Goal: Check status: Check status

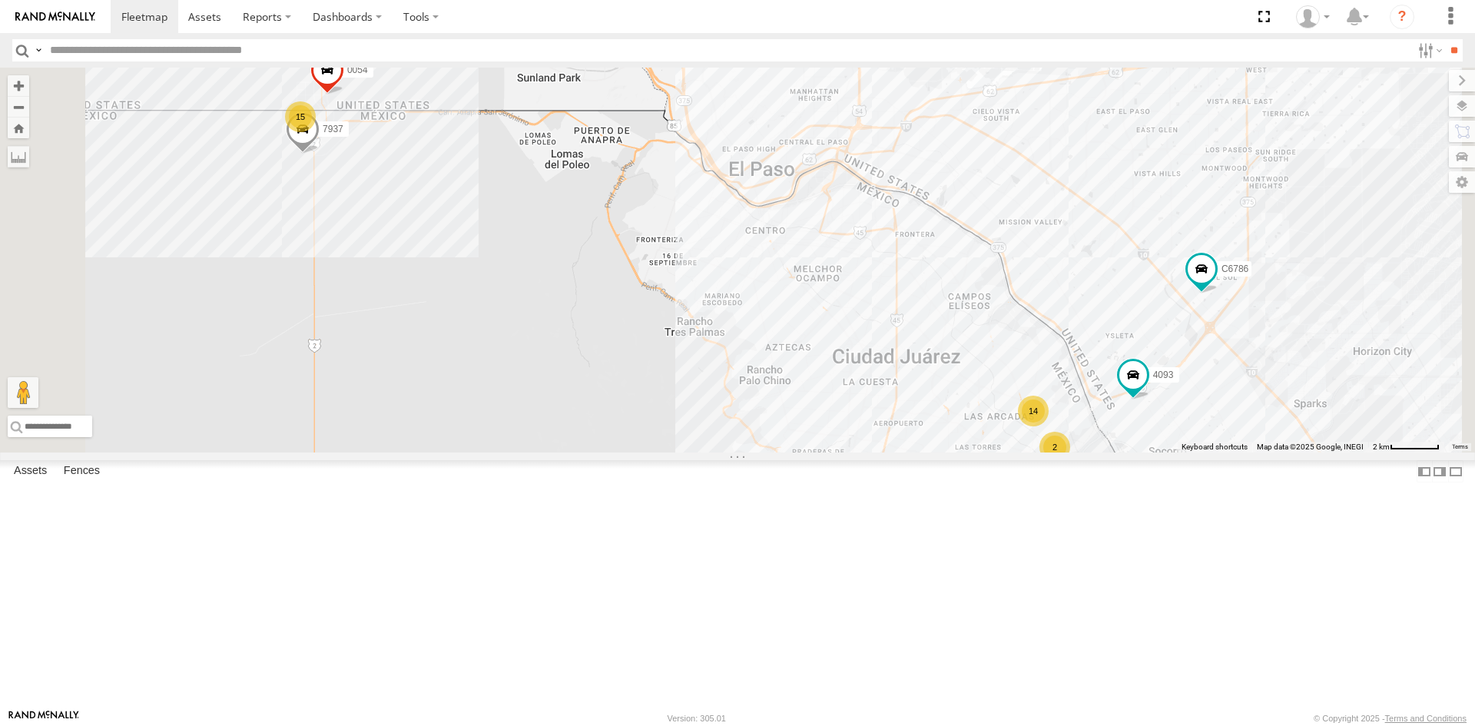
click at [874, 452] on div "3485186707B8 C6786 4093 8689 15 14 2 7937 0054" at bounding box center [737, 260] width 1475 height 385
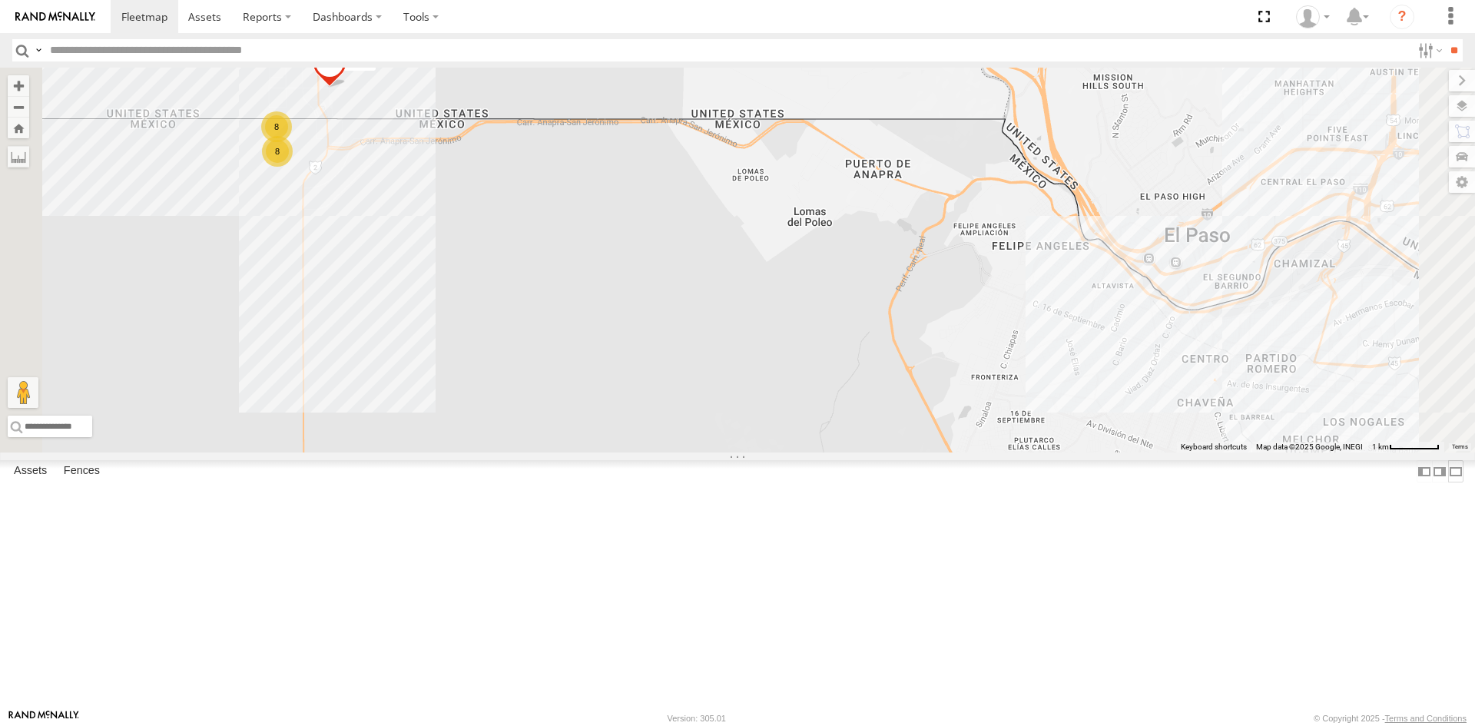
click at [1448, 482] on label at bounding box center [1455, 471] width 15 height 22
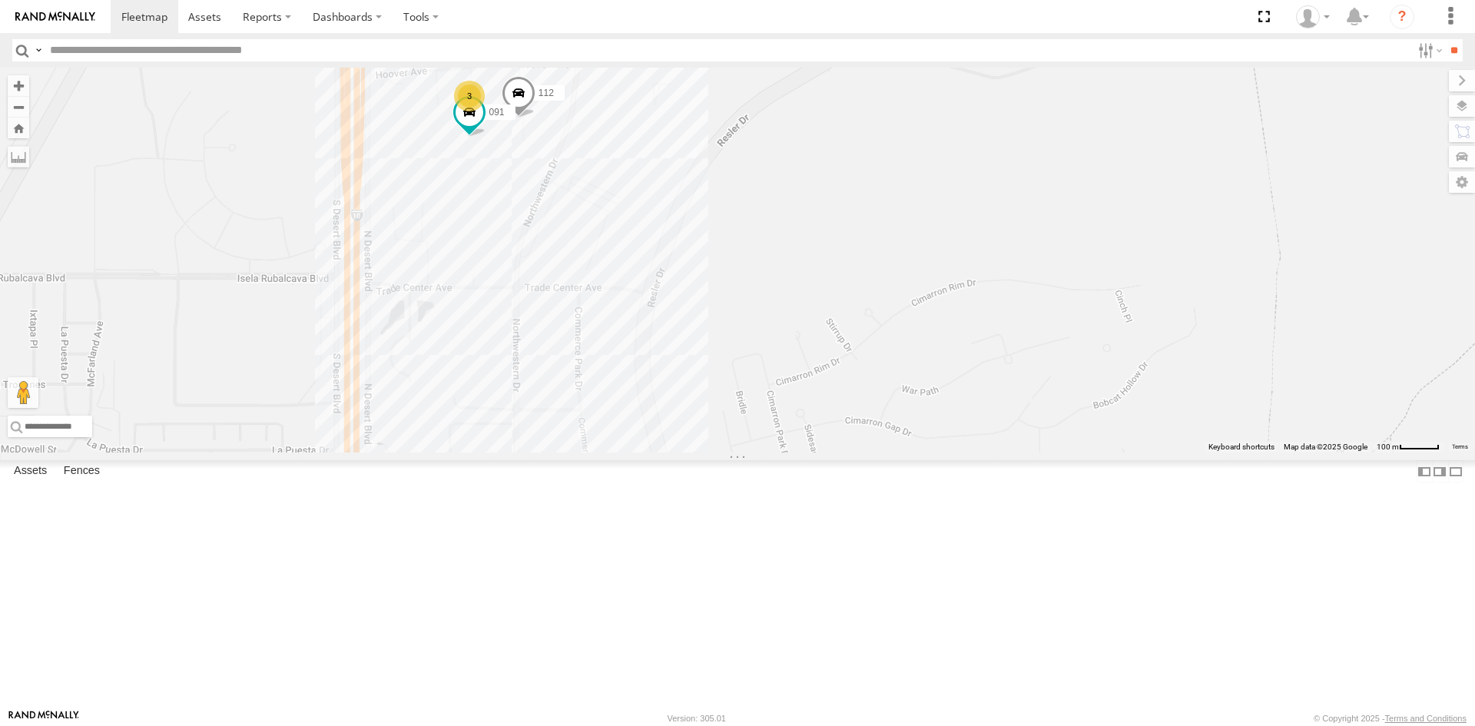
drag, startPoint x: 647, startPoint y: 307, endPoint x: 739, endPoint y: 307, distance: 92.2
click at [739, 307] on div "3485186707B8 C6786 4093 8689 112 091 3" at bounding box center [737, 260] width 1475 height 385
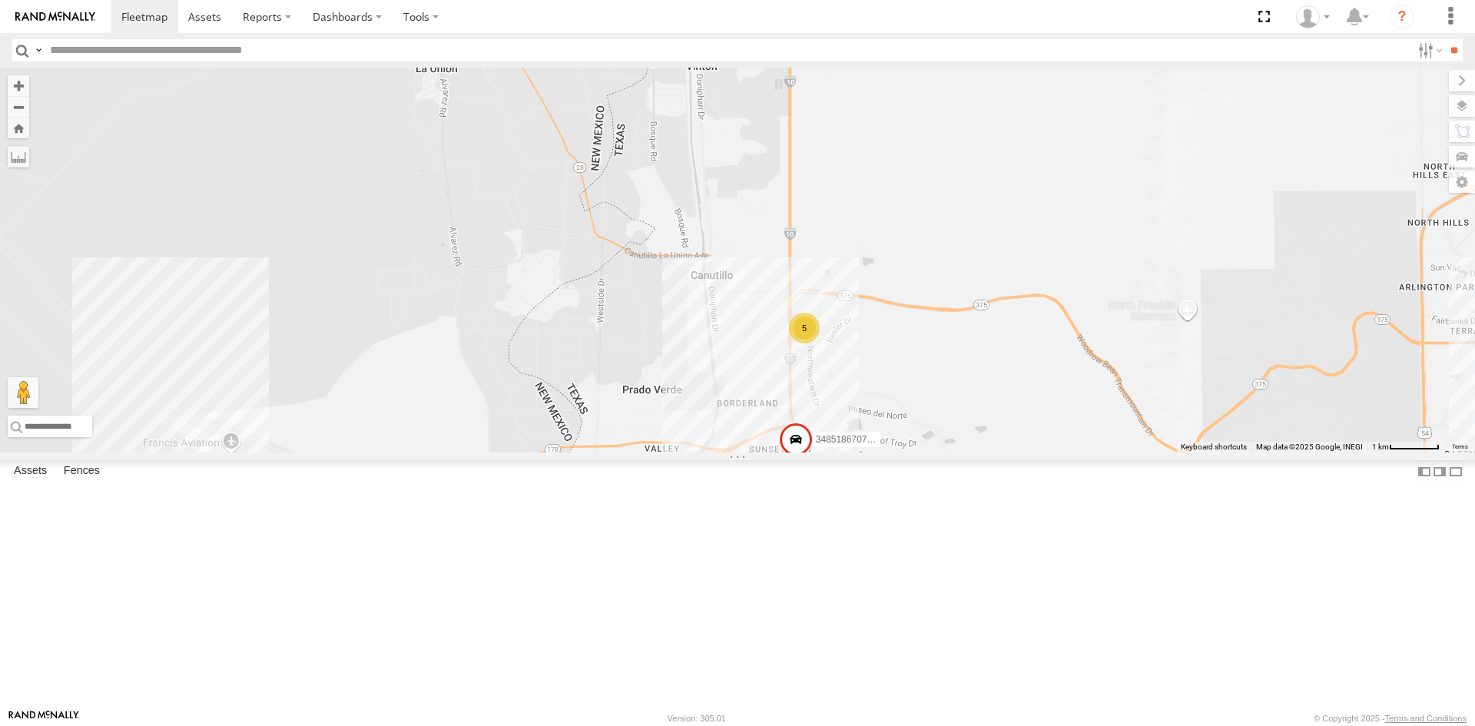
drag, startPoint x: 863, startPoint y: 634, endPoint x: 960, endPoint y: 306, distance: 342.0
click at [956, 353] on div "3485186707B8 5 4" at bounding box center [737, 260] width 1475 height 385
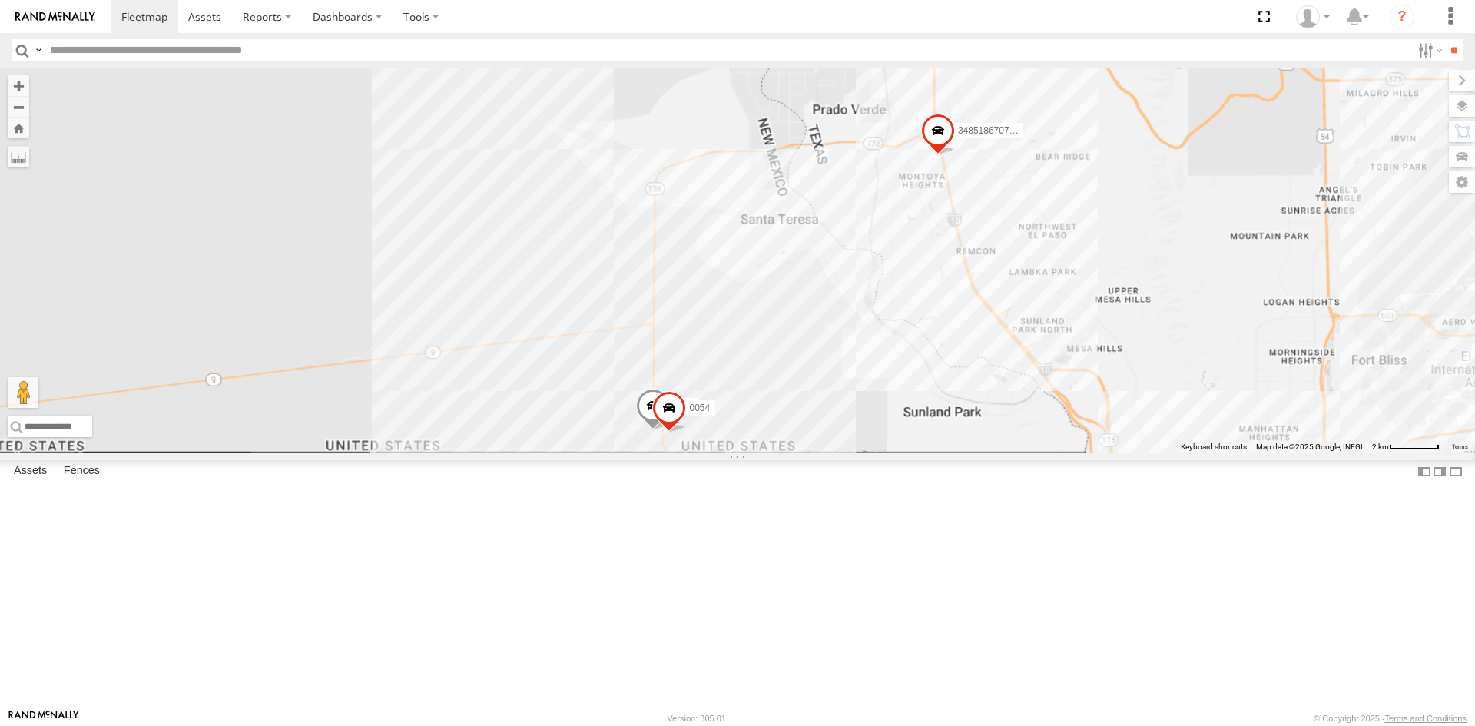
drag, startPoint x: 941, startPoint y: 383, endPoint x: 915, endPoint y: 454, distance: 76.1
click at [915, 452] on div "3485186707B8 9254 0054" at bounding box center [737, 260] width 1475 height 385
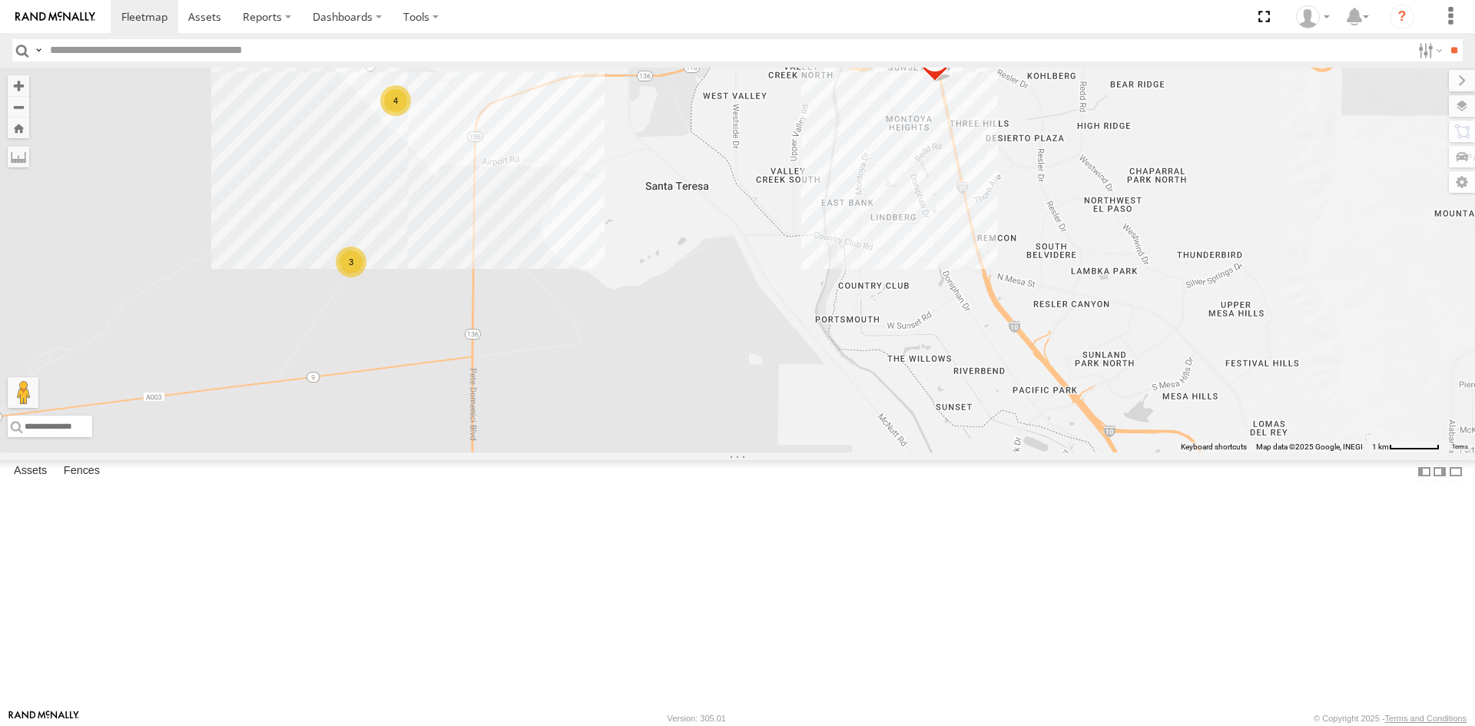
drag, startPoint x: 814, startPoint y: 419, endPoint x: 853, endPoint y: 373, distance: 60.0
click at [853, 373] on div "3485186707B8 5 4 9254 3 0054" at bounding box center [737, 260] width 1475 height 385
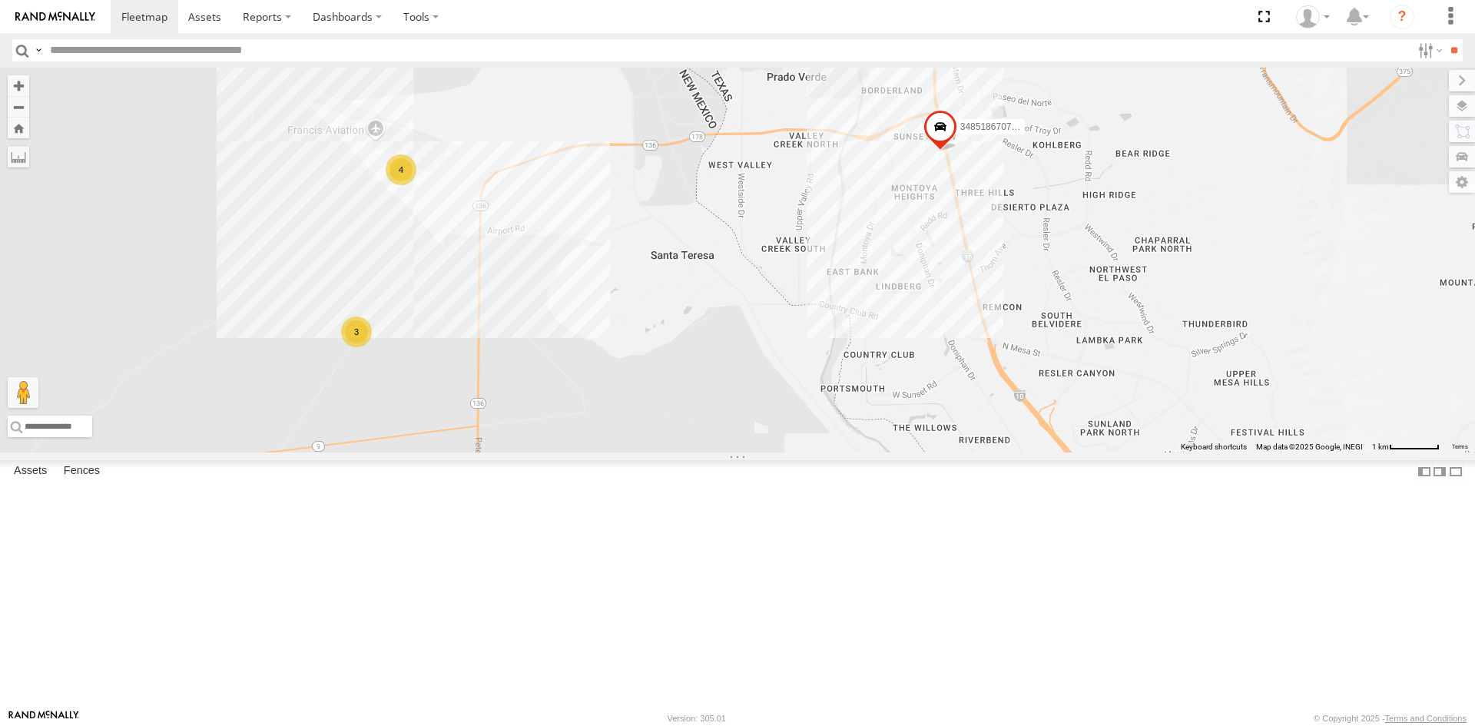
drag, startPoint x: 807, startPoint y: 431, endPoint x: 814, endPoint y: 498, distance: 67.2
click at [813, 452] on div "3485186707B8 5 4 9254 3 0054 11" at bounding box center [737, 260] width 1475 height 385
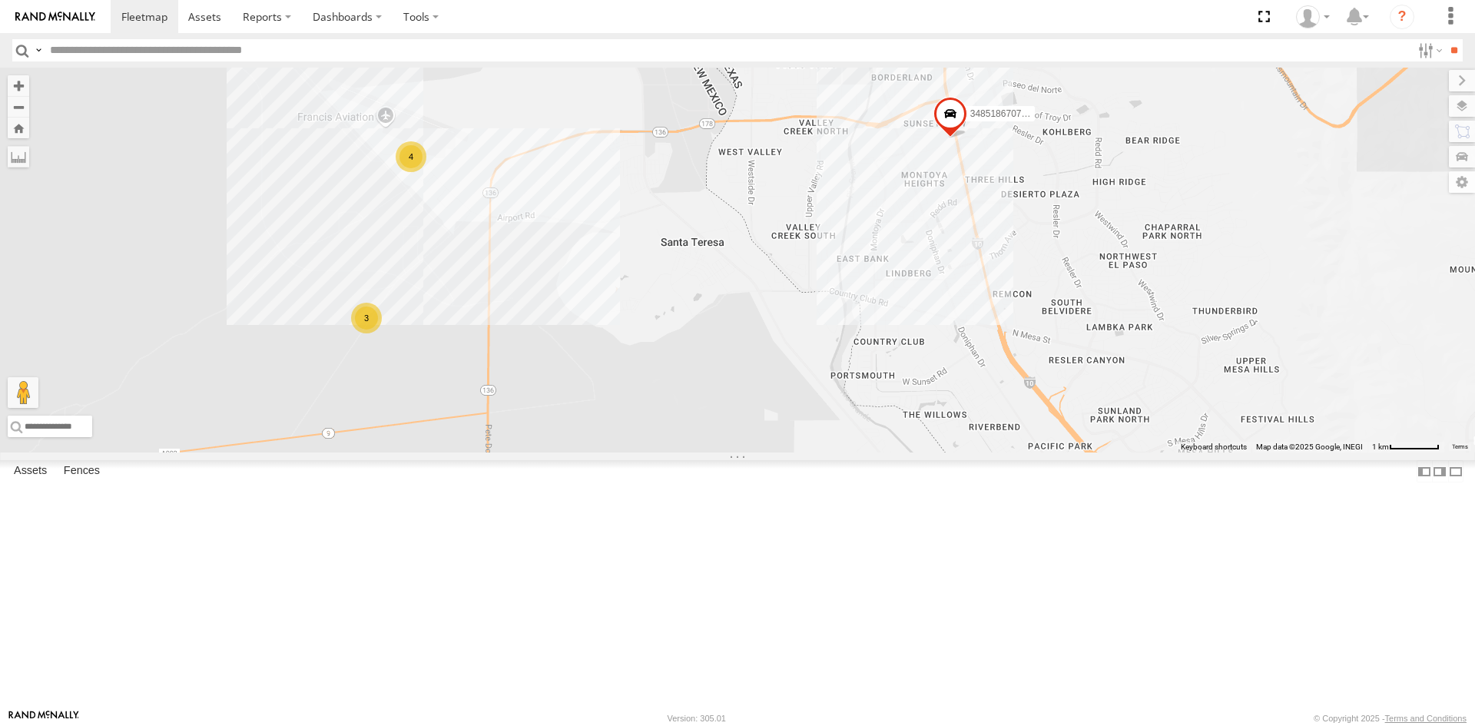
drag, startPoint x: 608, startPoint y: 486, endPoint x: 643, endPoint y: 247, distance: 241.5
click at [631, 300] on div "3485186707B8 5 4 3" at bounding box center [737, 260] width 1475 height 385
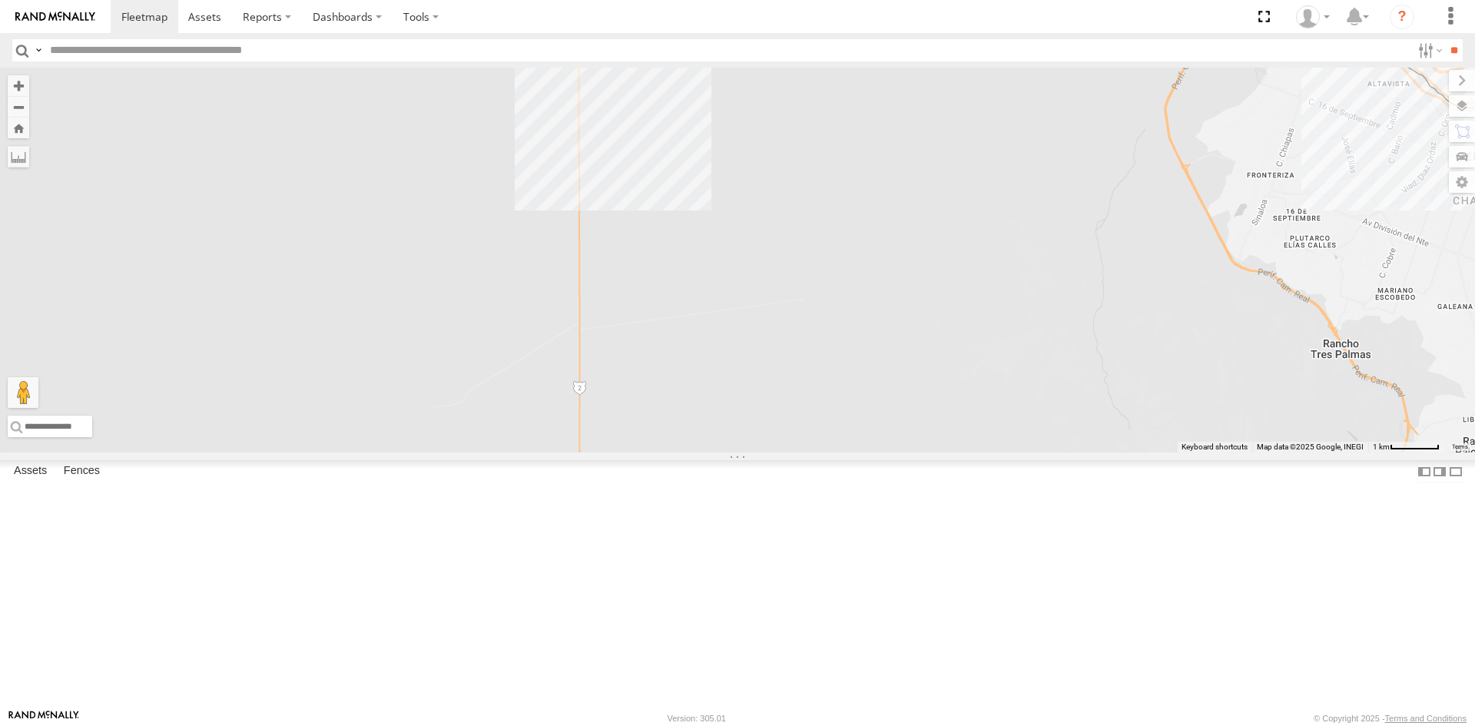
drag, startPoint x: 563, startPoint y: 194, endPoint x: 563, endPoint y: 239, distance: 44.6
click at [563, 238] on div "3485186707B8 5 4 3 8 8" at bounding box center [737, 260] width 1475 height 385
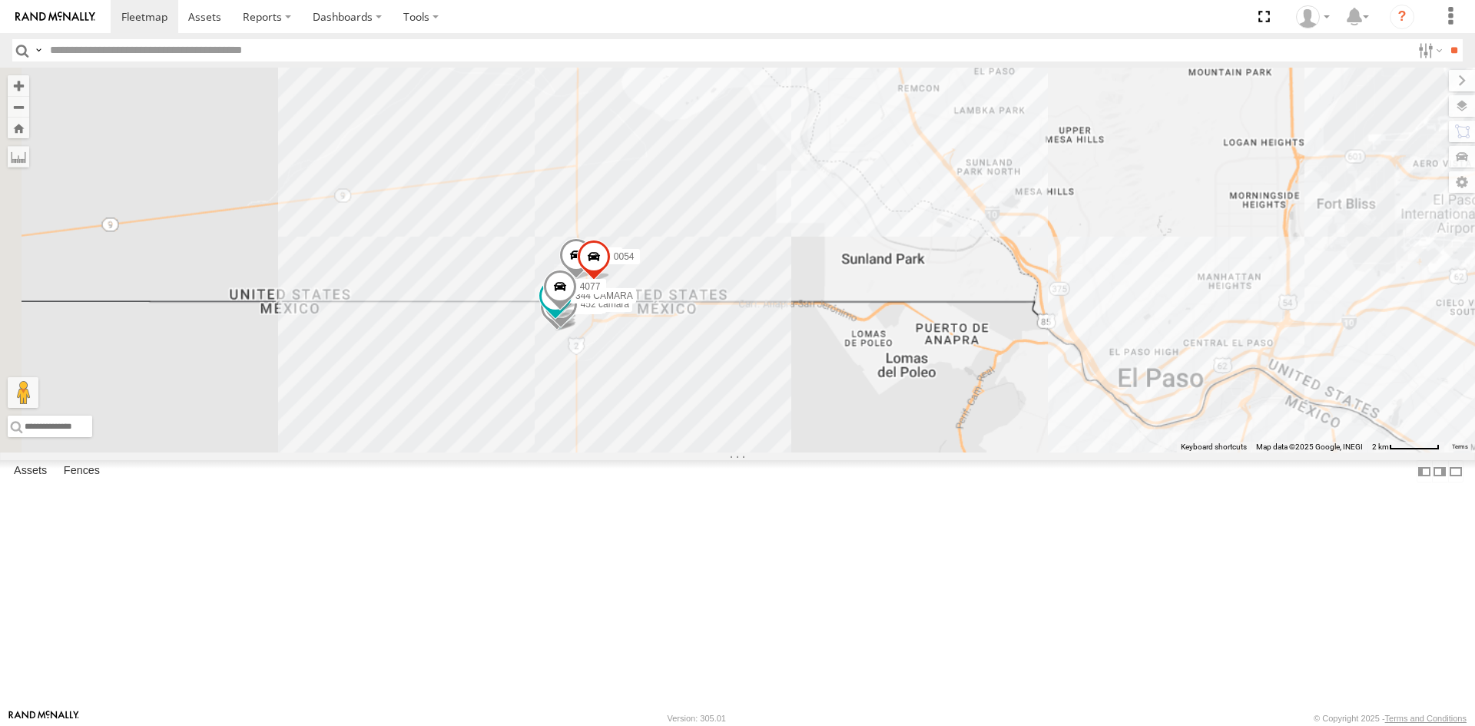
drag, startPoint x: 743, startPoint y: 319, endPoint x: 708, endPoint y: 570, distance: 253.6
click at [708, 452] on div "3485186707B8 9254 0054 8025 896 2909 7937 452 camara 311 7169 344 CAMARA 4077" at bounding box center [737, 260] width 1475 height 385
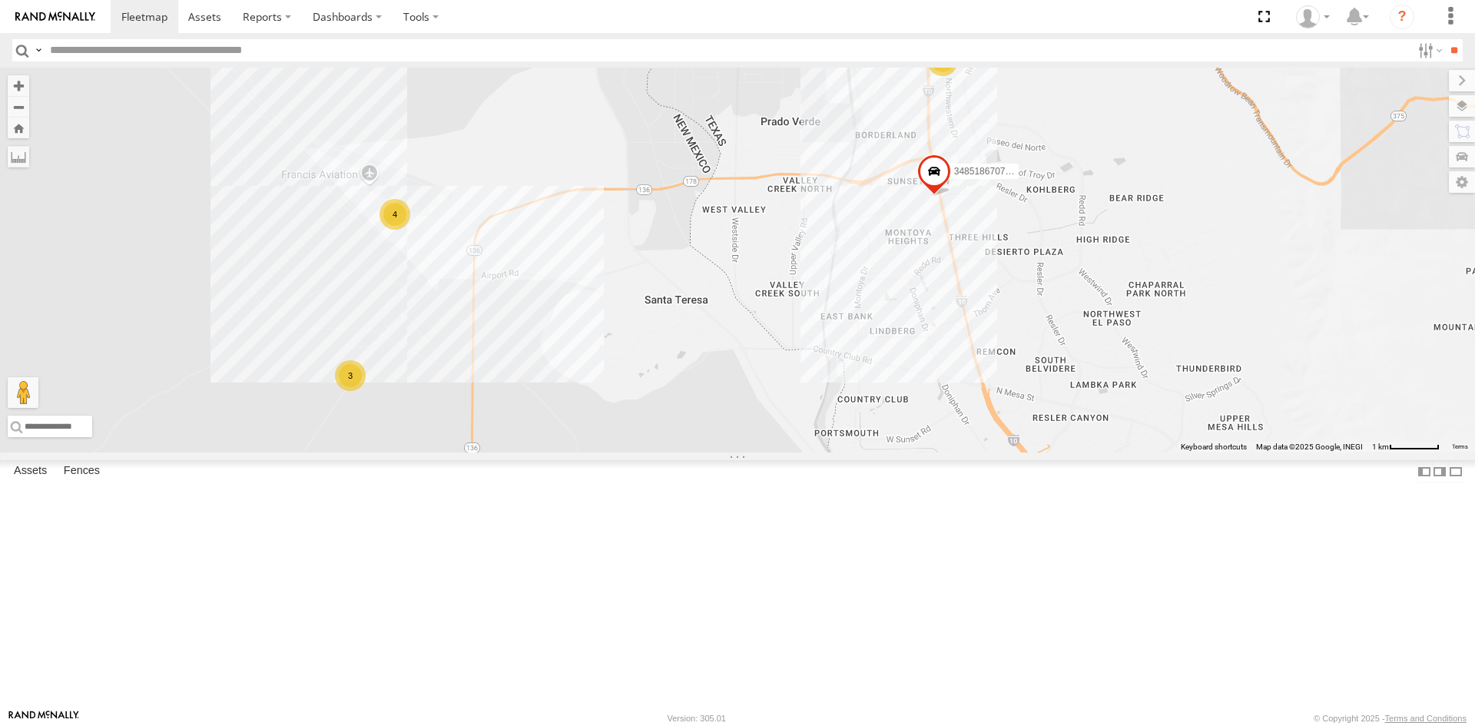
drag, startPoint x: 784, startPoint y: 293, endPoint x: 816, endPoint y: 300, distance: 32.2
click at [814, 297] on div "3485186707B8 5 4 3" at bounding box center [737, 260] width 1475 height 385
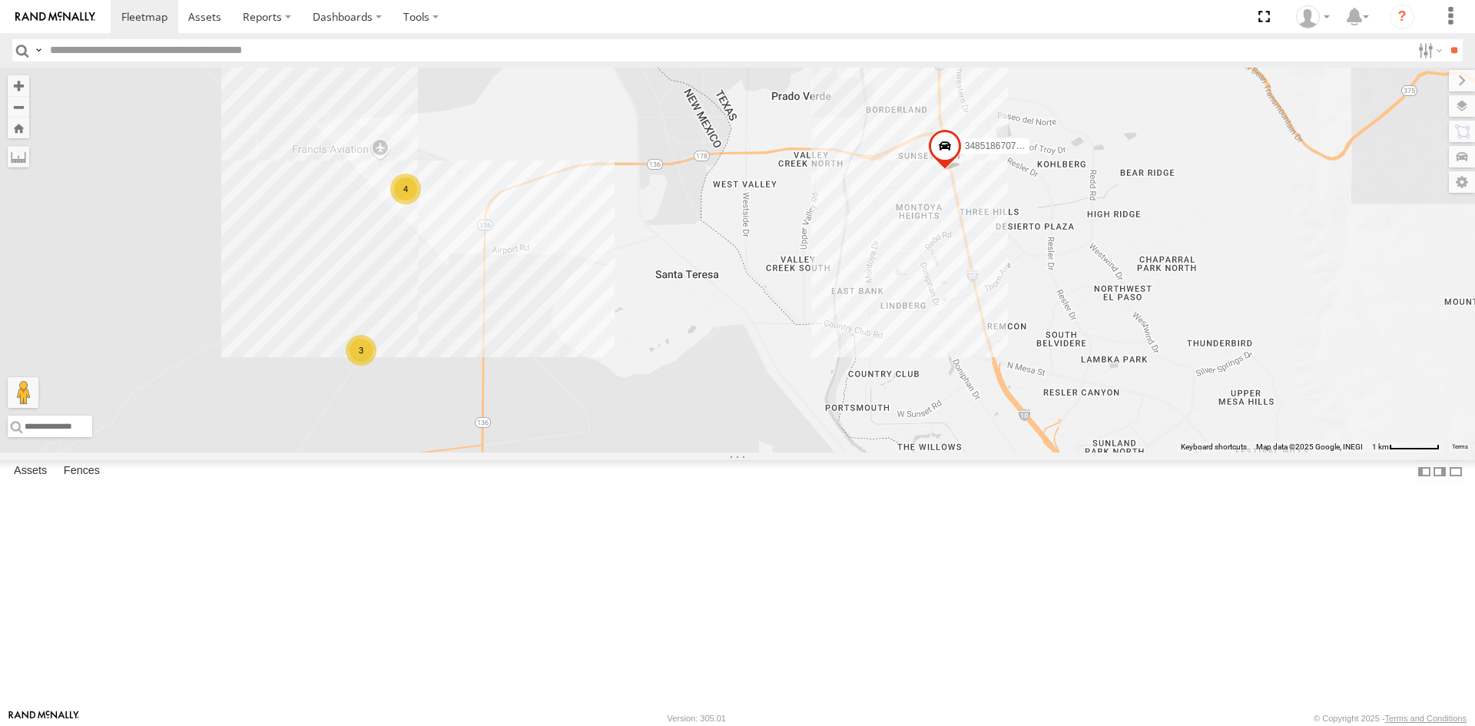
drag, startPoint x: 589, startPoint y: 518, endPoint x: 615, endPoint y: 376, distance: 144.4
click at [617, 383] on div "3485186707B8 5 4 3" at bounding box center [737, 260] width 1475 height 385
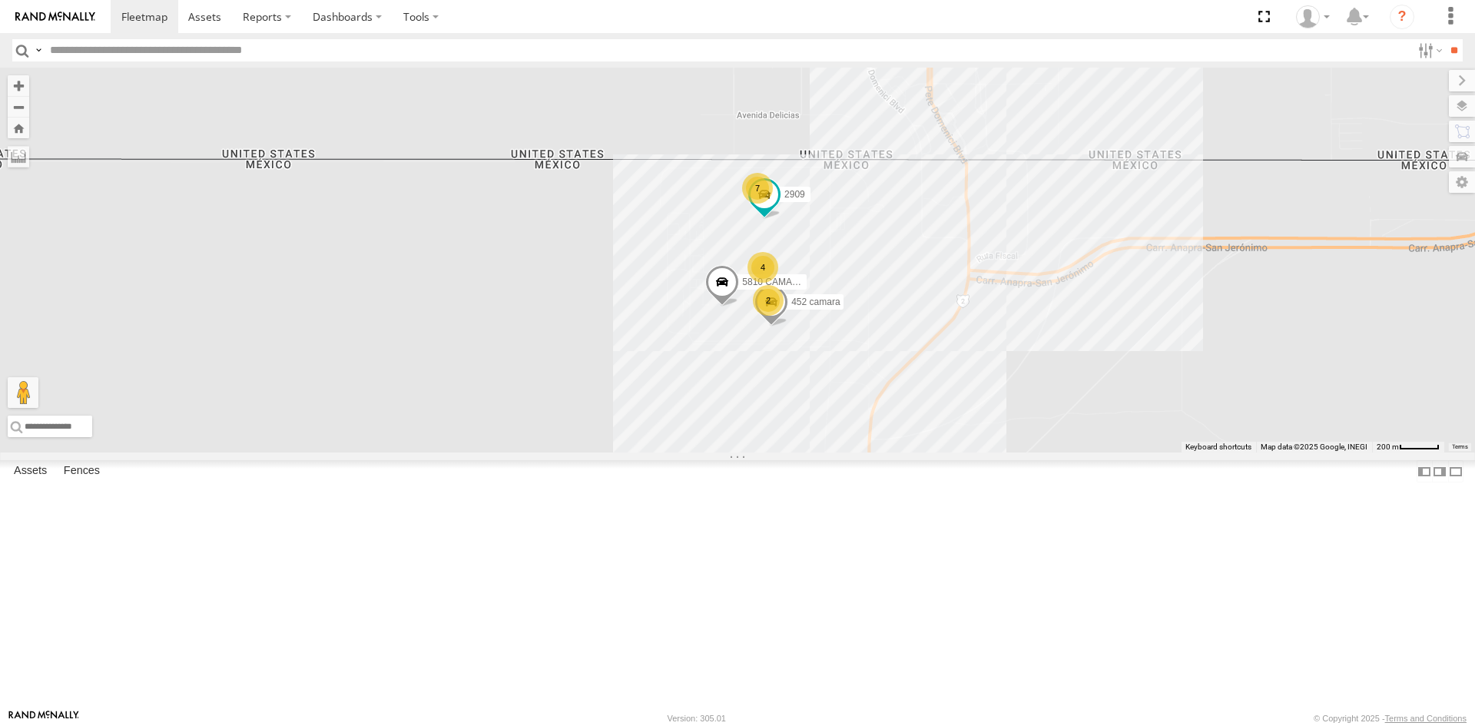
drag, startPoint x: 956, startPoint y: 486, endPoint x: 932, endPoint y: 533, distance: 52.6
click at [945, 452] on div "452 camara 5810 CAMARA 4 2909 7 9254 0054 2" at bounding box center [737, 260] width 1475 height 385
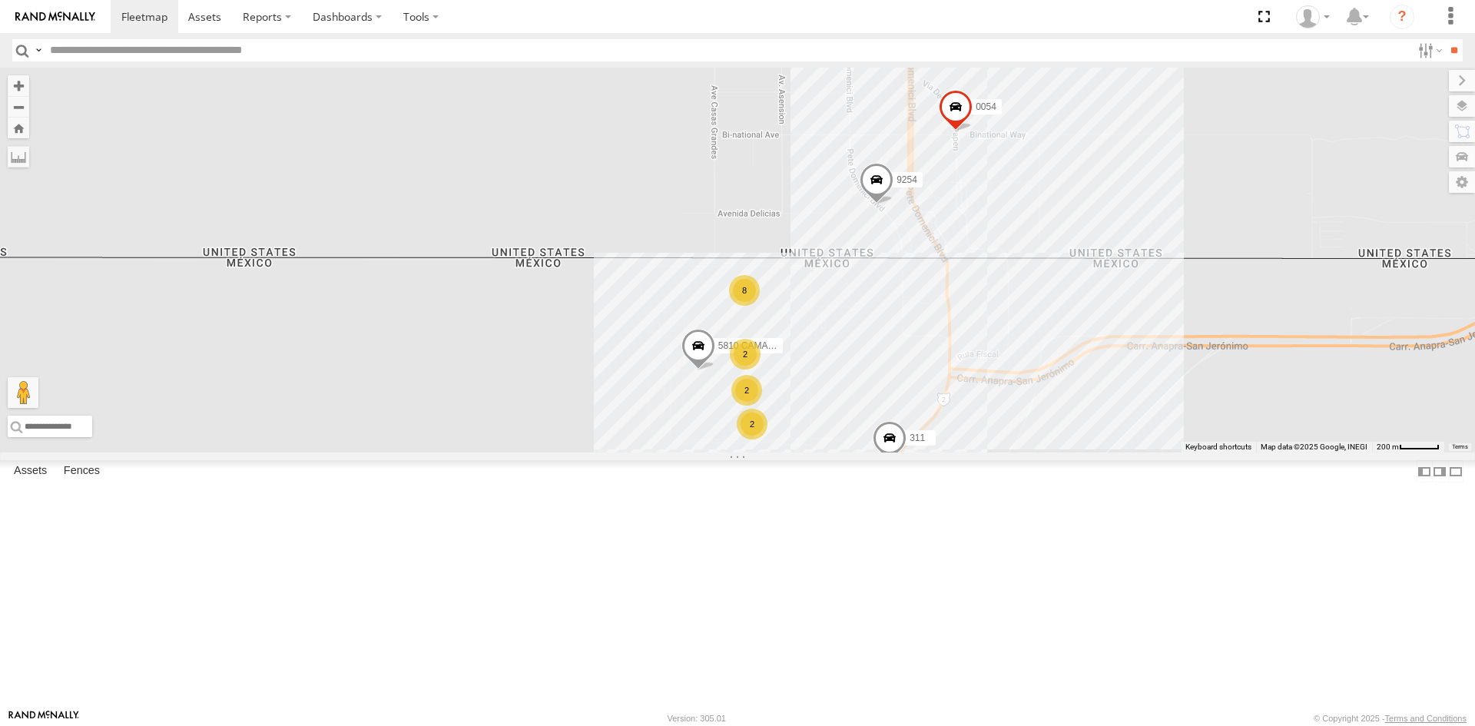
drag, startPoint x: 841, startPoint y: 175, endPoint x: 766, endPoint y: 502, distance: 335.8
click at [781, 452] on div "5810 CAMARA 9254 0054 311 8 2 2 2" at bounding box center [737, 260] width 1475 height 385
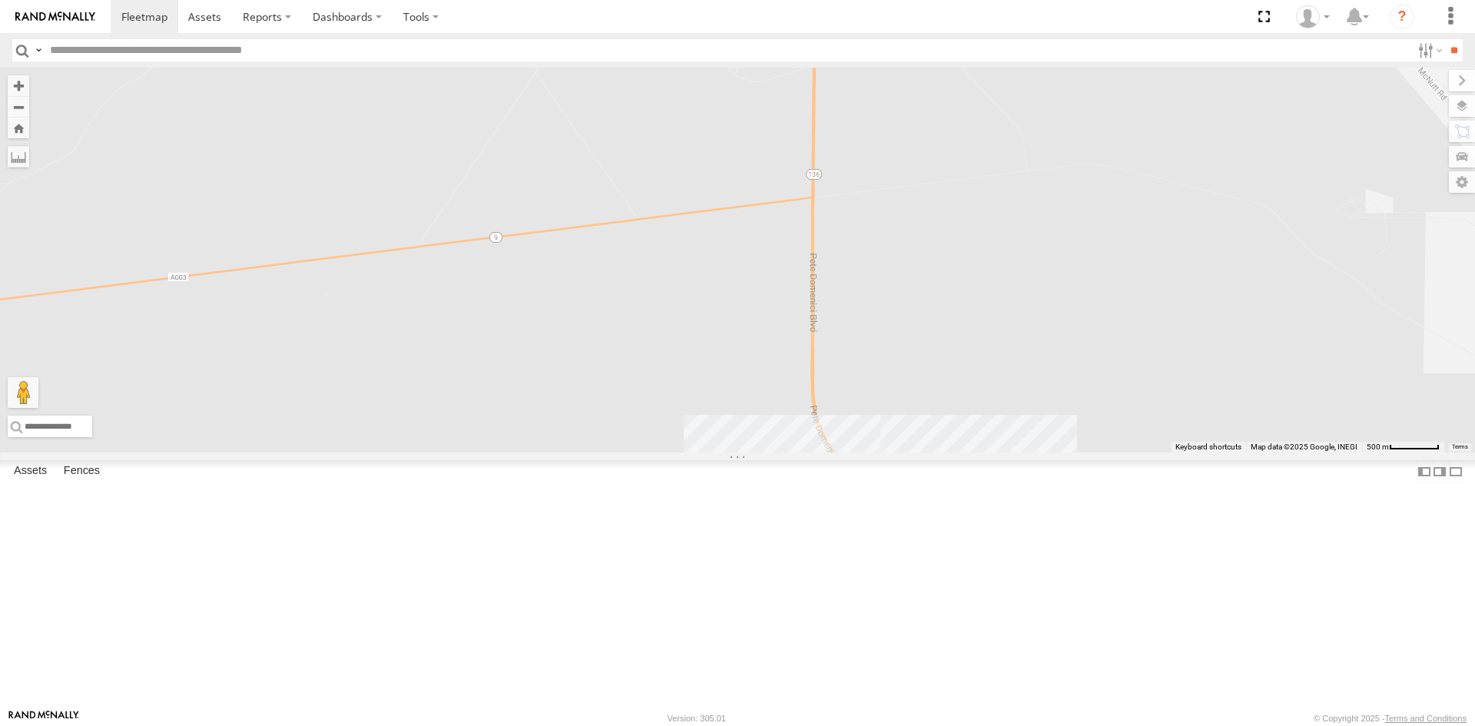
drag, startPoint x: 785, startPoint y: 414, endPoint x: 835, endPoint y: 505, distance: 104.2
click at [834, 452] on div "5810 CAMARA 9254 0054 311 8 4 2" at bounding box center [737, 260] width 1475 height 385
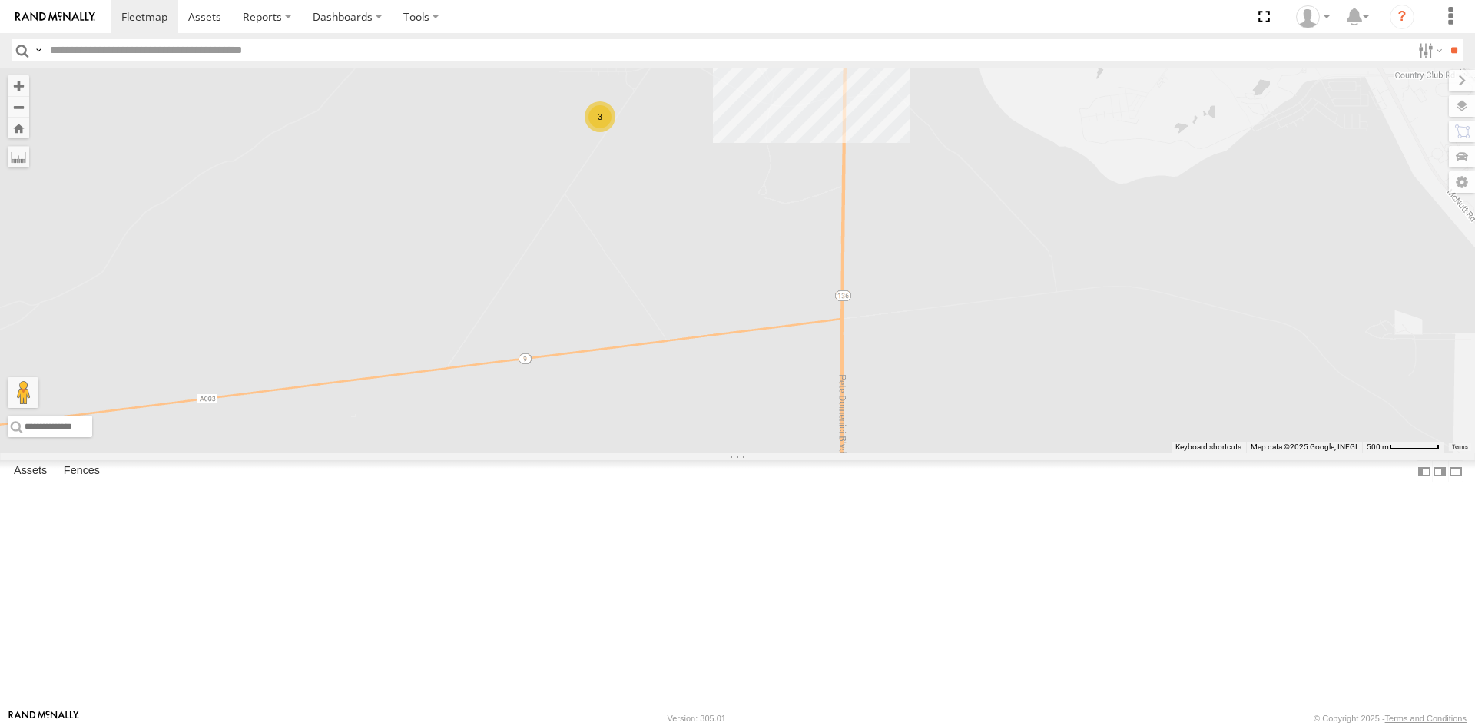
drag, startPoint x: 789, startPoint y: 293, endPoint x: 752, endPoint y: 308, distance: 39.7
click at [790, 323] on div "5810 CAMARA 9254 0054 311 8 4 2 3" at bounding box center [737, 260] width 1475 height 385
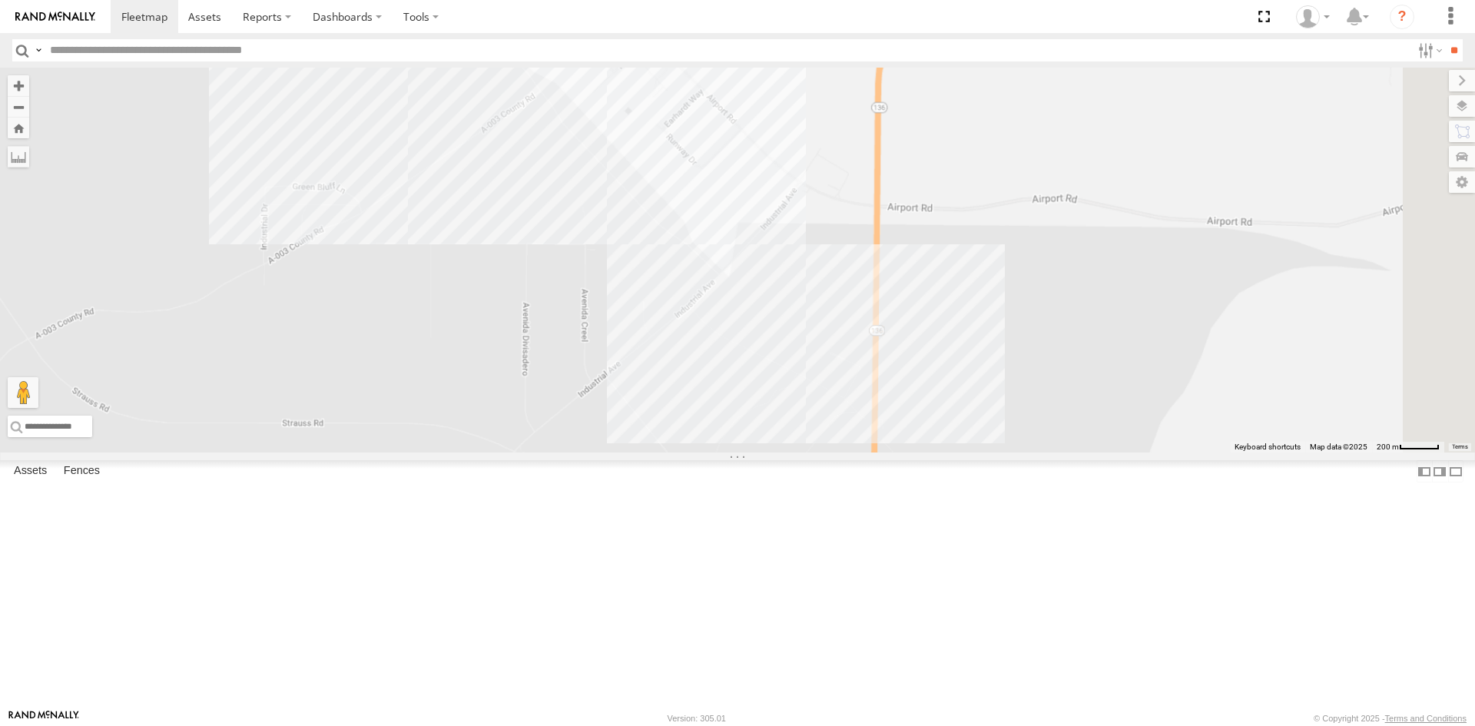
drag, startPoint x: 893, startPoint y: 337, endPoint x: 601, endPoint y: 650, distance: 427.8
click at [595, 452] on div "5810 CAMARA 9254 0054 311 6794 410 8690" at bounding box center [737, 260] width 1475 height 385
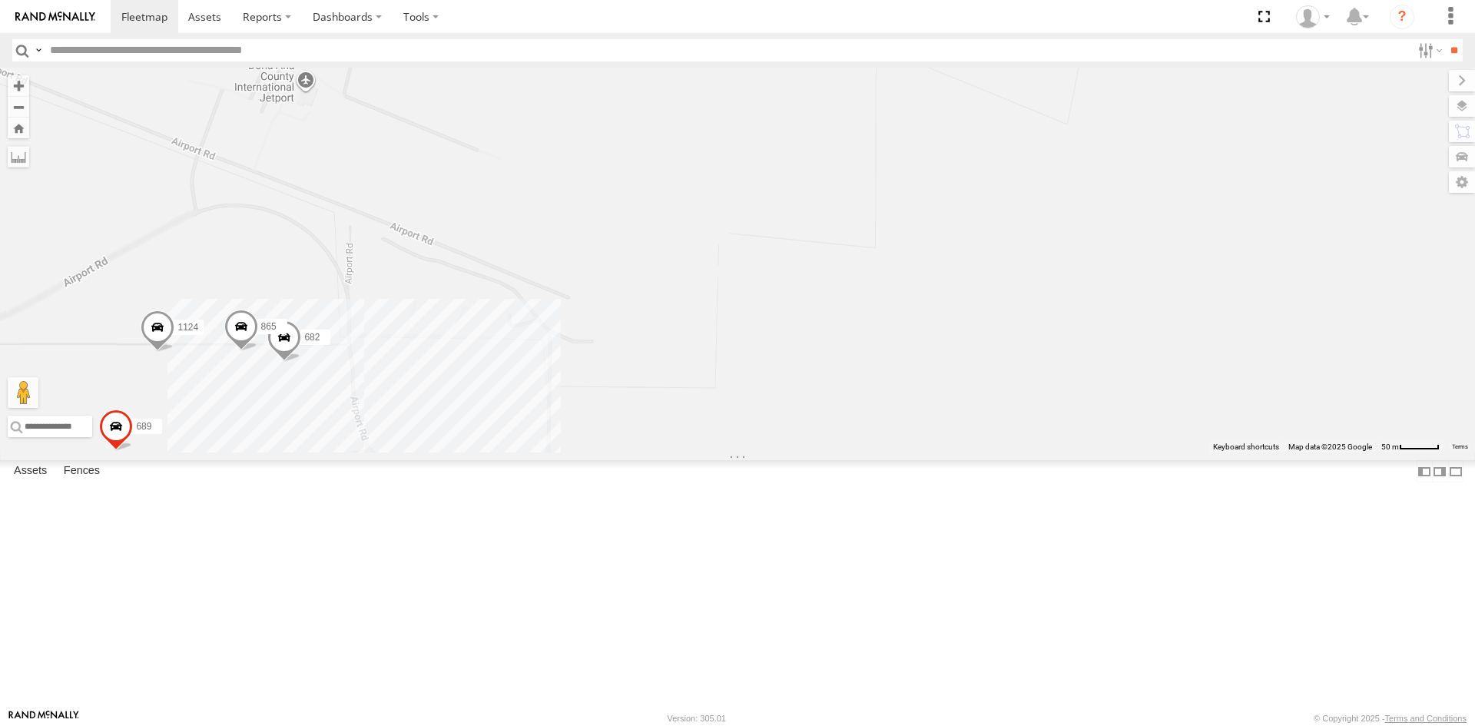
drag, startPoint x: 575, startPoint y: 312, endPoint x: 605, endPoint y: 228, distance: 88.7
click at [576, 291] on div "5810 CAMARA 9254 0054 311 6794 410 8690 1124 689 682 865" at bounding box center [737, 260] width 1475 height 385
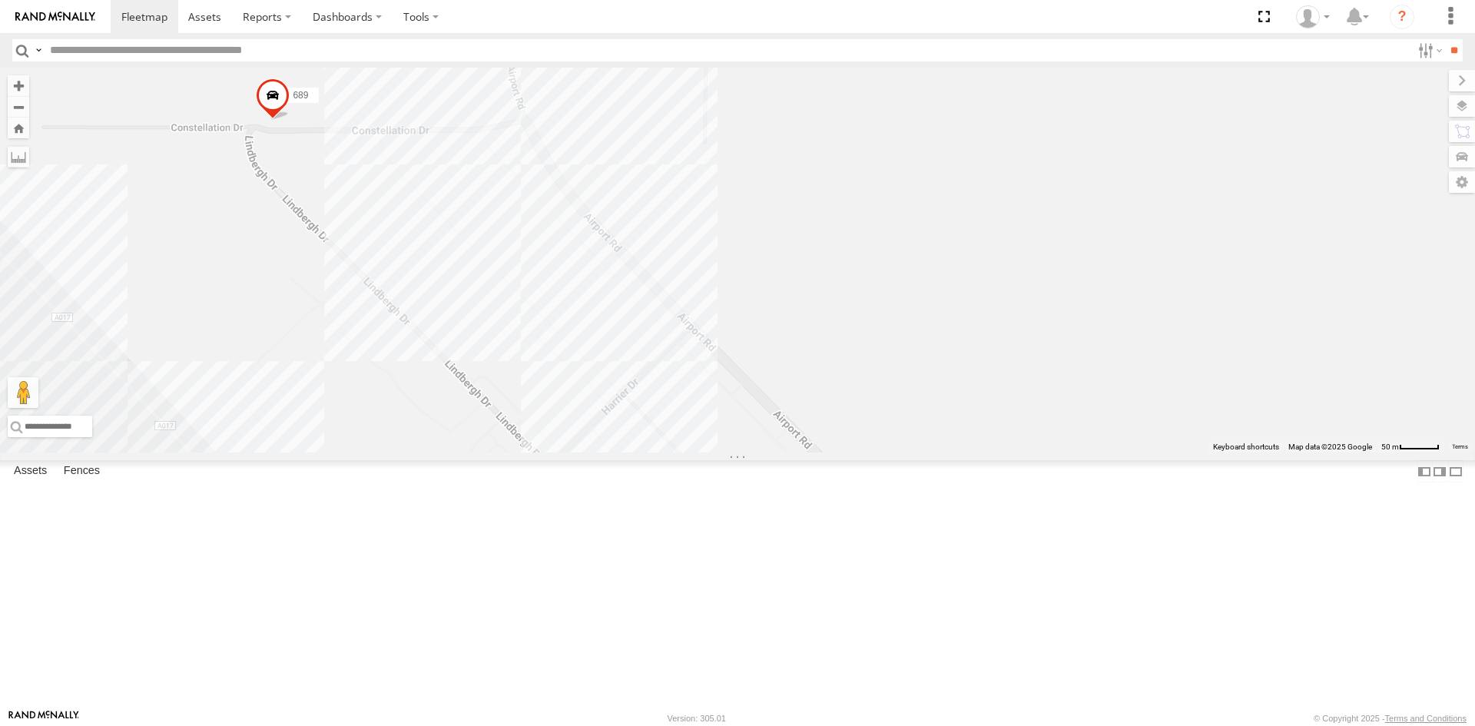
drag, startPoint x: 682, startPoint y: 352, endPoint x: 707, endPoint y: 203, distance: 151.0
click at [699, 227] on div "5810 CAMARA 9254 0054 311 6794 410 8690 1124 689 682 865" at bounding box center [737, 260] width 1475 height 385
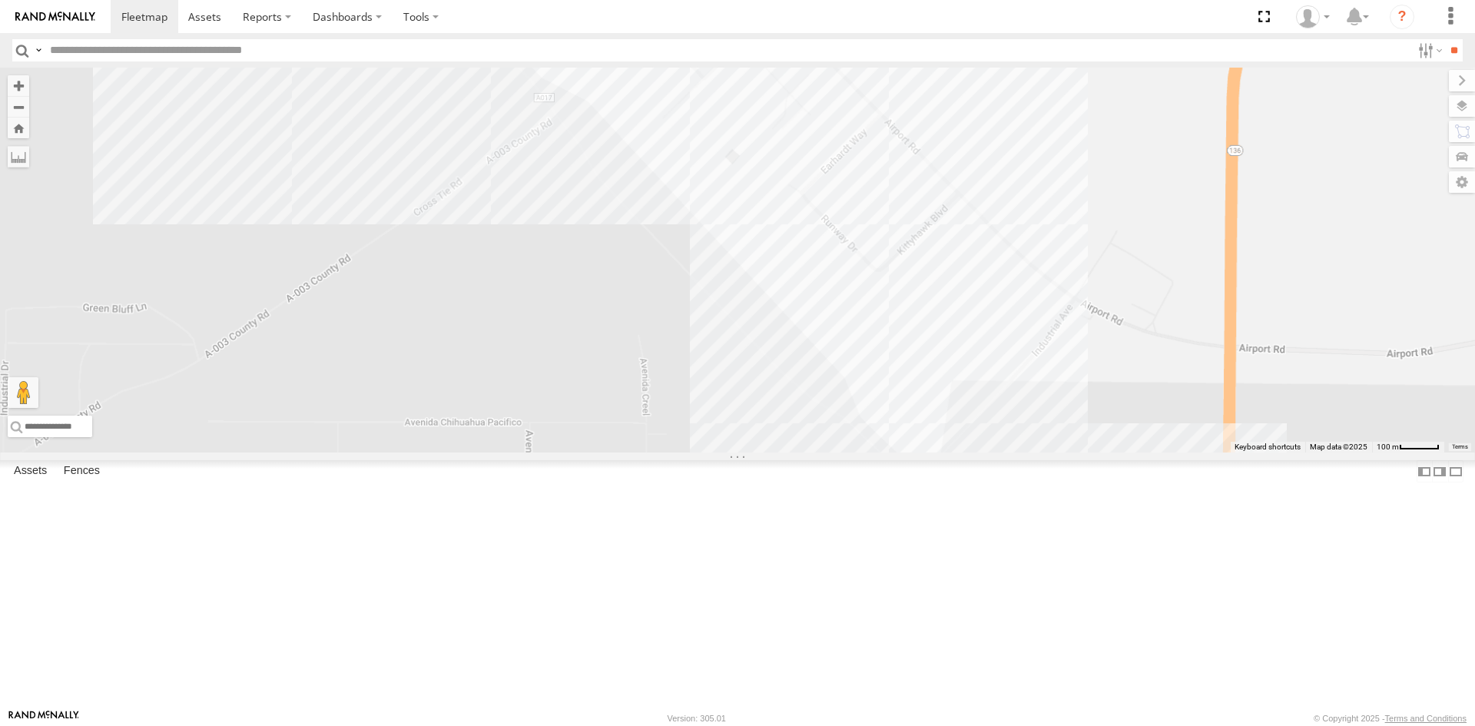
drag, startPoint x: 824, startPoint y: 346, endPoint x: 773, endPoint y: 202, distance: 153.1
click at [787, 254] on div "5810 CAMARA 9254 0054 311 6794 410 8690 1124 689 682 865" at bounding box center [737, 260] width 1475 height 385
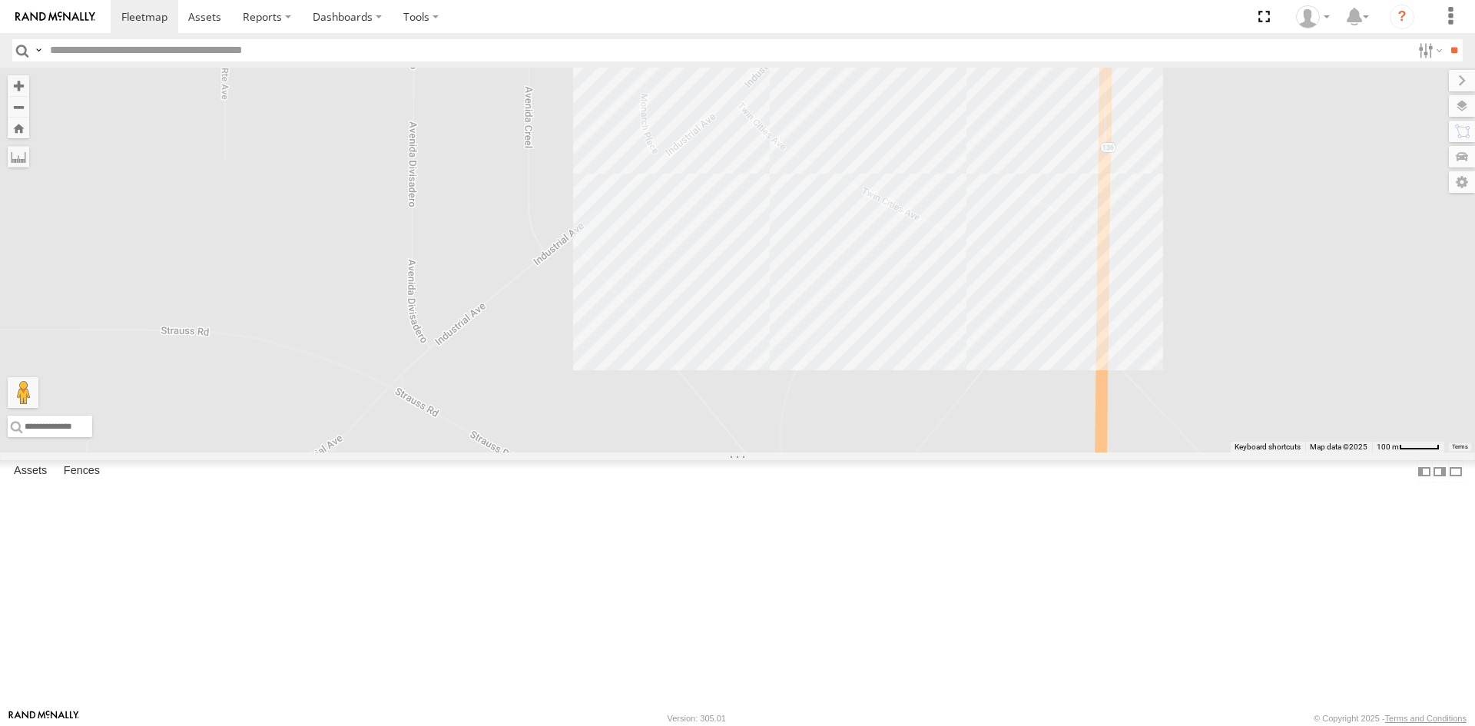
drag, startPoint x: 854, startPoint y: 245, endPoint x: 800, endPoint y: 310, distance: 85.1
click at [856, 243] on div "5810 CAMARA 9254 0054 311 6794 410 8690 1124 689 682 865" at bounding box center [737, 260] width 1475 height 385
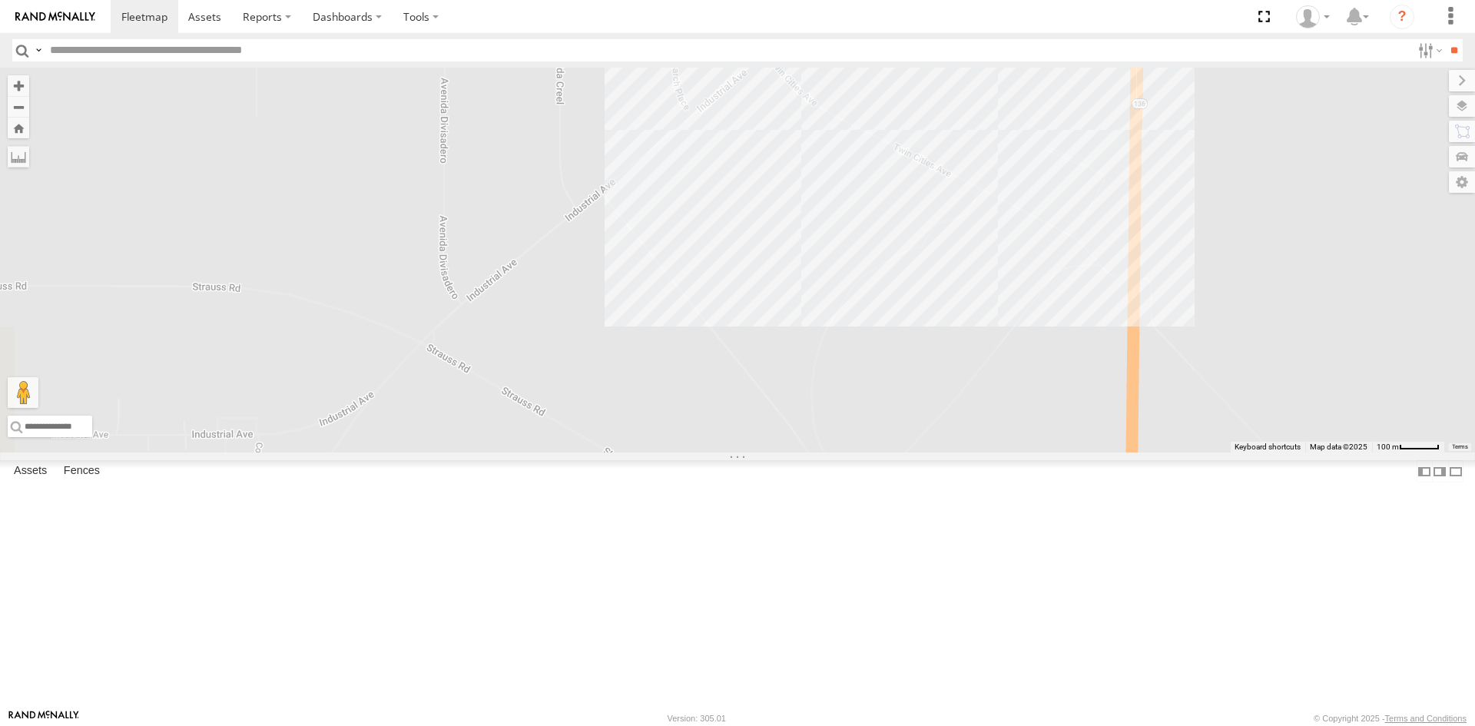
drag, startPoint x: 582, startPoint y: 495, endPoint x: 608, endPoint y: 413, distance: 85.5
click at [667, 408] on div "5810 CAMARA 9254 0054 311 6794 410 8690 1124 689 682 865" at bounding box center [737, 260] width 1475 height 385
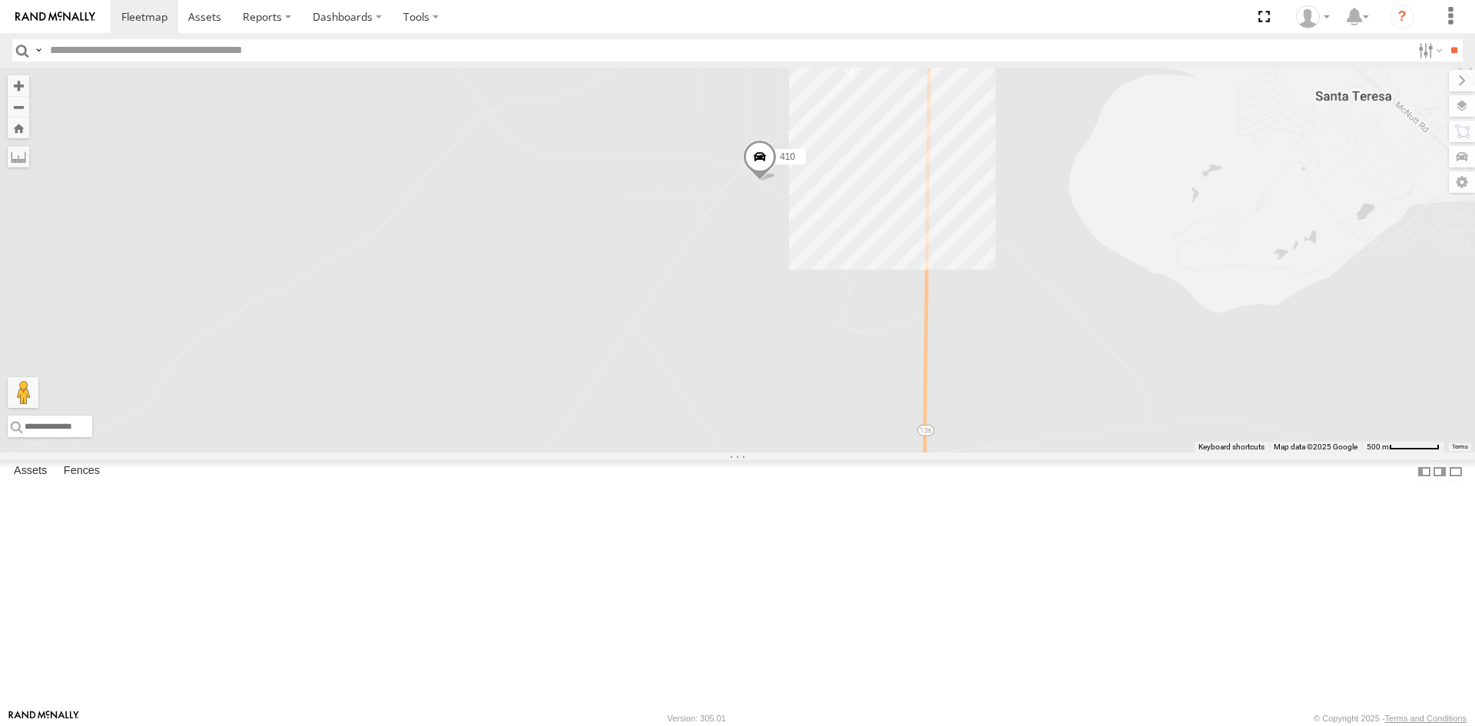
drag, startPoint x: 985, startPoint y: 433, endPoint x: 908, endPoint y: 321, distance: 135.9
click at [919, 353] on div "410" at bounding box center [737, 260] width 1475 height 385
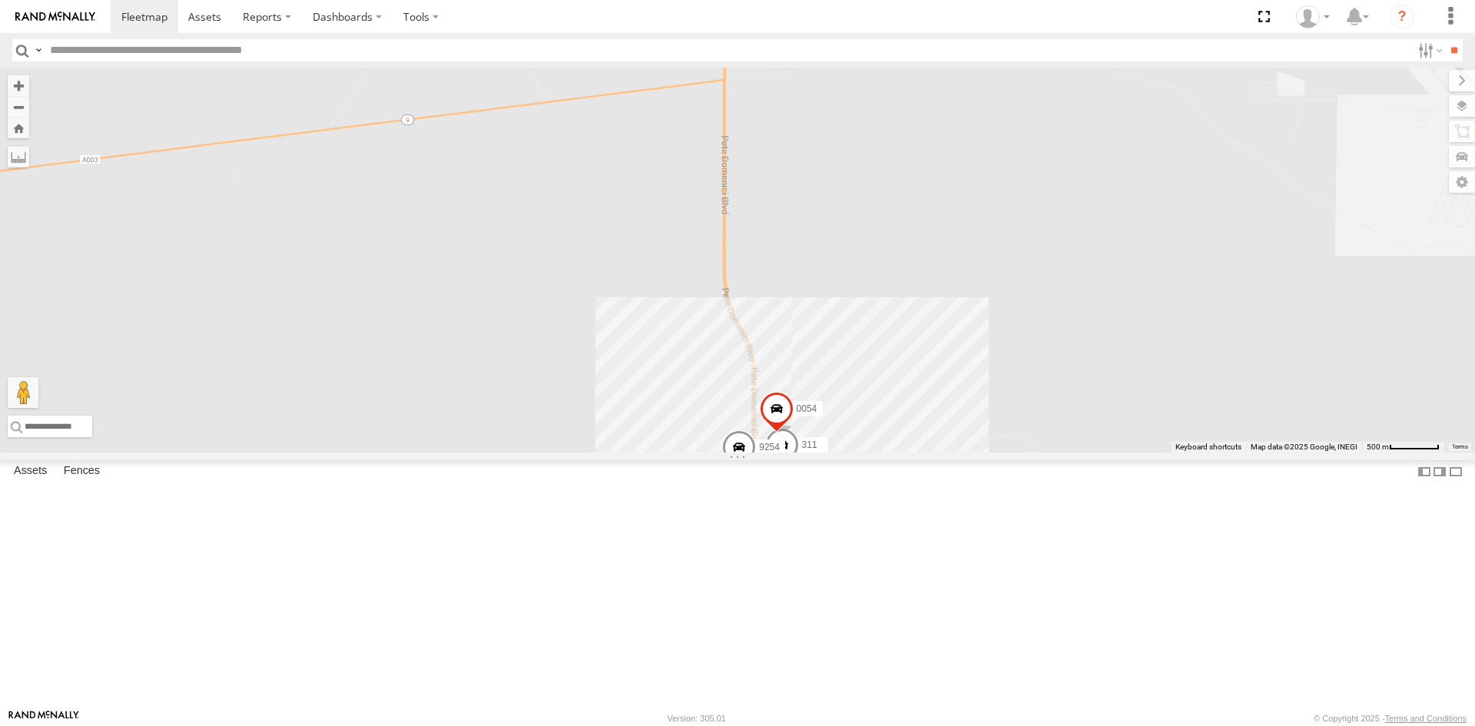
drag, startPoint x: 892, startPoint y: 380, endPoint x: 892, endPoint y: 458, distance: 77.6
click at [892, 452] on div "410 9254 0054 311 10 5" at bounding box center [737, 260] width 1475 height 385
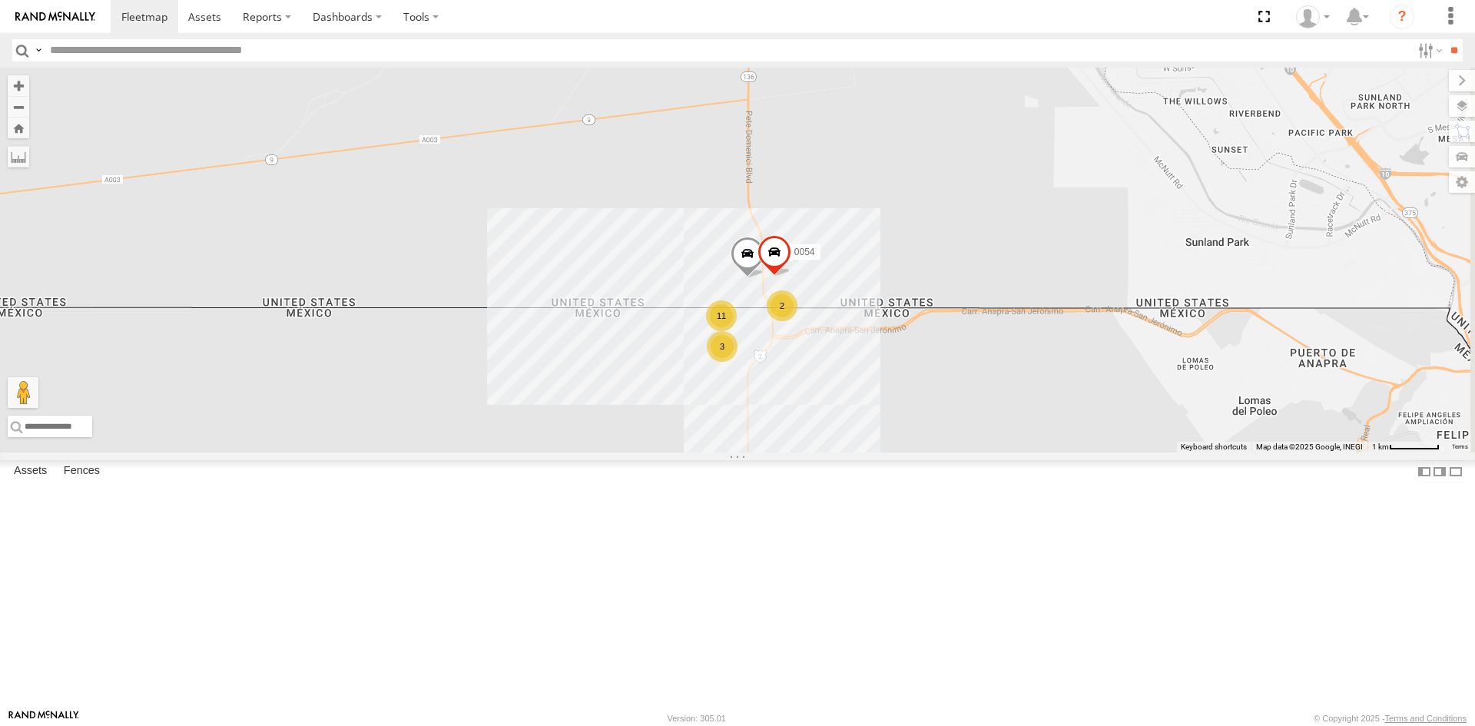
drag, startPoint x: 951, startPoint y: 269, endPoint x: 839, endPoint y: 583, distance: 333.6
click at [845, 452] on div "410 0054 311 11 2 3 2" at bounding box center [737, 260] width 1475 height 385
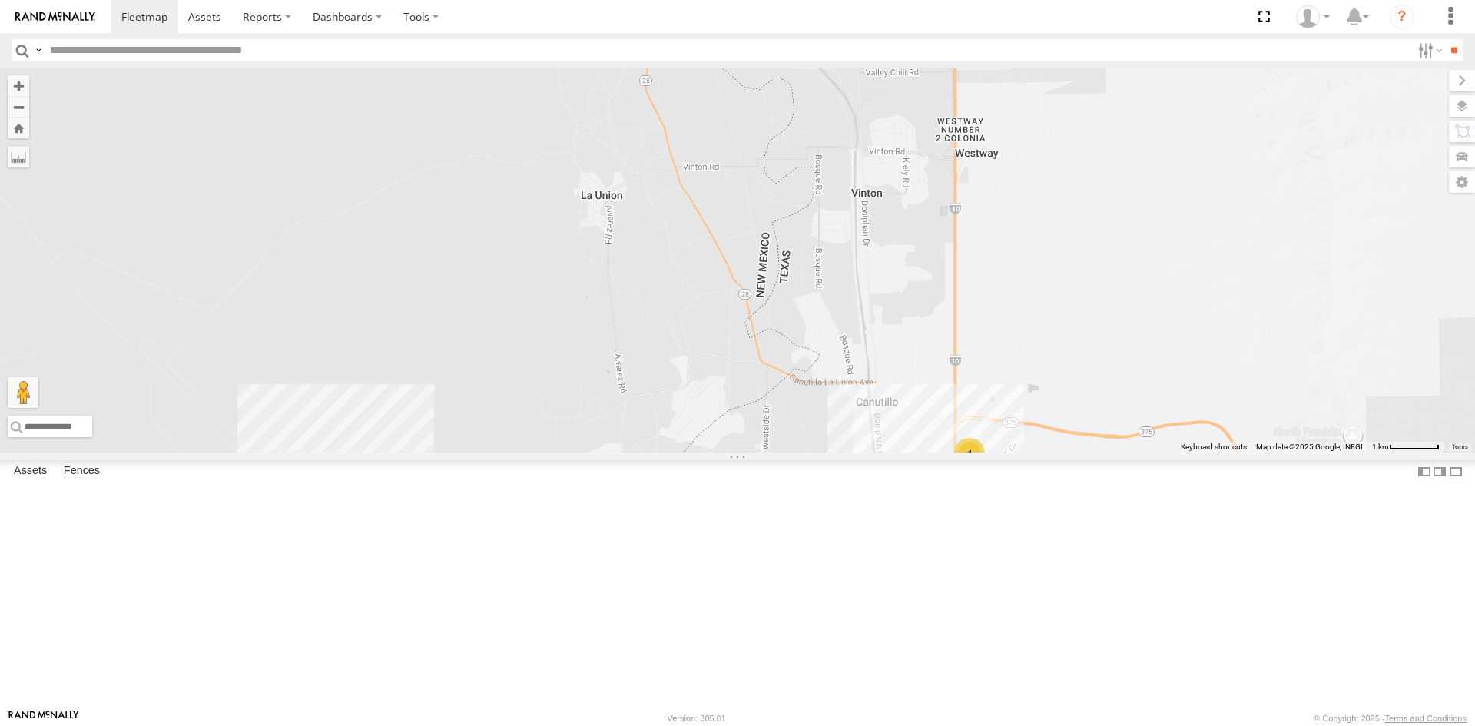
drag, startPoint x: 1009, startPoint y: 535, endPoint x: 996, endPoint y: 472, distance: 64.3
click at [998, 452] on div "3485186707B8 410 0054 311 11 2 3 2 4" at bounding box center [737, 260] width 1475 height 385
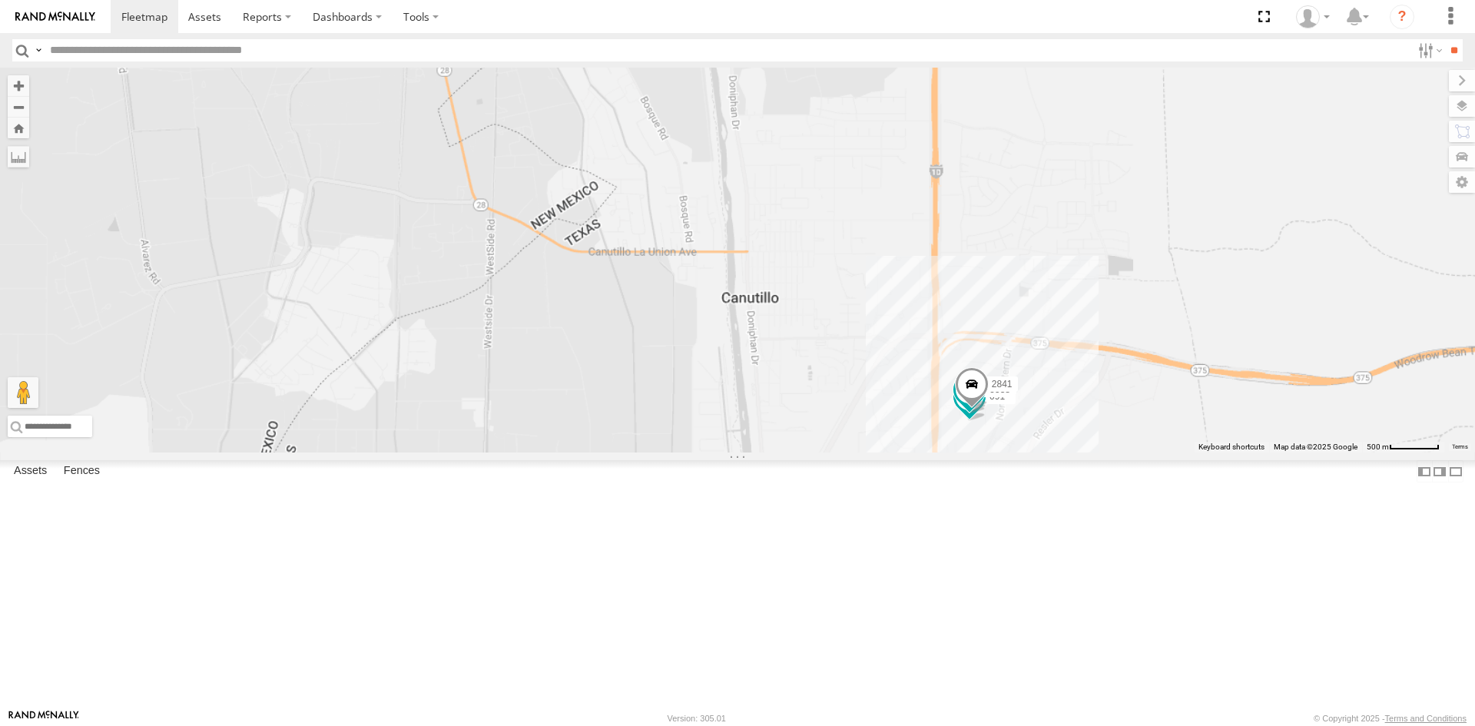
drag, startPoint x: 959, startPoint y: 565, endPoint x: 1028, endPoint y: 388, distance: 190.5
click at [1008, 444] on div "3485186707B8 410 0054 311 091 5723 5538 2841" at bounding box center [737, 260] width 1475 height 385
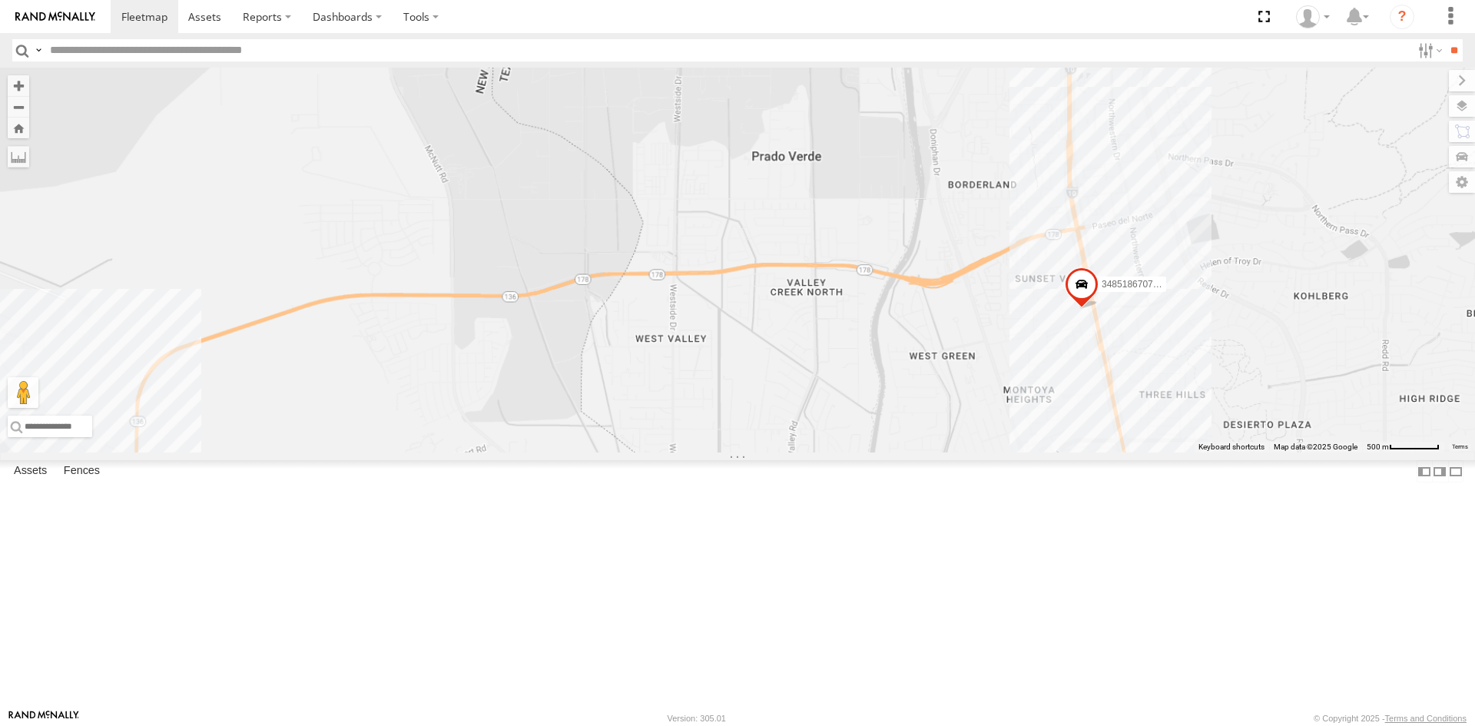
drag, startPoint x: 776, startPoint y: 579, endPoint x: 974, endPoint y: 298, distance: 344.0
click at [922, 373] on div "3485186707B8 410 0054 311 091 5723 5538 2841" at bounding box center [737, 260] width 1475 height 385
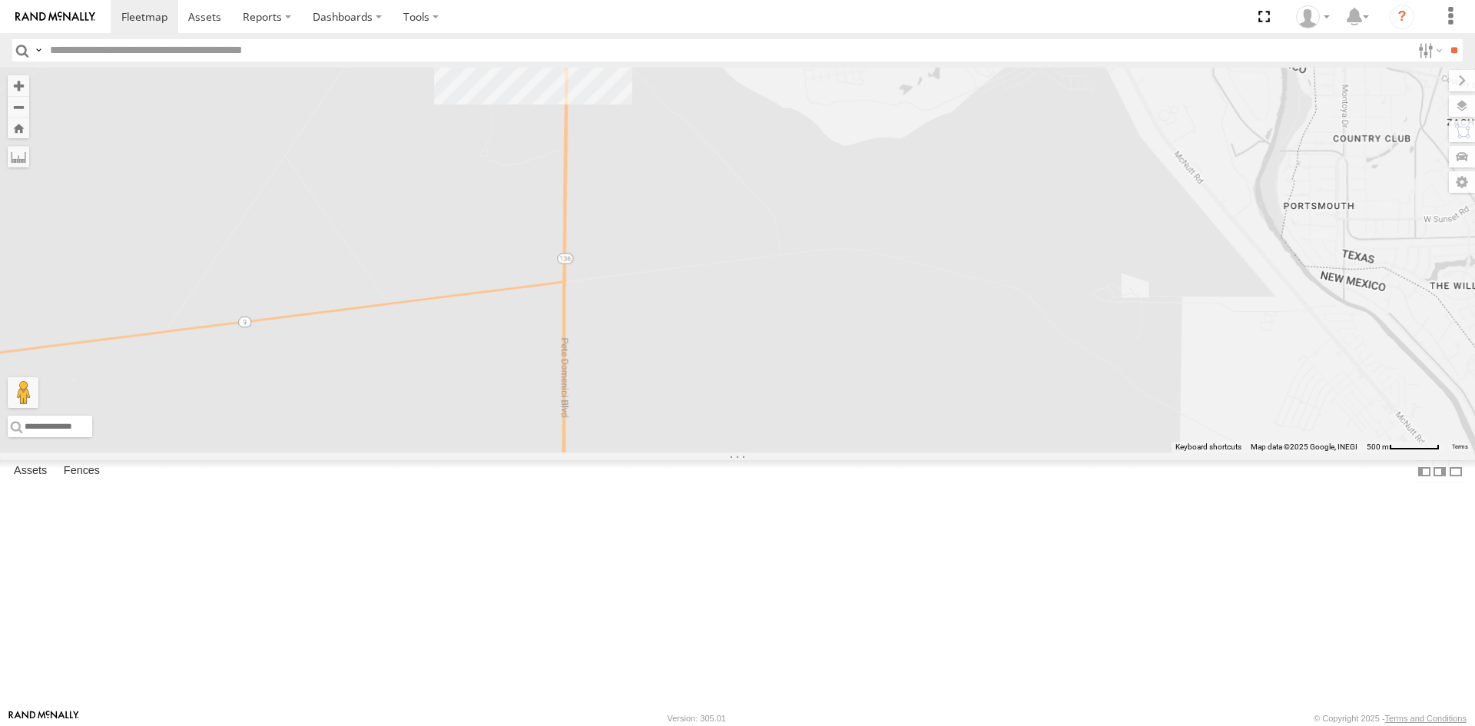
drag, startPoint x: 817, startPoint y: 320, endPoint x: 817, endPoint y: 257, distance: 63.0
click at [814, 288] on div "3485186707B8 410 0054 311 091 5723 5538 2841" at bounding box center [737, 260] width 1475 height 385
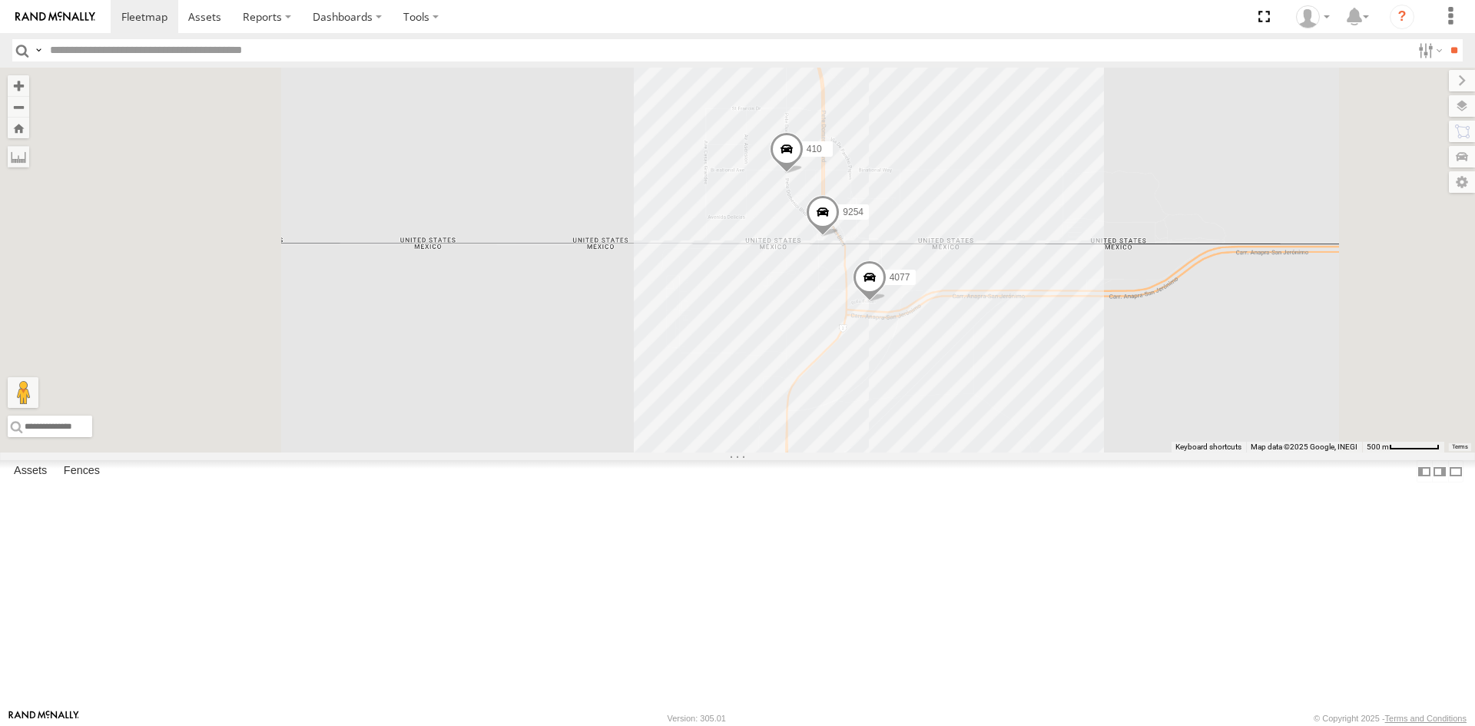
drag, startPoint x: 996, startPoint y: 235, endPoint x: 693, endPoint y: 762, distance: 607.7
click at [693, 725] on html at bounding box center [737, 363] width 1475 height 726
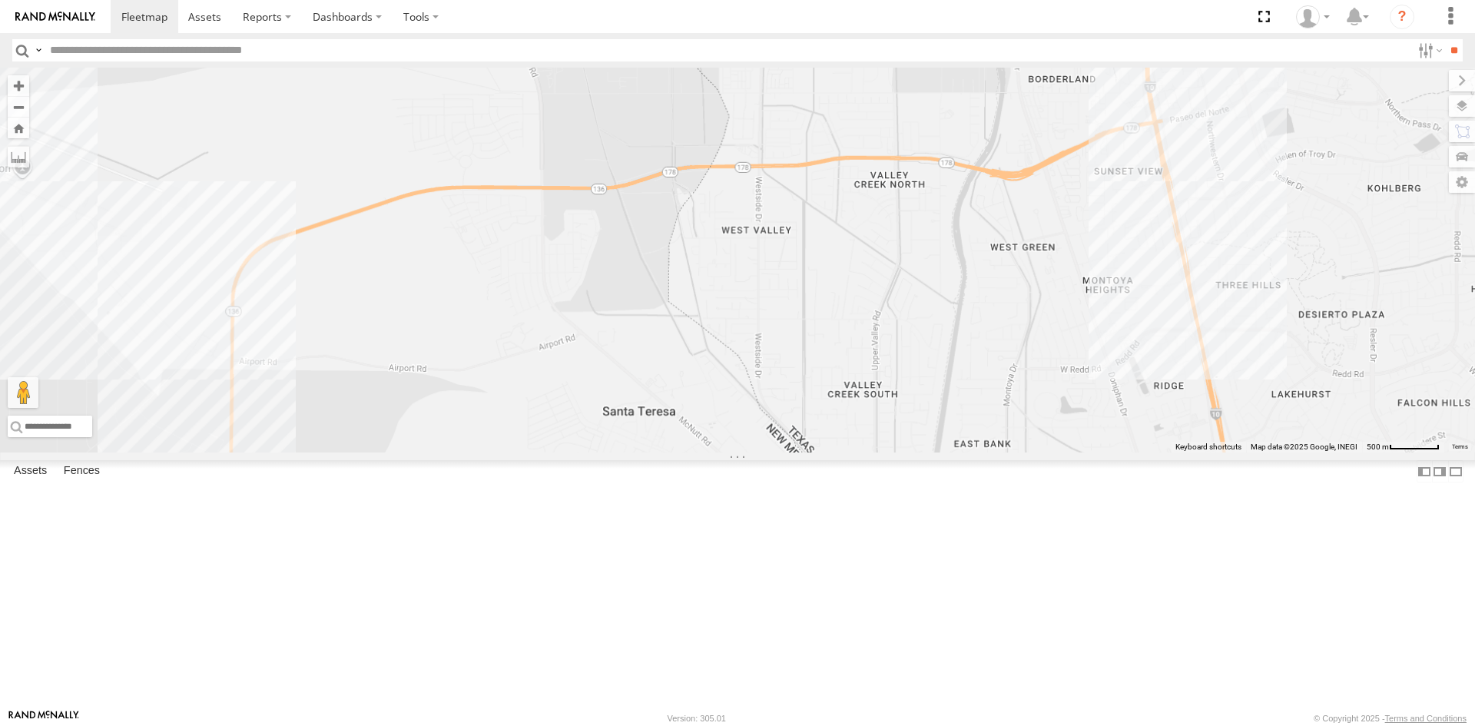
drag, startPoint x: 969, startPoint y: 429, endPoint x: 883, endPoint y: 529, distance: 132.3
click at [883, 452] on div "9254 410 4077" at bounding box center [737, 260] width 1475 height 385
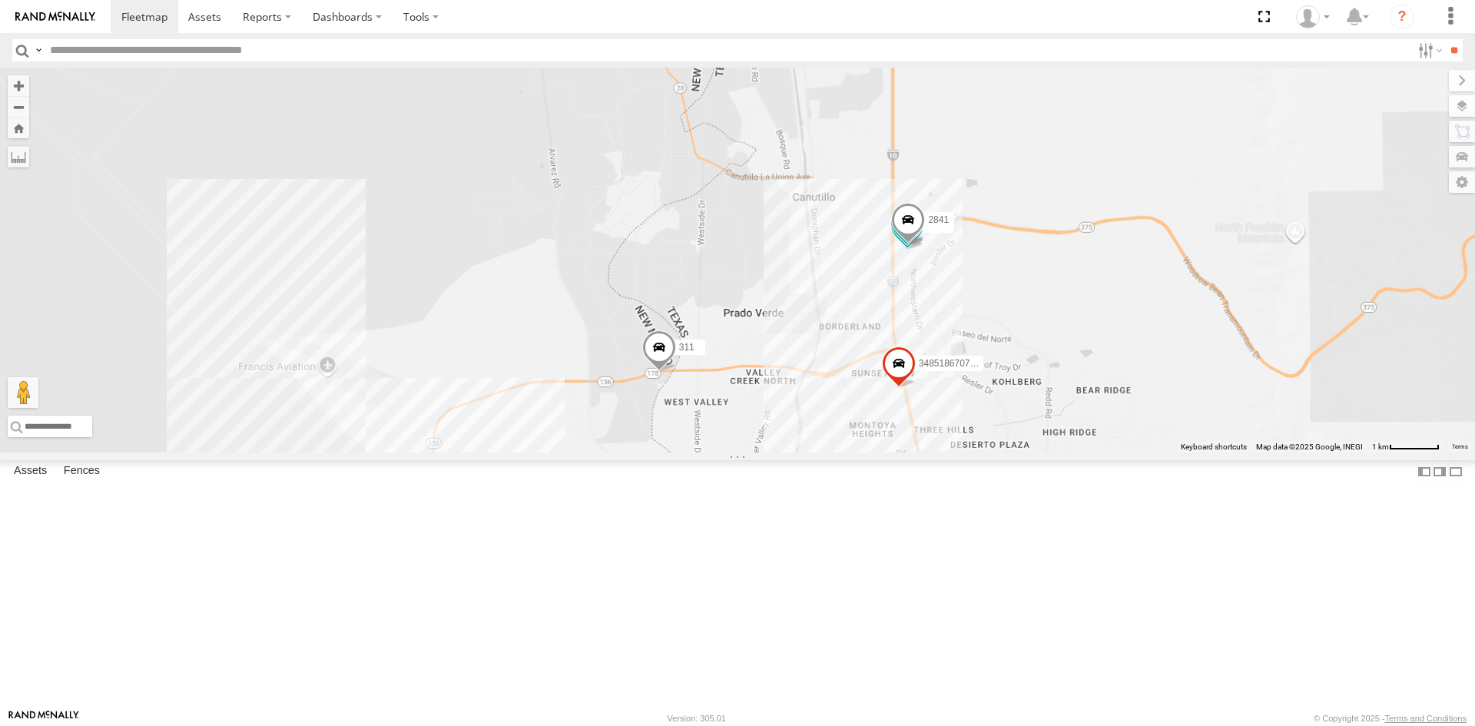
drag, startPoint x: 741, startPoint y: 543, endPoint x: 926, endPoint y: 420, distance: 222.9
click at [926, 423] on div "9254 410 4077 3485186707B8 311 091 5723 5538 2841" at bounding box center [737, 260] width 1475 height 385
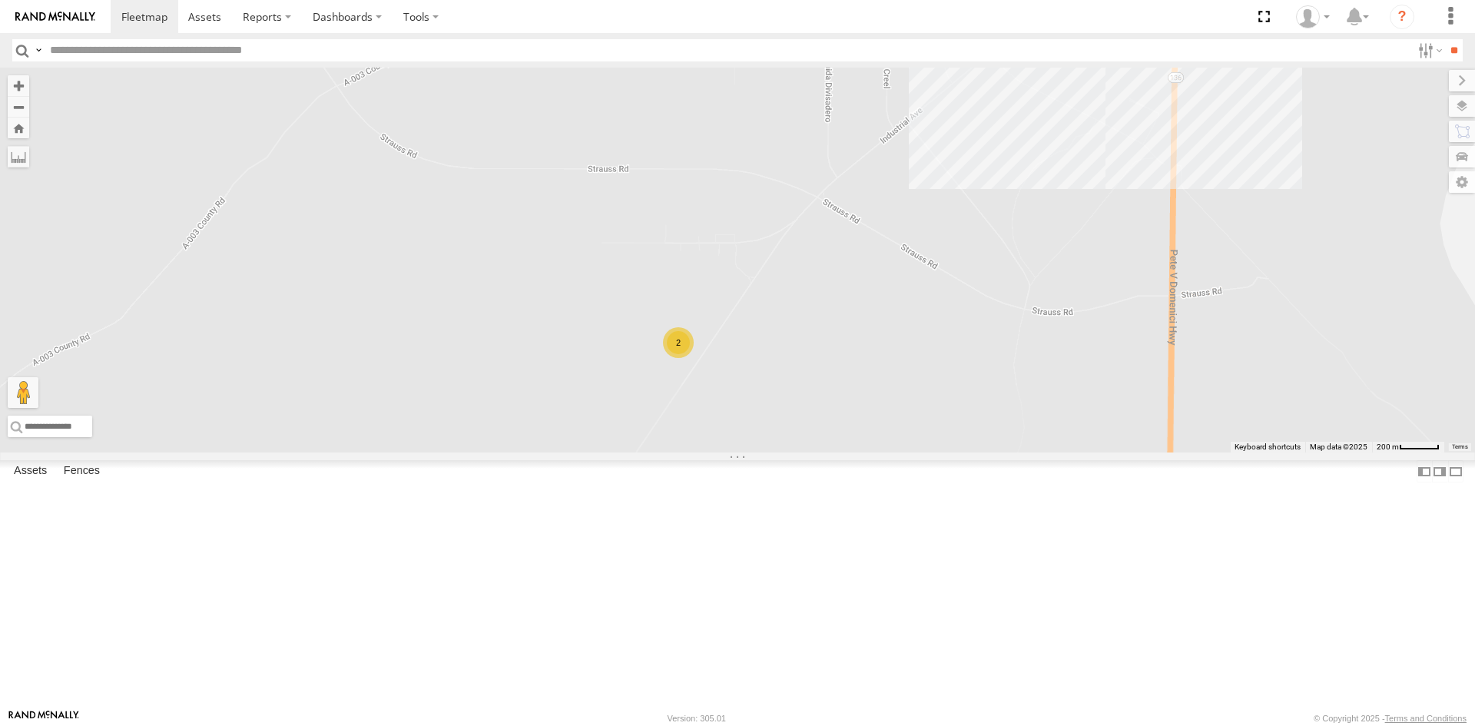
drag, startPoint x: 1081, startPoint y: 582, endPoint x: 916, endPoint y: 299, distance: 327.4
click at [917, 313] on div "9254 410 4077 3485186707B8 311 2" at bounding box center [737, 260] width 1475 height 385
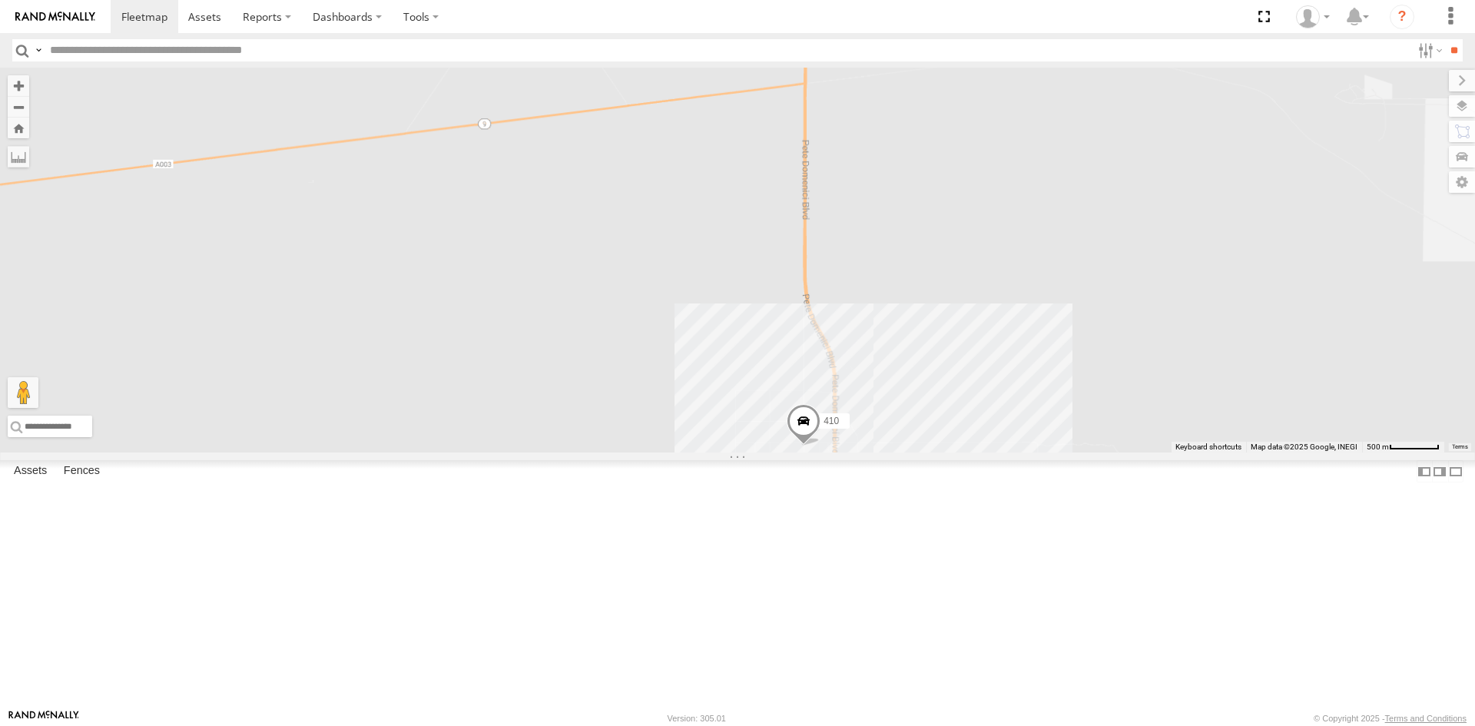
drag, startPoint x: 979, startPoint y: 479, endPoint x: 968, endPoint y: 423, distance: 57.9
click at [968, 423] on div "9254 410 4077 3485186707B8 311" at bounding box center [737, 260] width 1475 height 385
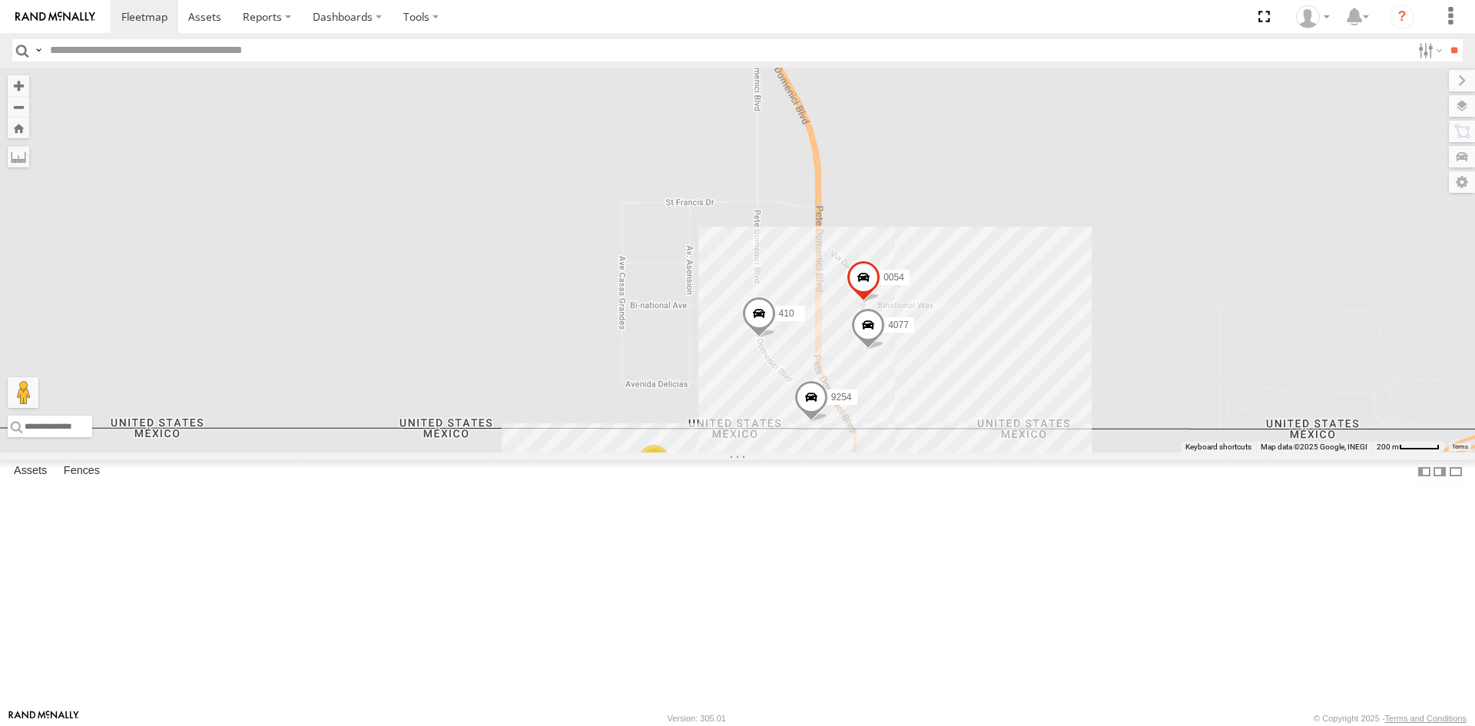
drag, startPoint x: 956, startPoint y: 649, endPoint x: 1005, endPoint y: 717, distance: 83.1
click at [950, 452] on div "9254 410 0054 4077 8025 10" at bounding box center [737, 260] width 1475 height 385
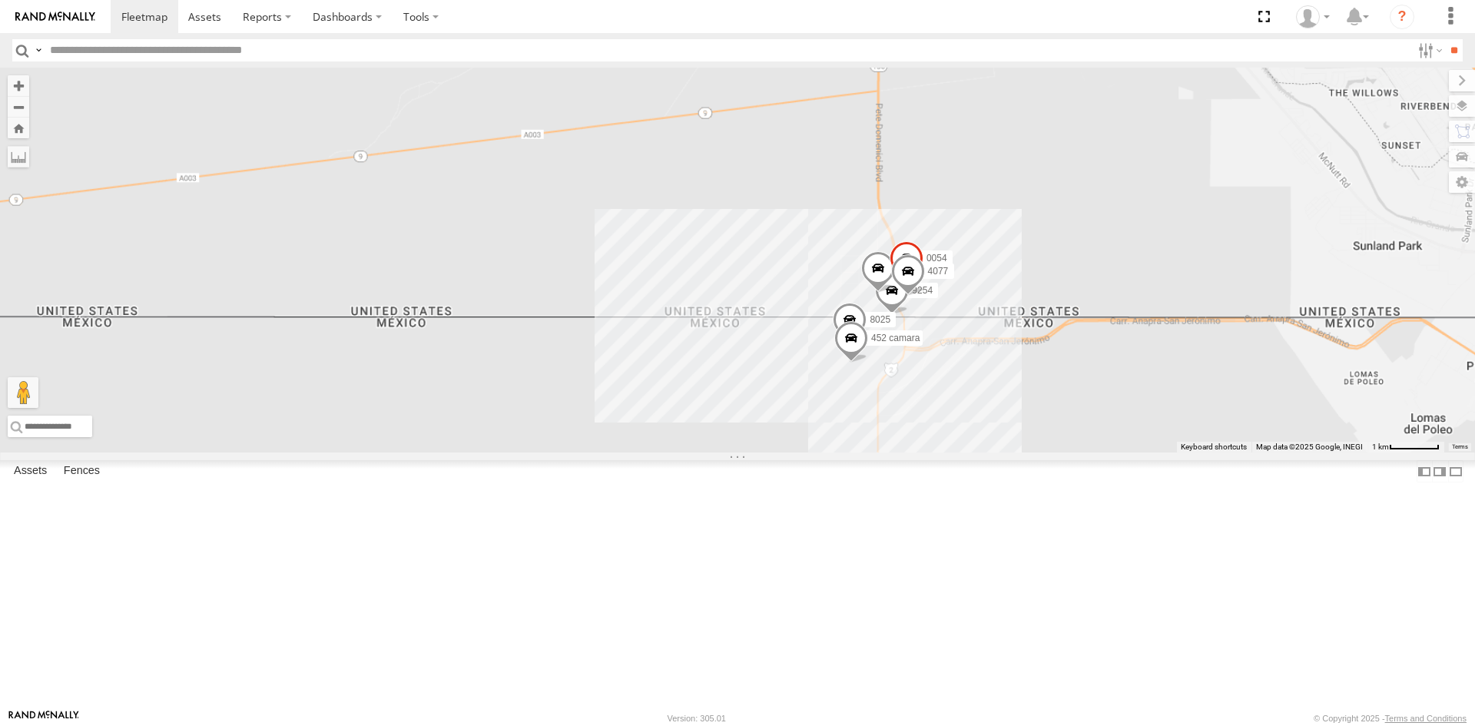
drag, startPoint x: 1027, startPoint y: 274, endPoint x: 757, endPoint y: 685, distance: 492.0
click at [757, 452] on div "9254 410 0054 4077 8025 452 camara" at bounding box center [737, 260] width 1475 height 385
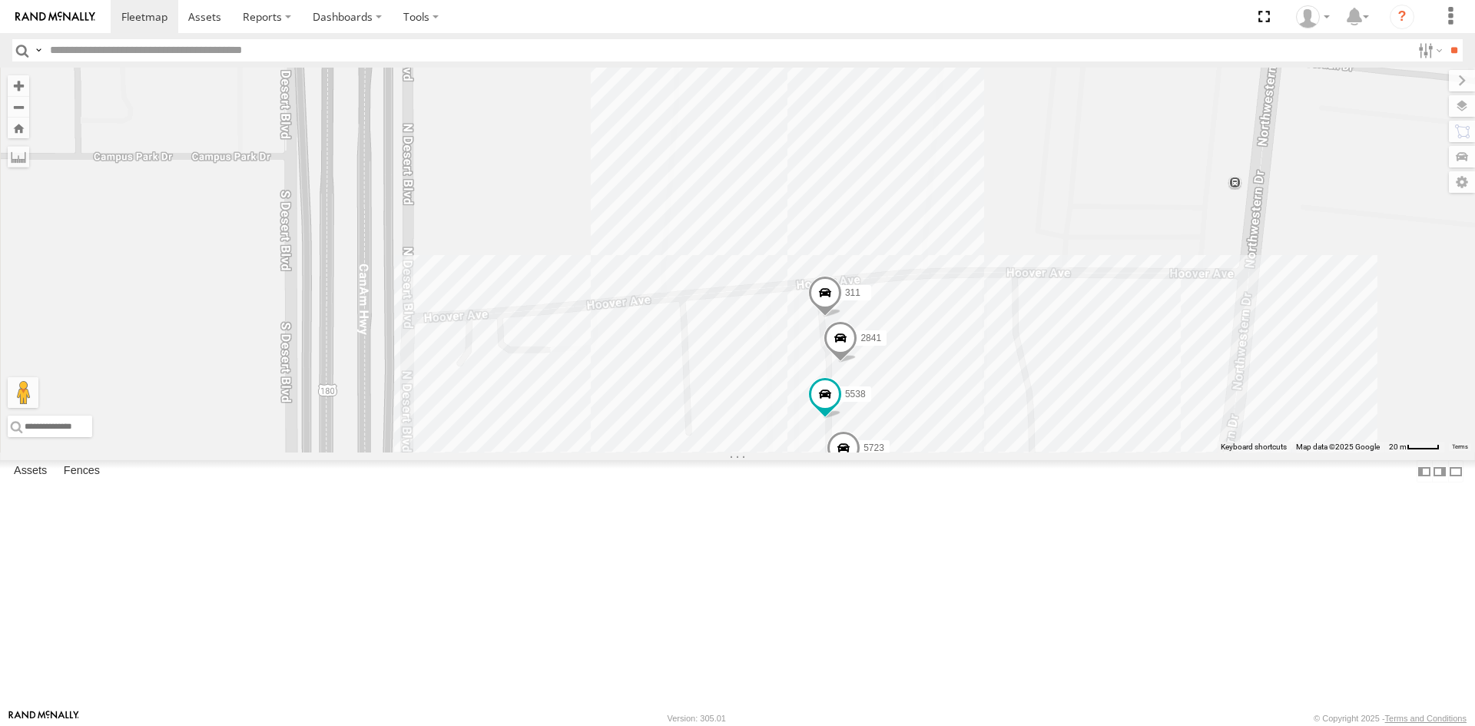
drag, startPoint x: 918, startPoint y: 600, endPoint x: 926, endPoint y: 486, distance: 114.0
click at [926, 452] on div "5538 091 5723 311 2841" at bounding box center [737, 260] width 1475 height 385
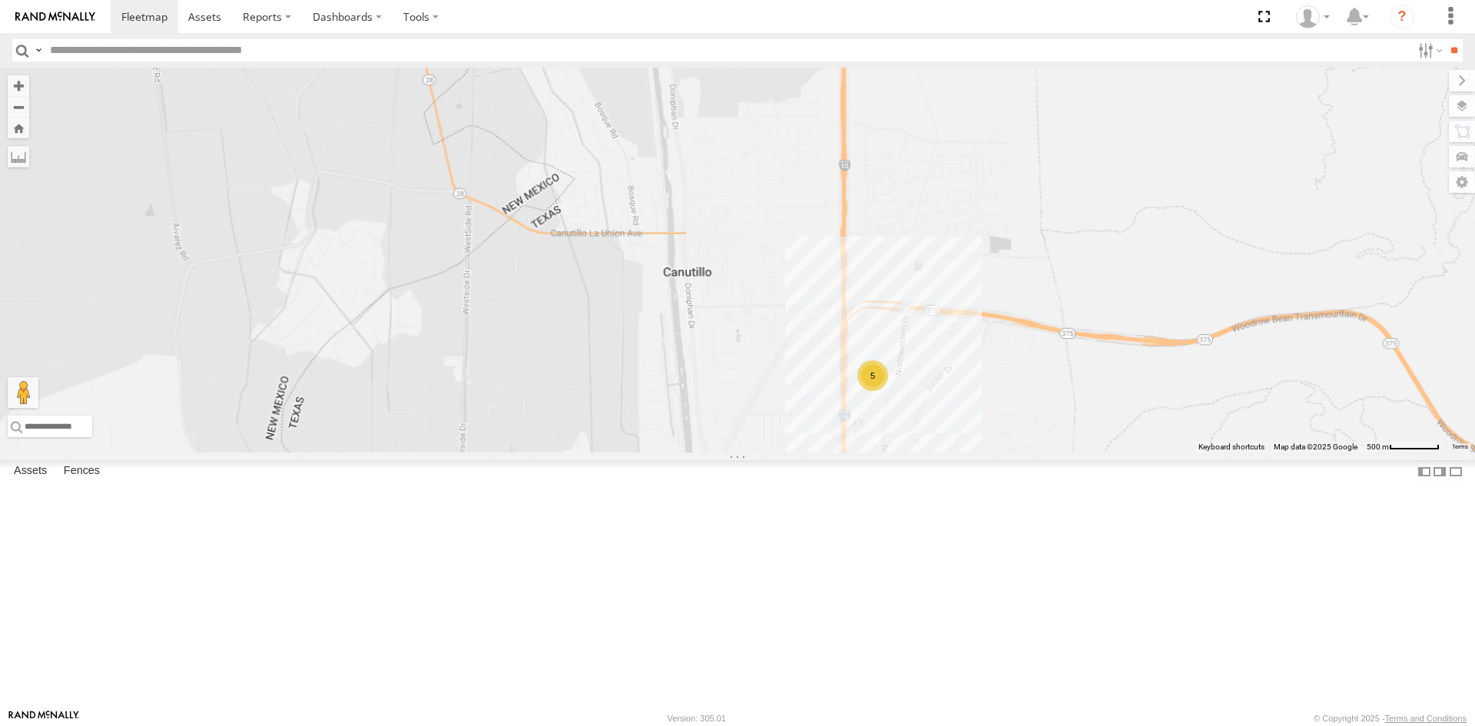
drag, startPoint x: 849, startPoint y: 593, endPoint x: 1005, endPoint y: 313, distance: 320.2
click at [991, 343] on div "5" at bounding box center [737, 260] width 1475 height 385
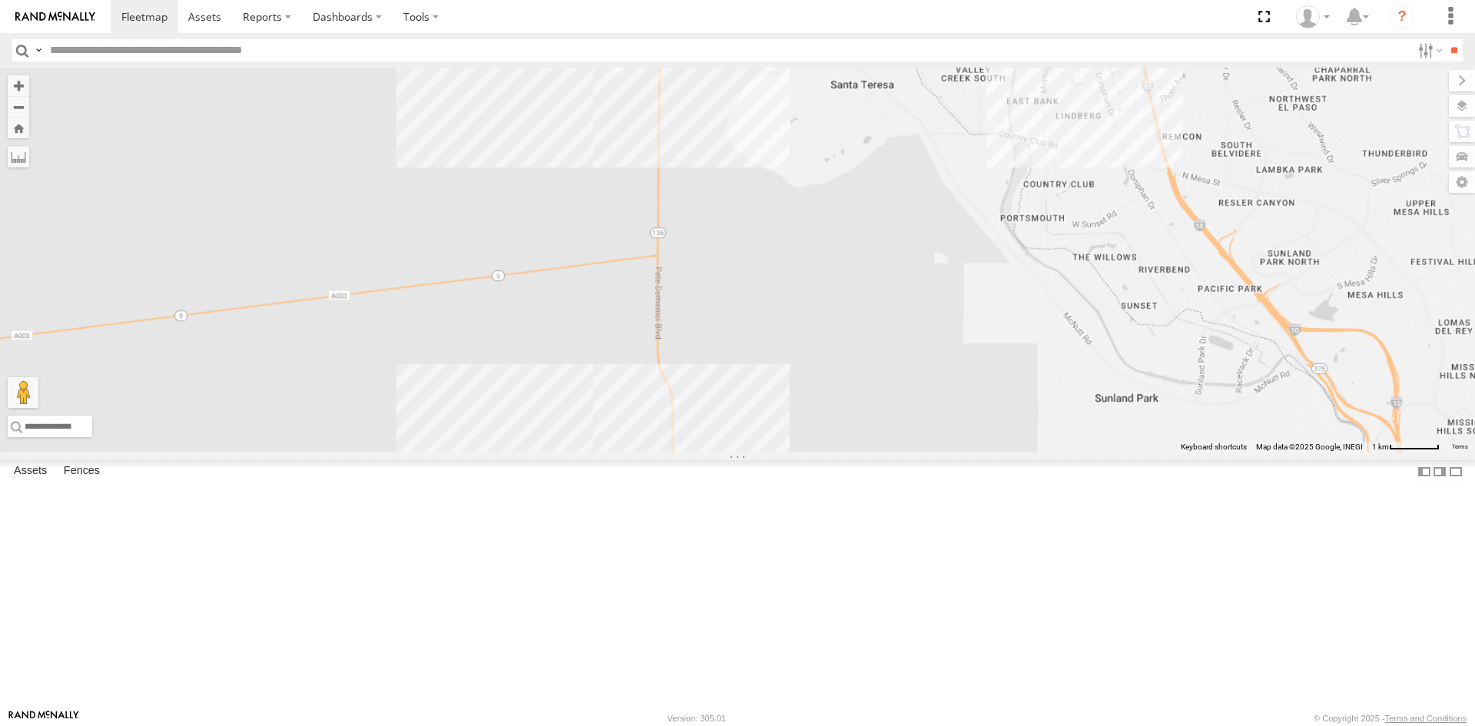
drag, startPoint x: 931, startPoint y: 443, endPoint x: 927, endPoint y: 393, distance: 50.8
click at [926, 394] on div at bounding box center [737, 260] width 1475 height 385
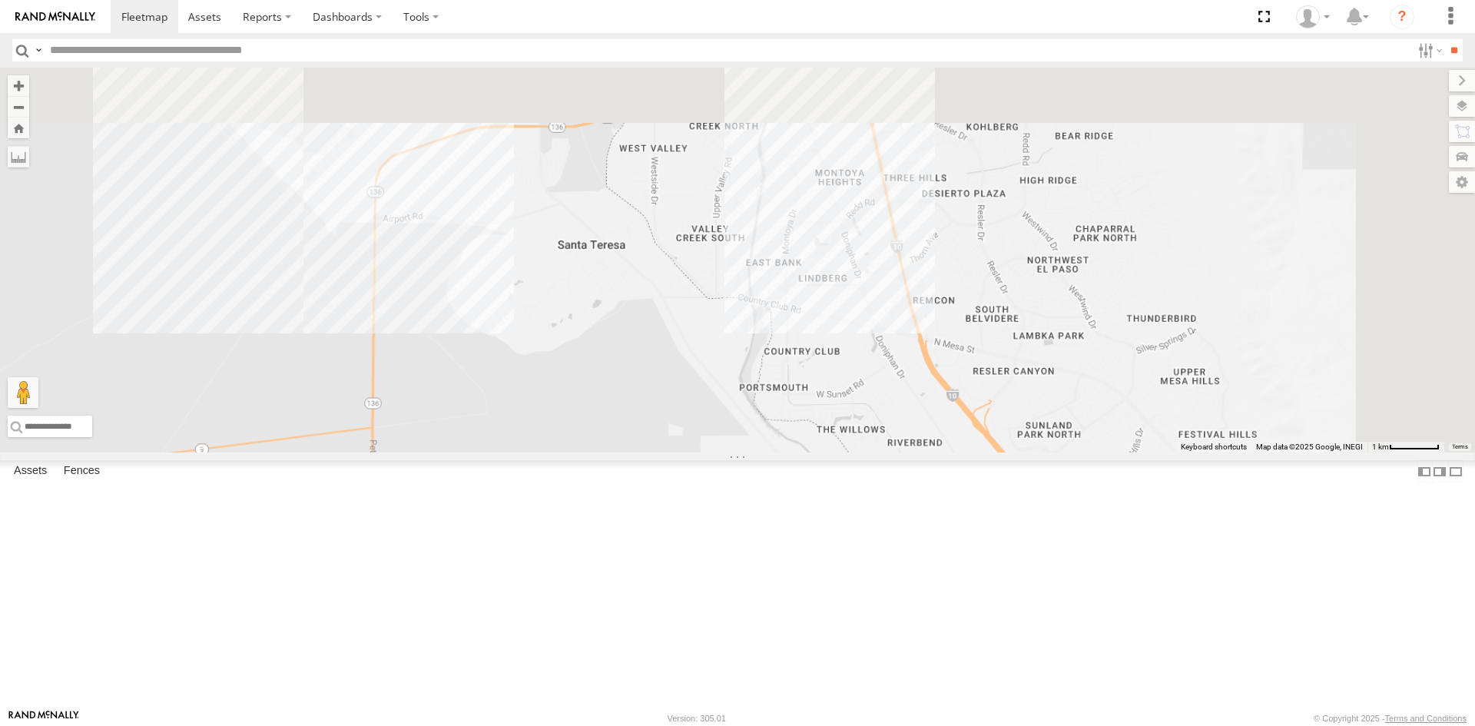
drag, startPoint x: 928, startPoint y: 333, endPoint x: 741, endPoint y: 522, distance: 266.2
click at [516, 452] on div "8025 5810 CAMARA 9254 410 0054 452 camara" at bounding box center [737, 260] width 1475 height 385
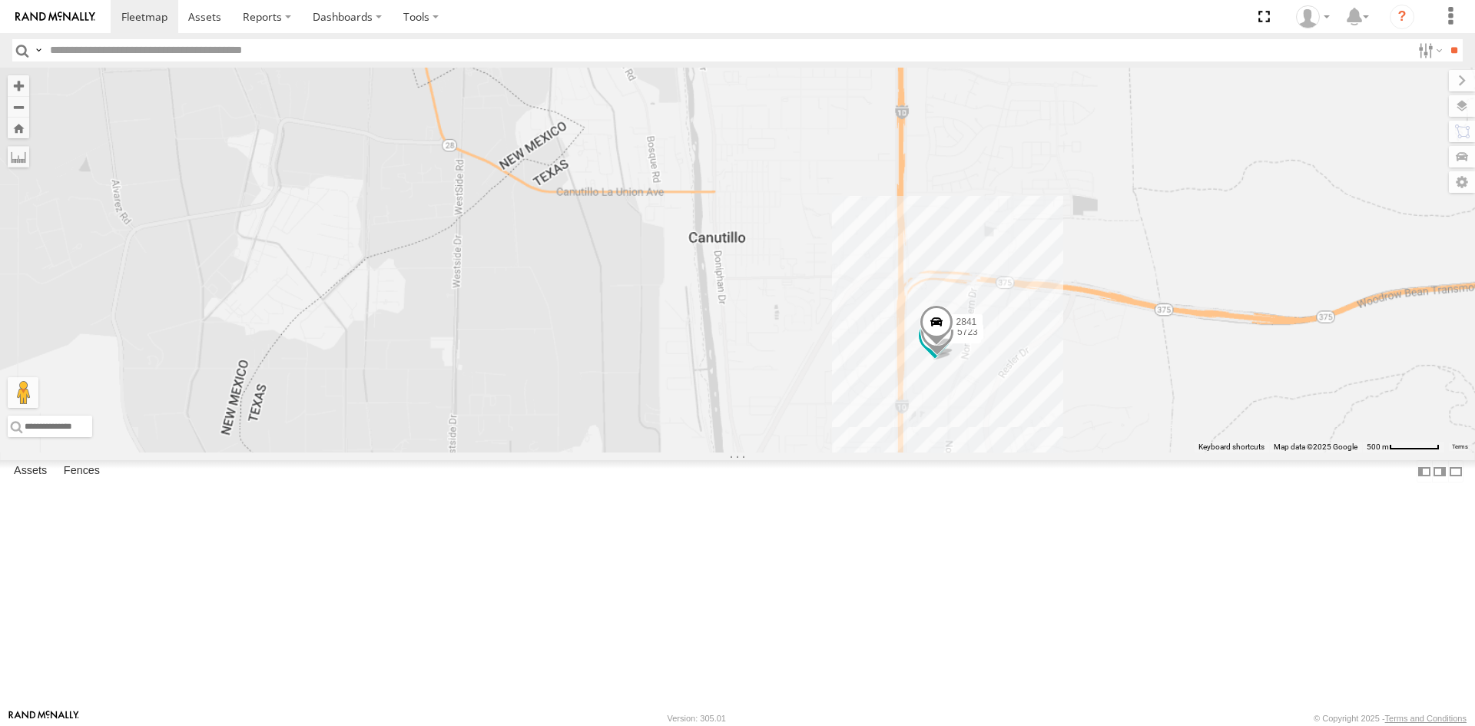
drag, startPoint x: 949, startPoint y: 608, endPoint x: 1117, endPoint y: 217, distance: 426.4
click at [1087, 280] on div "8025 5810 CAMARA 9254 410 0054 452 camara 3485186707B8 2909 4077 091 5723 2841" at bounding box center [737, 260] width 1475 height 385
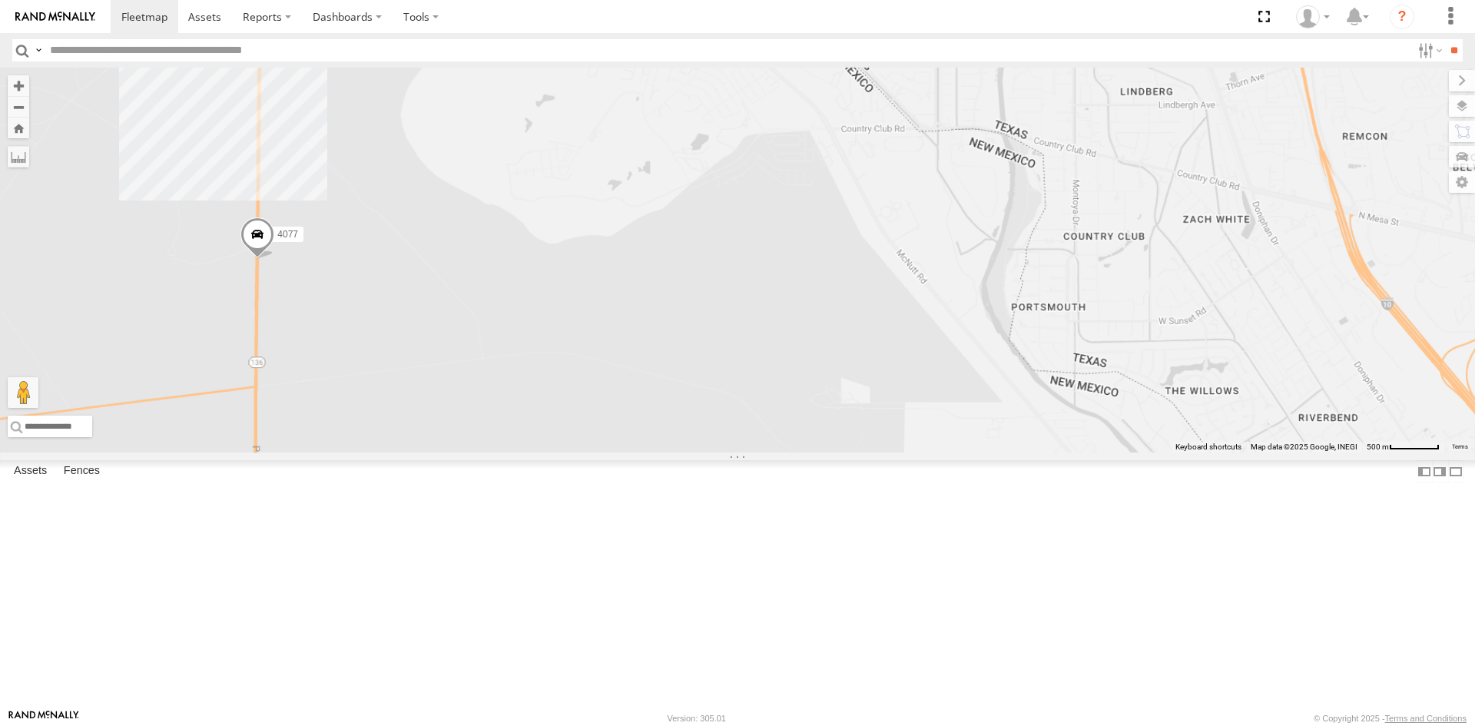
click at [940, 285] on div "8025 5810 CAMARA 9254 410 0054 452 camara 3485186707B8 2909 4077 091 5723 2841" at bounding box center [737, 260] width 1475 height 385
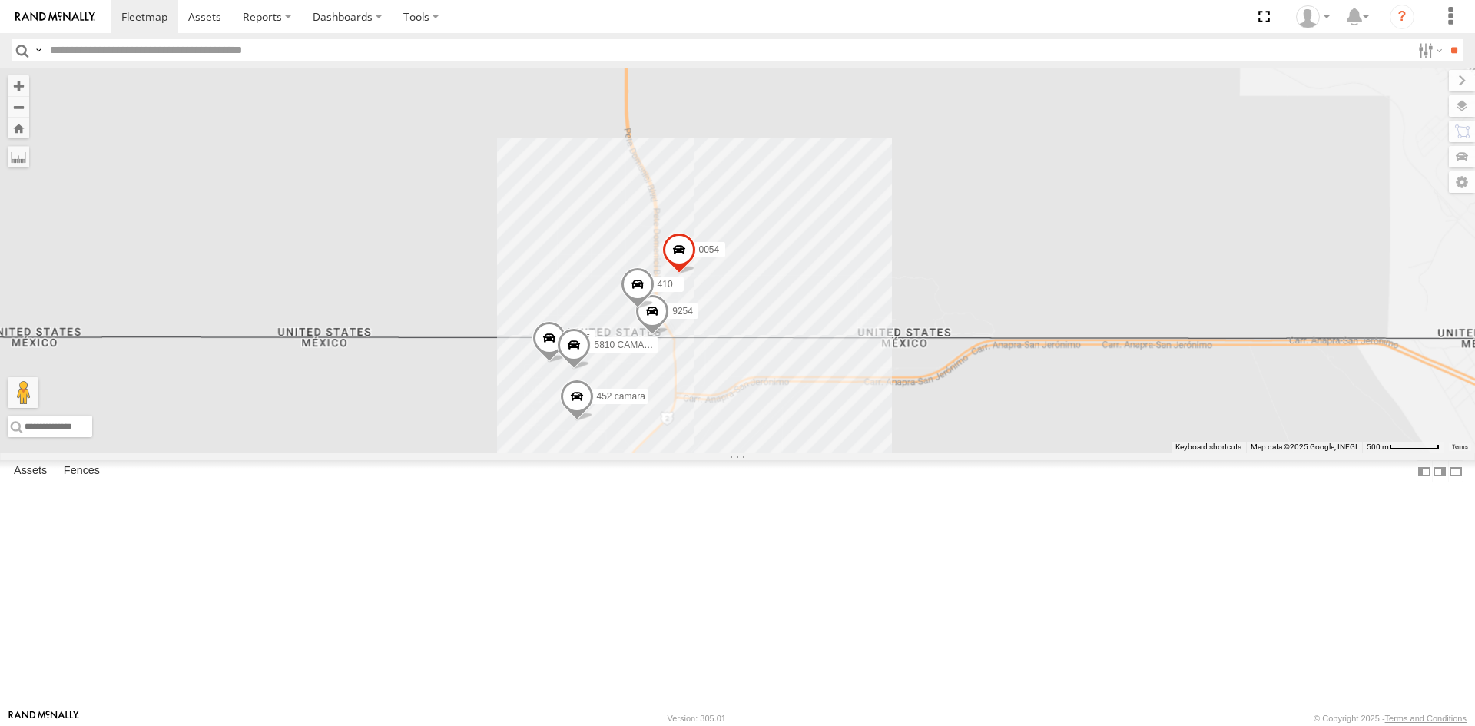
drag, startPoint x: 800, startPoint y: 482, endPoint x: 832, endPoint y: 475, distance: 33.0
click at [829, 452] on div "8025 5810 CAMARA 9254 410 0054 452 camara 3485186707B8 2909 4077 091 5723 2841" at bounding box center [737, 260] width 1475 height 385
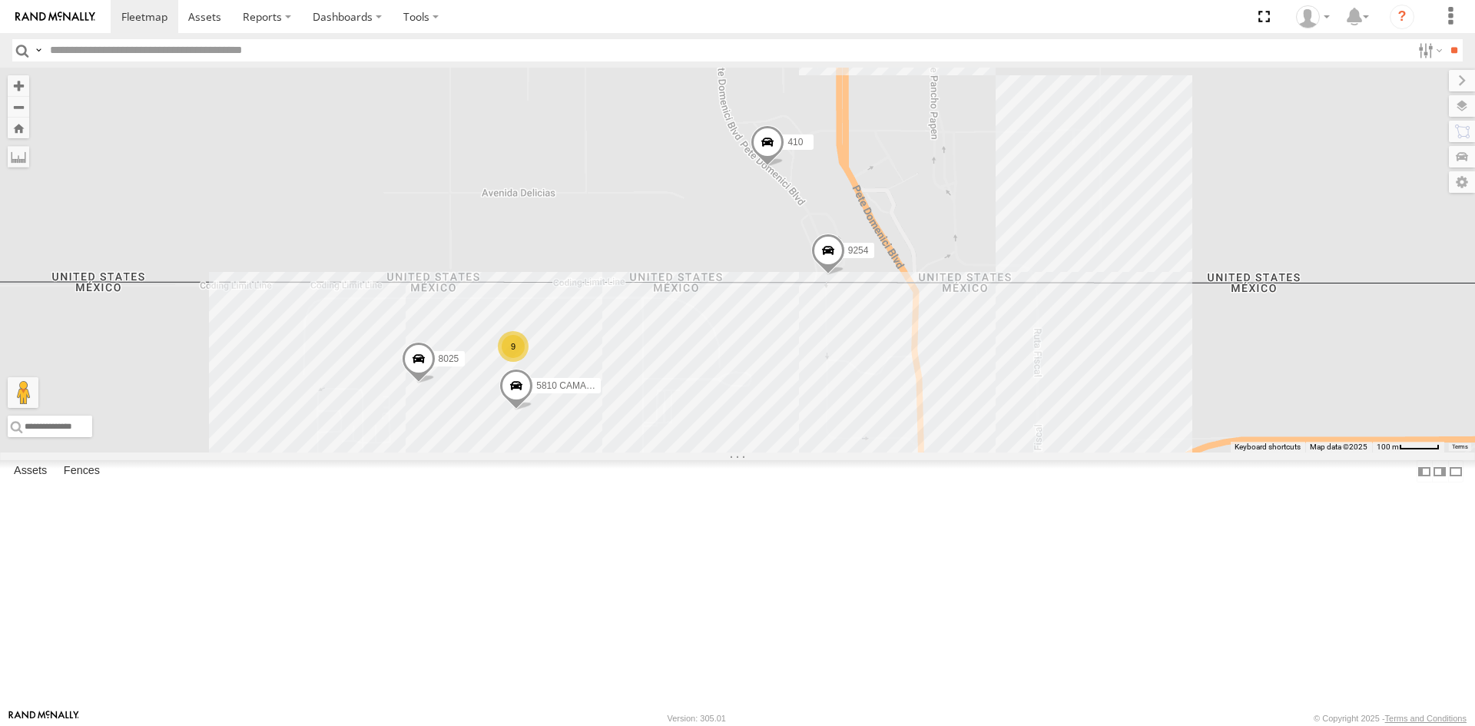
drag, startPoint x: 741, startPoint y: 389, endPoint x: 729, endPoint y: 354, distance: 36.7
click at [741, 361] on div "8025 5810 CAMARA 9254 410 0054 452 camara 3485186707B8 2909 4077 091 5723 2841 9" at bounding box center [737, 260] width 1475 height 385
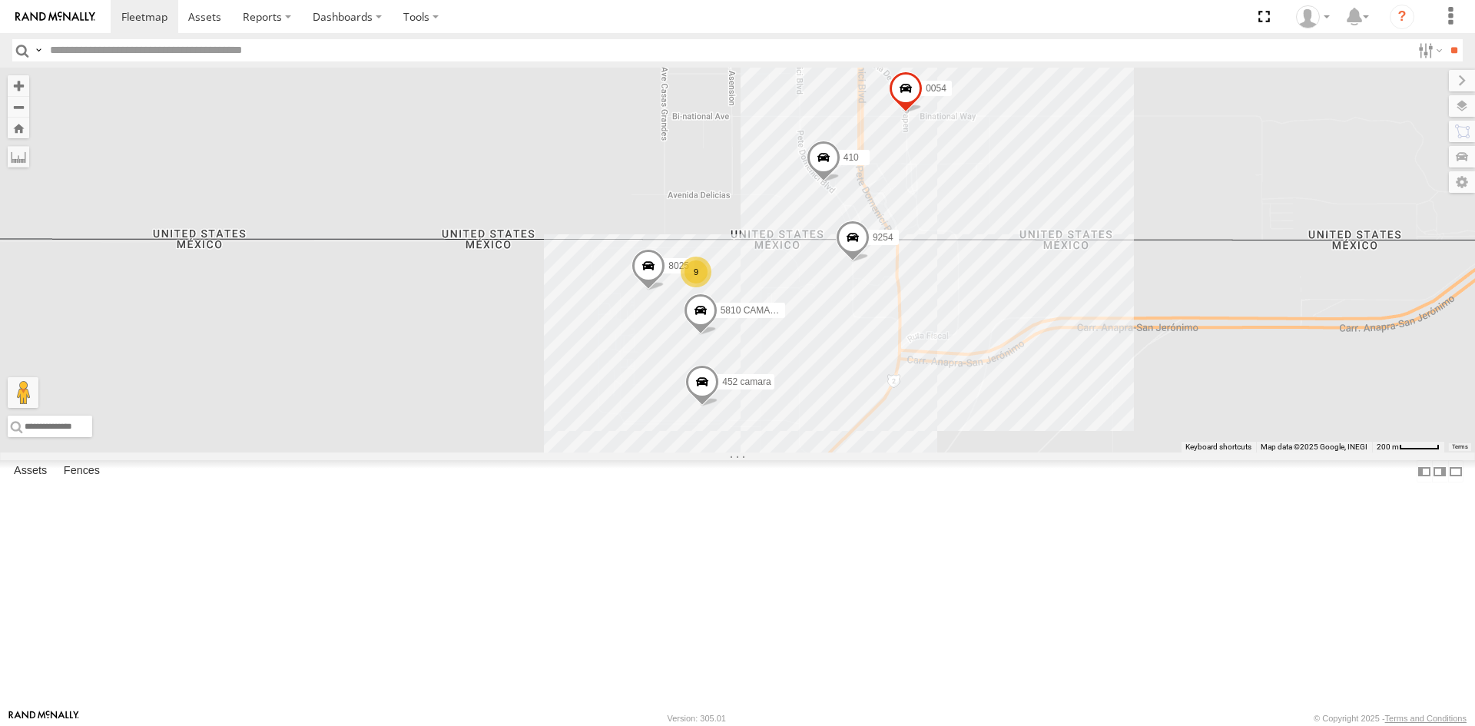
drag, startPoint x: 954, startPoint y: 322, endPoint x: 879, endPoint y: 612, distance: 300.0
click at [879, 452] on div "8025 5810 CAMARA 9254 410 0054 452 camara 3485186707B8 2909 4077 091 5723 2841 9" at bounding box center [737, 260] width 1475 height 385
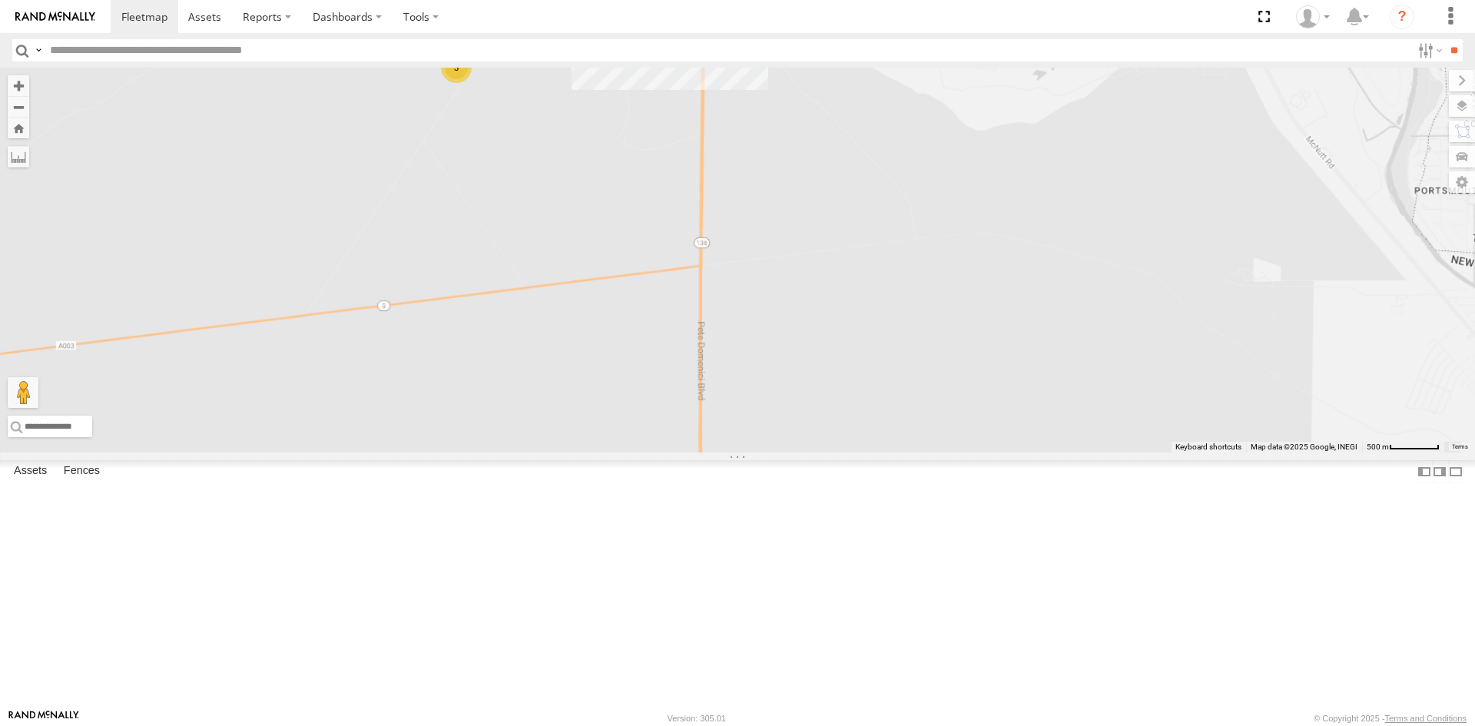
drag, startPoint x: 987, startPoint y: 403, endPoint x: 823, endPoint y: 551, distance: 220.9
click at [847, 452] on div "8025 5810 CAMARA 9254 410 0054 452 camara 3485186707B8 2909 4077 091 5723 2841 …" at bounding box center [737, 260] width 1475 height 385
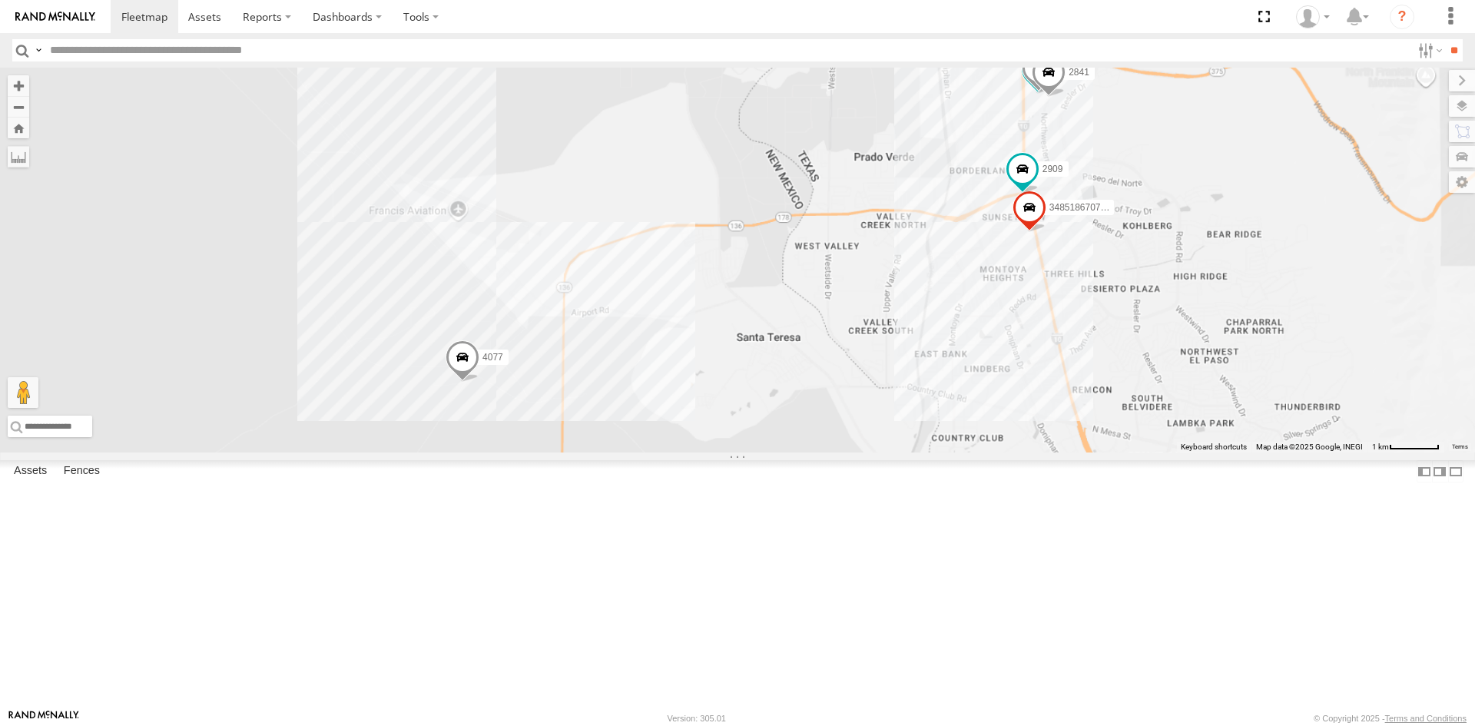
click at [937, 426] on div "8025 5810 CAMARA 9254 410 0054 452 camara 3485186707B8 2909 4077 091 5723 2841" at bounding box center [737, 260] width 1475 height 385
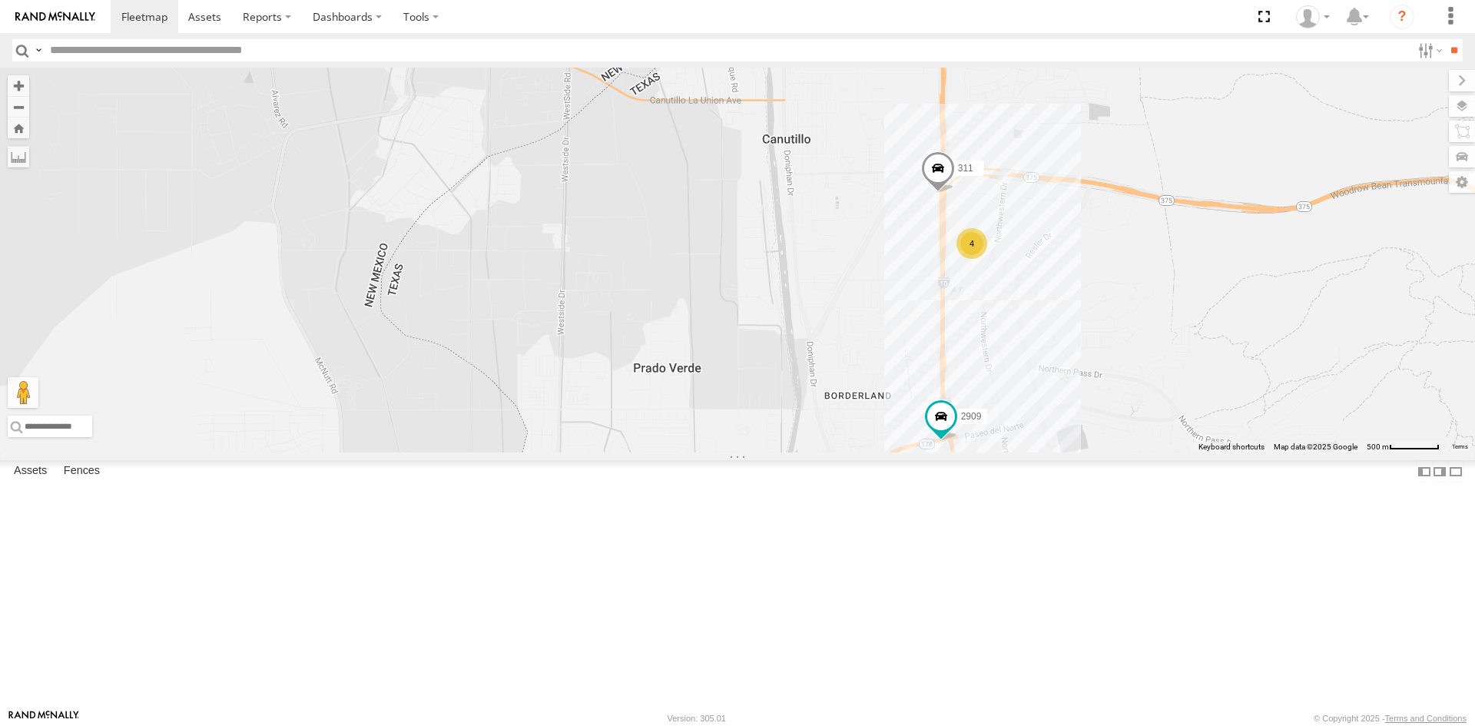
click at [977, 417] on div "8025 5810 CAMARA 9254 410 0054 452 camara 3485186707B8 2909 4077 311 4" at bounding box center [737, 260] width 1475 height 385
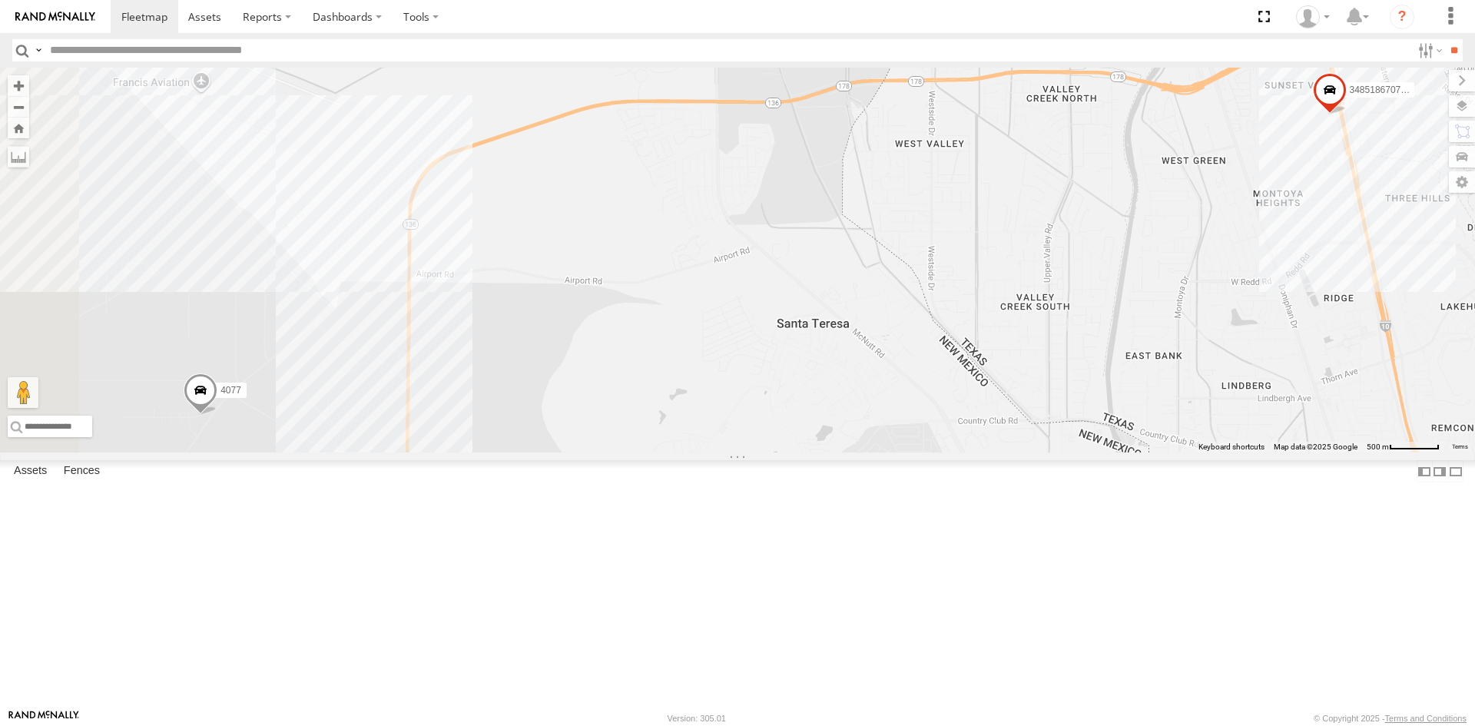
drag, startPoint x: 841, startPoint y: 462, endPoint x: 1028, endPoint y: 434, distance: 188.7
click at [1016, 428] on div "8025 5810 CAMARA 9254 410 0054 452 camara 3485186707B8 2909 4077 311 4" at bounding box center [737, 260] width 1475 height 385
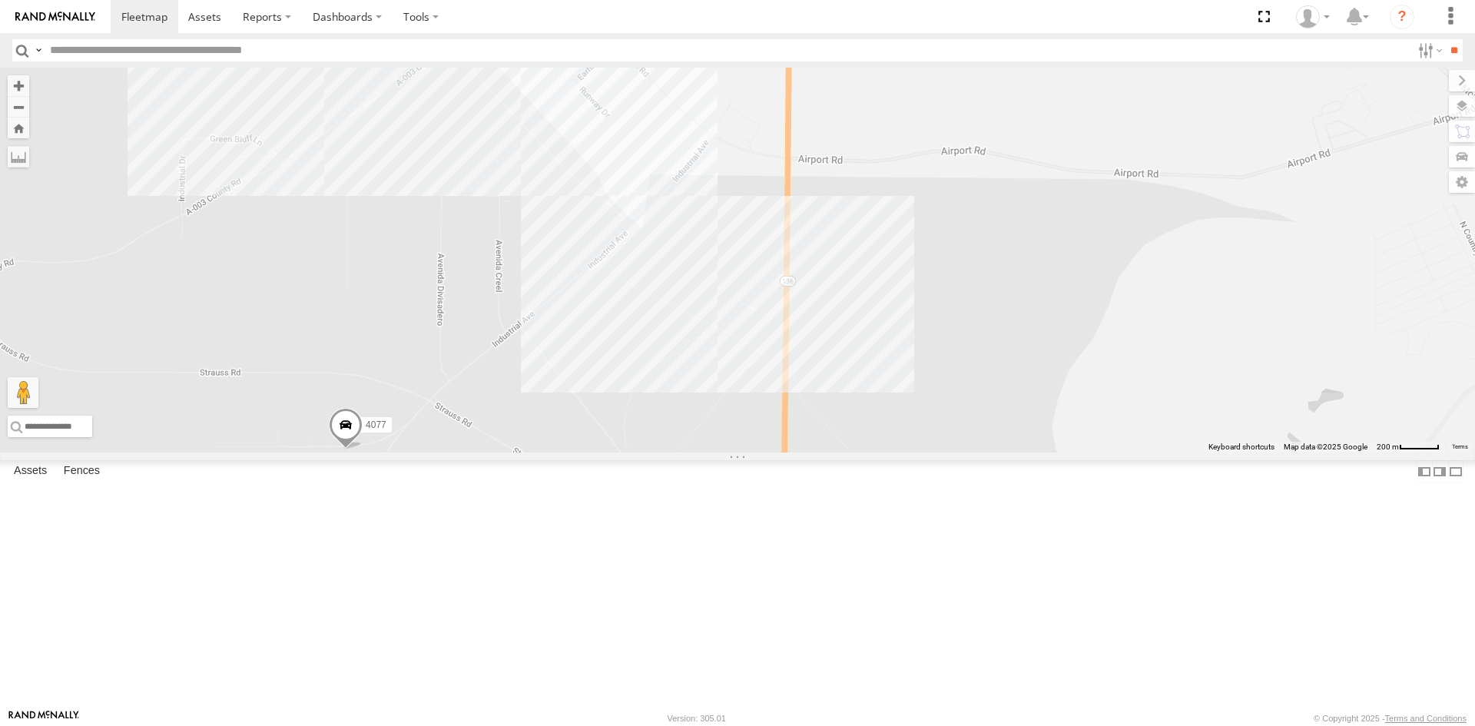
drag, startPoint x: 611, startPoint y: 362, endPoint x: 587, endPoint y: 656, distance: 295.3
click at [584, 452] on div "8025 5810 CAMARA 9254 410 0054 452 camara 3485186707B8 2909 4077 311 3" at bounding box center [737, 260] width 1475 height 385
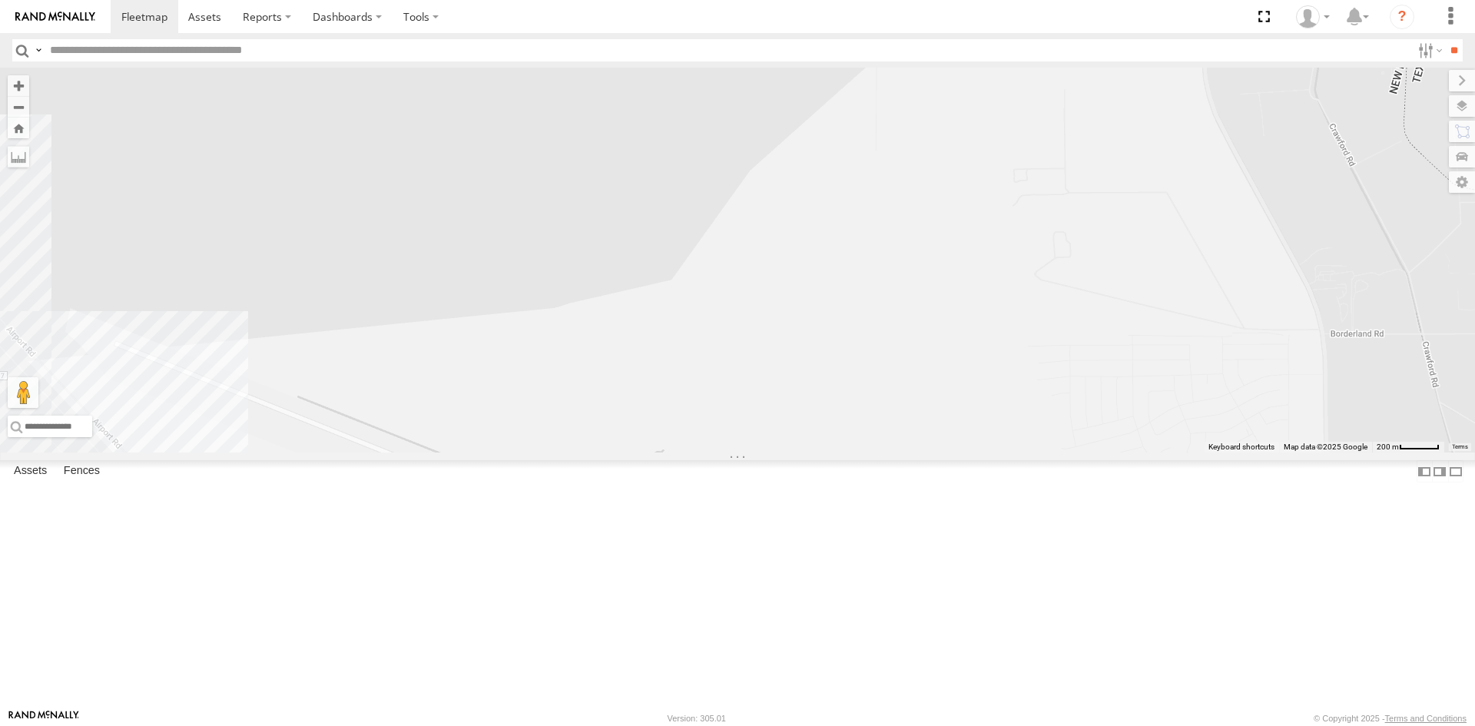
drag, startPoint x: 667, startPoint y: 354, endPoint x: 688, endPoint y: 293, distance: 64.9
click at [684, 302] on div "8025 5810 CAMARA 9254 410 0054 452 camara 3485186707B8 2909 4077 311 3" at bounding box center [737, 260] width 1475 height 385
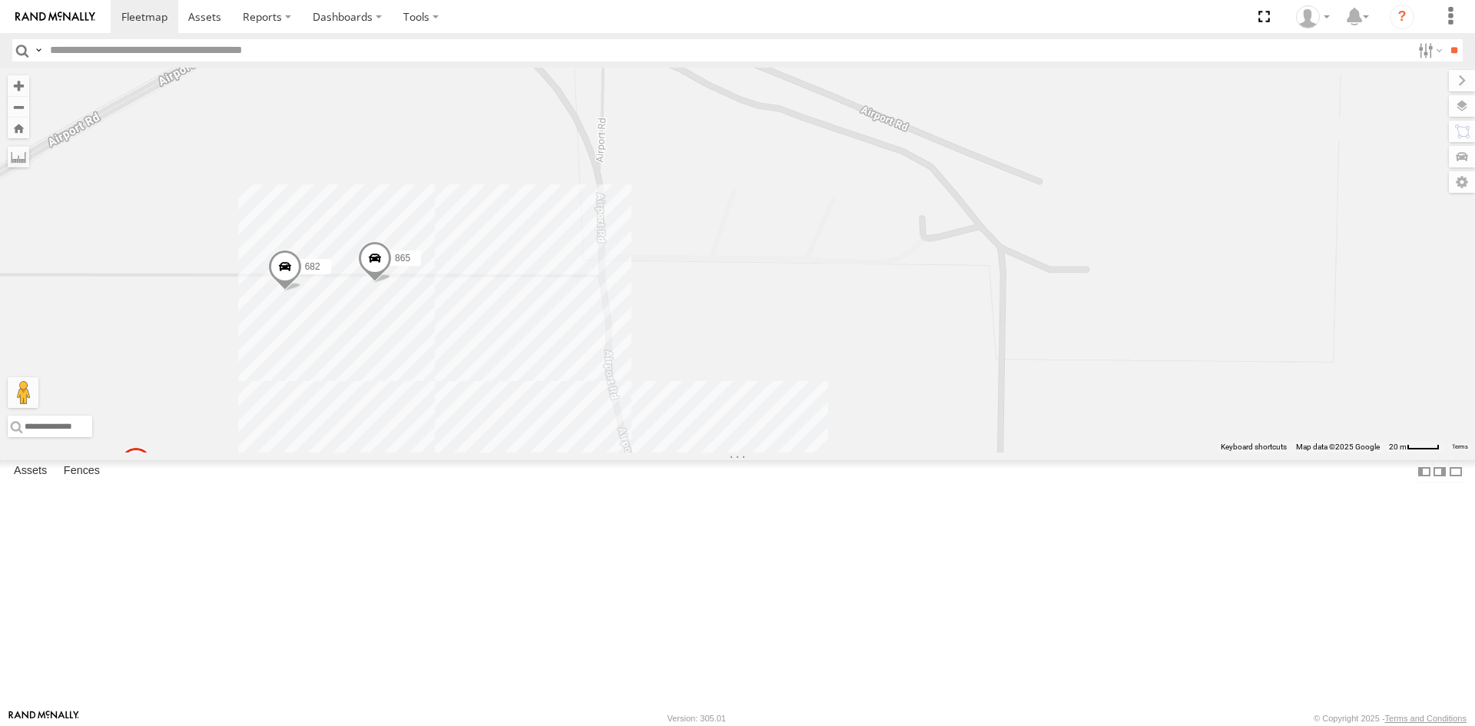
drag, startPoint x: 684, startPoint y: 474, endPoint x: 668, endPoint y: 284, distance: 190.4
click at [667, 346] on div "8025 5810 CAMARA 9254 410 0054 452 camara 3485186707B8 2909 4077 311 689 682 865" at bounding box center [737, 260] width 1475 height 385
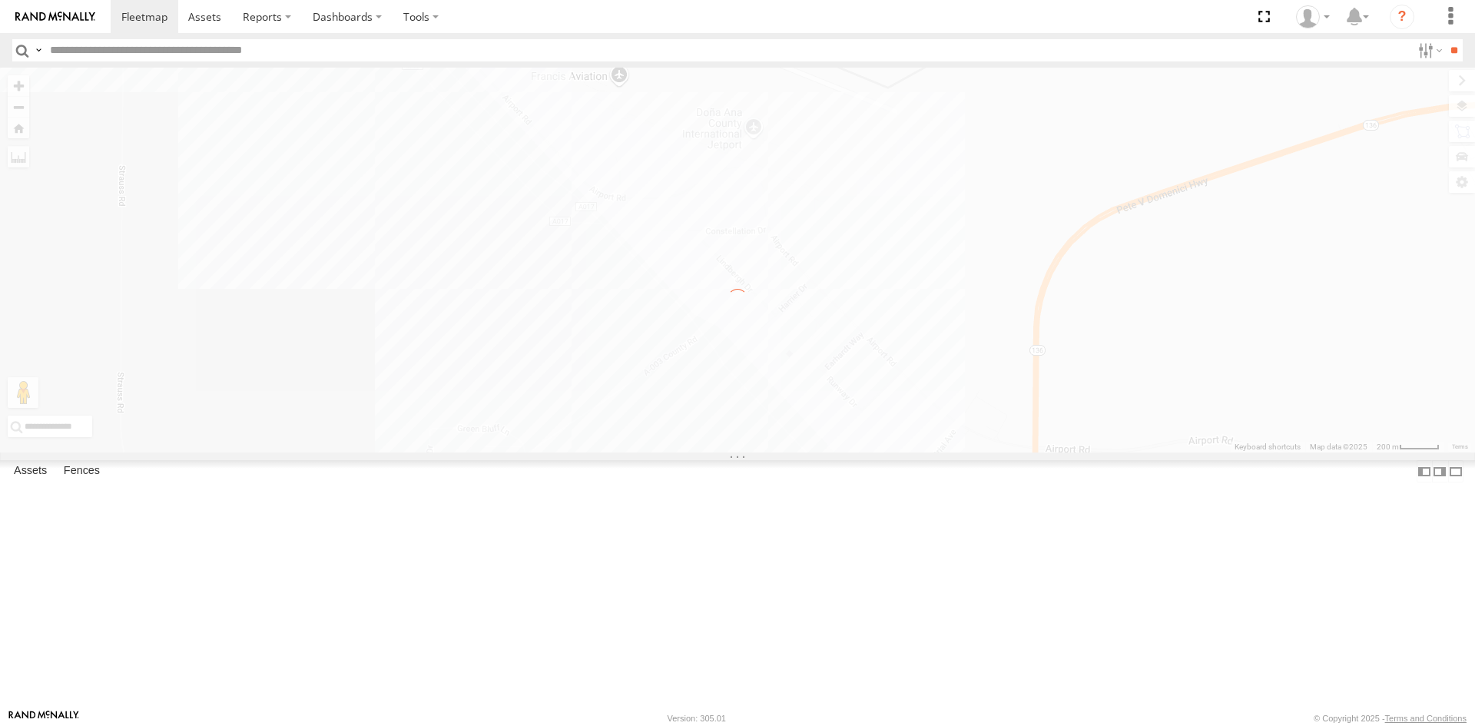
drag, startPoint x: 1099, startPoint y: 554, endPoint x: 1007, endPoint y: 340, distance: 232.3
click at [1056, 452] on div "← Move left → Move right ↑ Move up ↓ Move down + Zoom in - Zoom out Home Jump l…" at bounding box center [737, 260] width 1475 height 385
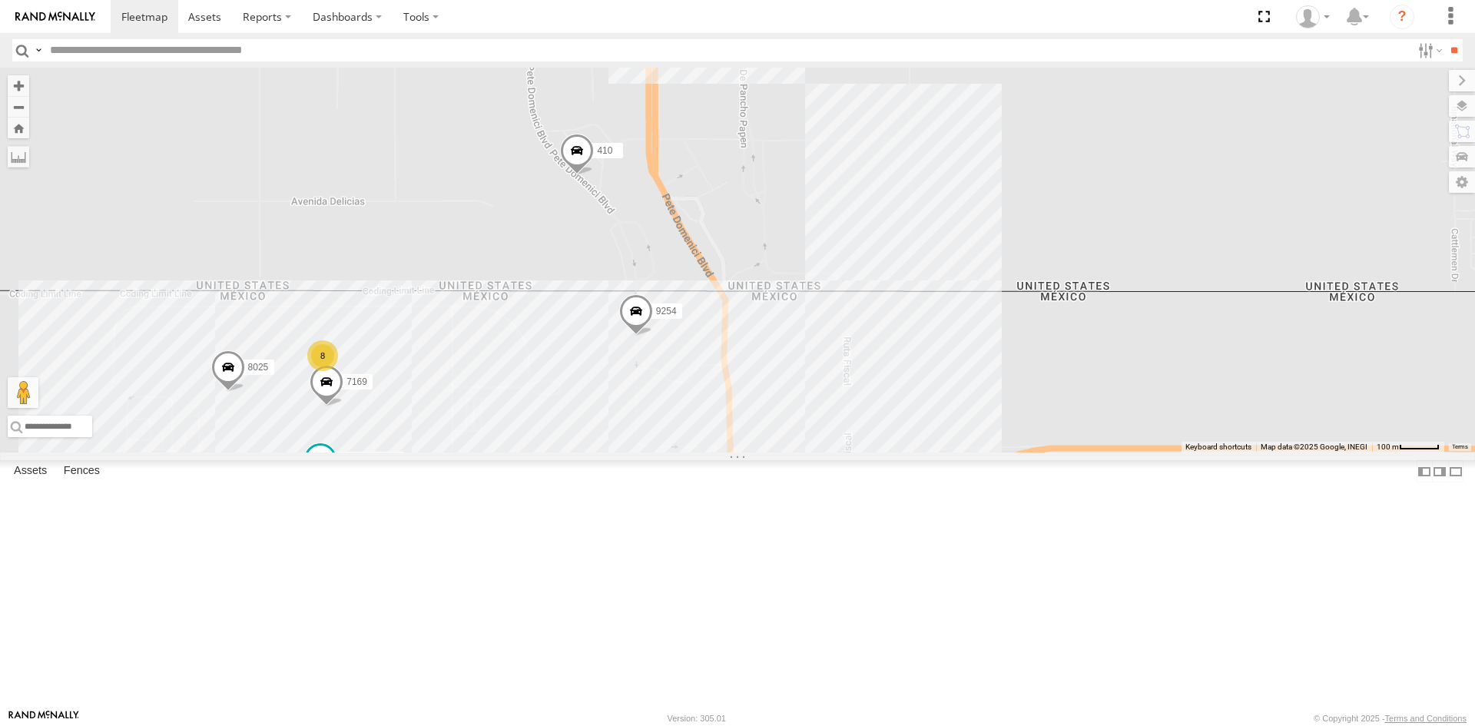
drag, startPoint x: 774, startPoint y: 323, endPoint x: 798, endPoint y: 427, distance: 107.3
click at [792, 415] on div "4093 7937 0054 452 camara 8025 5810 CAMARA 9254 410 7169 8" at bounding box center [737, 260] width 1475 height 385
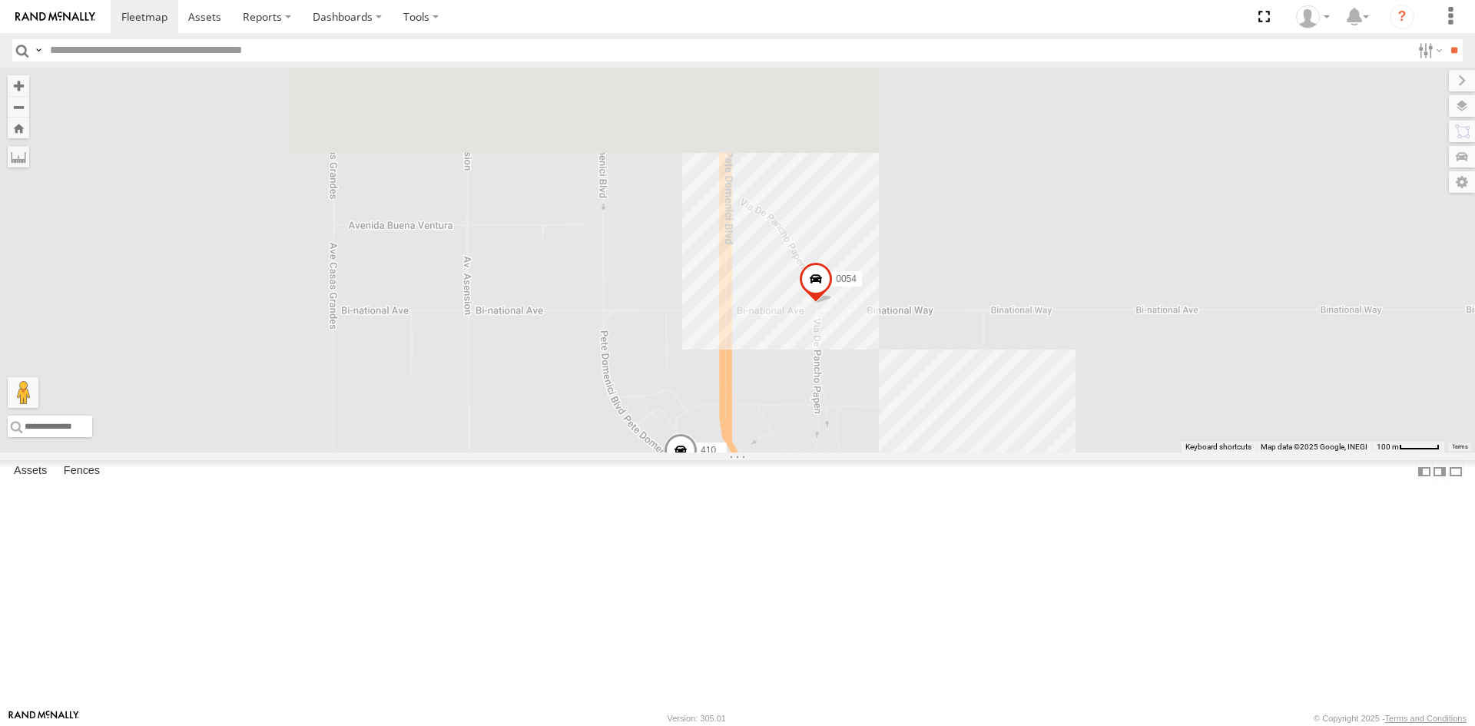
drag, startPoint x: 835, startPoint y: 323, endPoint x: 938, endPoint y: 612, distance: 306.6
click at [924, 452] on div "4093 7937 0054 452 camara 8025 5810 CAMARA 9254 410 7169 8" at bounding box center [737, 260] width 1475 height 385
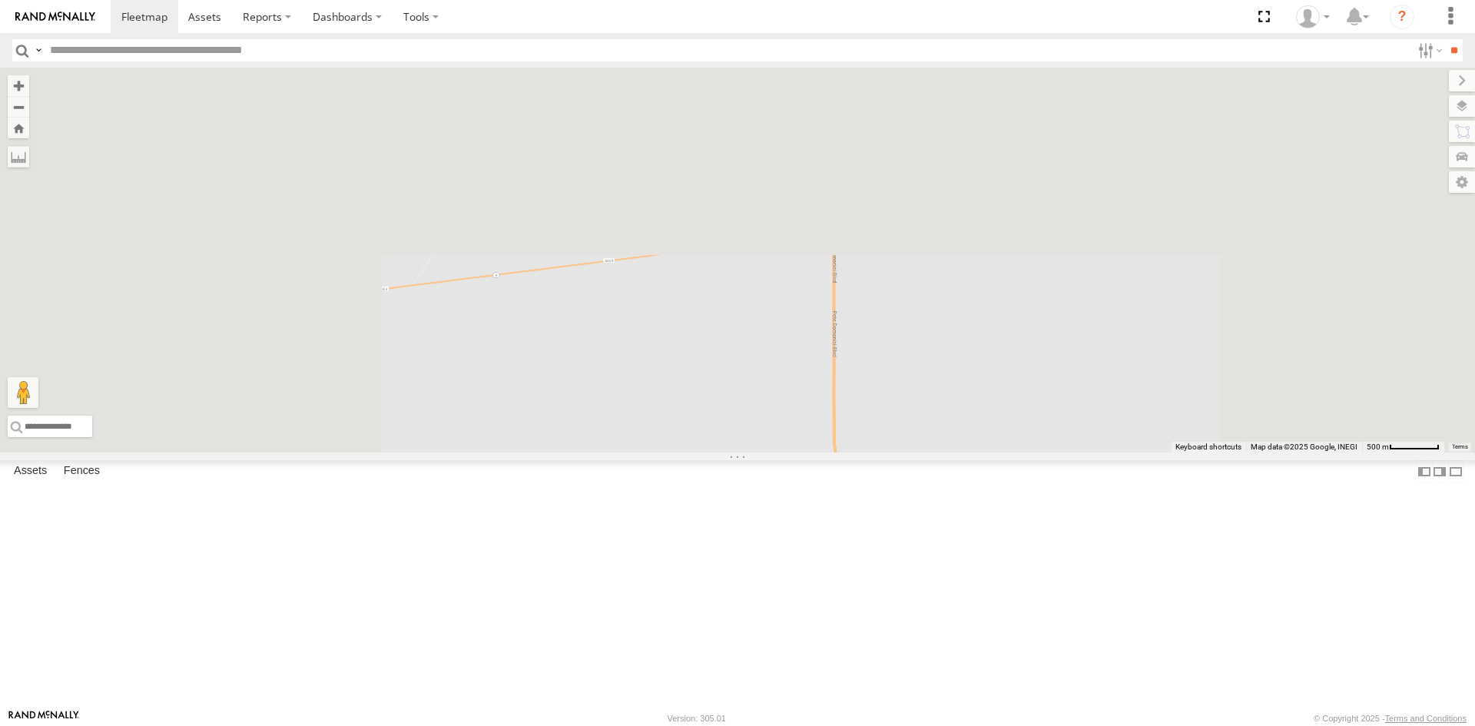
drag, startPoint x: 774, startPoint y: 429, endPoint x: 704, endPoint y: 658, distance: 238.6
click at [706, 452] on div "4093 7937 0054 452 camara 8025 5810 CAMARA 9254 410 7169" at bounding box center [737, 260] width 1475 height 385
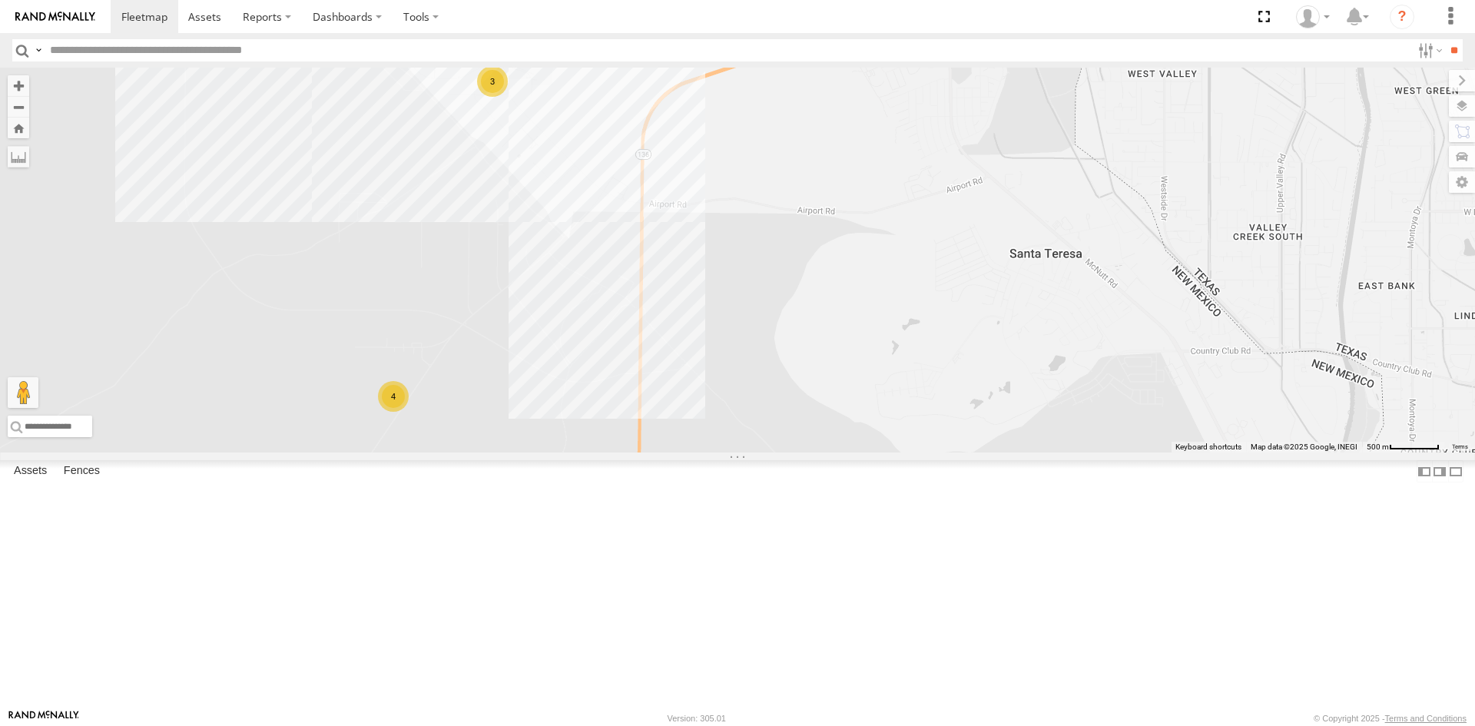
drag, startPoint x: 930, startPoint y: 426, endPoint x: 648, endPoint y: 622, distance: 343.3
click at [657, 452] on div "4093 7937 0054 452 camara 8025 5810 CAMARA 9254 410 7169 4 3" at bounding box center [737, 260] width 1475 height 385
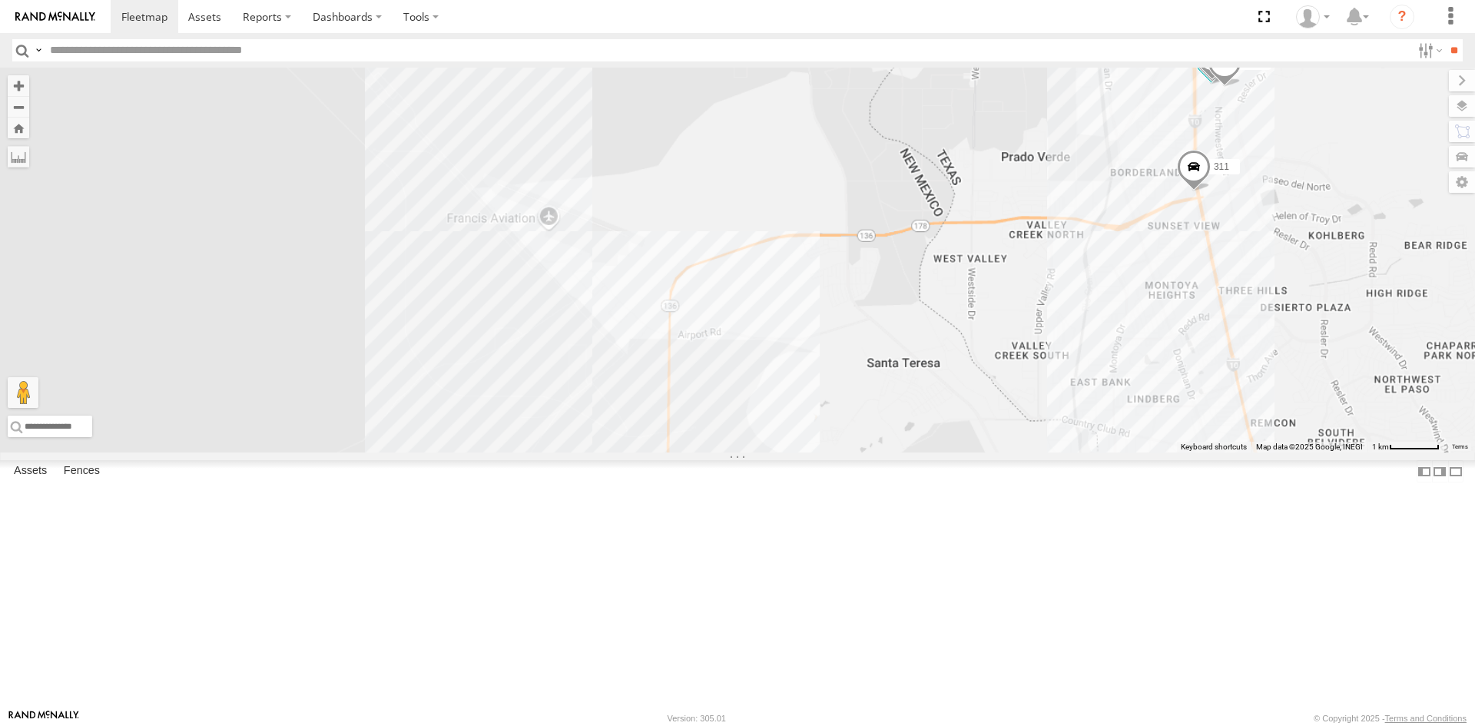
drag, startPoint x: 1022, startPoint y: 474, endPoint x: 1113, endPoint y: 254, distance: 238.7
click at [1093, 309] on div "4093 7937 0054 452 camara 8025 5810 CAMARA 9254 410 7169 311 091 5723 5538 2841" at bounding box center [737, 260] width 1475 height 385
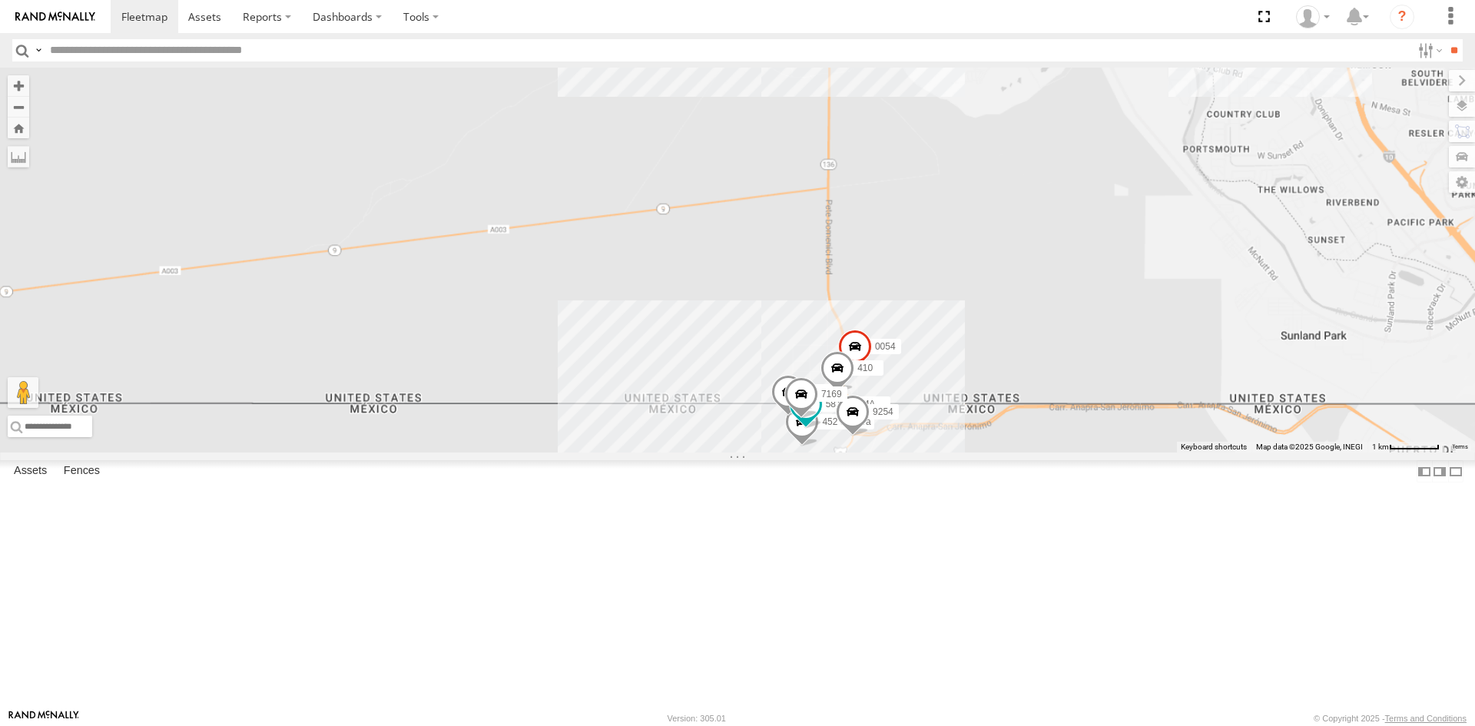
drag, startPoint x: 976, startPoint y: 507, endPoint x: 984, endPoint y: 453, distance: 54.4
click at [985, 452] on div "4093 7937 0054 452 camara 8025 5810 CAMARA 9254 410 7169 311 091 5723 5538 2841" at bounding box center [737, 260] width 1475 height 385
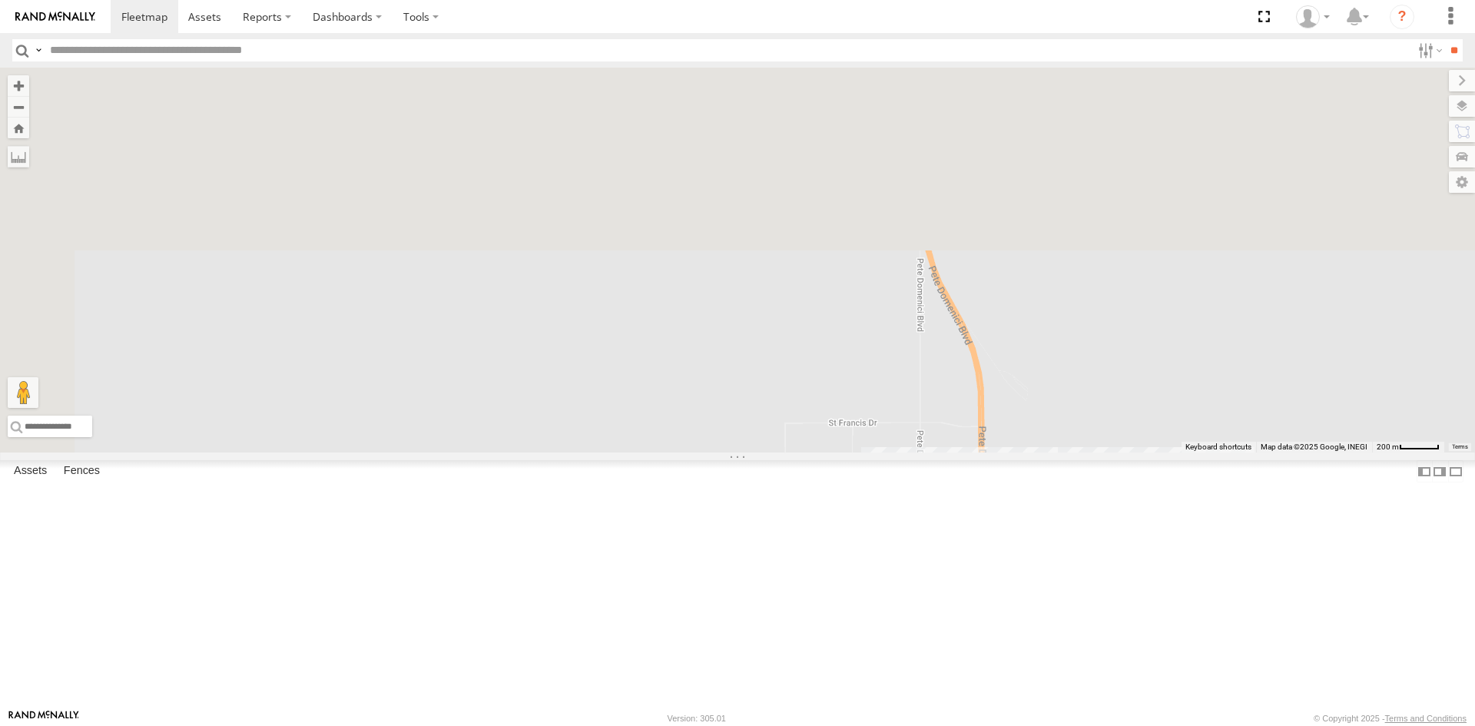
drag, startPoint x: 816, startPoint y: 496, endPoint x: 890, endPoint y: 677, distance: 195.3
click at [891, 452] on div "8025 5810 CAMARA 410 0054 452 camara 7169 8 9254" at bounding box center [737, 260] width 1475 height 385
drag, startPoint x: 809, startPoint y: 515, endPoint x: 770, endPoint y: 459, distance: 68.4
click at [770, 452] on div "8025 5810 CAMARA 410 0054 452 camara 7169 9254 4077 8690 2" at bounding box center [737, 260] width 1475 height 385
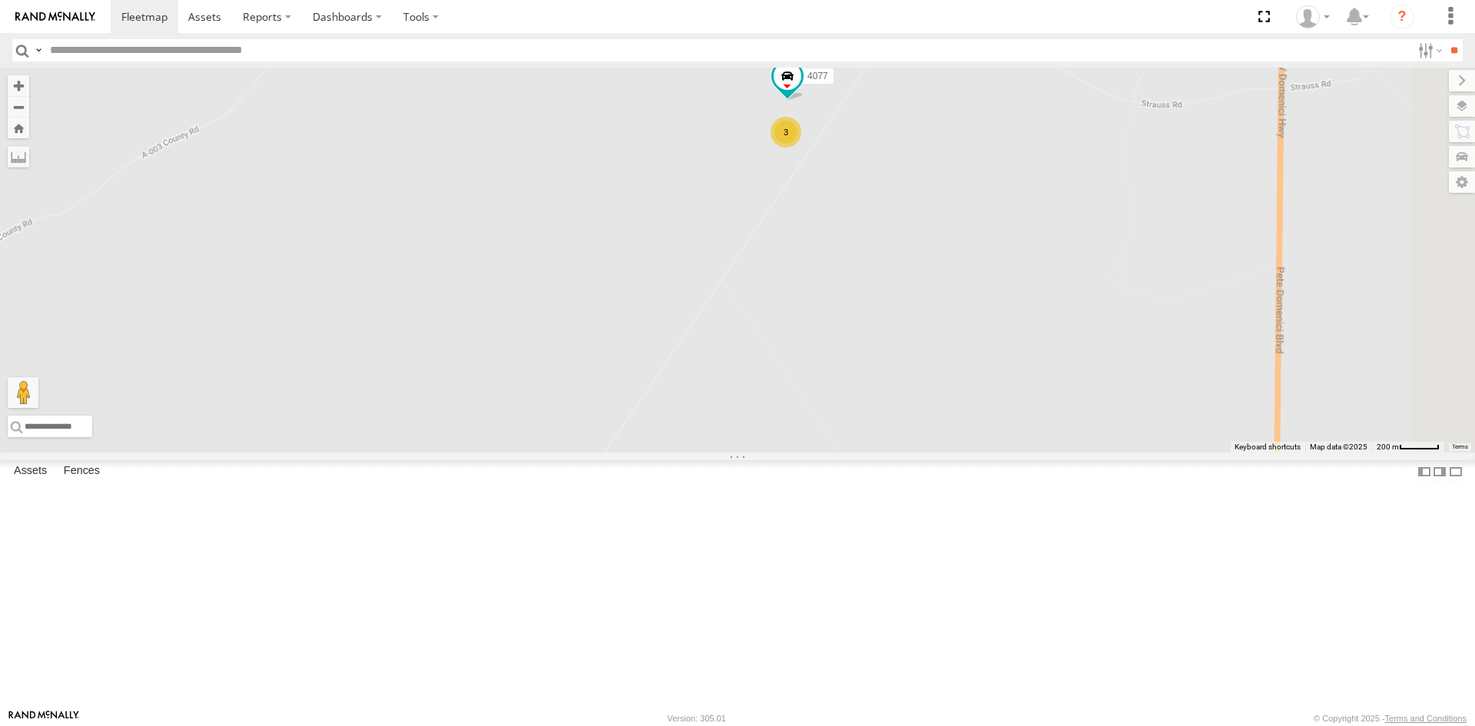
drag, startPoint x: 1133, startPoint y: 551, endPoint x: 860, endPoint y: 234, distance: 418.9
click at [893, 284] on div "8025 5810 CAMARA 410 0054 452 camara 7169 9254 4077 3" at bounding box center [737, 260] width 1475 height 385
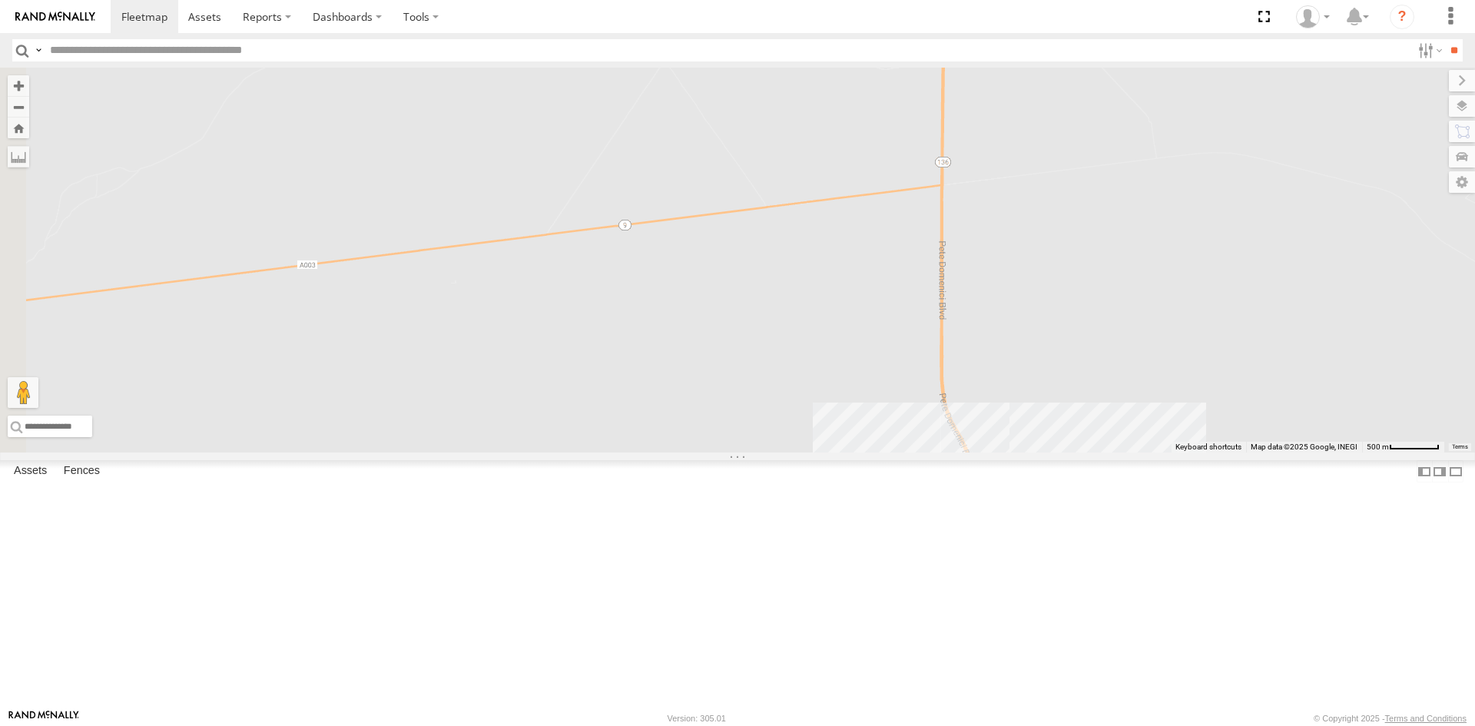
drag, startPoint x: 935, startPoint y: 512, endPoint x: 936, endPoint y: 555, distance: 43.0
click at [935, 452] on div "5810 CAMARA 410 0054 9254 4077 11" at bounding box center [737, 260] width 1475 height 385
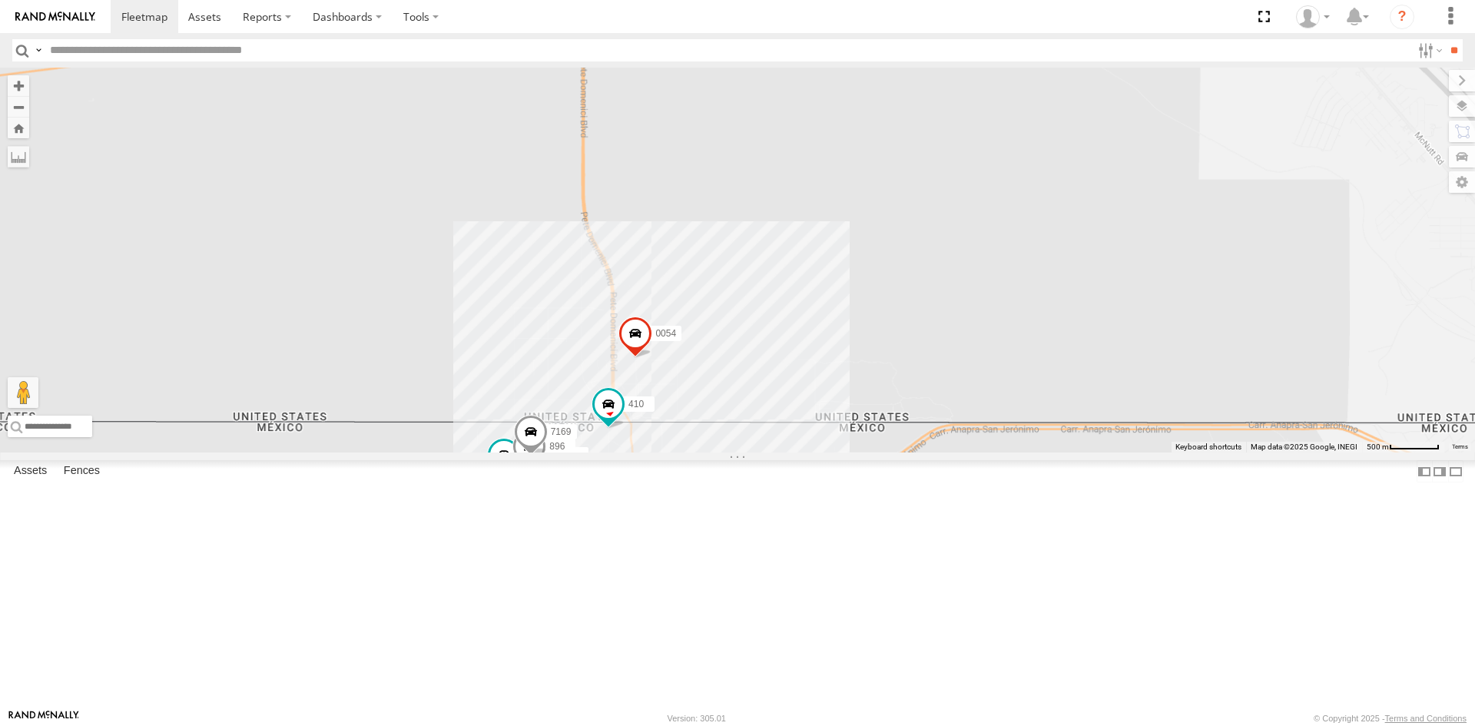
drag, startPoint x: 572, startPoint y: 349, endPoint x: 641, endPoint y: 519, distance: 183.7
click at [641, 452] on div "C6786 4093 7937 8689 112 5538 0054 2841 410 5810 CAMARA 896 9254 7169 344 CAMARA" at bounding box center [737, 260] width 1475 height 385
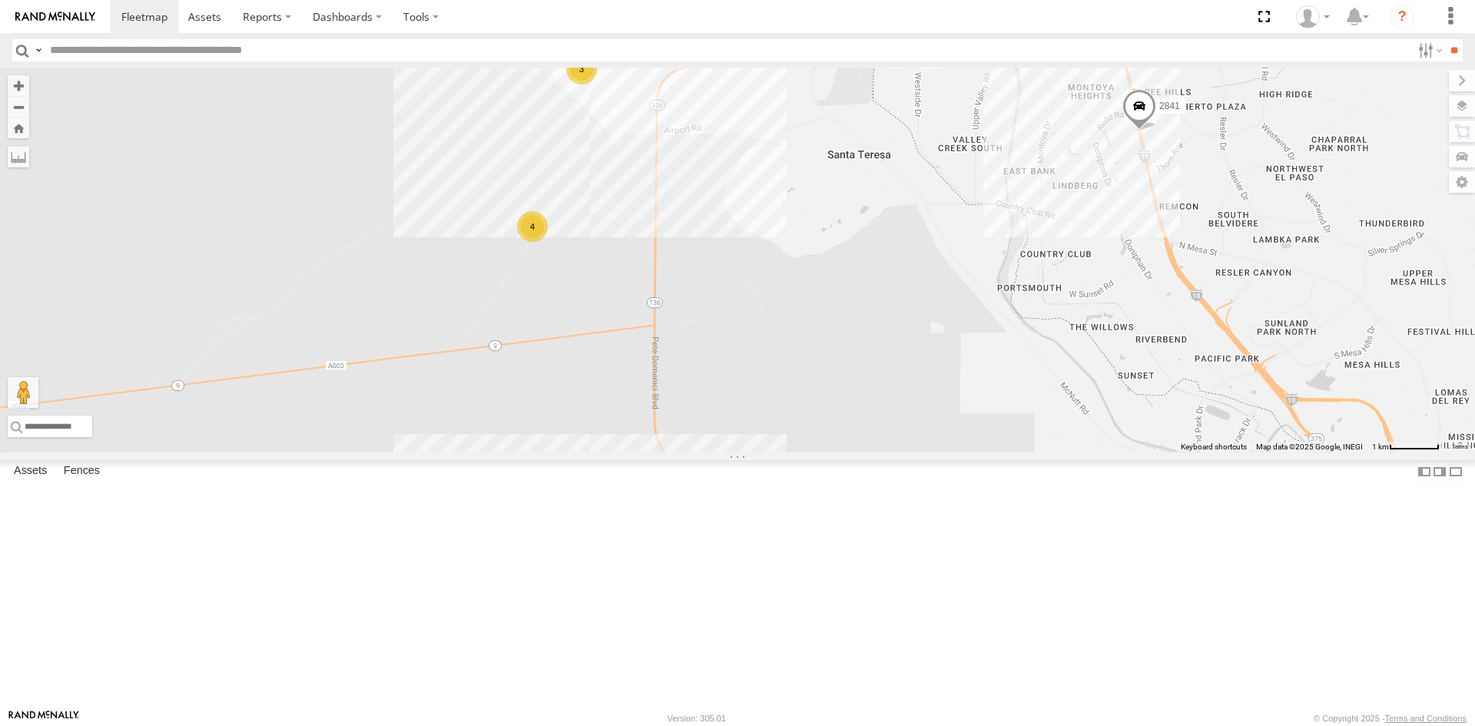
drag, startPoint x: 665, startPoint y: 434, endPoint x: 665, endPoint y: 447, distance: 13.1
click at [665, 446] on div "C6786 4093 7937 8689 112 5538 0054 2841 410 11 3 4 3 5723 2" at bounding box center [737, 260] width 1475 height 385
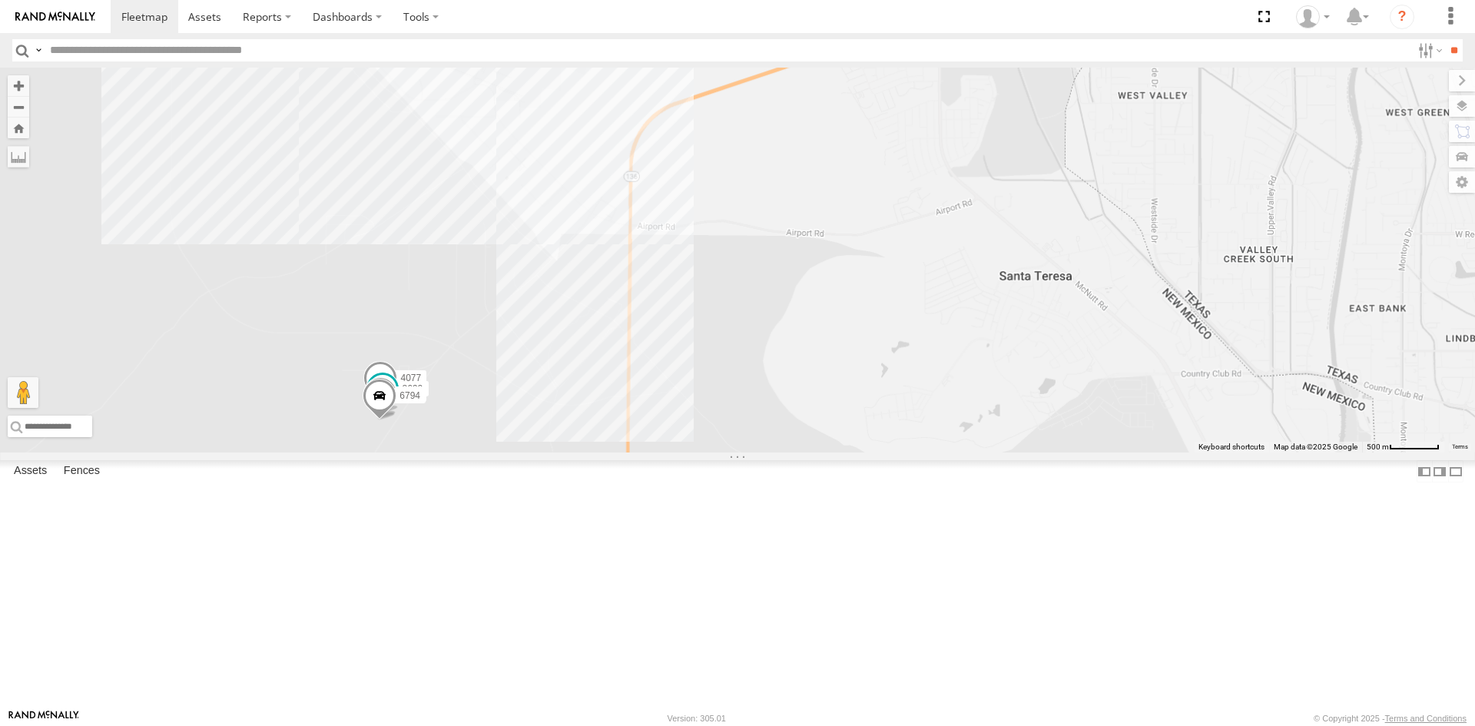
drag, startPoint x: 1059, startPoint y: 401, endPoint x: 611, endPoint y: 524, distance: 465.2
click at [535, 452] on div "C6786 4093 7937 8689 112 5538 0054 2841 410 5723 091 4077 8690 1124 6794" at bounding box center [737, 260] width 1475 height 385
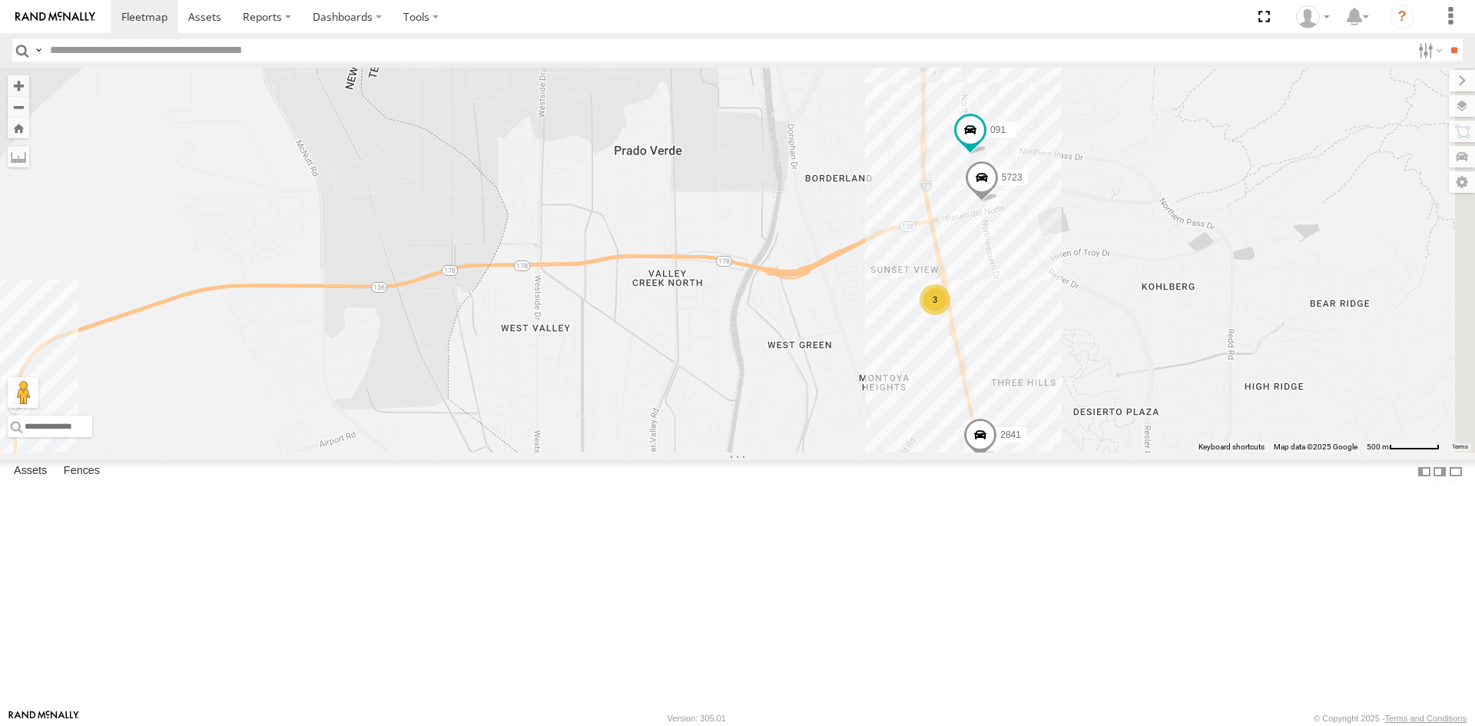
drag, startPoint x: 921, startPoint y: 407, endPoint x: 863, endPoint y: 491, distance: 102.1
click at [863, 452] on div "C6786 4093 7937 8689 112 5538 0054 2841 410 5723 091 4077 8690 1124 6794 3" at bounding box center [737, 260] width 1475 height 385
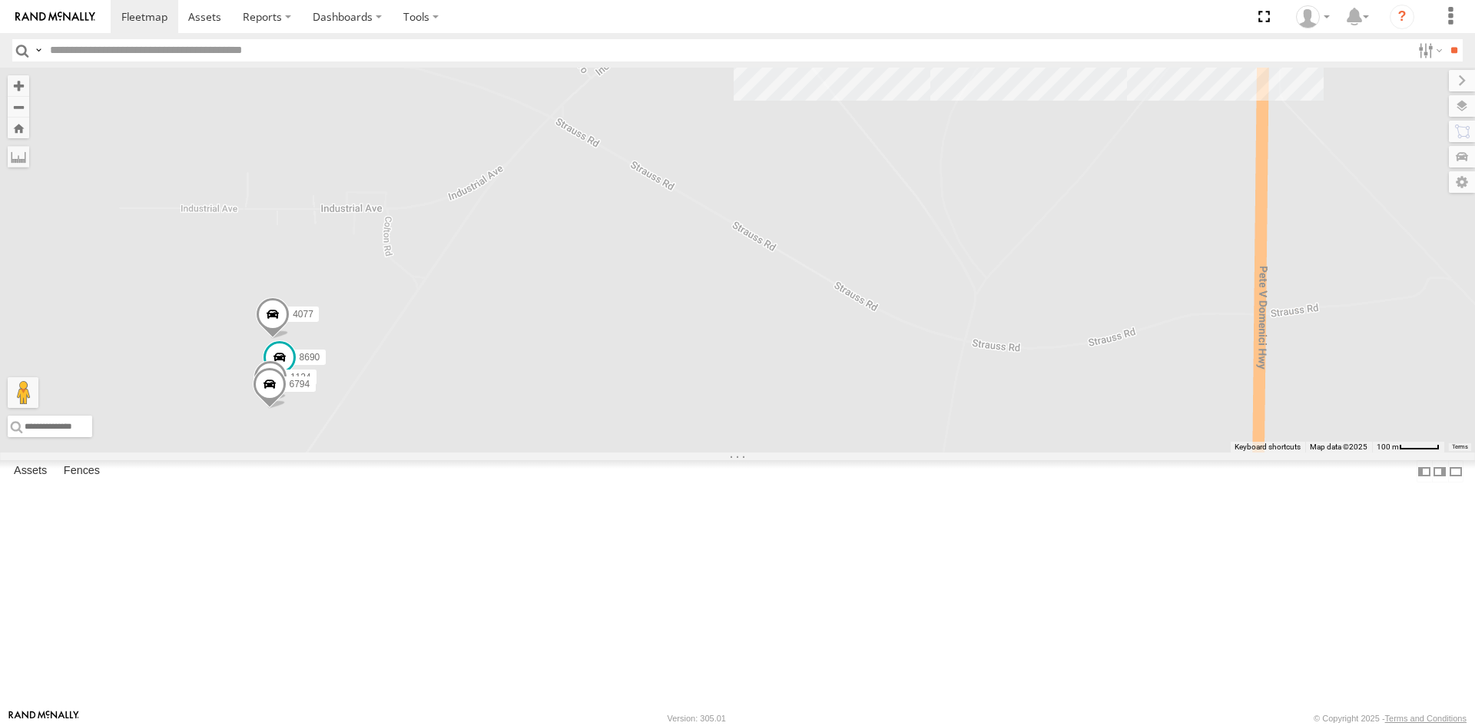
click at [482, 452] on div "C6786 4093 7937 8689 112 5538 0054 2841 410 5723 091 865 4077 8690 1124 6794" at bounding box center [737, 260] width 1475 height 385
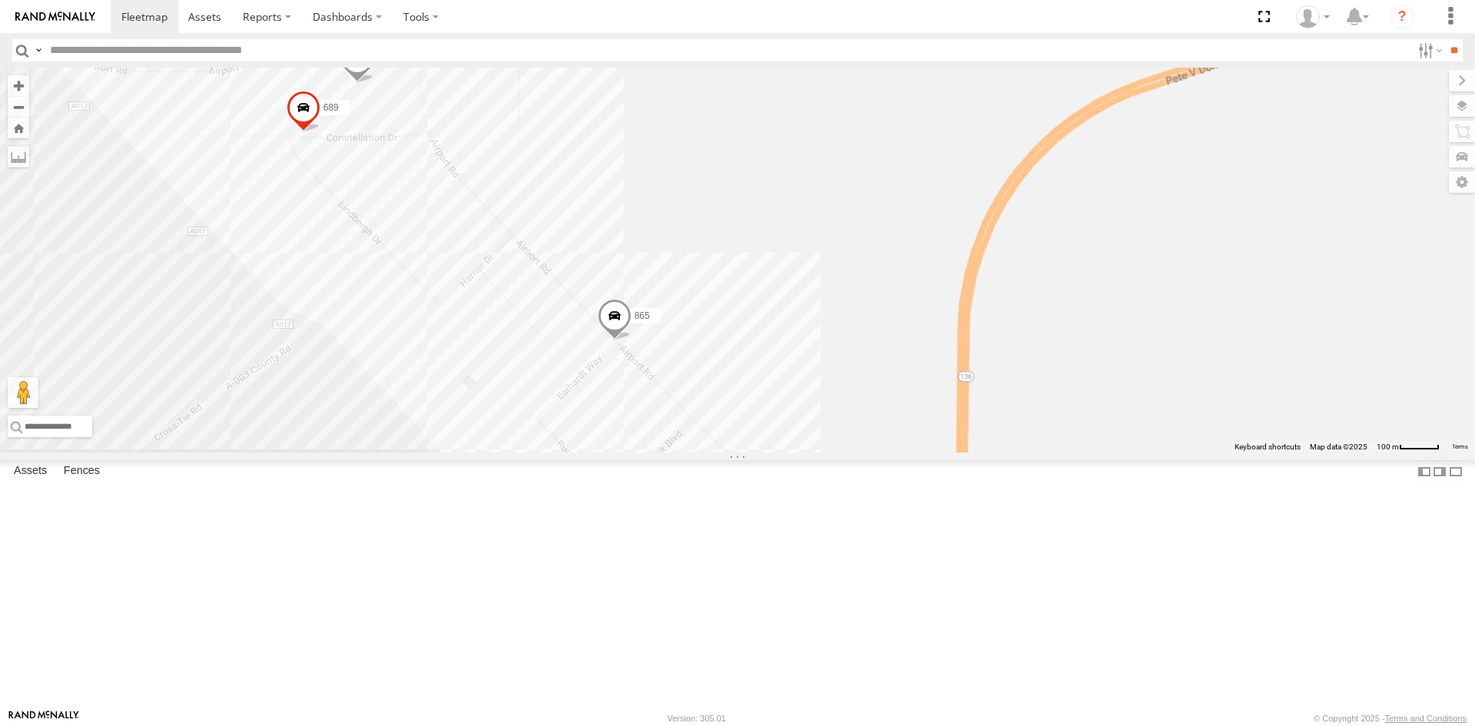
drag, startPoint x: 660, startPoint y: 340, endPoint x: 718, endPoint y: 449, distance: 123.4
click at [717, 446] on div "C6786 4093 7937 8689 112 5538 0054 2841 410 5723 091 865 4077 8690 1124 6794 68…" at bounding box center [737, 260] width 1475 height 385
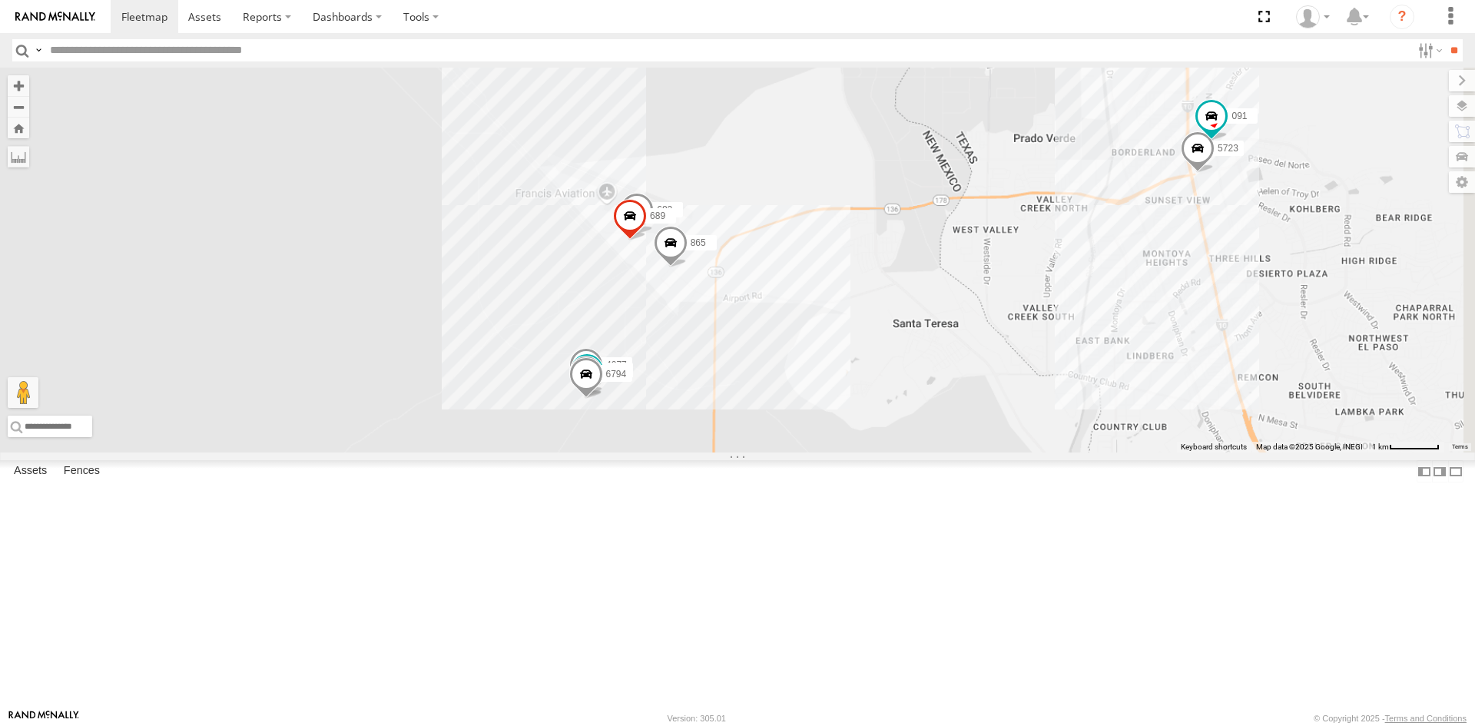
drag, startPoint x: 844, startPoint y: 482, endPoint x: 828, endPoint y: 478, distance: 16.8
click at [828, 452] on div "C6786 4093 7937 8689 112 5538 0054 2841 410 5723 091 865 4077 8690 1124 6794 68…" at bounding box center [737, 260] width 1475 height 385
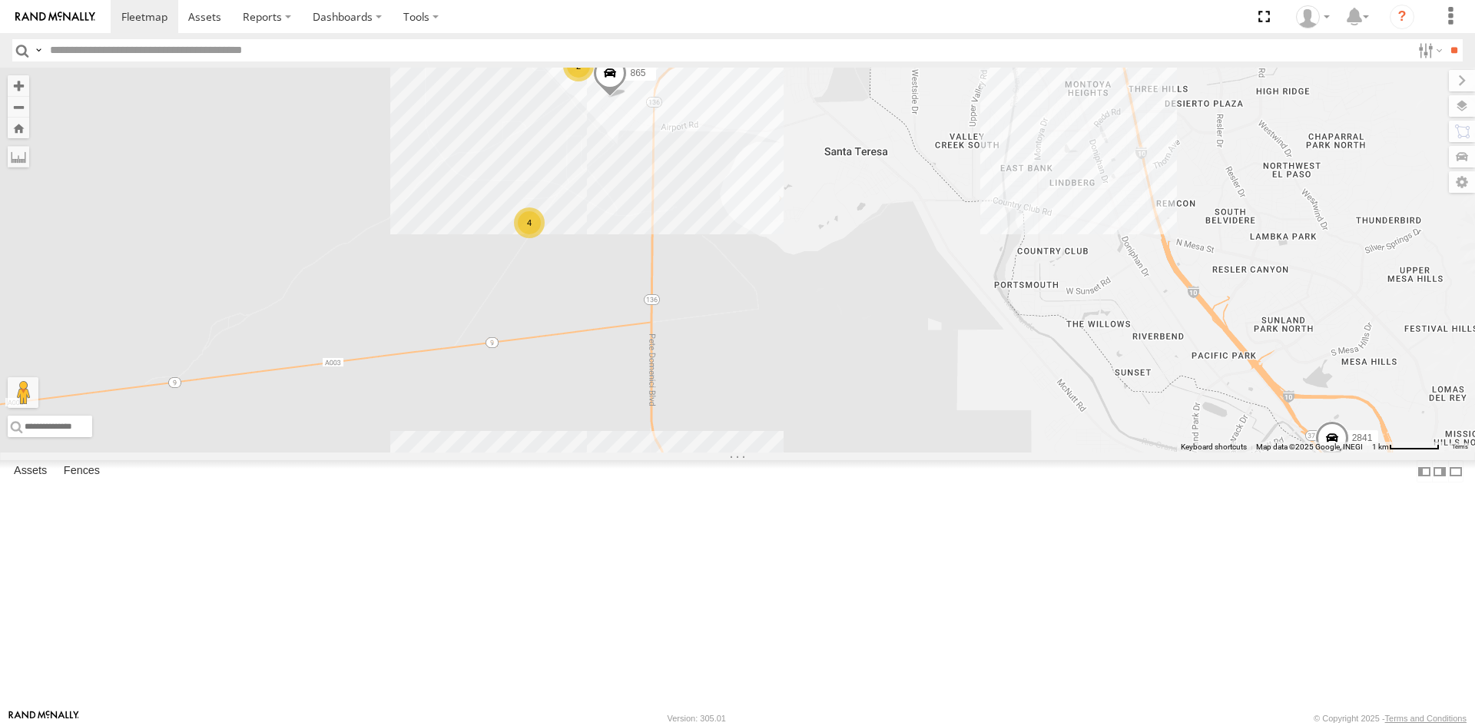
drag, startPoint x: 841, startPoint y: 538, endPoint x: 783, endPoint y: 350, distance: 196.3
click at [783, 350] on div "C6786 4093 7937 8689 112 5538 0054 2841 410 5723 091 865 3 4 2" at bounding box center [737, 260] width 1475 height 385
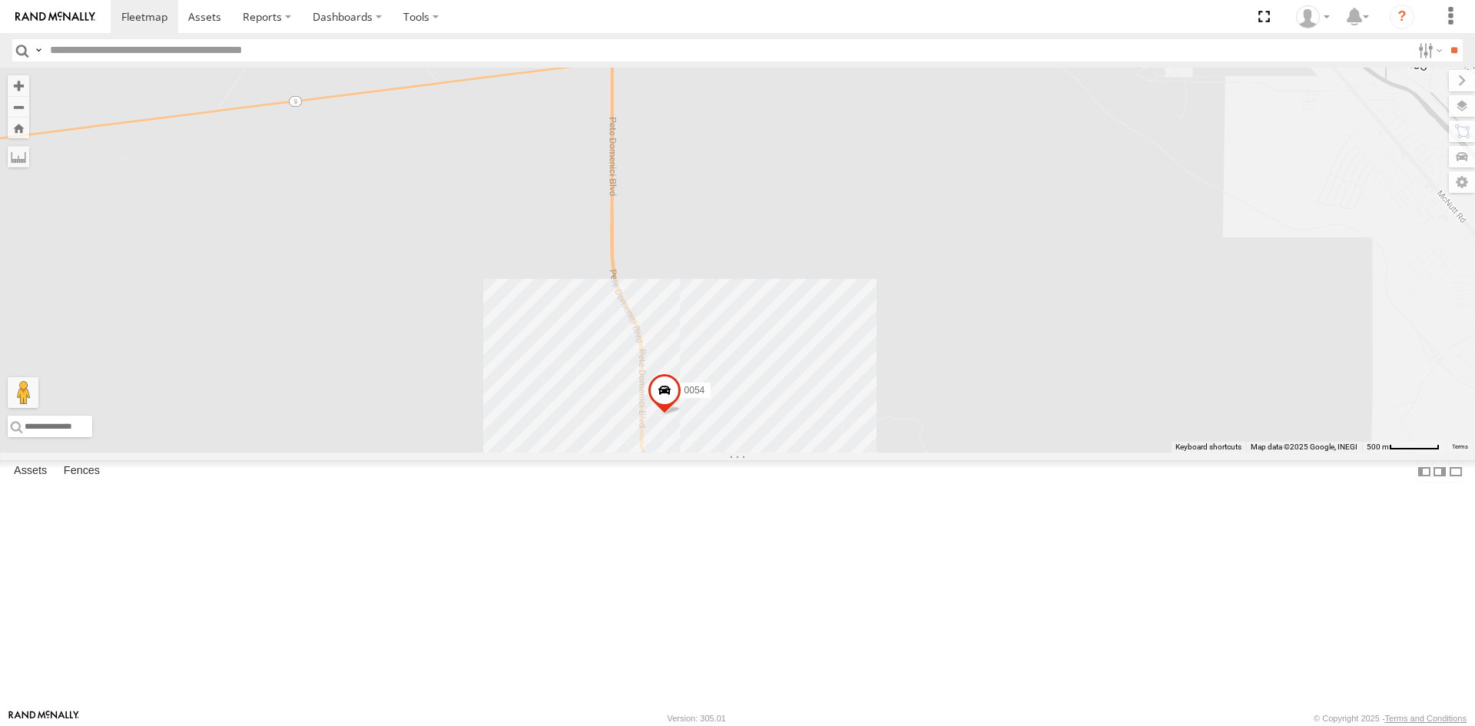
drag, startPoint x: 687, startPoint y: 409, endPoint x: 703, endPoint y: 479, distance: 71.0
click at [702, 452] on div "9254 410 0054 9 3" at bounding box center [737, 260] width 1475 height 385
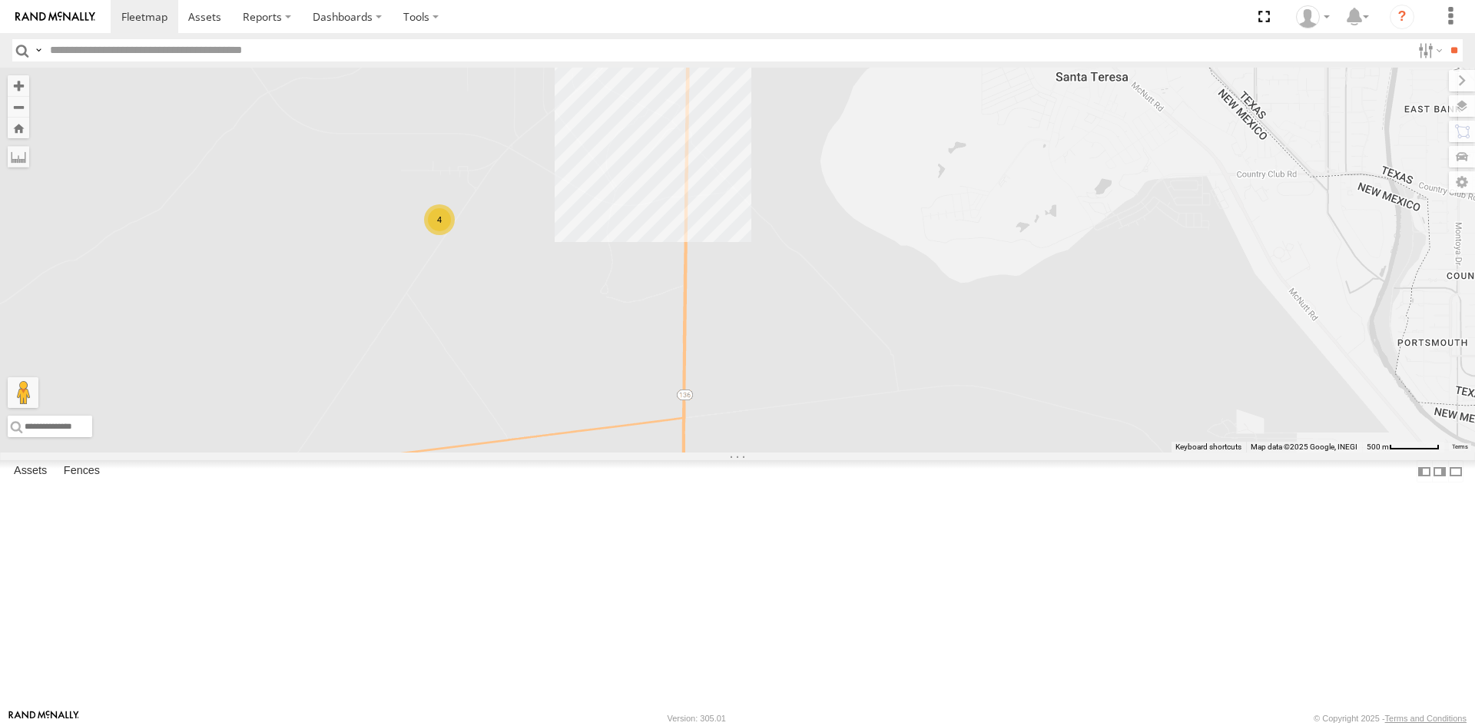
drag, startPoint x: 733, startPoint y: 424, endPoint x: 744, endPoint y: 477, distance: 54.1
click at [744, 452] on div "9254 410 0054 9 3 4" at bounding box center [737, 260] width 1475 height 385
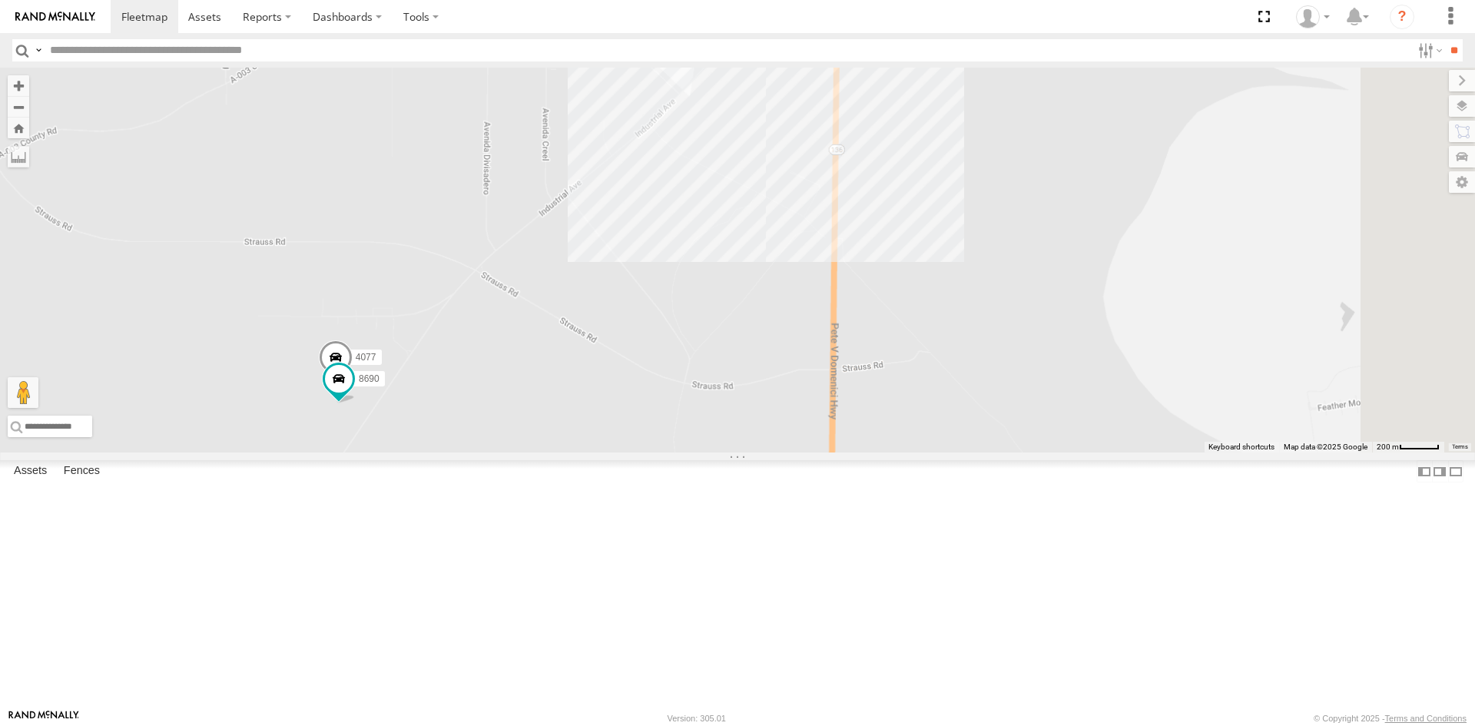
drag, startPoint x: 788, startPoint y: 578, endPoint x: 760, endPoint y: 633, distance: 62.2
click at [761, 452] on div "9254 410 0054 865 4077 8690" at bounding box center [737, 260] width 1475 height 385
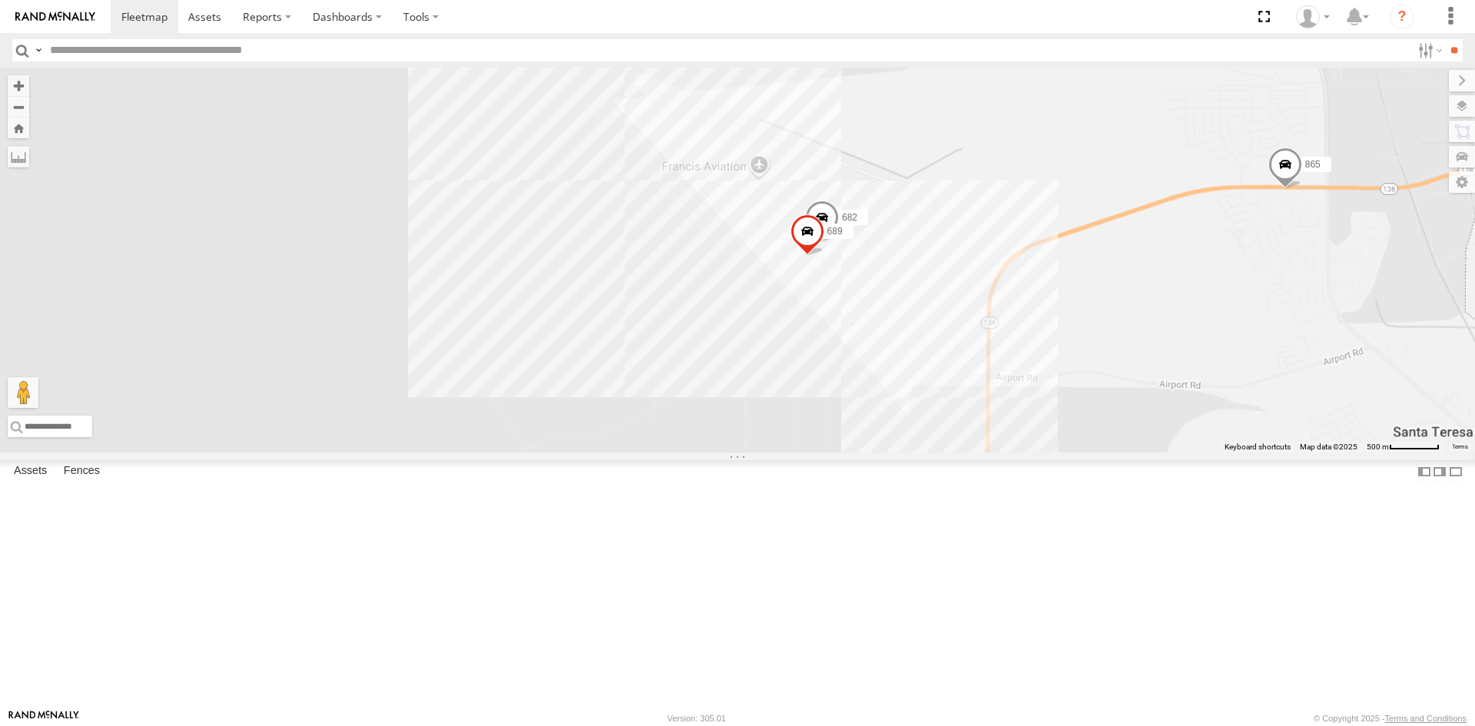
drag, startPoint x: 928, startPoint y: 413, endPoint x: 897, endPoint y: 341, distance: 78.1
click at [899, 346] on div "9254 410 0054 865 5538 5723 8690 4077 682 689" at bounding box center [737, 260] width 1475 height 385
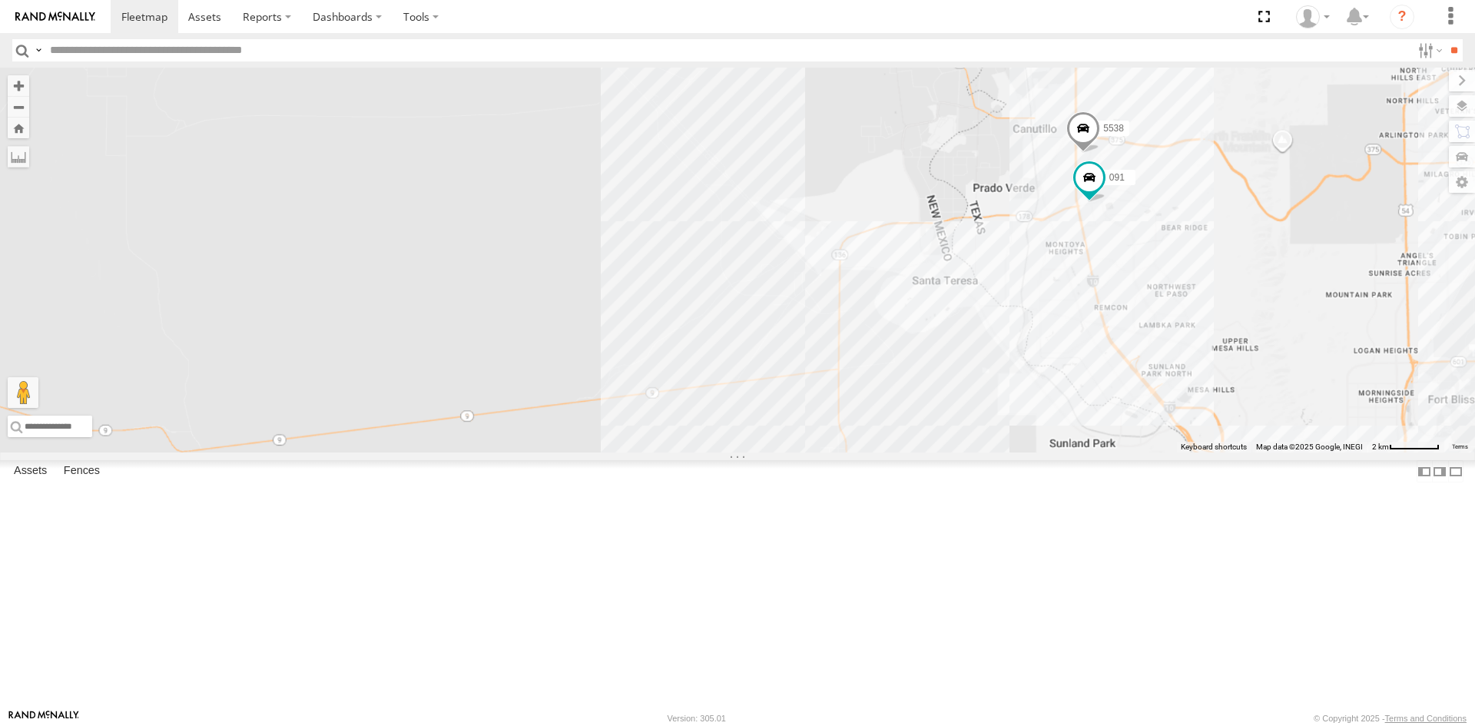
drag, startPoint x: 882, startPoint y: 525, endPoint x: 862, endPoint y: 430, distance: 97.3
click at [862, 430] on div "091 5538" at bounding box center [737, 260] width 1475 height 385
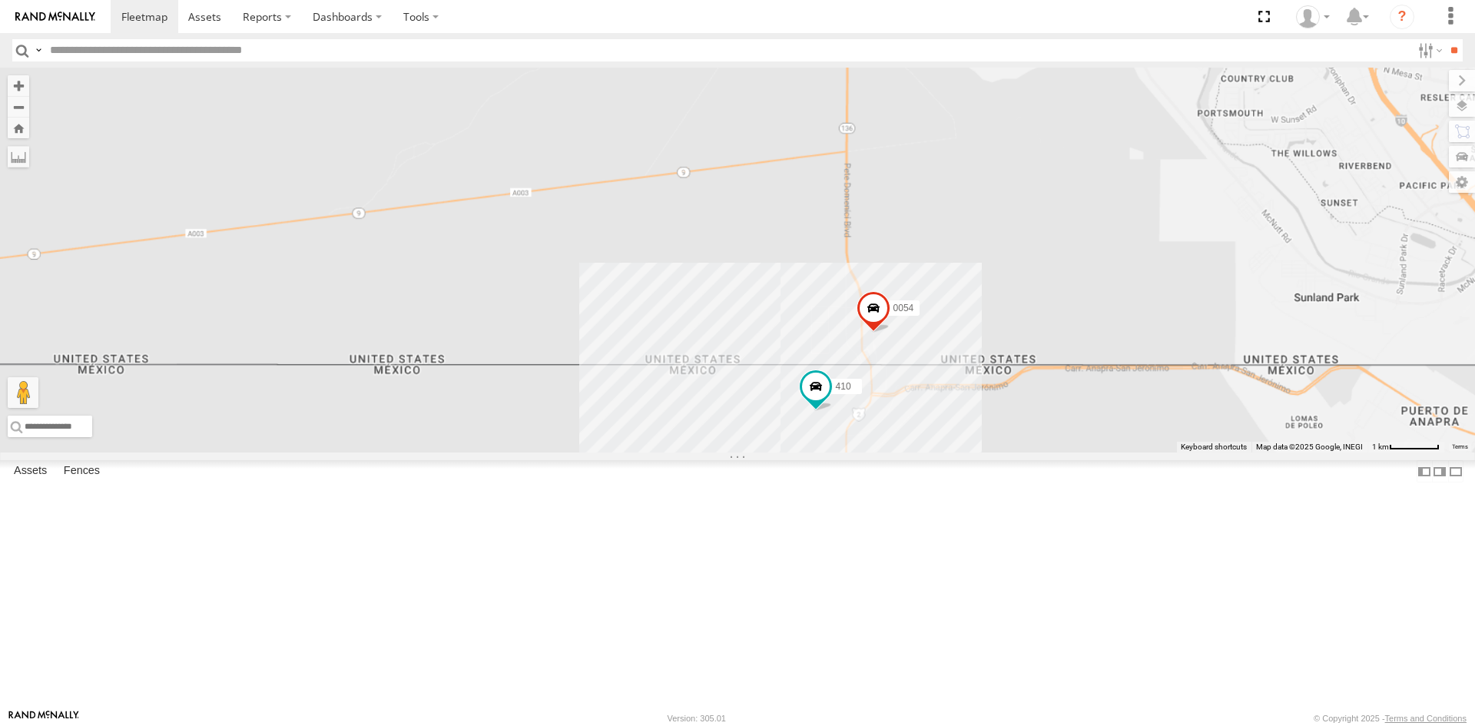
drag, startPoint x: 1068, startPoint y: 291, endPoint x: 868, endPoint y: 578, distance: 349.3
click at [868, 452] on div "091 5538 0054 410" at bounding box center [737, 260] width 1475 height 385
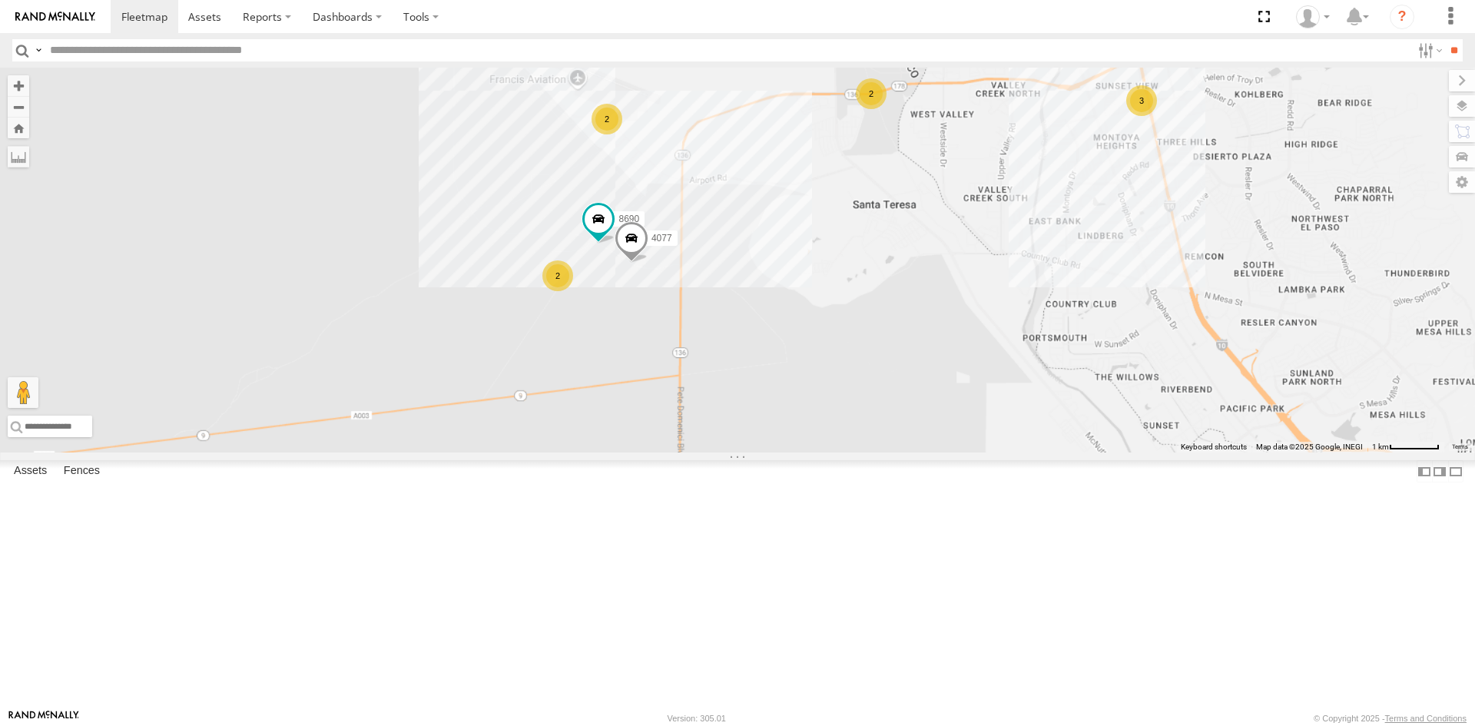
drag, startPoint x: 867, startPoint y: 381, endPoint x: 894, endPoint y: 326, distance: 61.5
click at [894, 330] on div "091 5538 0054 3 2 2 2 8690 4077" at bounding box center [737, 260] width 1475 height 385
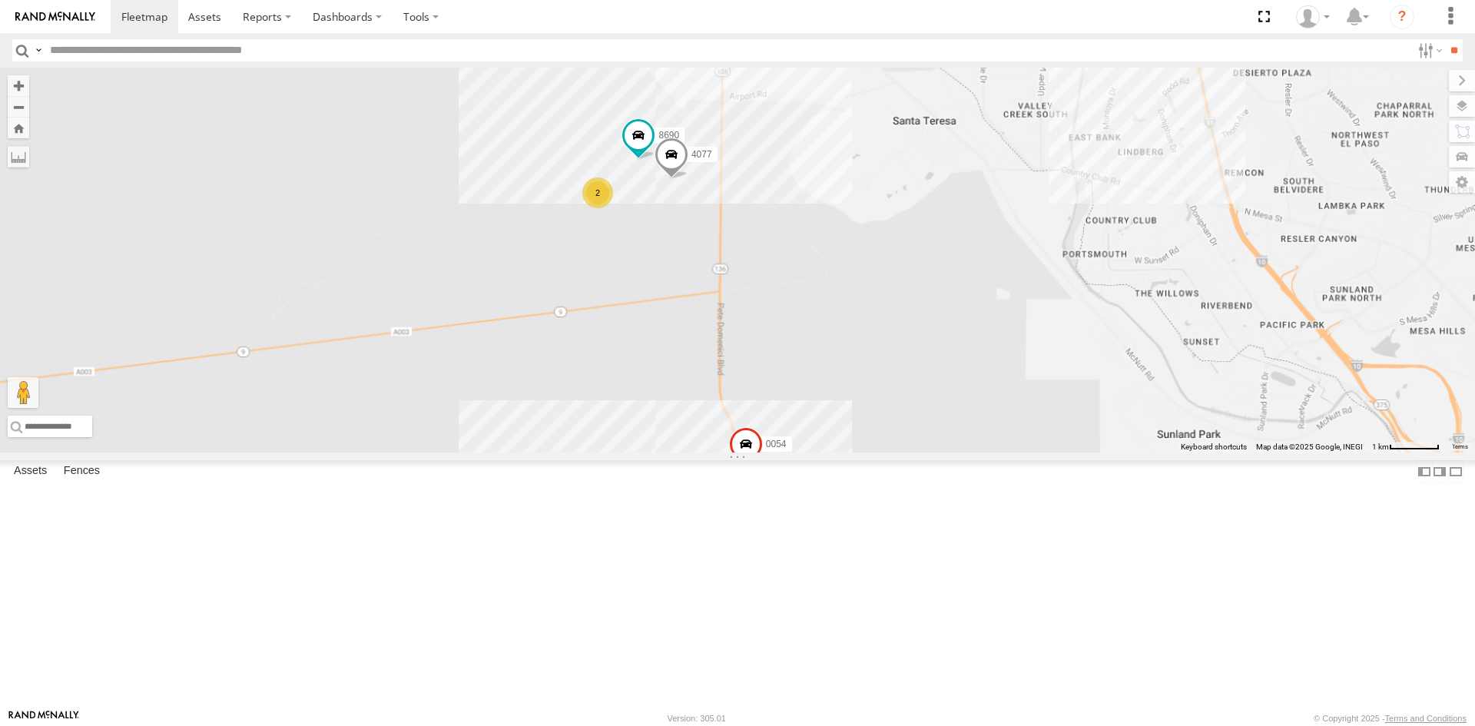
drag, startPoint x: 877, startPoint y: 377, endPoint x: 877, endPoint y: 363, distance: 13.8
click at [877, 363] on div "091 5538 0054 8690 4077 6 3 2 2 2 8" at bounding box center [737, 260] width 1475 height 385
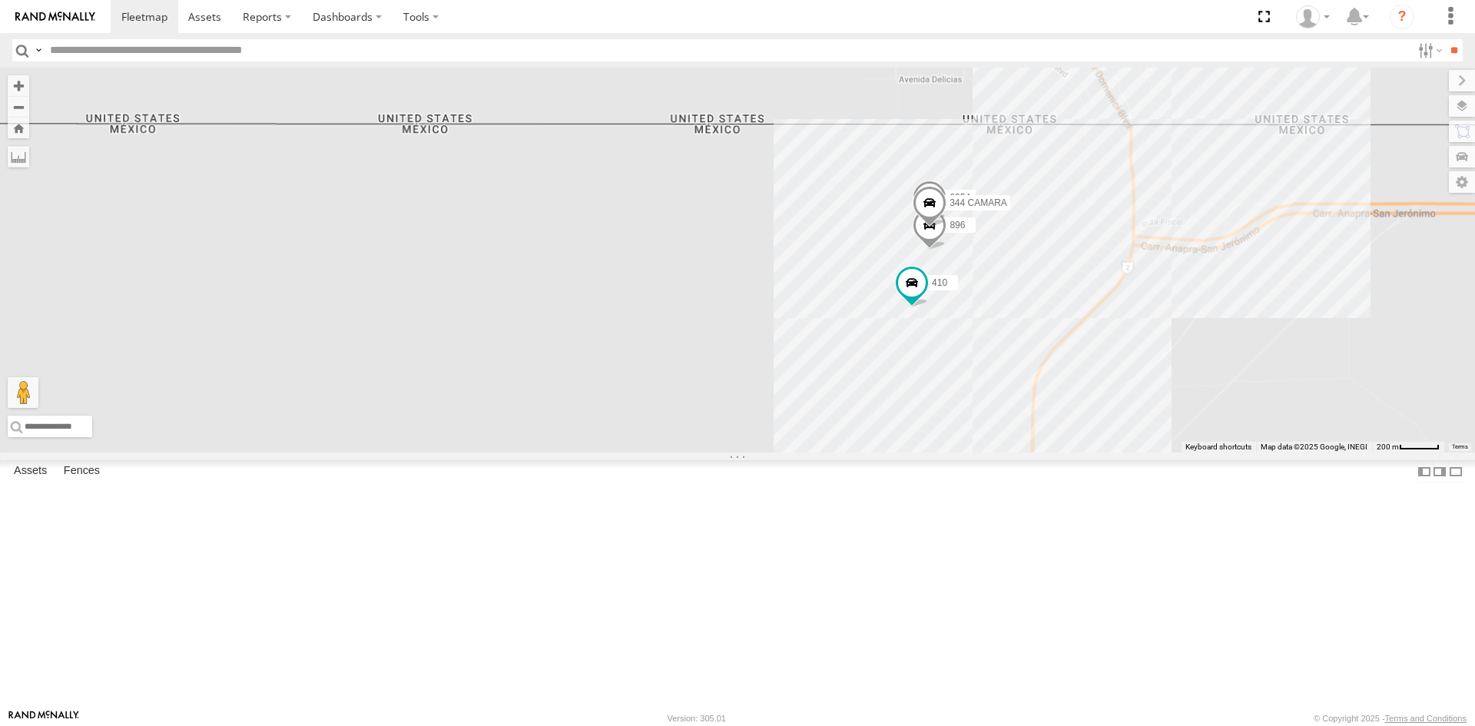
drag, startPoint x: 1082, startPoint y: 458, endPoint x: 930, endPoint y: 572, distance: 190.4
click at [937, 452] on div "091 5538 0054 8690 4077 896 9254 410 344 CAMARA" at bounding box center [737, 260] width 1475 height 385
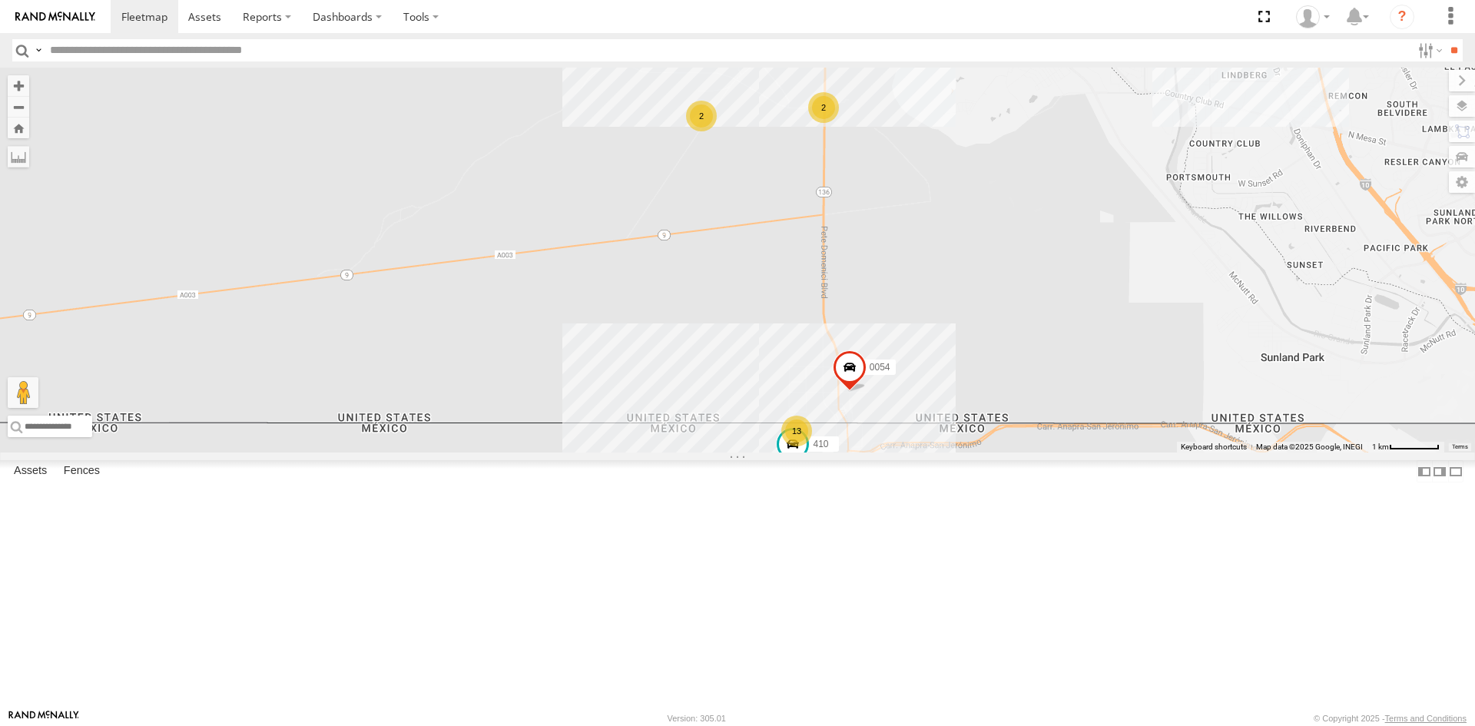
drag, startPoint x: 1030, startPoint y: 488, endPoint x: 956, endPoint y: 492, distance: 73.8
click at [958, 452] on div "091 5538 0054 410 13 3 2 2 2" at bounding box center [737, 260] width 1475 height 385
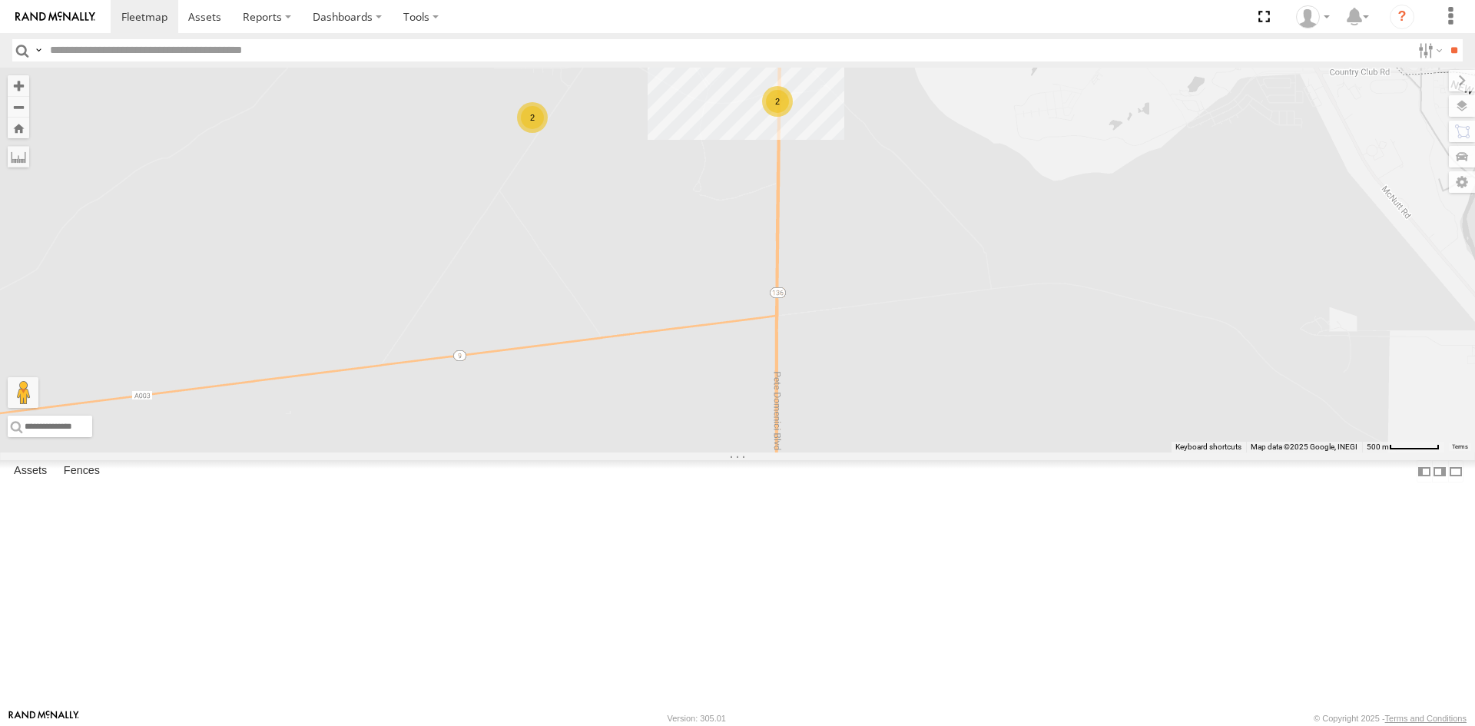
drag, startPoint x: 964, startPoint y: 373, endPoint x: 953, endPoint y: 307, distance: 66.3
click at [953, 307] on div "091 5538 0054 410 2 2" at bounding box center [737, 260] width 1475 height 385
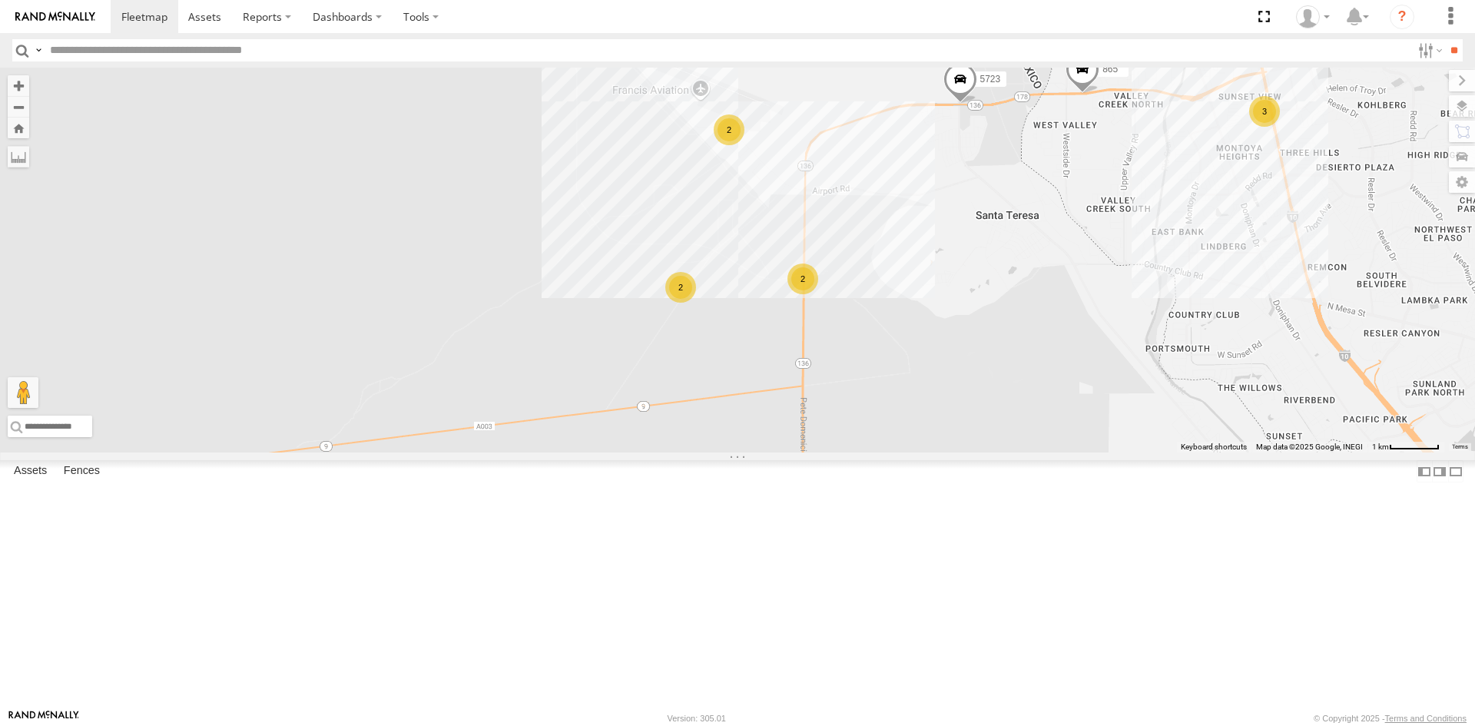
drag, startPoint x: 1036, startPoint y: 434, endPoint x: 978, endPoint y: 608, distance: 182.9
click at [978, 452] on div "091 5538 0054 410 5723 865 13 3 2 2 2" at bounding box center [737, 260] width 1475 height 385
drag, startPoint x: 1008, startPoint y: 572, endPoint x: 997, endPoint y: 565, distance: 12.8
click at [997, 452] on div "091 5538 0054 410 5723 865 13 3 2 2 2" at bounding box center [737, 260] width 1475 height 385
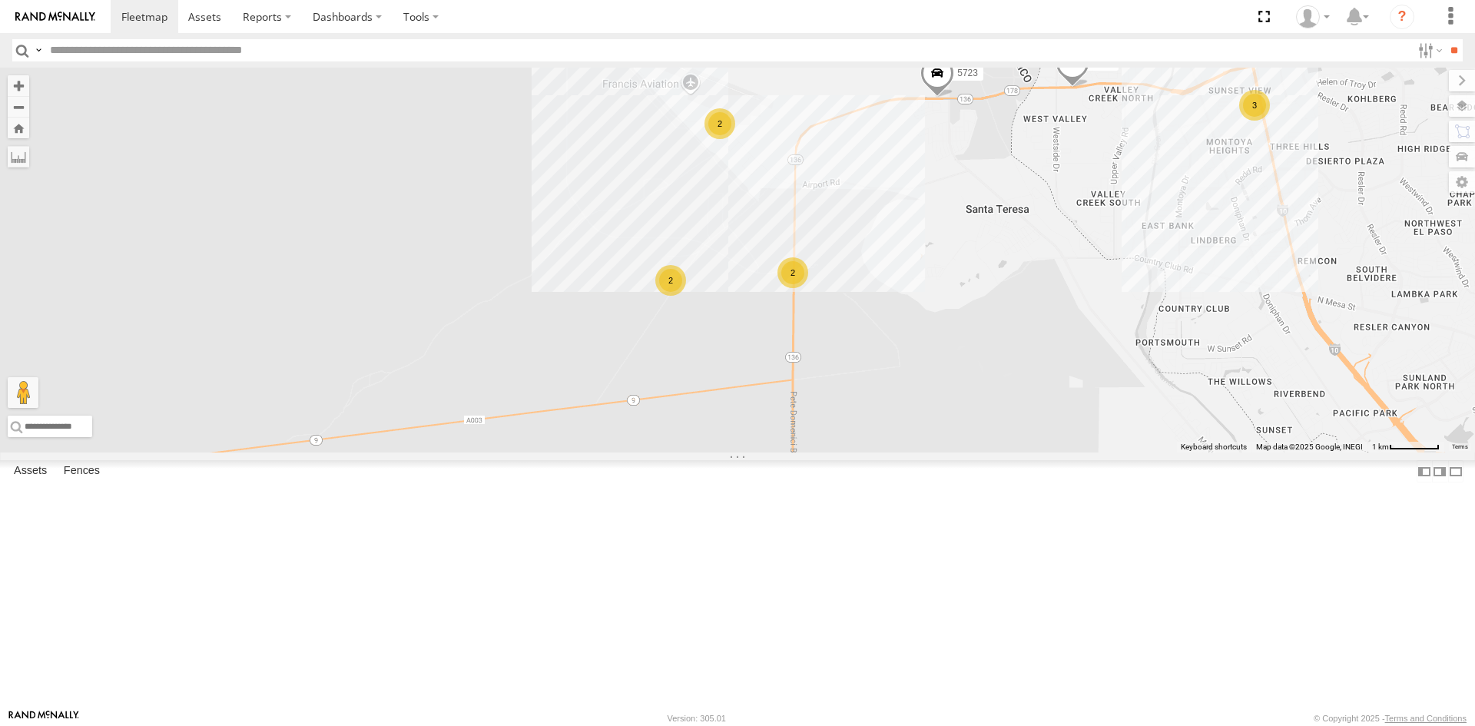
click at [0, 0] on label at bounding box center [0, 0] width 0 height 0
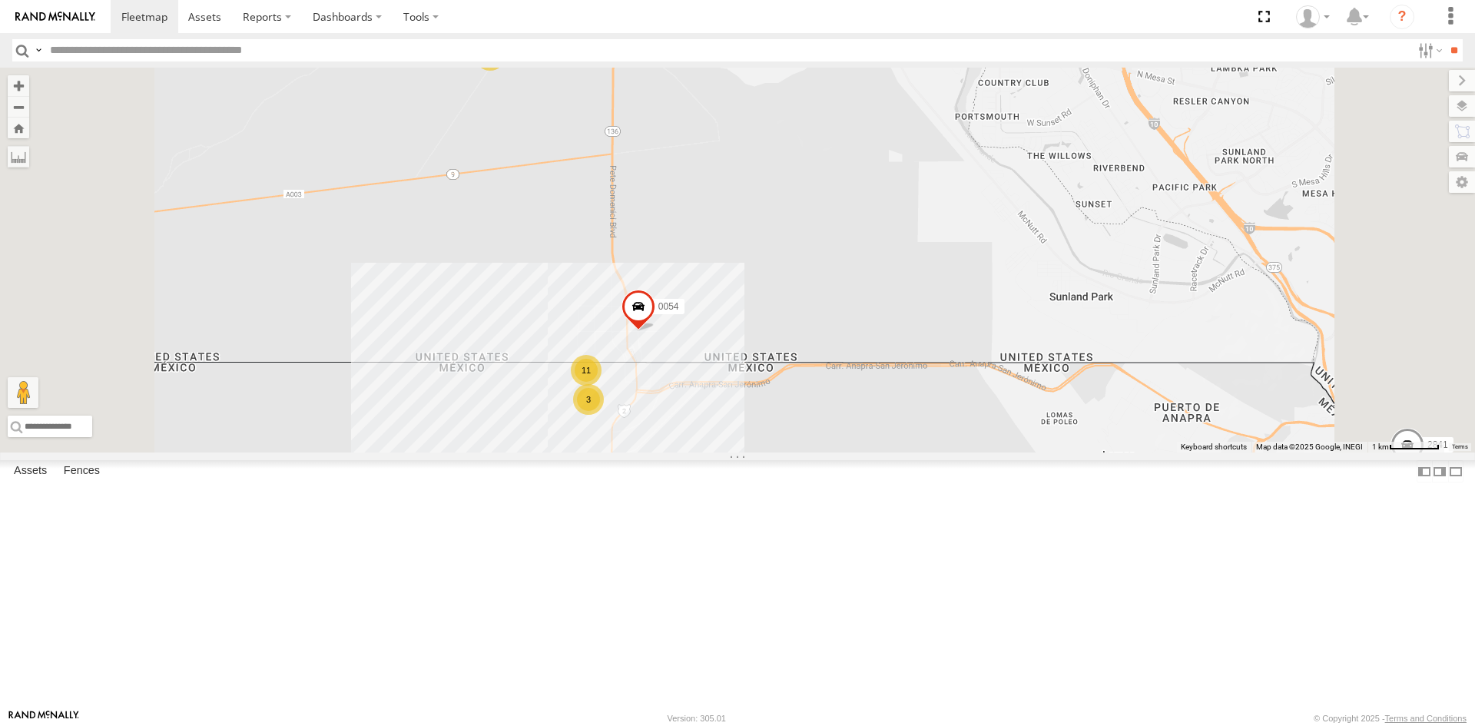
drag, startPoint x: 894, startPoint y: 311, endPoint x: 878, endPoint y: 334, distance: 28.1
click at [879, 334] on div "5723 5538 865 C6786 4093 2841 091 0054 11 2 3 2" at bounding box center [737, 260] width 1475 height 385
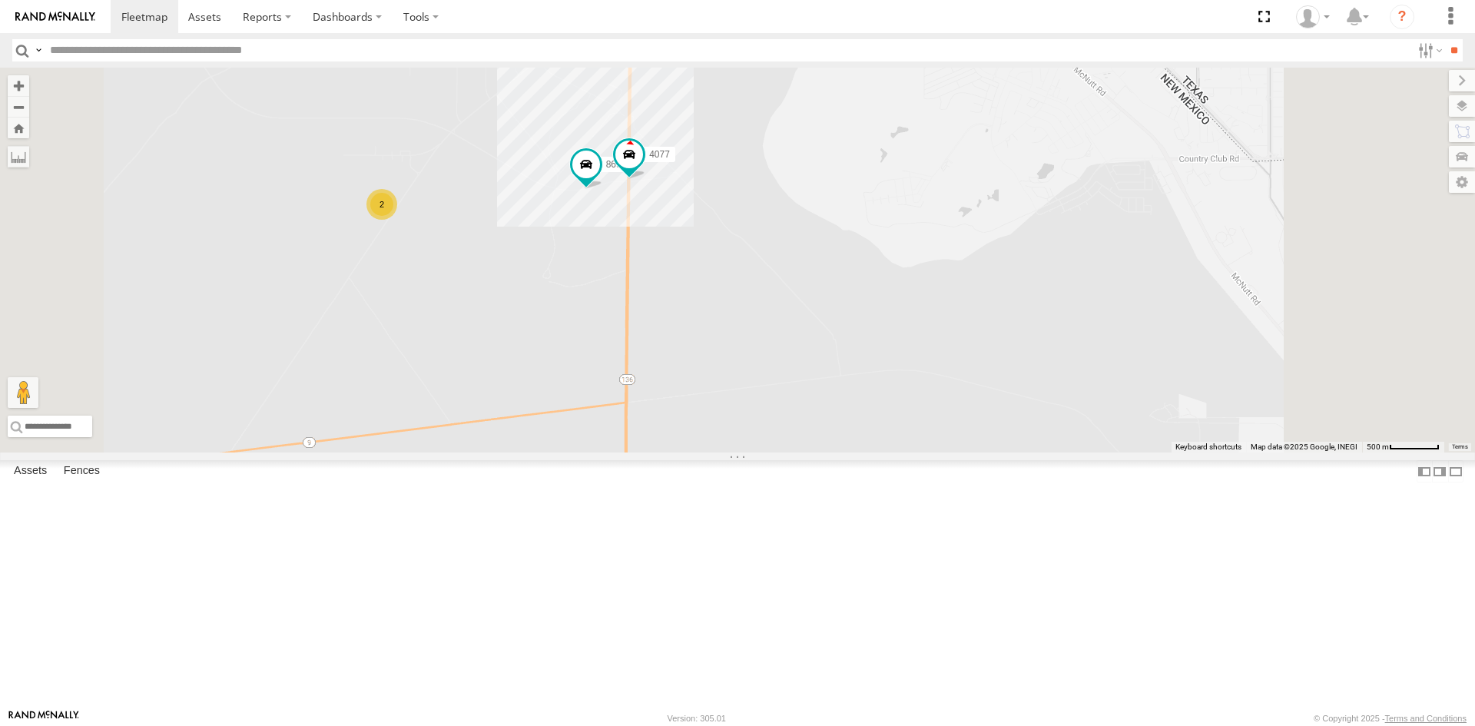
drag, startPoint x: 864, startPoint y: 384, endPoint x: 831, endPoint y: 324, distance: 68.4
click at [836, 332] on div "5723 5538 865 C6786 4093 2841 091 0054 8690 4077 2 2" at bounding box center [737, 260] width 1475 height 385
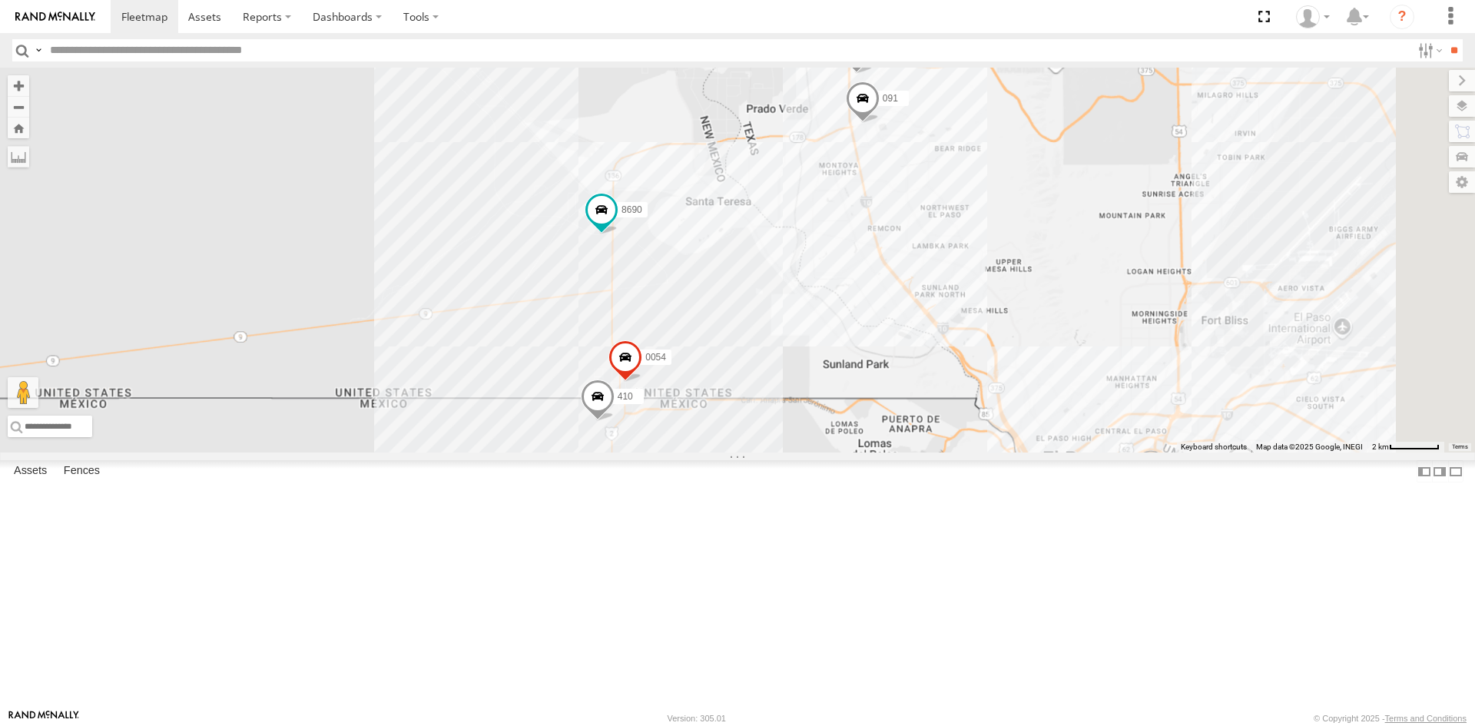
drag, startPoint x: 840, startPoint y: 381, endPoint x: 831, endPoint y: 409, distance: 28.9
click at [831, 409] on div "8690 091 0054 5538 2841 410" at bounding box center [737, 260] width 1475 height 385
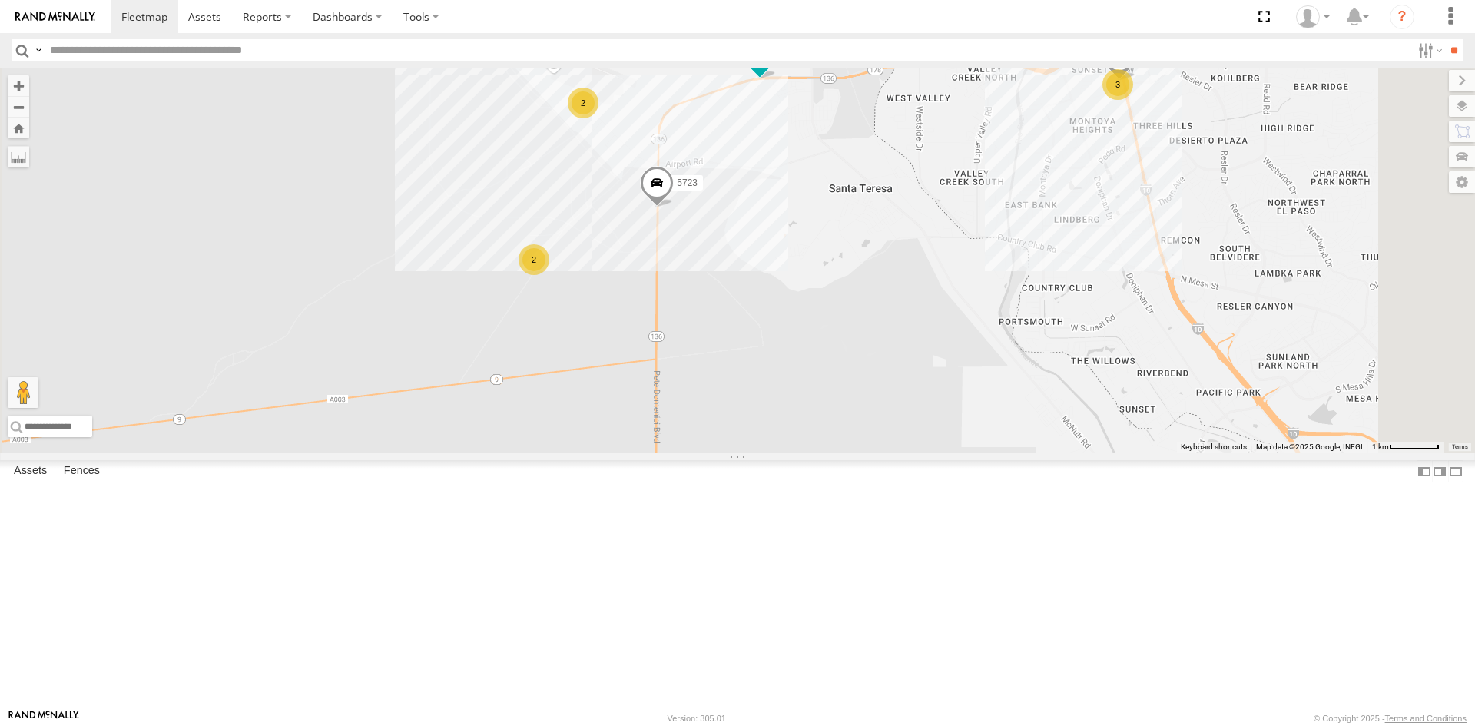
drag, startPoint x: 965, startPoint y: 535, endPoint x: 971, endPoint y: 485, distance: 50.3
click at [971, 452] on div "8690 091 0054 5538 2841 5723 410 4077 865 3 2 2" at bounding box center [737, 260] width 1475 height 385
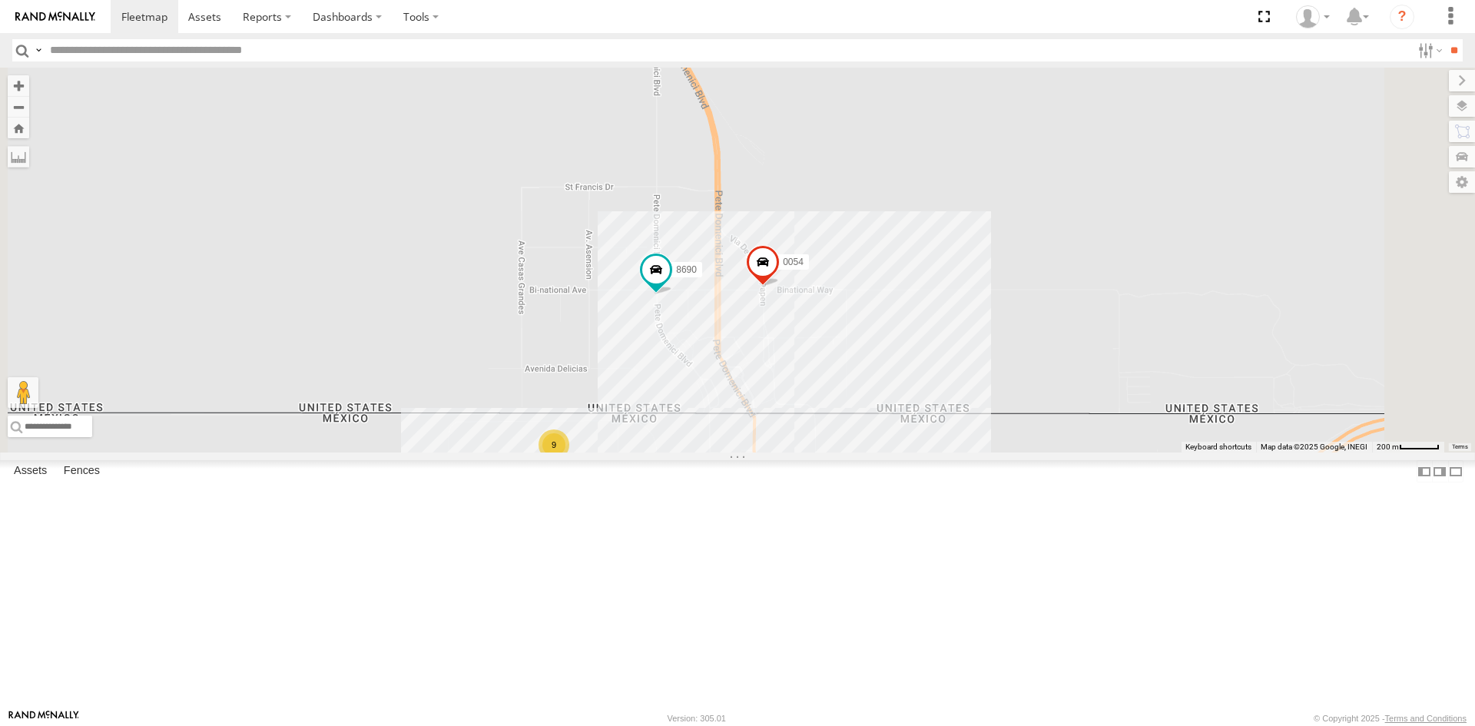
drag, startPoint x: 877, startPoint y: 636, endPoint x: 873, endPoint y: 550, distance: 86.2
click at [873, 452] on div "8690 091 0054 5538 2841 5723 4077 865 410 9 2 2" at bounding box center [737, 260] width 1475 height 385
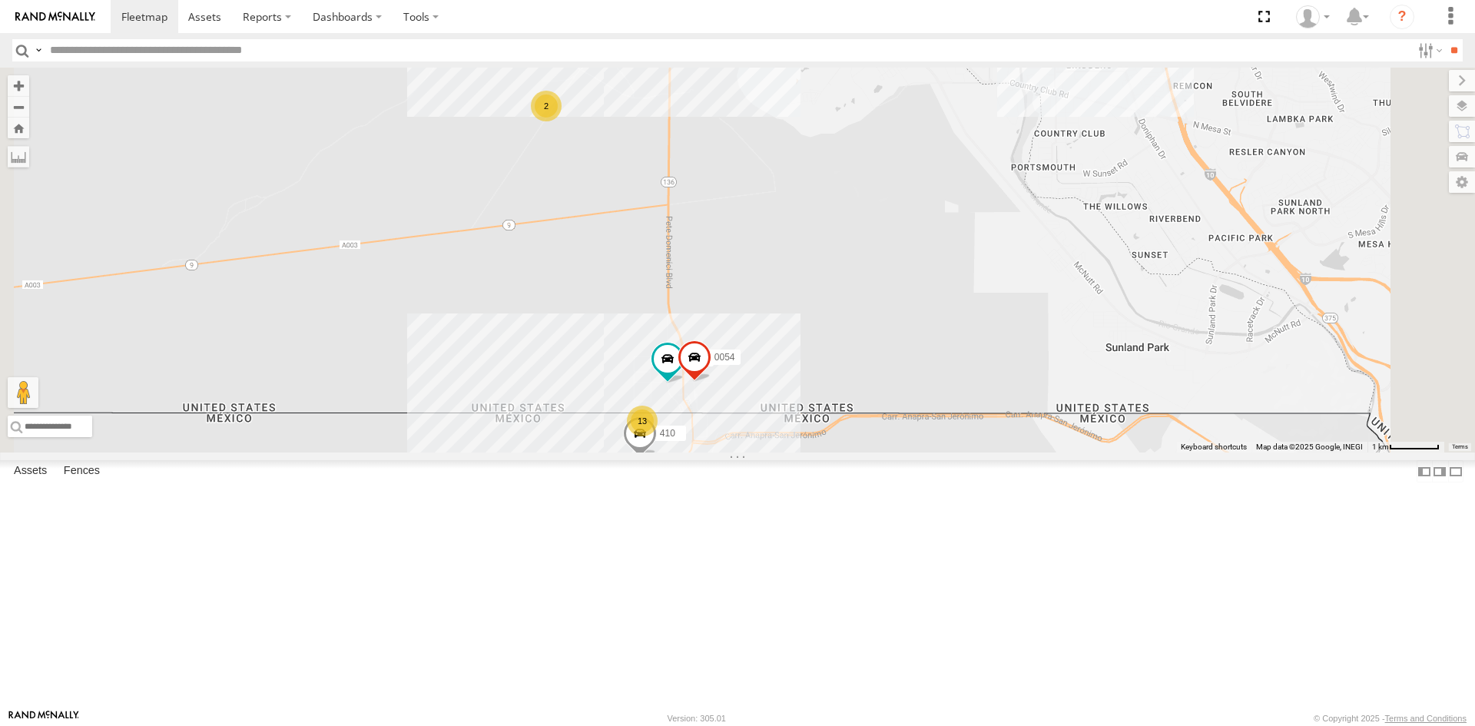
drag, startPoint x: 1049, startPoint y: 291, endPoint x: 955, endPoint y: 398, distance: 142.1
click at [955, 398] on div "8690 091 0054 5538 2841 5723 4077 865 410 13 2" at bounding box center [737, 260] width 1475 height 385
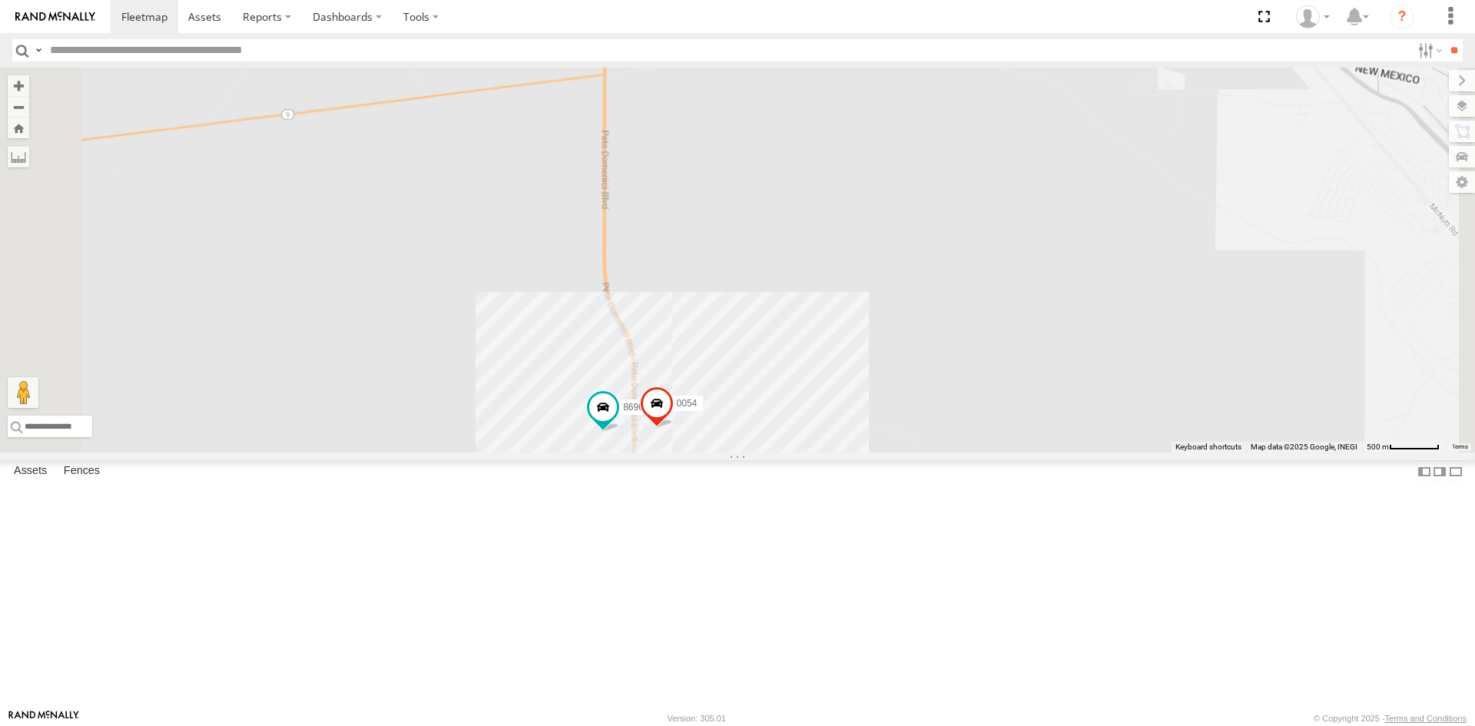
drag, startPoint x: 951, startPoint y: 582, endPoint x: 940, endPoint y: 507, distance: 75.3
click at [942, 452] on div "8690 091 0054 5538 2841 5723 4077 410 896 12" at bounding box center [737, 260] width 1475 height 385
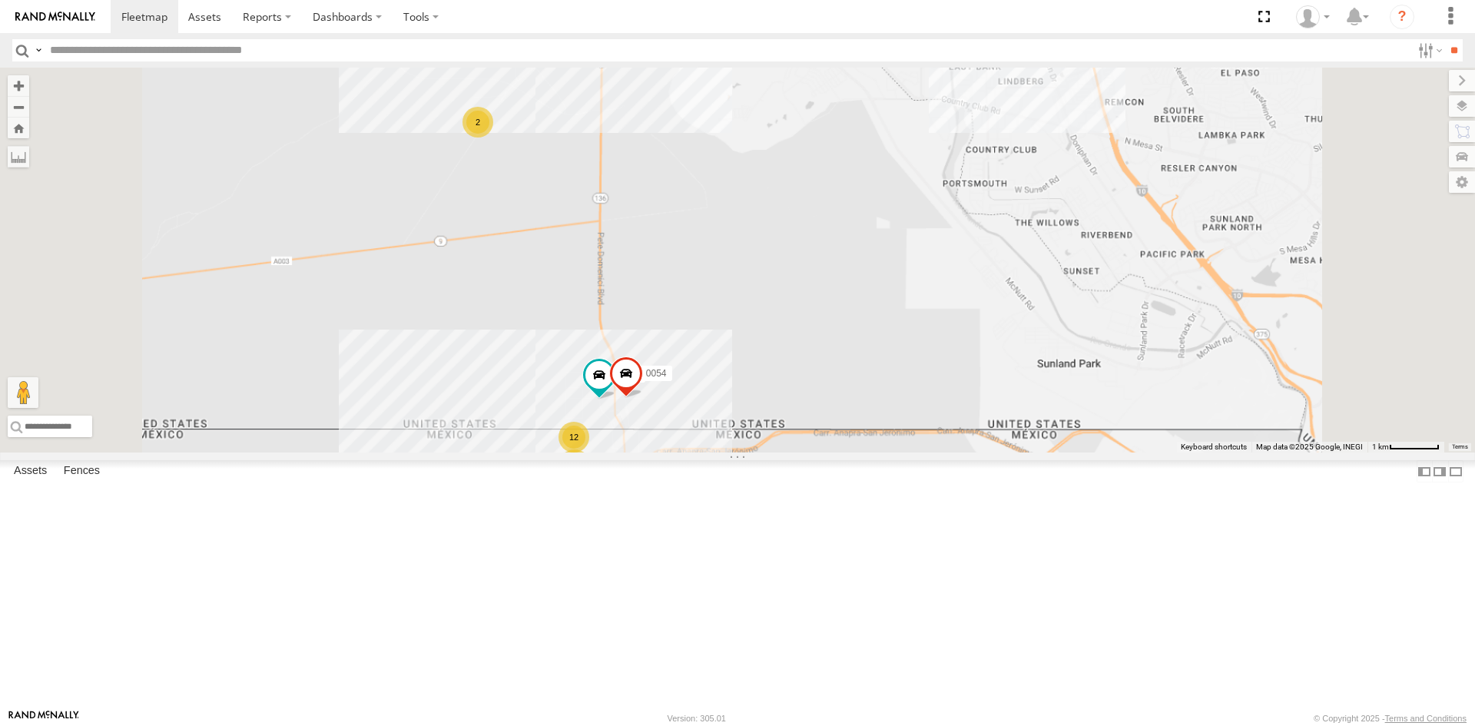
drag, startPoint x: 920, startPoint y: 385, endPoint x: 877, endPoint y: 467, distance: 92.8
click at [879, 452] on div "8690 091 0054 5538 2841 5723 4077 12 2 2" at bounding box center [737, 260] width 1475 height 385
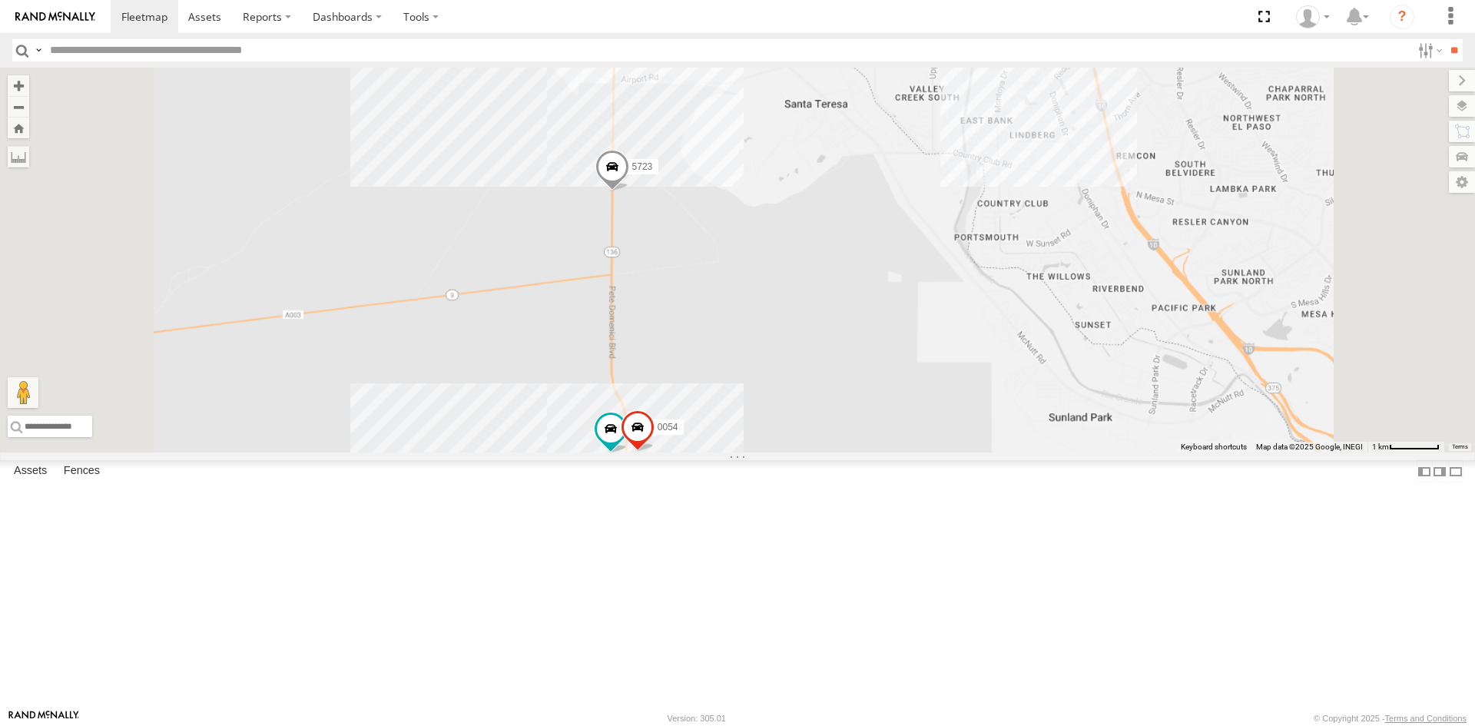
drag, startPoint x: 976, startPoint y: 379, endPoint x: 930, endPoint y: 512, distance: 140.7
click at [930, 452] on div "8690 091 0054 5538 2841 5723 4077" at bounding box center [737, 260] width 1475 height 385
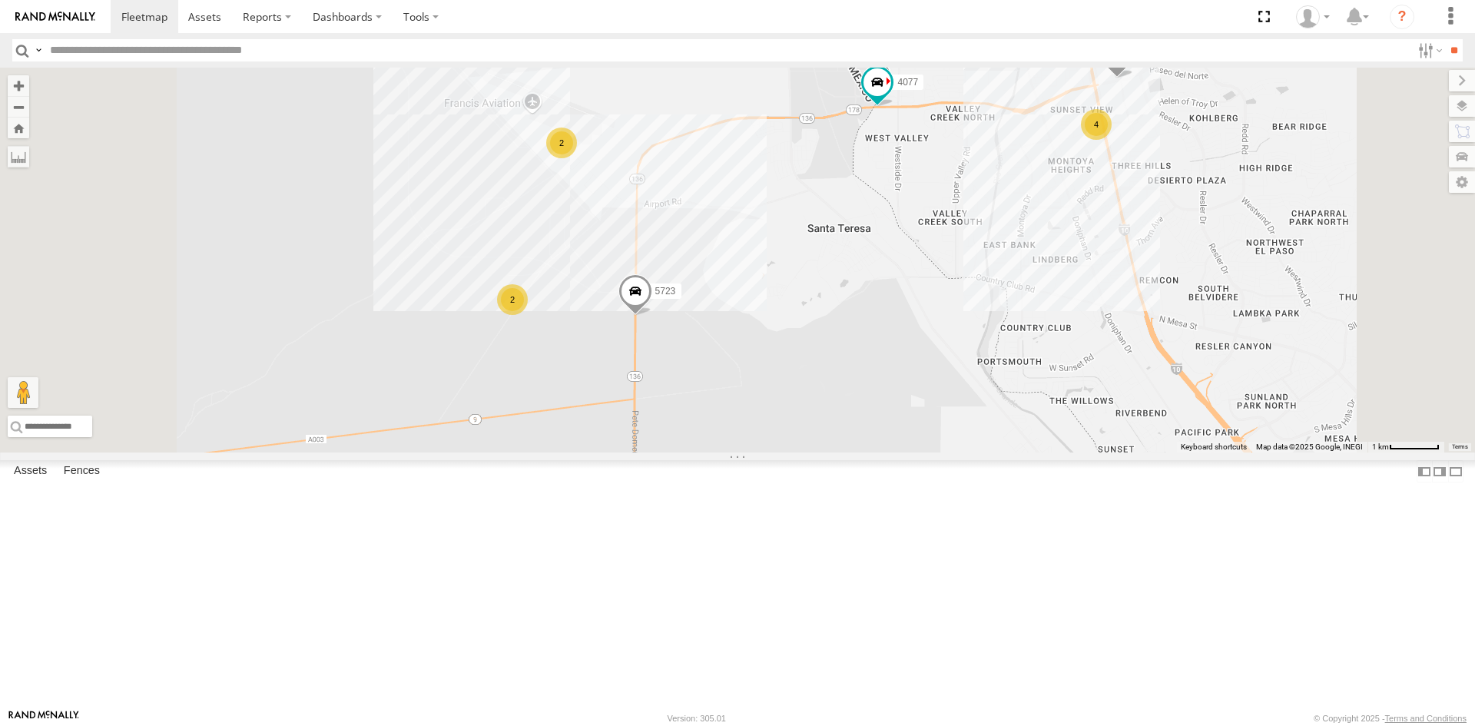
drag, startPoint x: 976, startPoint y: 602, endPoint x: 983, endPoint y: 567, distance: 35.1
click at [983, 452] on div "8690 091 0054 5538 2841 5723 4077 4 2 2" at bounding box center [737, 260] width 1475 height 385
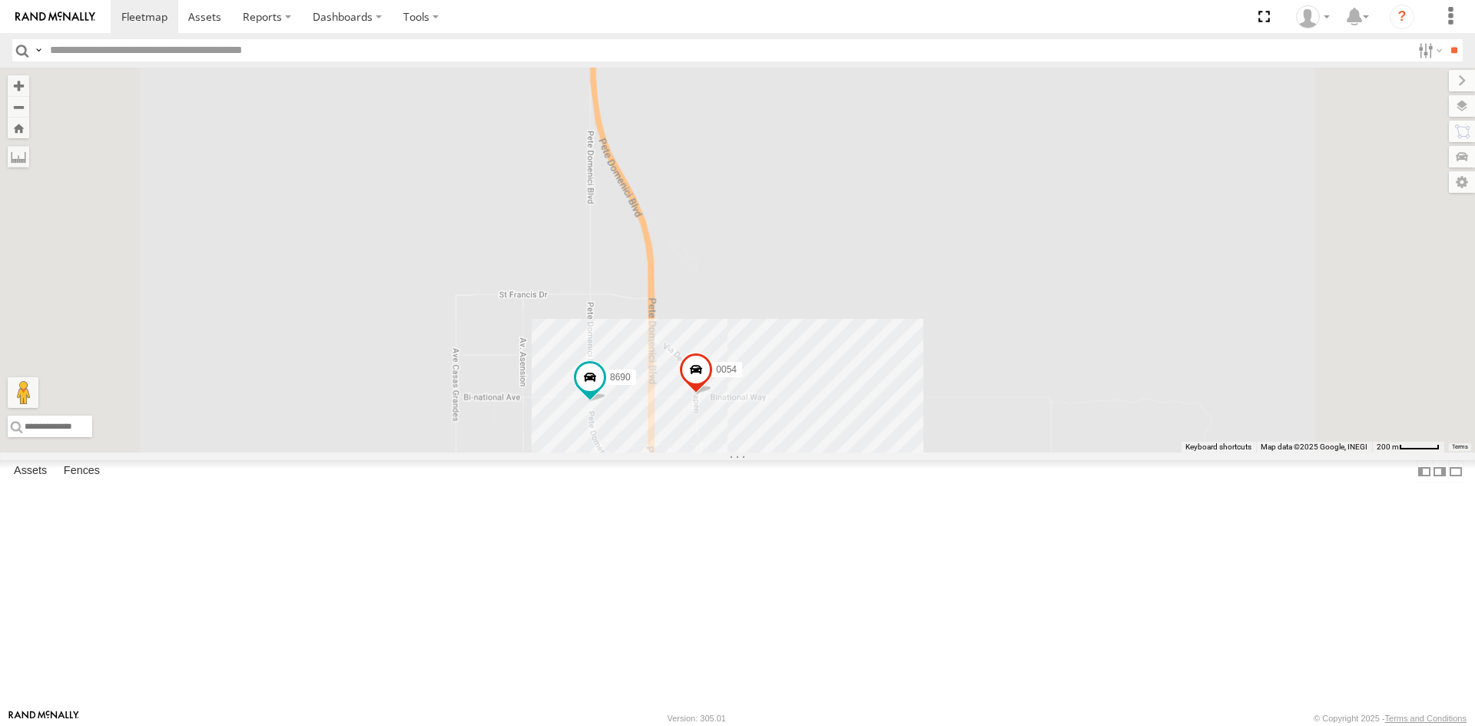
drag, startPoint x: 928, startPoint y: 642, endPoint x: 920, endPoint y: 616, distance: 27.5
click at [920, 452] on div "8690 091 0054 5538 2841 5723 4077" at bounding box center [737, 260] width 1475 height 385
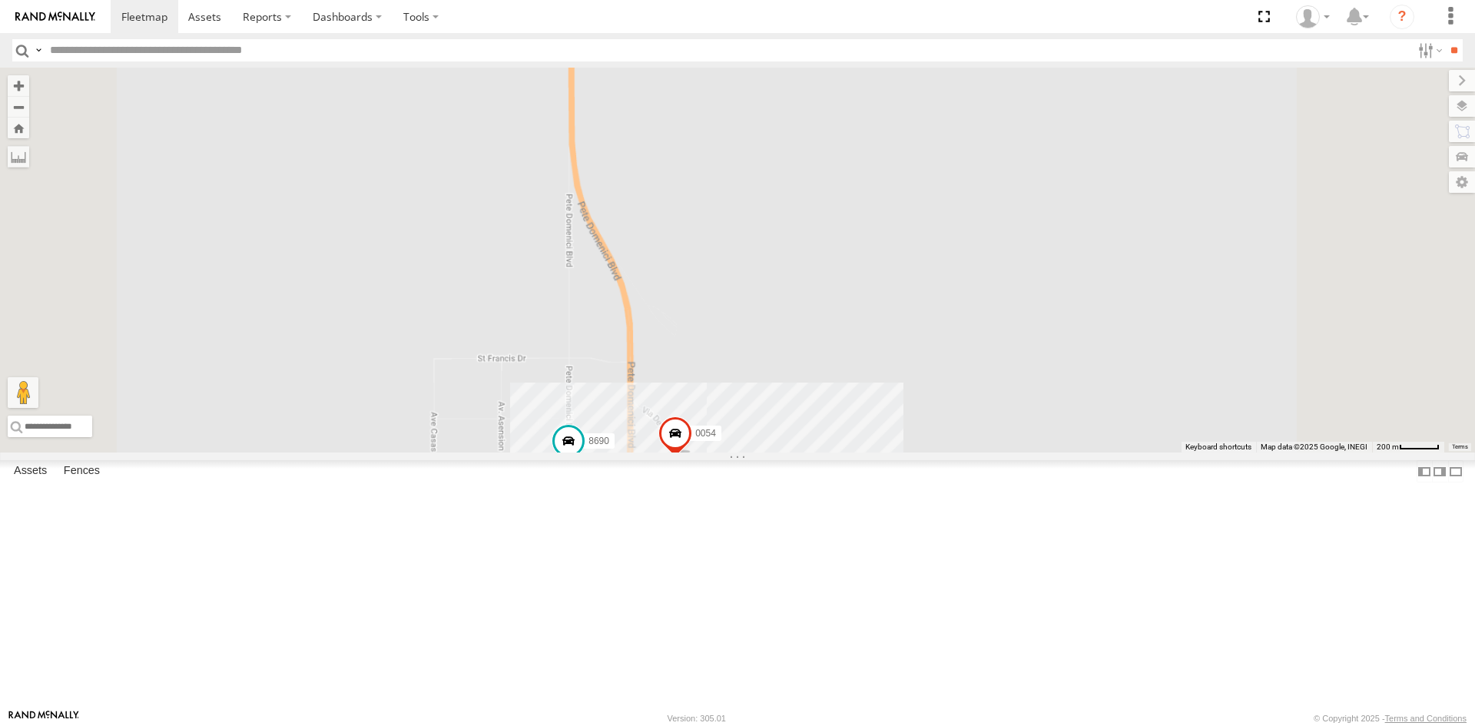
drag, startPoint x: 881, startPoint y: 414, endPoint x: 884, endPoint y: 530, distance: 116.0
click at [879, 452] on div "8690 091 0054 5538 2841 5723 4077 9 2 2" at bounding box center [737, 260] width 1475 height 385
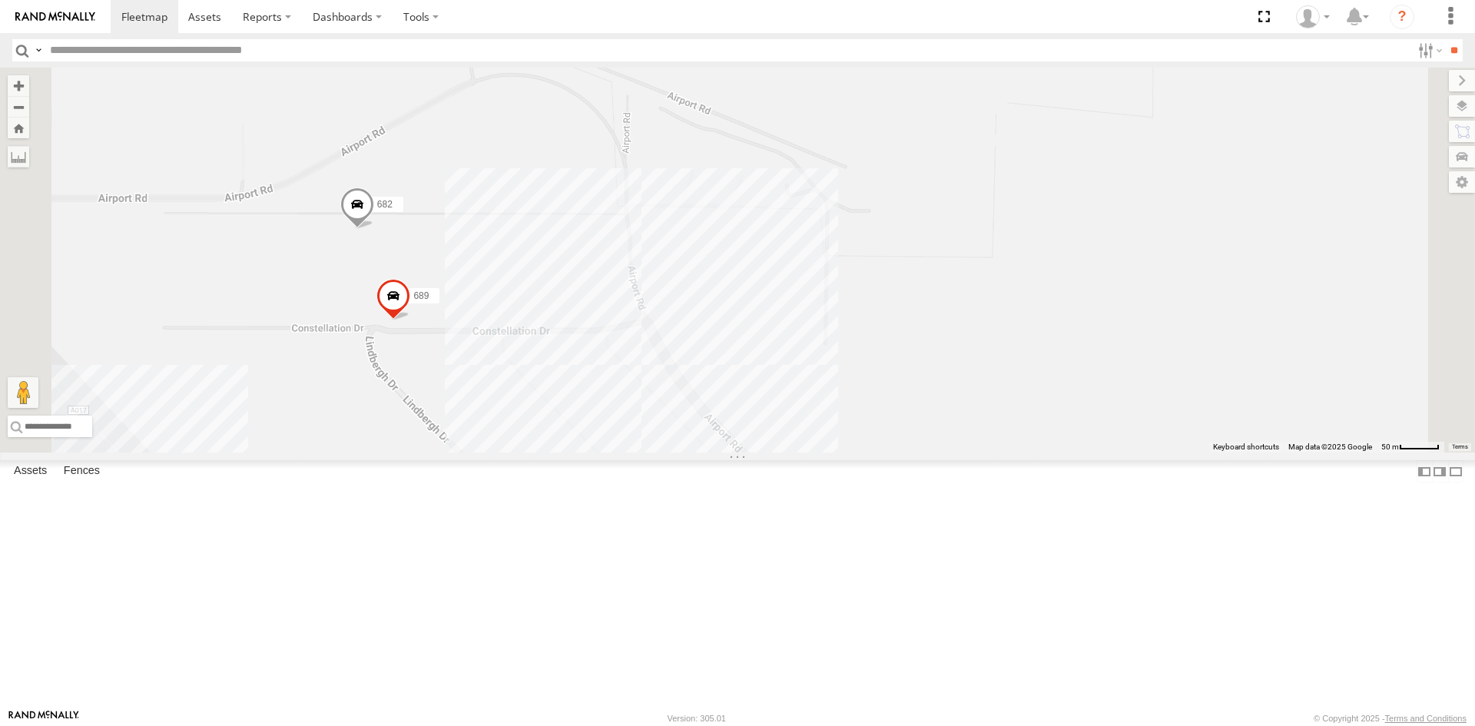
drag, startPoint x: 953, startPoint y: 260, endPoint x: 973, endPoint y: 206, distance: 57.4
click at [962, 228] on div "8690 091 0054 5538 2841 5723 4077 682 689" at bounding box center [737, 260] width 1475 height 385
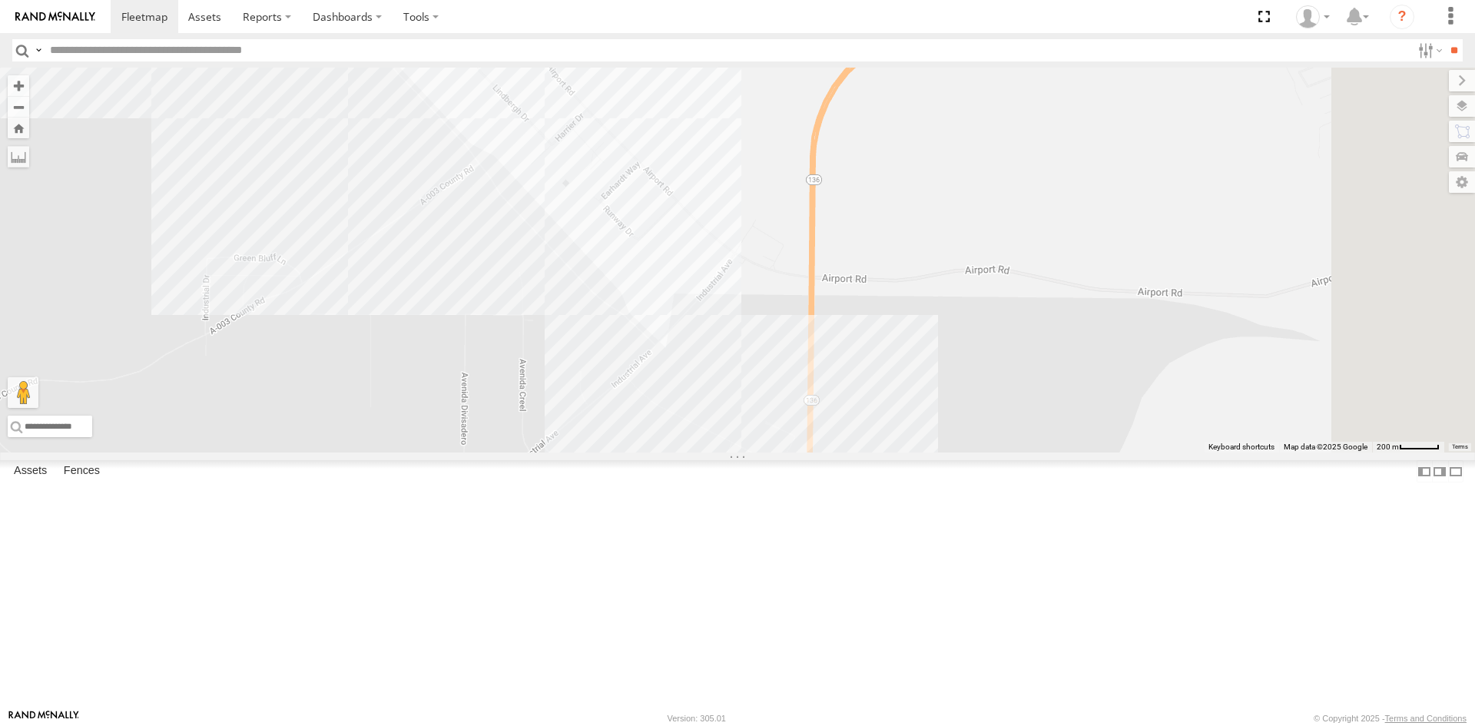
drag, startPoint x: 1032, startPoint y: 331, endPoint x: 983, endPoint y: 279, distance: 71.7
click at [1020, 318] on div "682 689" at bounding box center [737, 260] width 1475 height 385
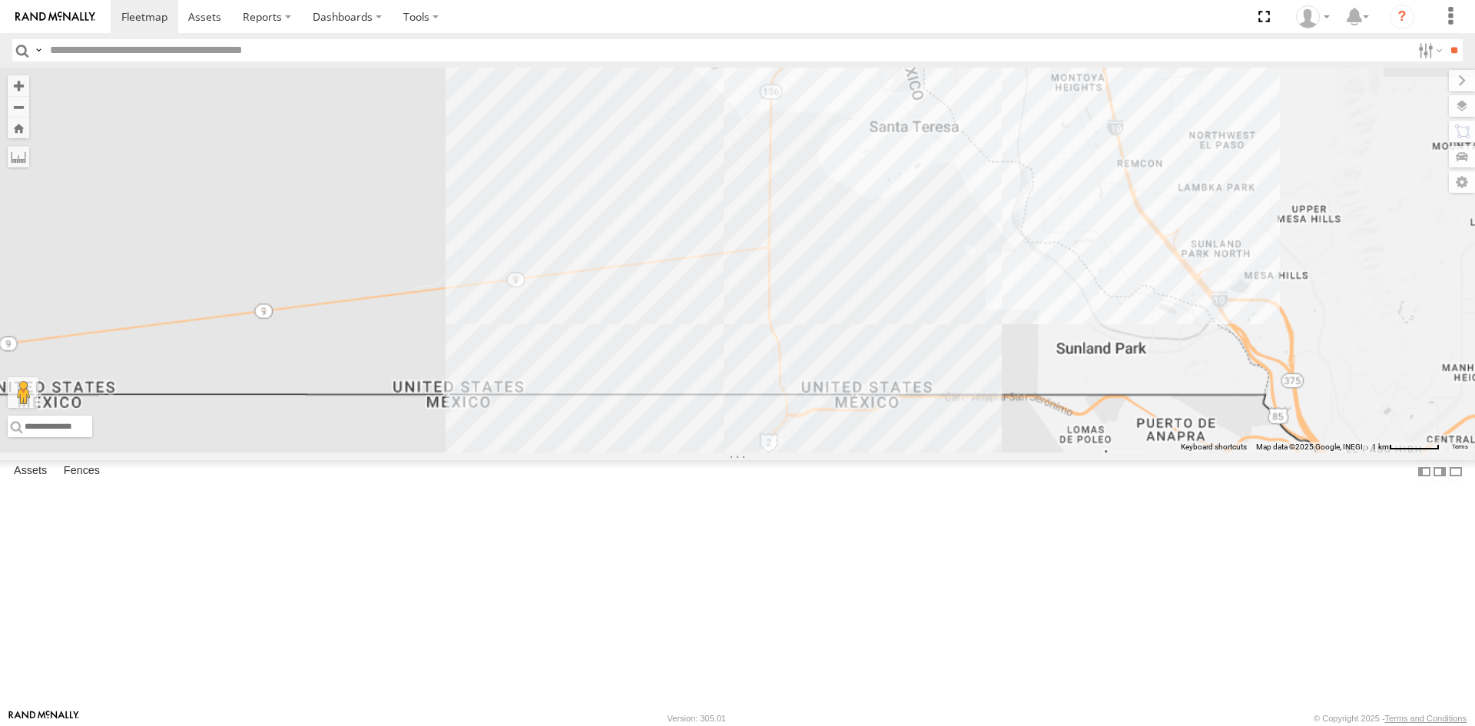
drag, startPoint x: 998, startPoint y: 436, endPoint x: 992, endPoint y: 418, distance: 19.4
click at [986, 380] on div "682 689" at bounding box center [737, 260] width 1475 height 385
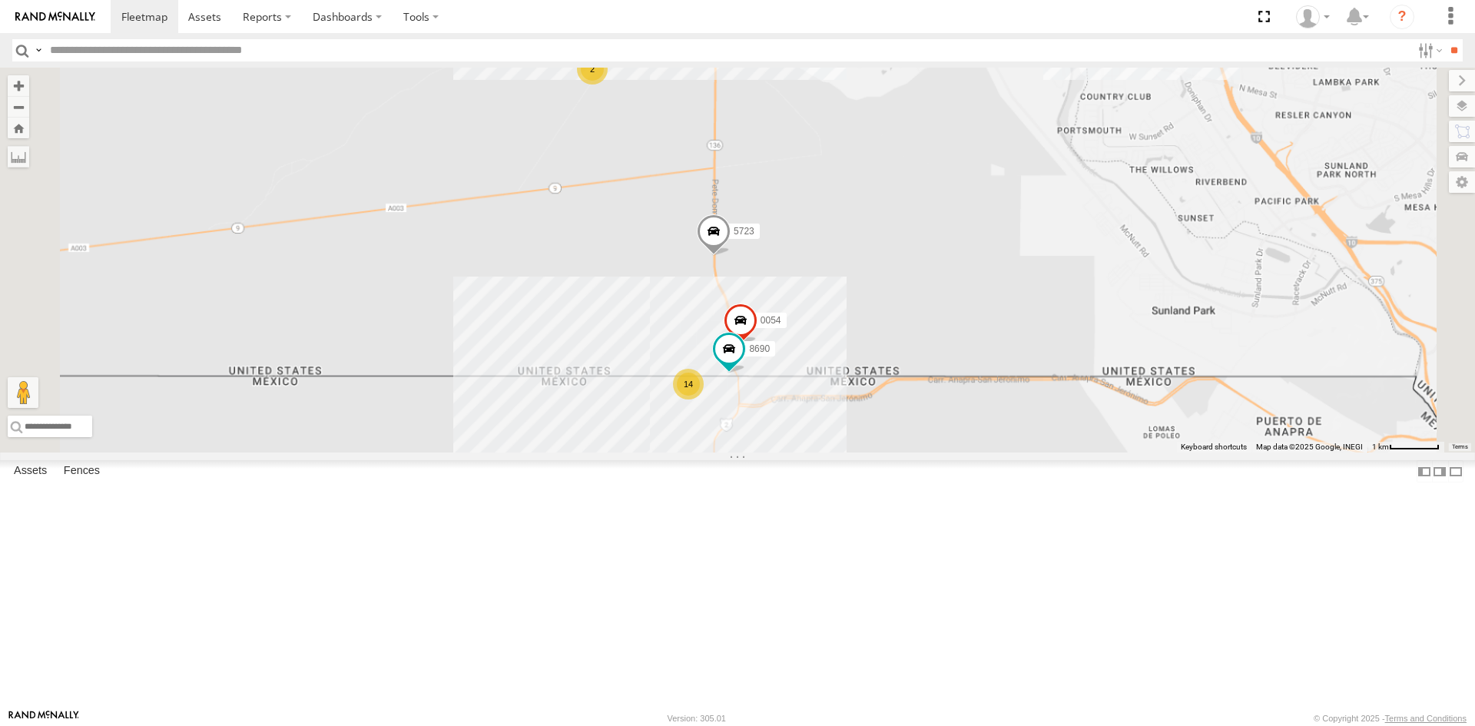
drag, startPoint x: 969, startPoint y: 349, endPoint x: 916, endPoint y: 358, distance: 53.0
click at [760, 239] on label "5723" at bounding box center [740, 231] width 38 height 15
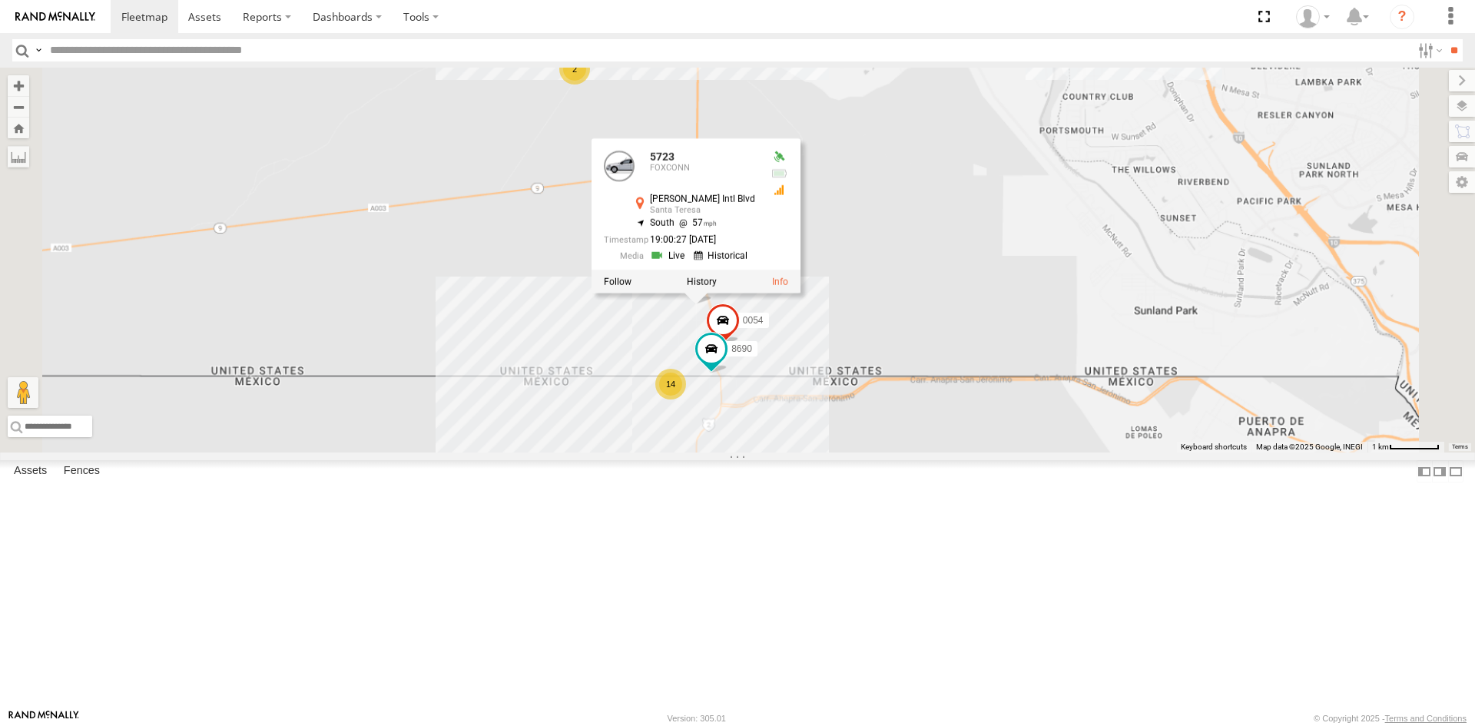
drag, startPoint x: 943, startPoint y: 138, endPoint x: 918, endPoint y: 216, distance: 81.6
click at [918, 216] on div "682 689 5723 0054 8690 14 2 5723 FOXCONN Pete V Domenici Intl Blvd Santa Teresa…" at bounding box center [737, 260] width 1475 height 385
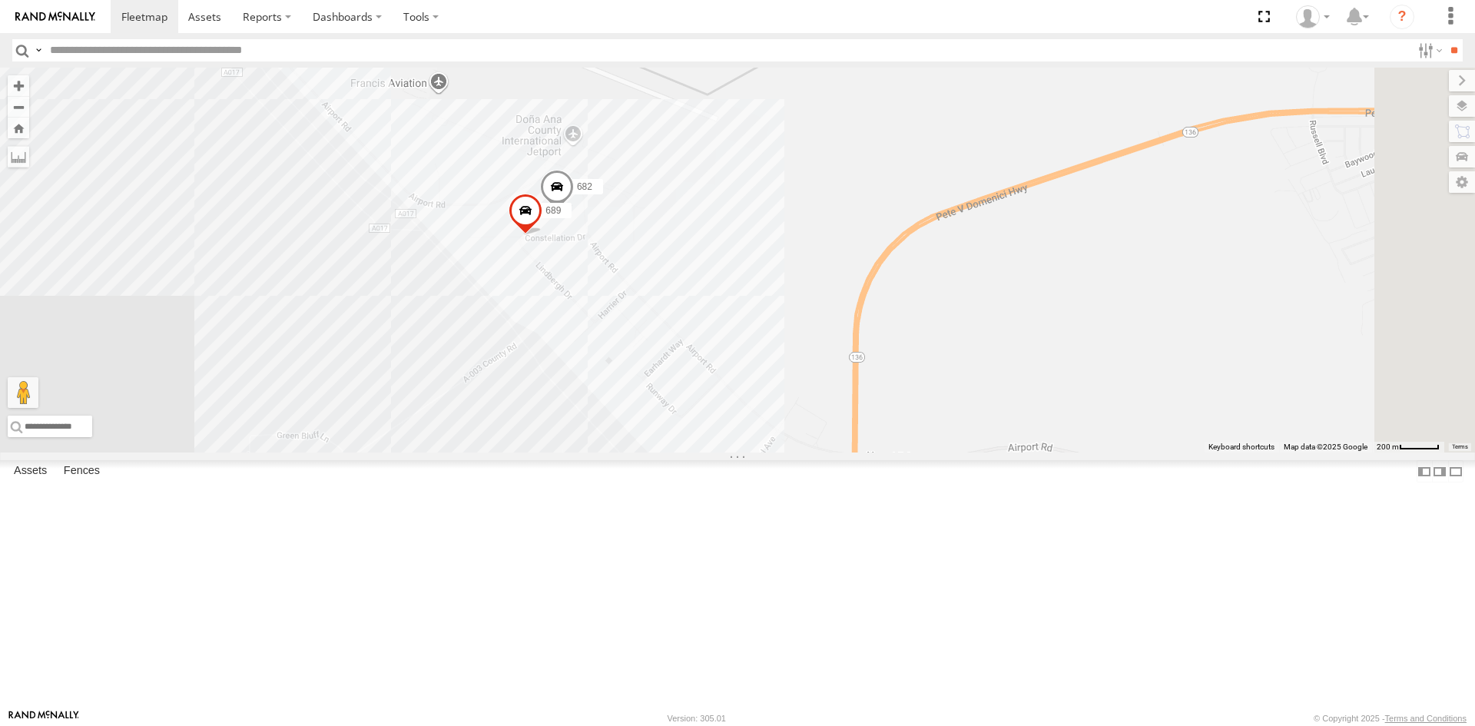
drag, startPoint x: 1038, startPoint y: 505, endPoint x: 853, endPoint y: 320, distance: 261.3
click at [870, 343] on div "5723 0054 8690 5723 FOXCONN Pete V Domenici Intl Blvd Santa Teresa 31.79762 , -…" at bounding box center [737, 260] width 1475 height 385
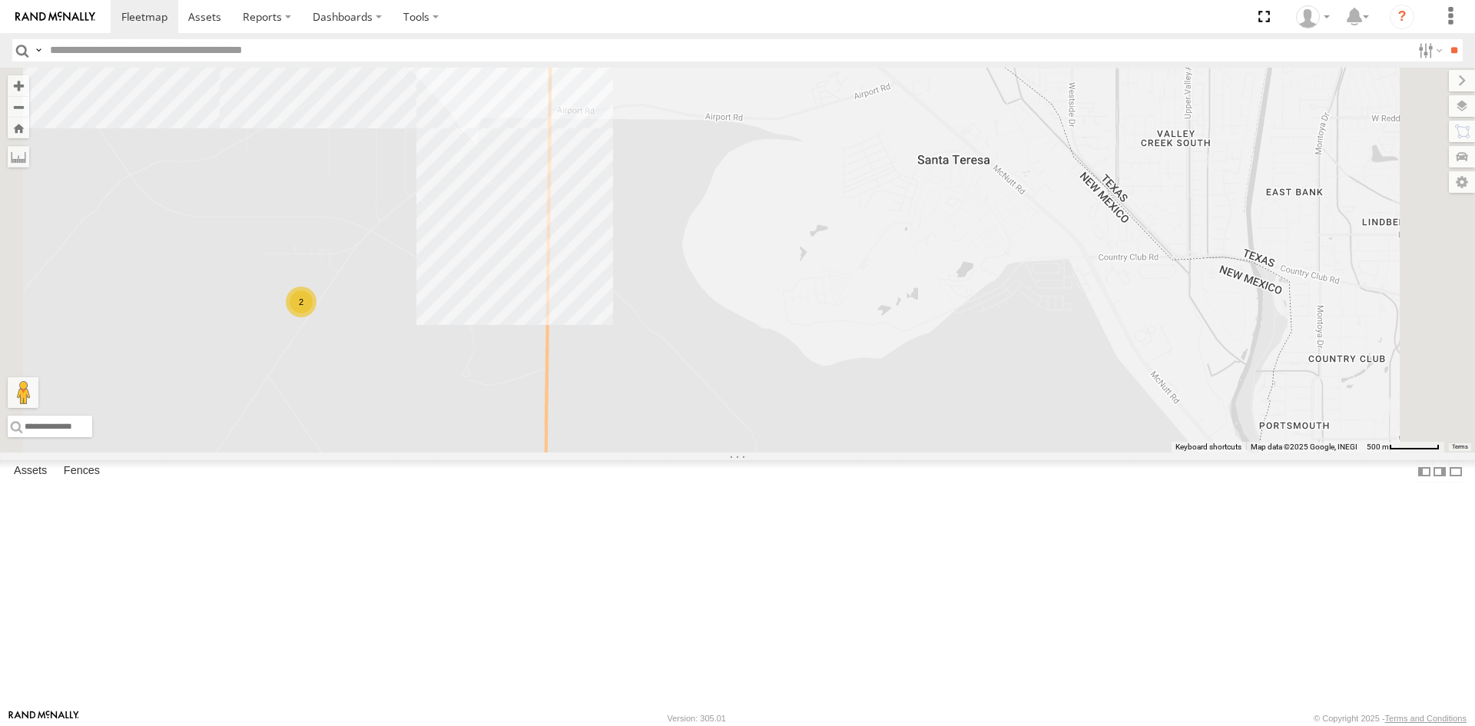
drag, startPoint x: 897, startPoint y: 464, endPoint x: 877, endPoint y: 356, distance: 110.0
click at [884, 389] on div "5723 0054 8690 5723 FOXCONN Pete V Domenici Intl Blvd Santa Teresa 31.78855 , -…" at bounding box center [737, 260] width 1475 height 385
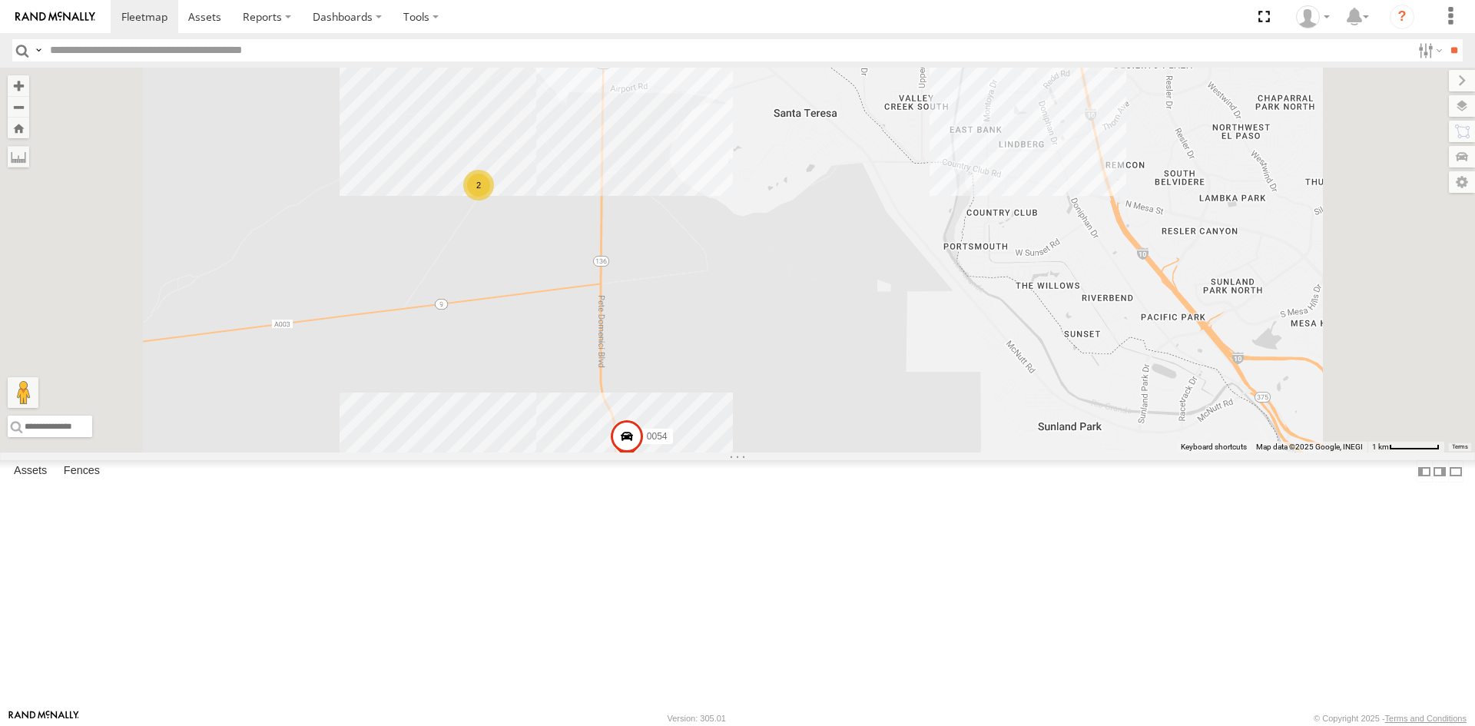
click at [1003, 452] on div "0054 091 4077 12 4 2 2 2 2" at bounding box center [737, 260] width 1475 height 385
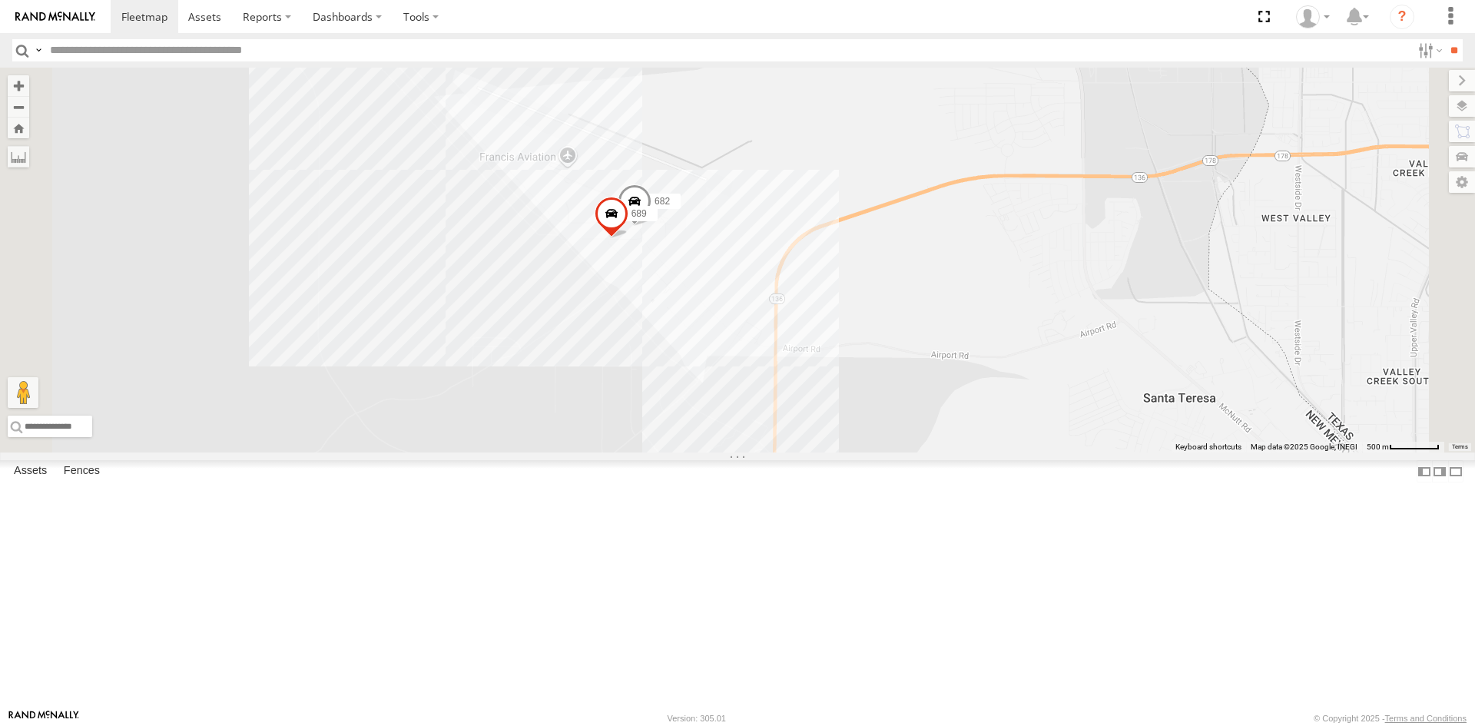
drag, startPoint x: 936, startPoint y: 393, endPoint x: 905, endPoint y: 355, distance: 49.1
click at [905, 356] on div "0054 091 4077 5538 682 689" at bounding box center [737, 260] width 1475 height 385
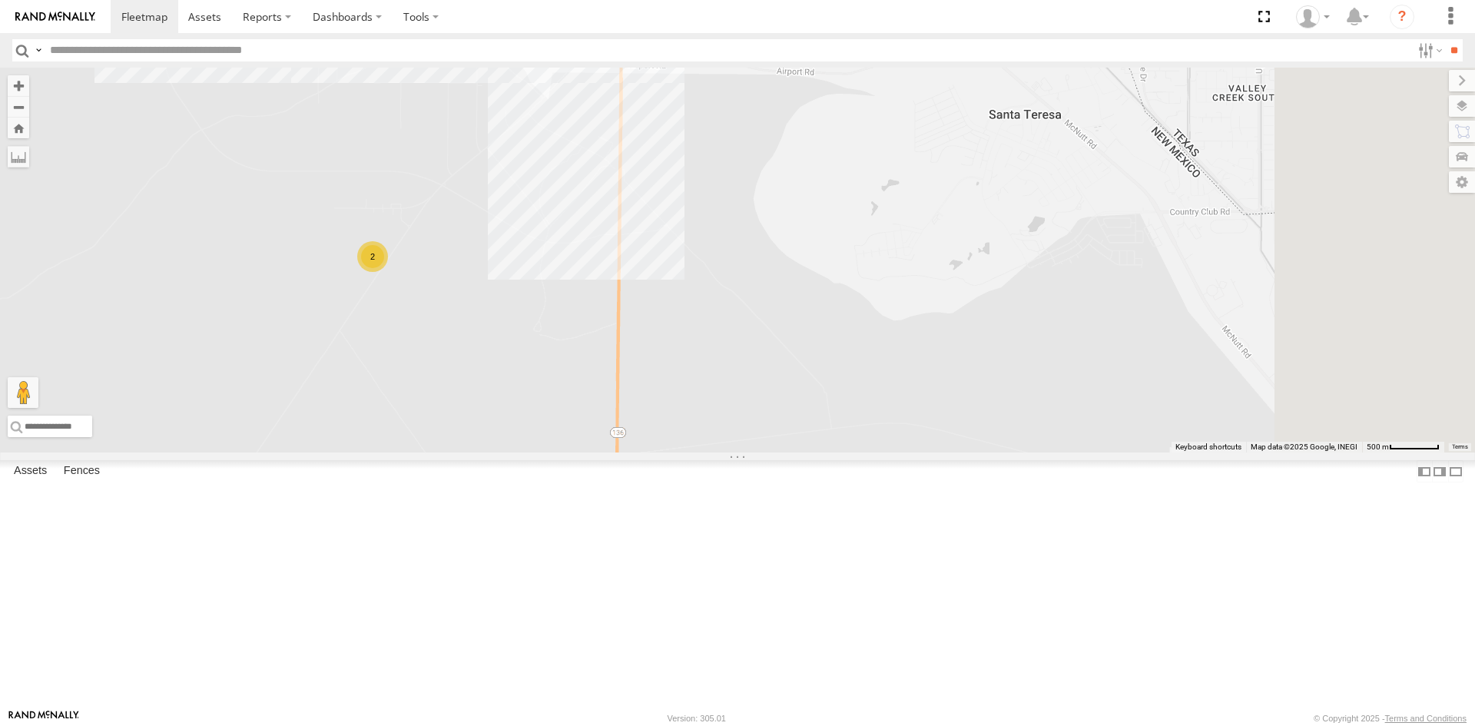
drag, startPoint x: 923, startPoint y: 545, endPoint x: 842, endPoint y: 323, distance: 235.5
click at [849, 363] on div "0054 091 4077 5538 682 689 2" at bounding box center [737, 260] width 1475 height 385
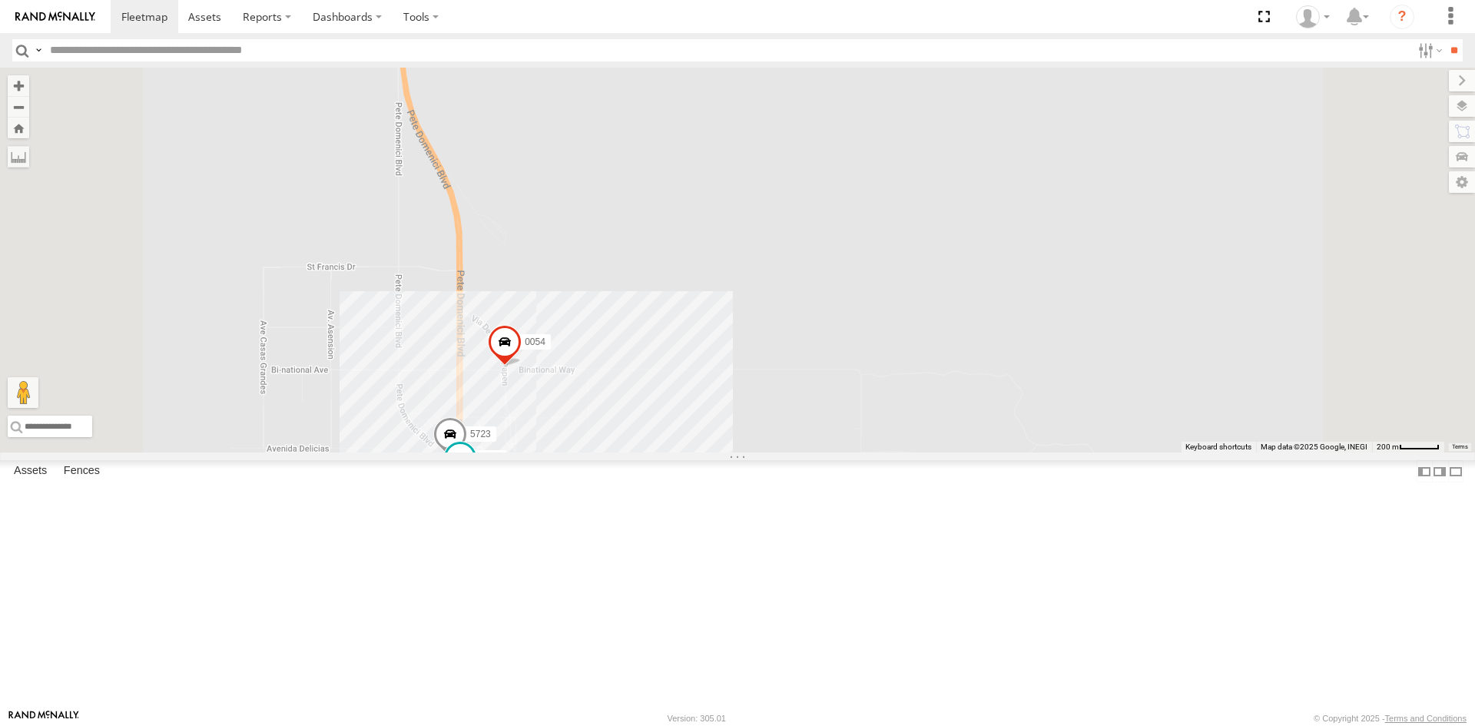
drag, startPoint x: 737, startPoint y: 331, endPoint x: 823, endPoint y: 526, distance: 213.3
click at [810, 452] on div "0054 091 4077 5538 682 689 5723 410 8690 9 2 2" at bounding box center [737, 260] width 1475 height 385
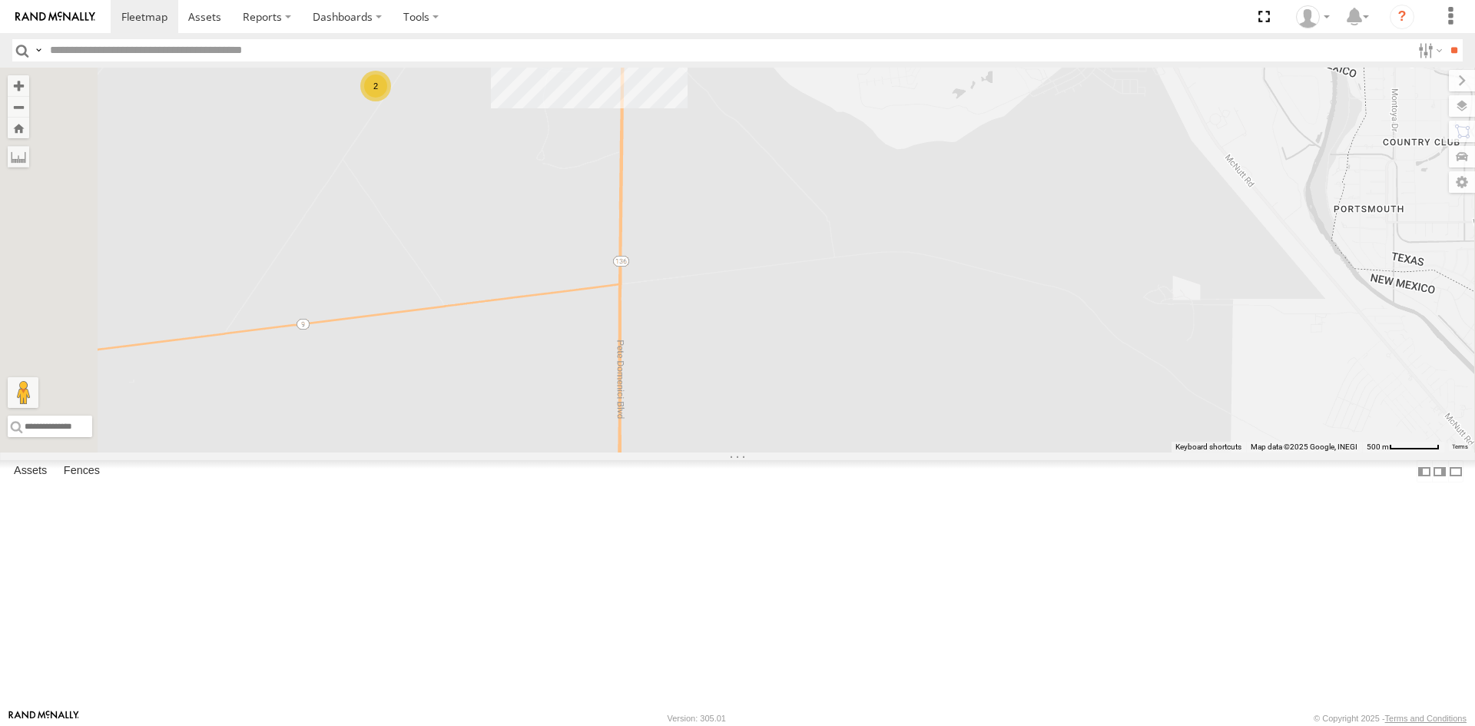
drag, startPoint x: 828, startPoint y: 412, endPoint x: 808, endPoint y: 575, distance: 164.8
click at [808, 452] on div "0054 091 4077 5538 682 689 5723 410 8690 2" at bounding box center [737, 260] width 1475 height 385
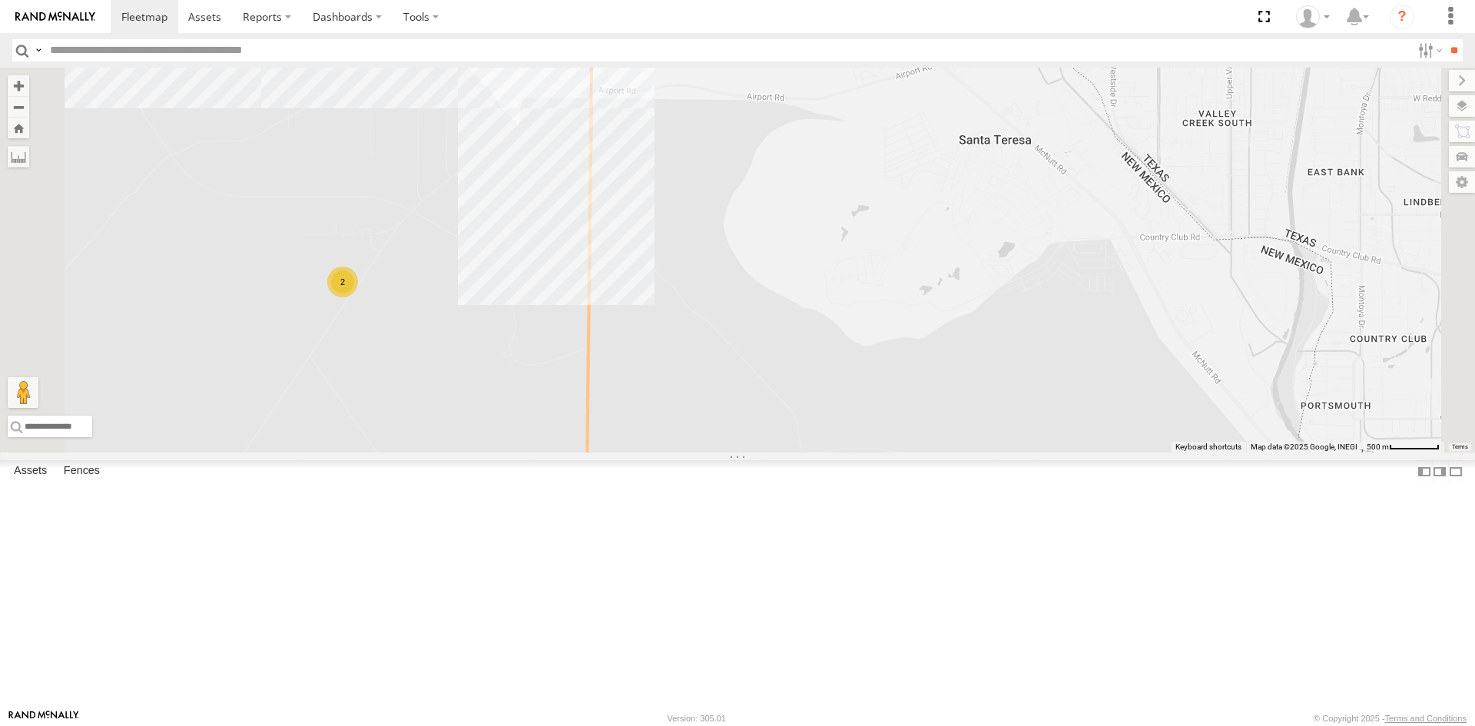
drag, startPoint x: 863, startPoint y: 437, endPoint x: 835, endPoint y: 268, distance: 171.4
click at [840, 286] on div "682 689 2" at bounding box center [737, 260] width 1475 height 385
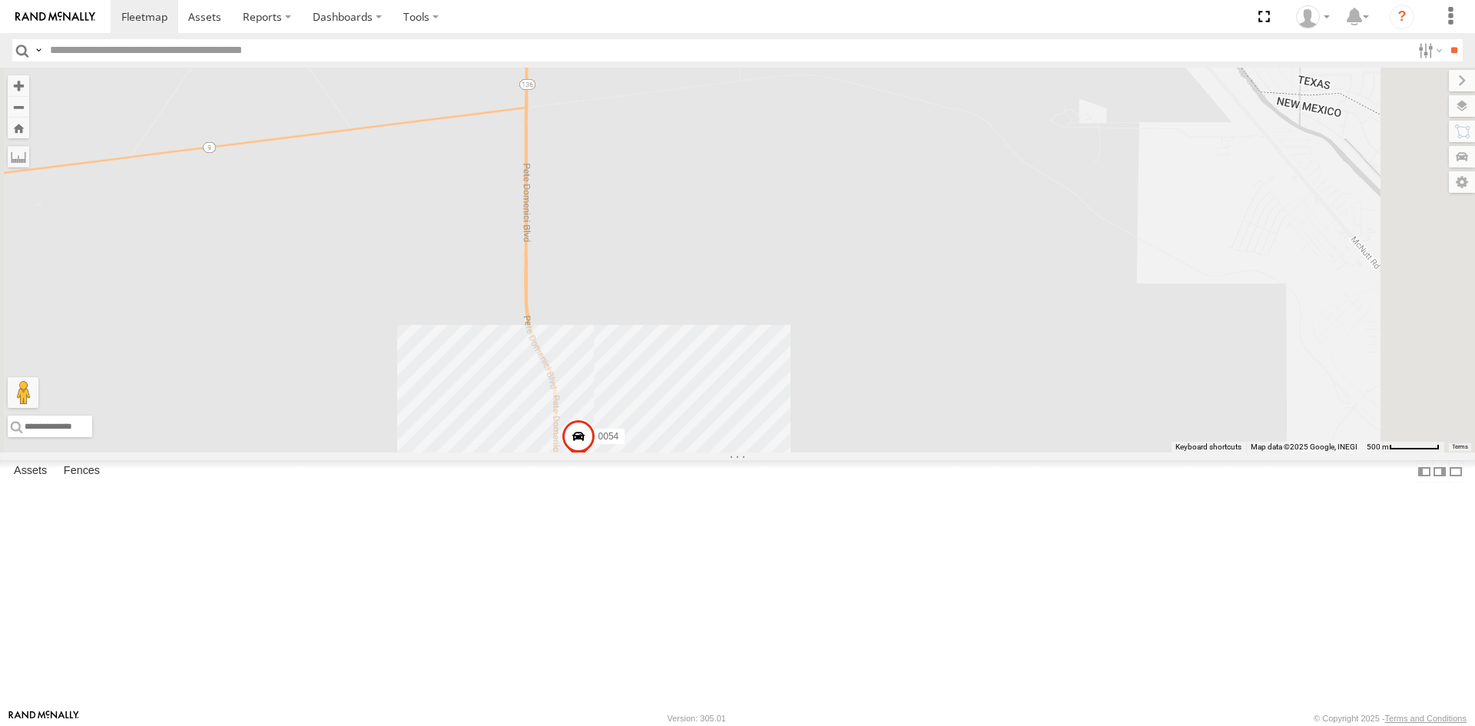
drag, startPoint x: 800, startPoint y: 532, endPoint x: 800, endPoint y: 520, distance: 11.5
click at [800, 452] on div "682 689 2 9 5 2 0054" at bounding box center [737, 260] width 1475 height 385
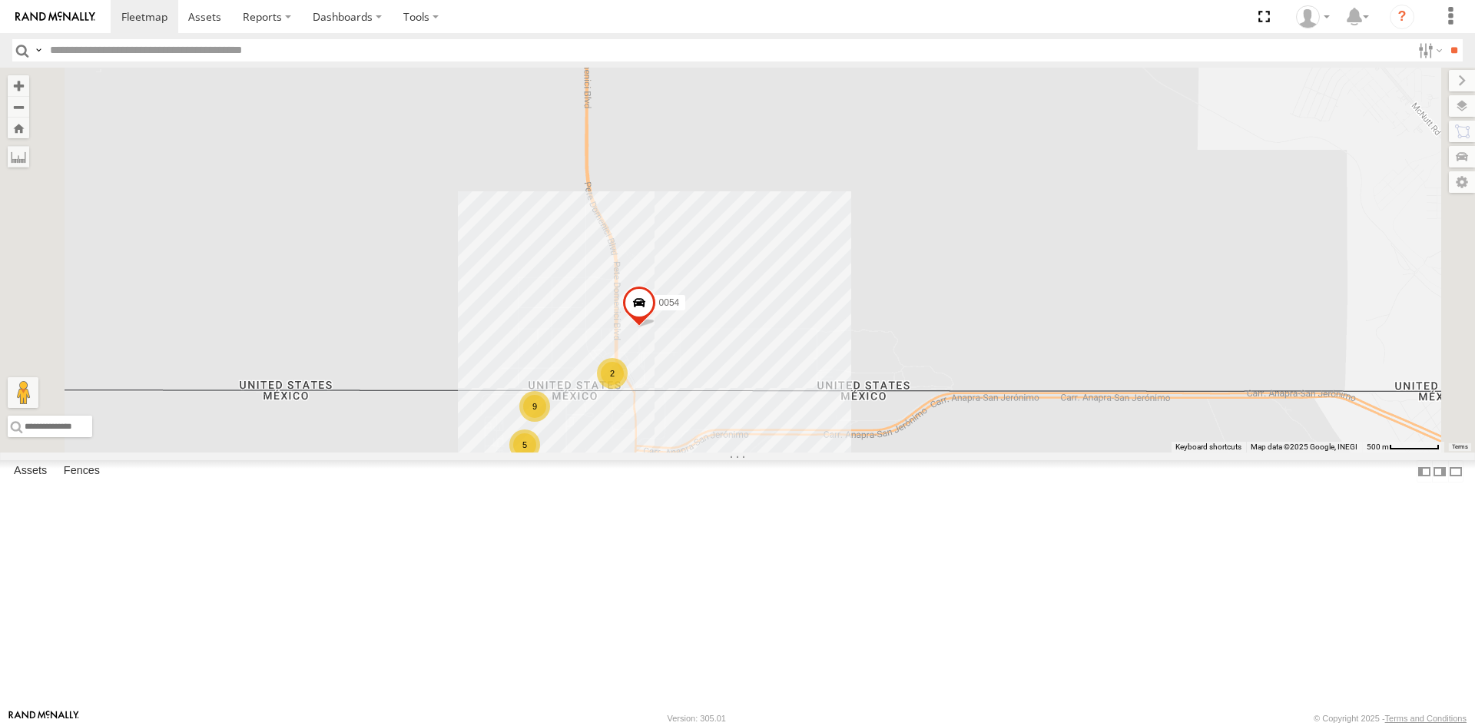
drag, startPoint x: 867, startPoint y: 439, endPoint x: 877, endPoint y: 620, distance: 181.5
click at [878, 452] on div "682 689 0054 9 C6786 5 2" at bounding box center [737, 260] width 1475 height 385
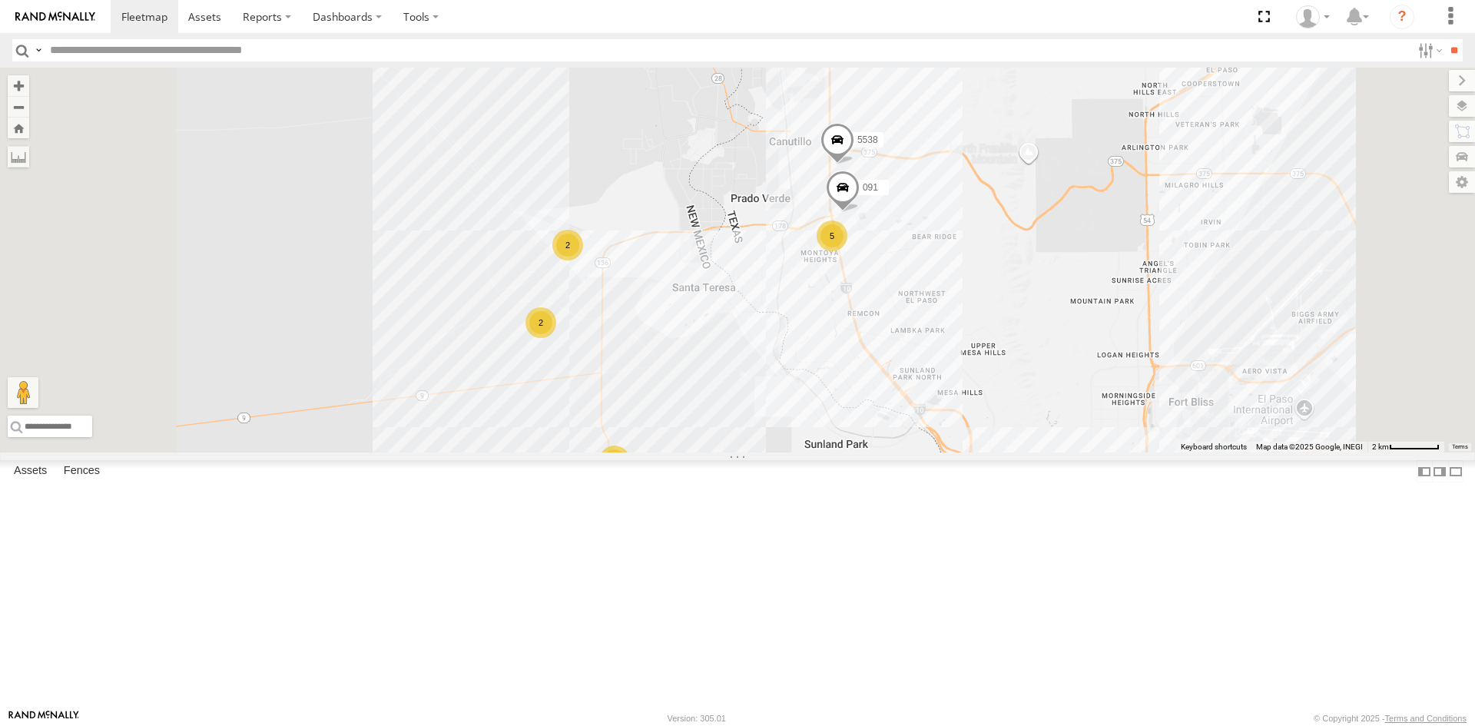
drag, startPoint x: 939, startPoint y: 357, endPoint x: 936, endPoint y: 329, distance: 28.6
click at [936, 331] on div "C6786 091 5538 15 5 2 2 2" at bounding box center [737, 260] width 1475 height 385
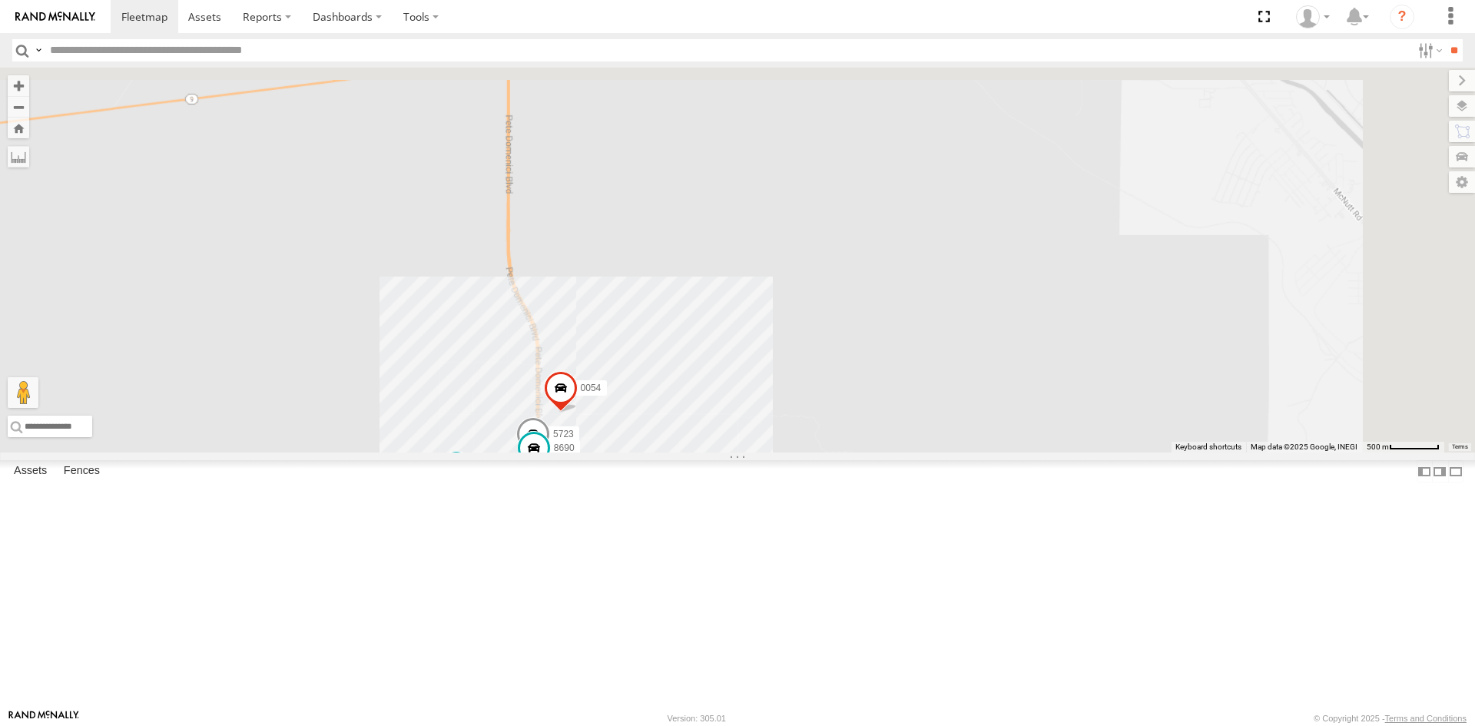
drag, startPoint x: 861, startPoint y: 313, endPoint x: 844, endPoint y: 641, distance: 327.7
click at [848, 452] on div "C6786 091 5538 0054 5723 9254 452 camara 8690 7169" at bounding box center [737, 260] width 1475 height 385
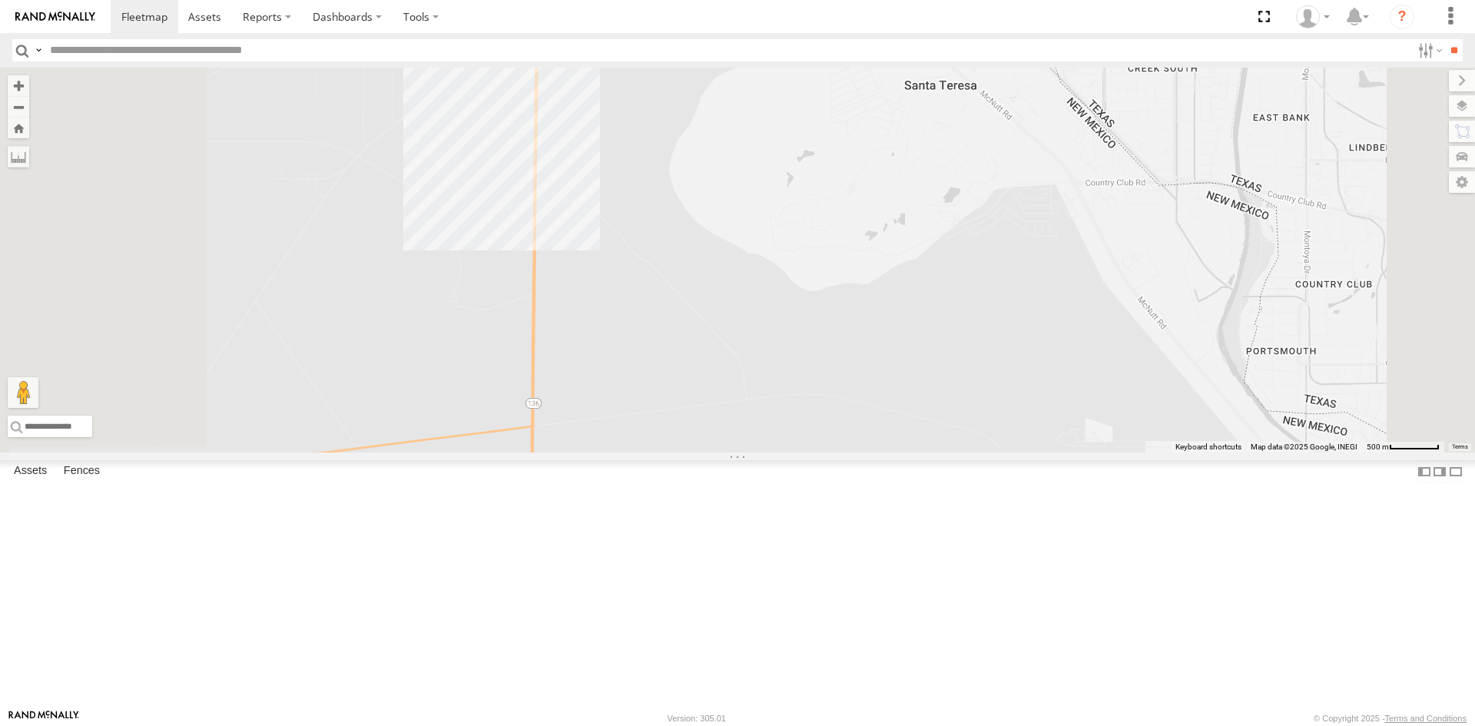
drag, startPoint x: 863, startPoint y: 482, endPoint x: 913, endPoint y: 628, distance: 154.0
click at [911, 452] on div "C6786 091 5538 0054 5723 9254 452 camara 8690 7169" at bounding box center [737, 260] width 1475 height 385
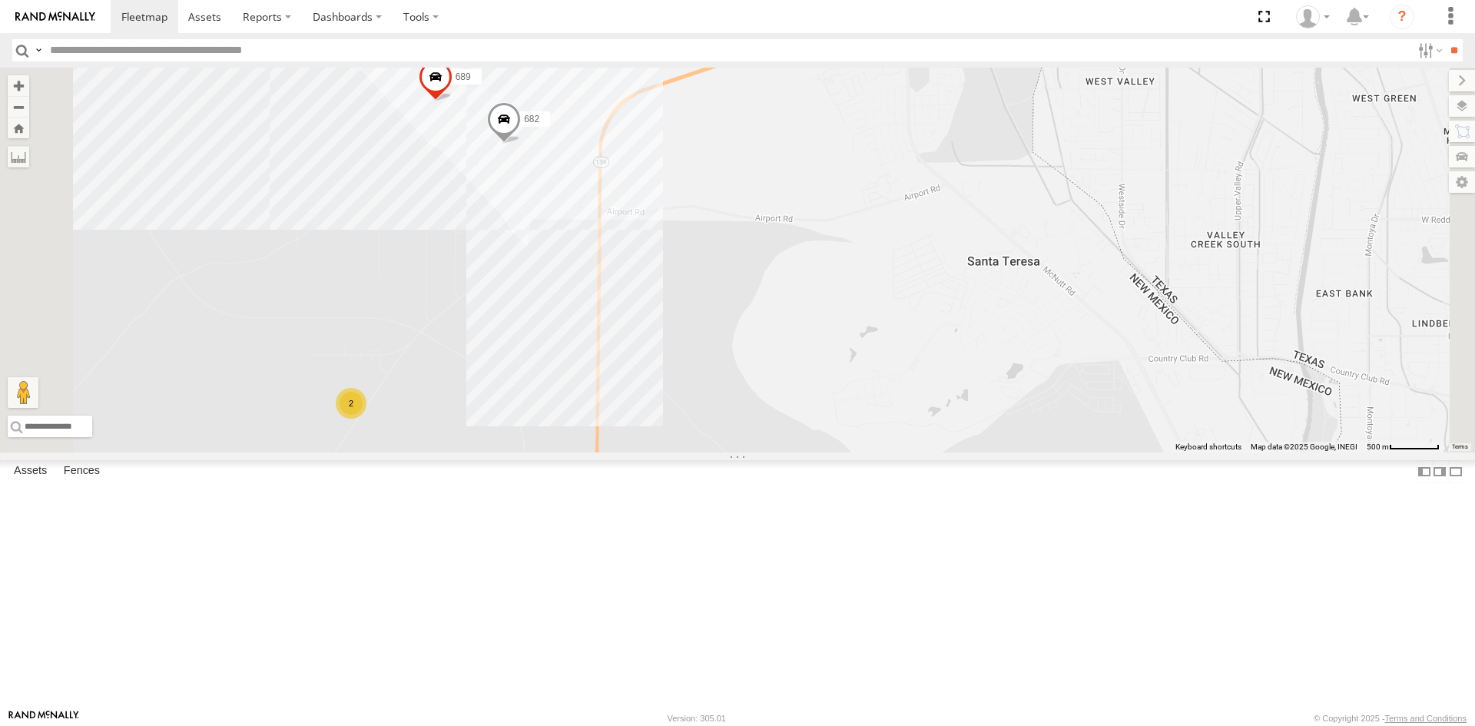
drag, startPoint x: 859, startPoint y: 345, endPoint x: 857, endPoint y: 283, distance: 62.2
click at [857, 283] on div "C6786 091 5538 0054 5723 9254 452 camara 8690 7169 2 682 689" at bounding box center [737, 260] width 1475 height 385
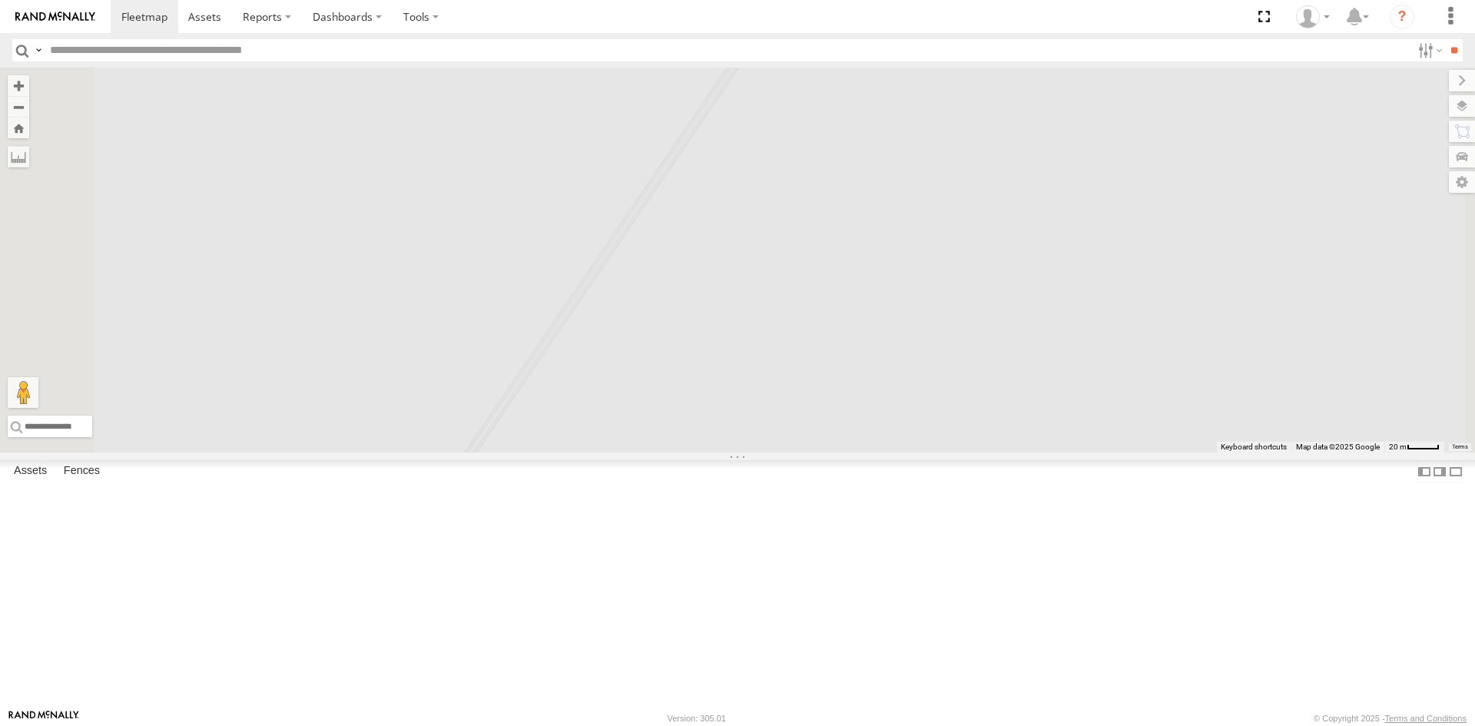
drag, startPoint x: 461, startPoint y: 516, endPoint x: 514, endPoint y: 449, distance: 85.9
click at [514, 449] on div "C6786 091 5538 0054 5723 9254 452 camara 8690 7169 682 689" at bounding box center [737, 260] width 1475 height 385
drag, startPoint x: 1057, startPoint y: 425, endPoint x: 906, endPoint y: 535, distance: 186.8
click at [922, 452] on div "C6786 091 5538 0054 5723 9254 452 camara 8690 7169 682 689 1124 6794" at bounding box center [737, 260] width 1475 height 385
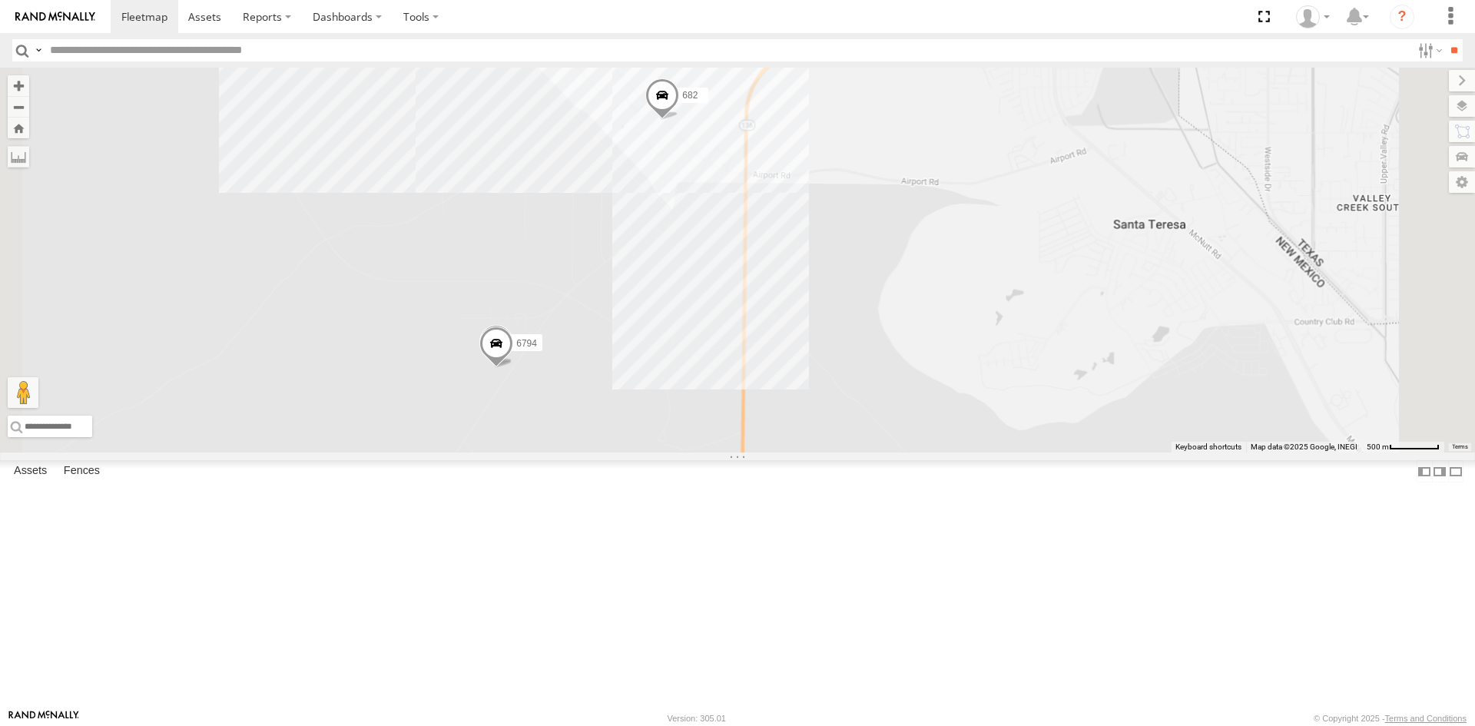
drag, startPoint x: 1014, startPoint y: 508, endPoint x: 973, endPoint y: 441, distance: 78.7
click at [973, 441] on div "C6786 091 5538 0054 5723 9254 452 camara 8690 7169 682 689 1124 6794" at bounding box center [737, 260] width 1475 height 385
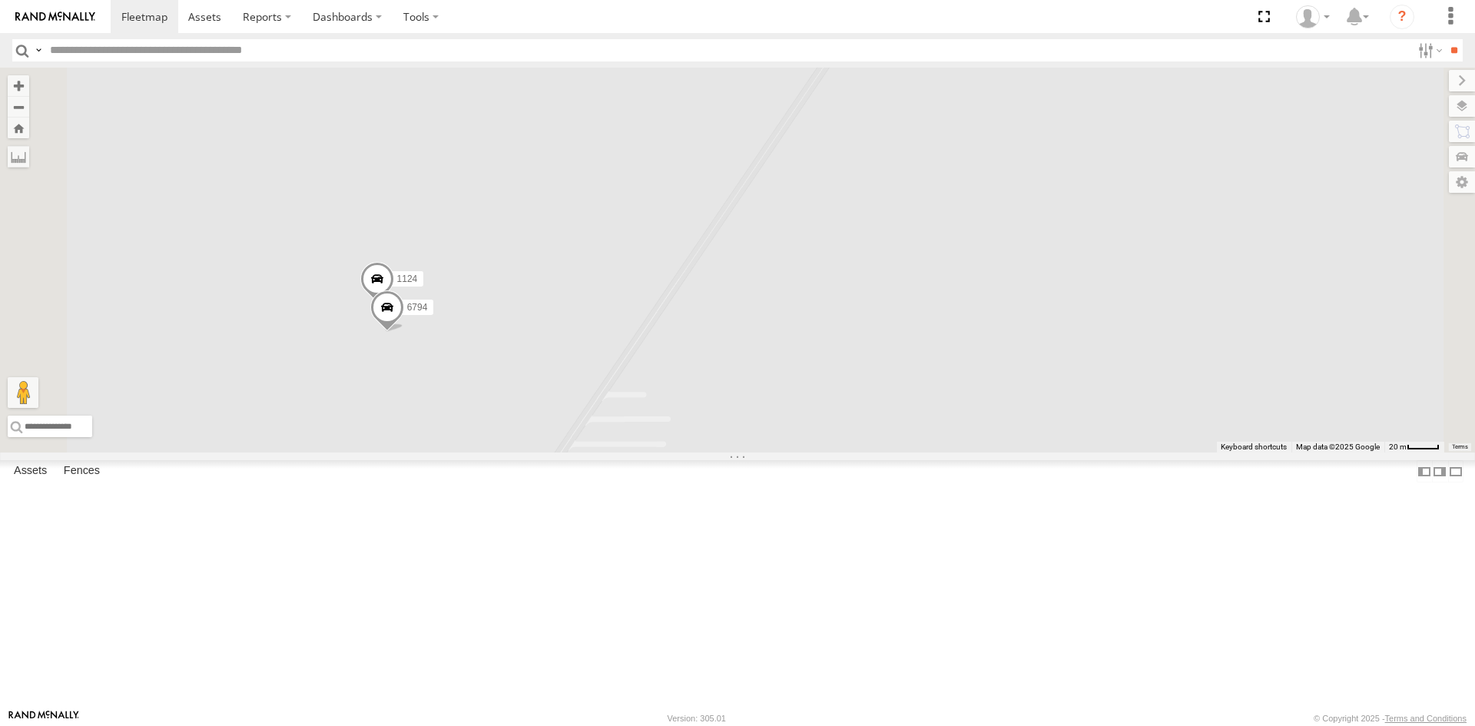
drag, startPoint x: 610, startPoint y: 515, endPoint x: 751, endPoint y: 430, distance: 164.4
click at [751, 430] on div "682 689 1124 6794" at bounding box center [737, 260] width 1475 height 385
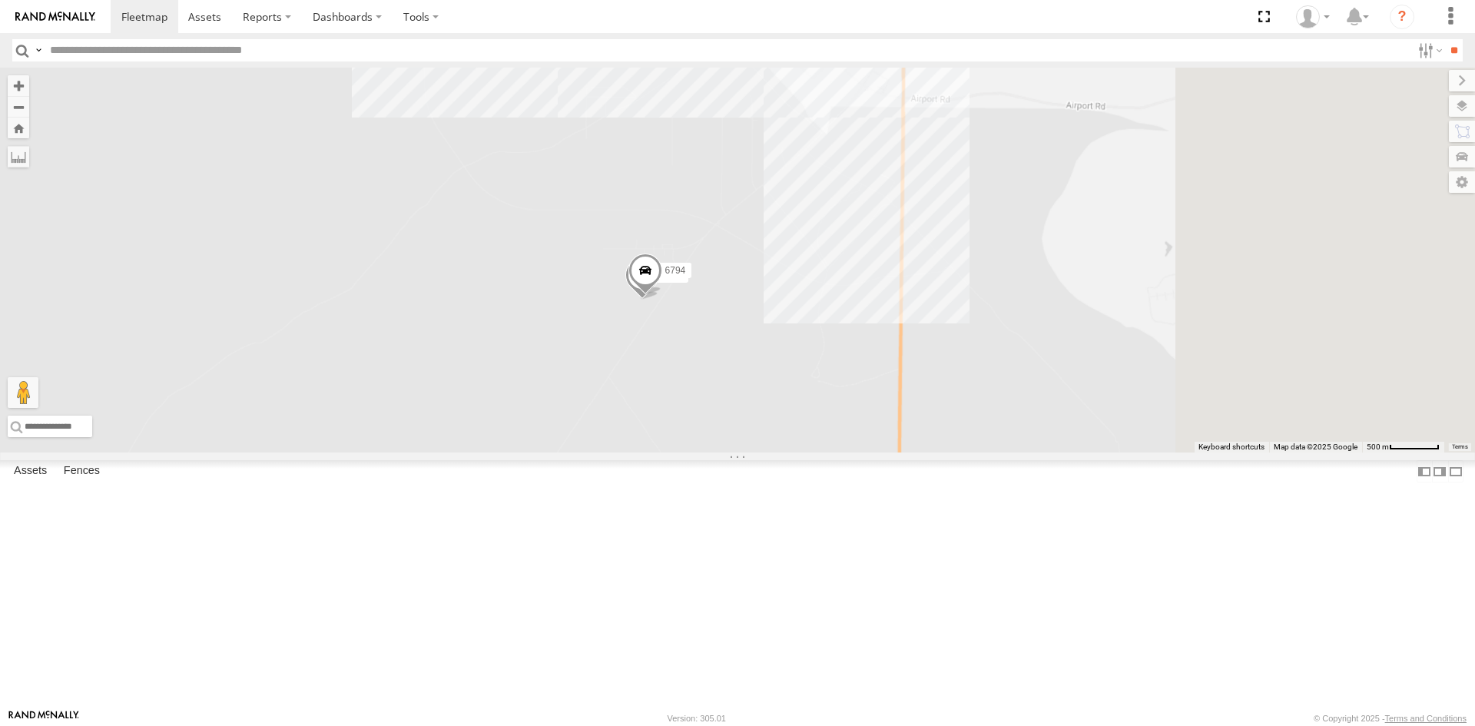
drag, startPoint x: 1192, startPoint y: 554, endPoint x: 978, endPoint y: 318, distance: 318.7
click at [1003, 347] on div "1124 6794" at bounding box center [737, 260] width 1475 height 385
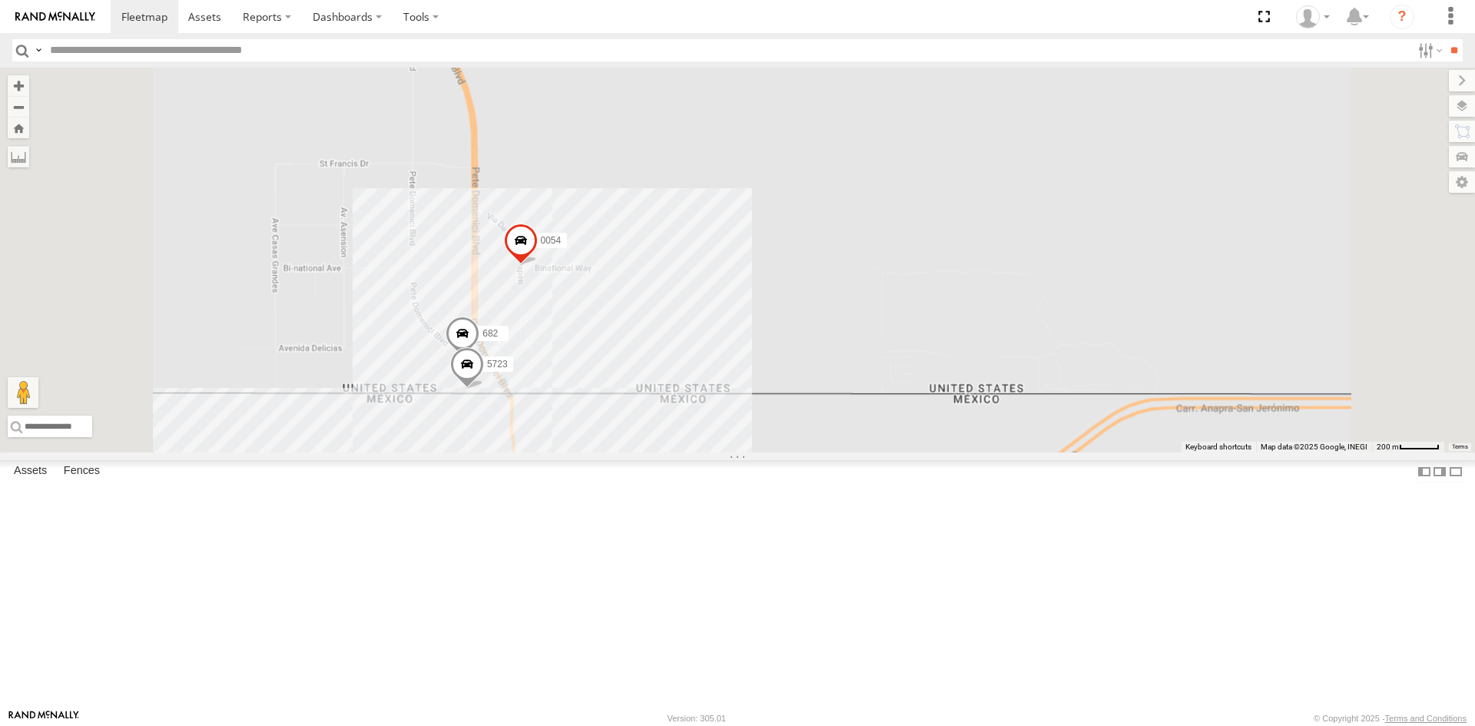
drag, startPoint x: 757, startPoint y: 555, endPoint x: 961, endPoint y: 392, distance: 261.3
click at [918, 430] on div "1124 6794 0054 682 896 5723" at bounding box center [737, 260] width 1475 height 385
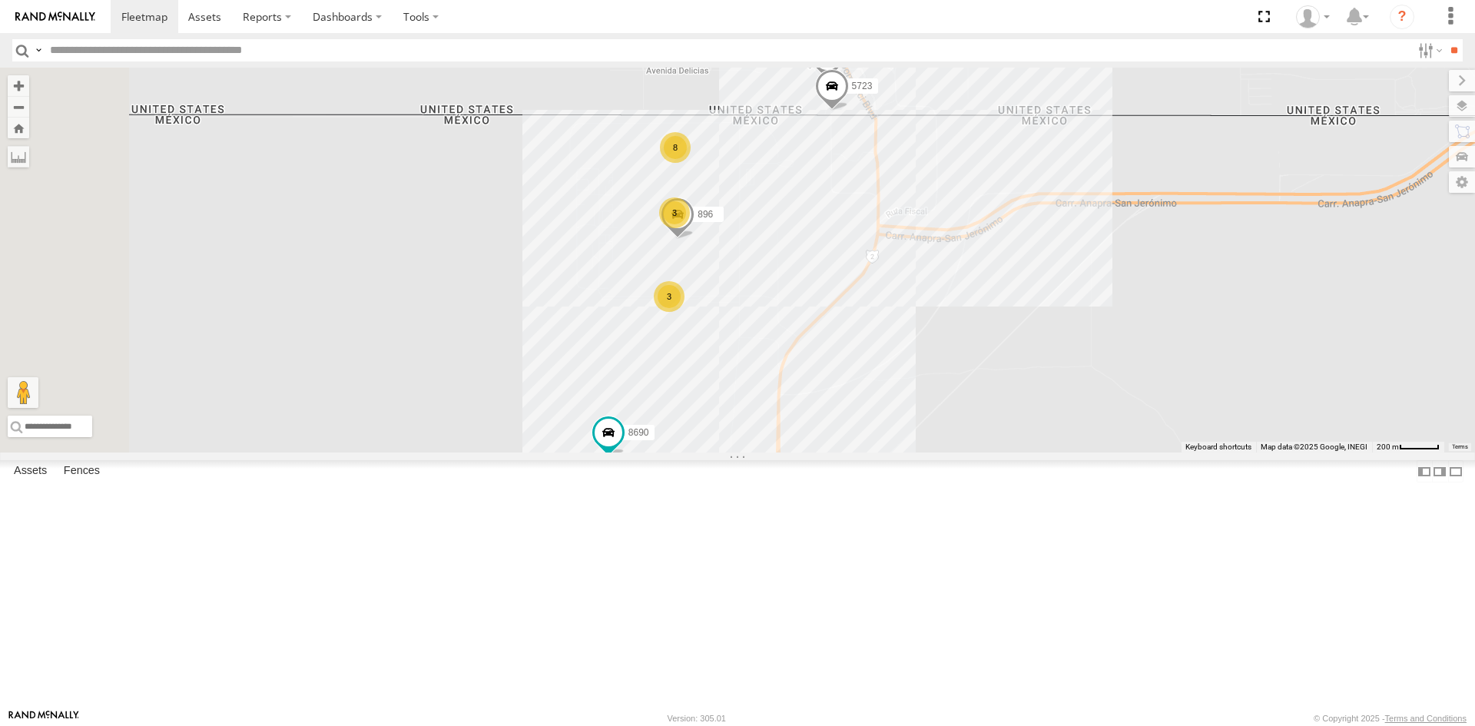
drag, startPoint x: 999, startPoint y: 412, endPoint x: 911, endPoint y: 642, distance: 246.5
click at [913, 452] on div "1124 6794 0054 8690 682 896 5723 8 3 3" at bounding box center [737, 260] width 1475 height 385
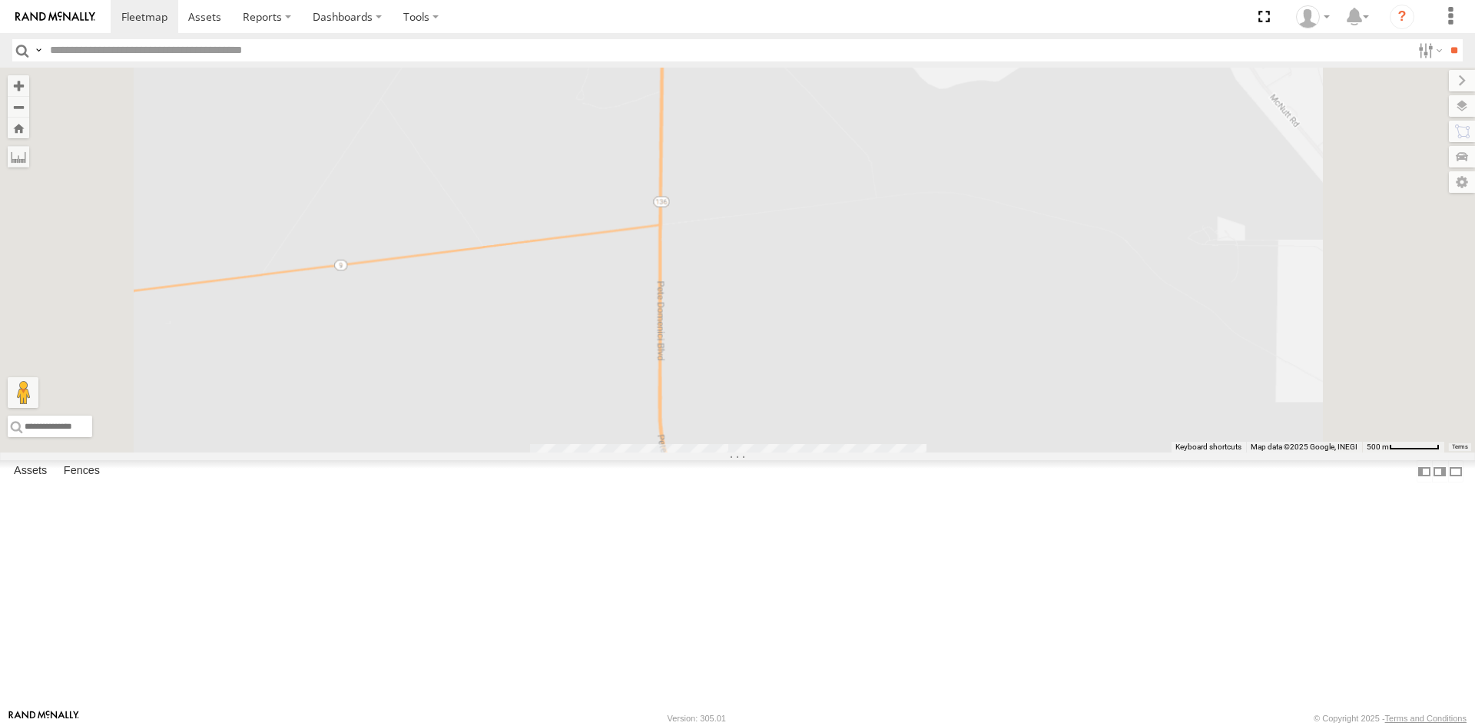
drag, startPoint x: 912, startPoint y: 381, endPoint x: 914, endPoint y: 505, distance: 124.5
click at [914, 452] on div "1124 6794 0054 8690 682 896 5723" at bounding box center [737, 260] width 1475 height 385
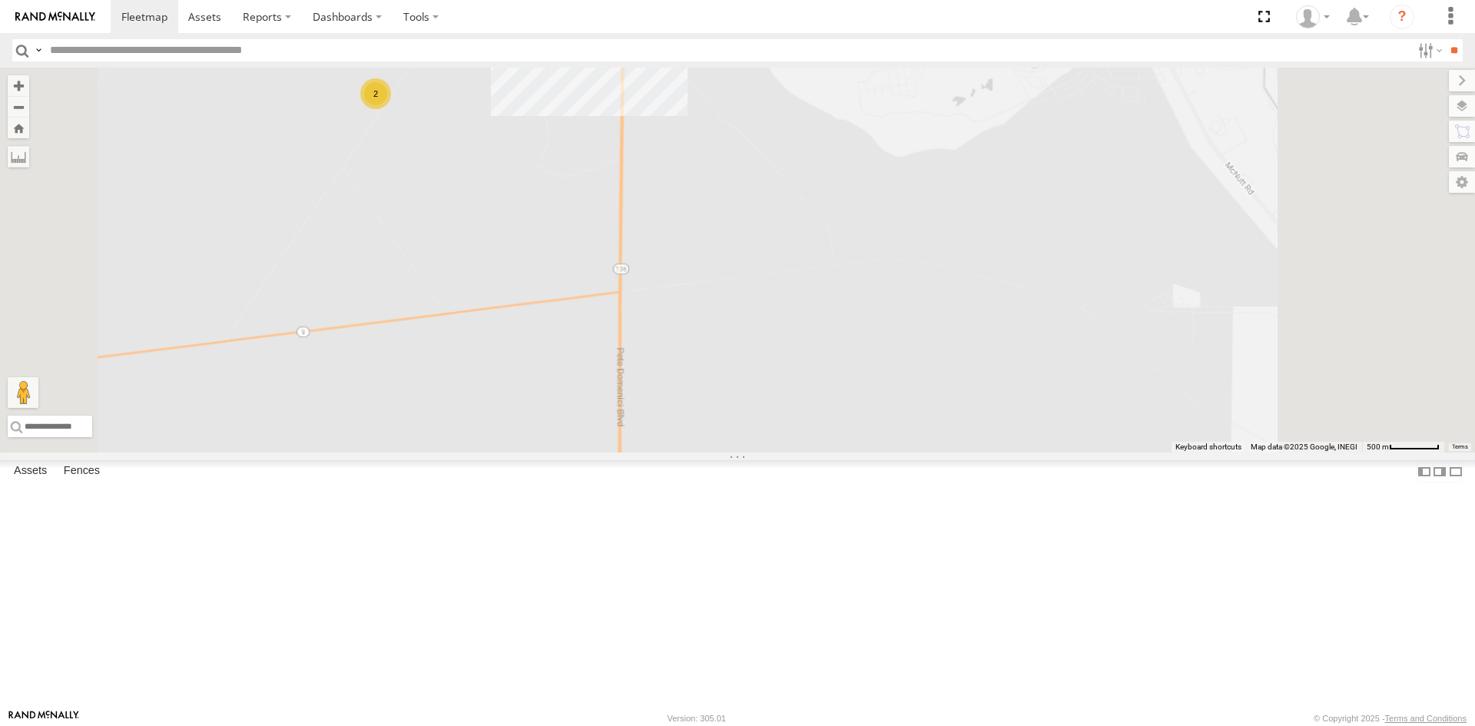
drag, startPoint x: 897, startPoint y: 450, endPoint x: 851, endPoint y: 506, distance: 72.1
click at [853, 452] on div "0054 8690 682 896 5723 2" at bounding box center [737, 260] width 1475 height 385
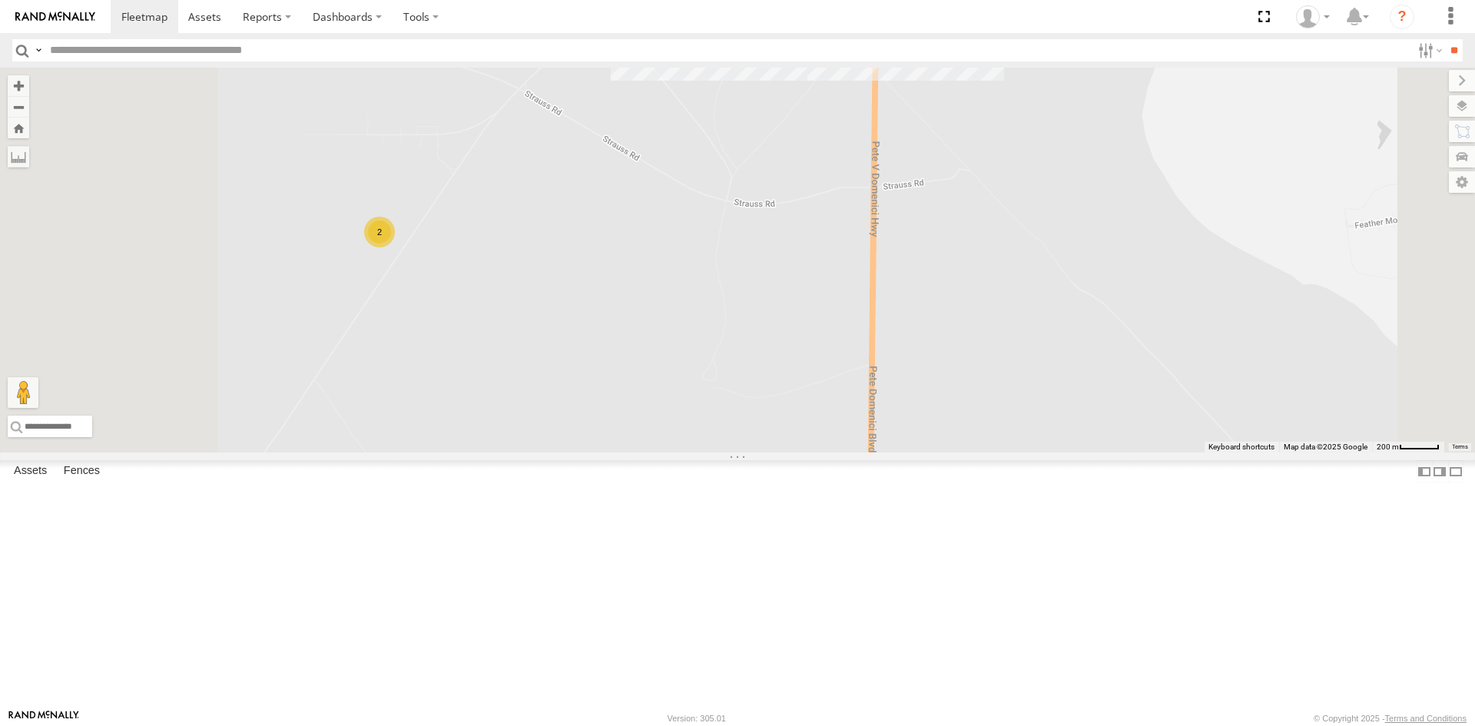
drag, startPoint x: 723, startPoint y: 271, endPoint x: 914, endPoint y: 666, distance: 438.8
click at [794, 363] on div "0054 8690 682 896 5723 2" at bounding box center [737, 260] width 1475 height 385
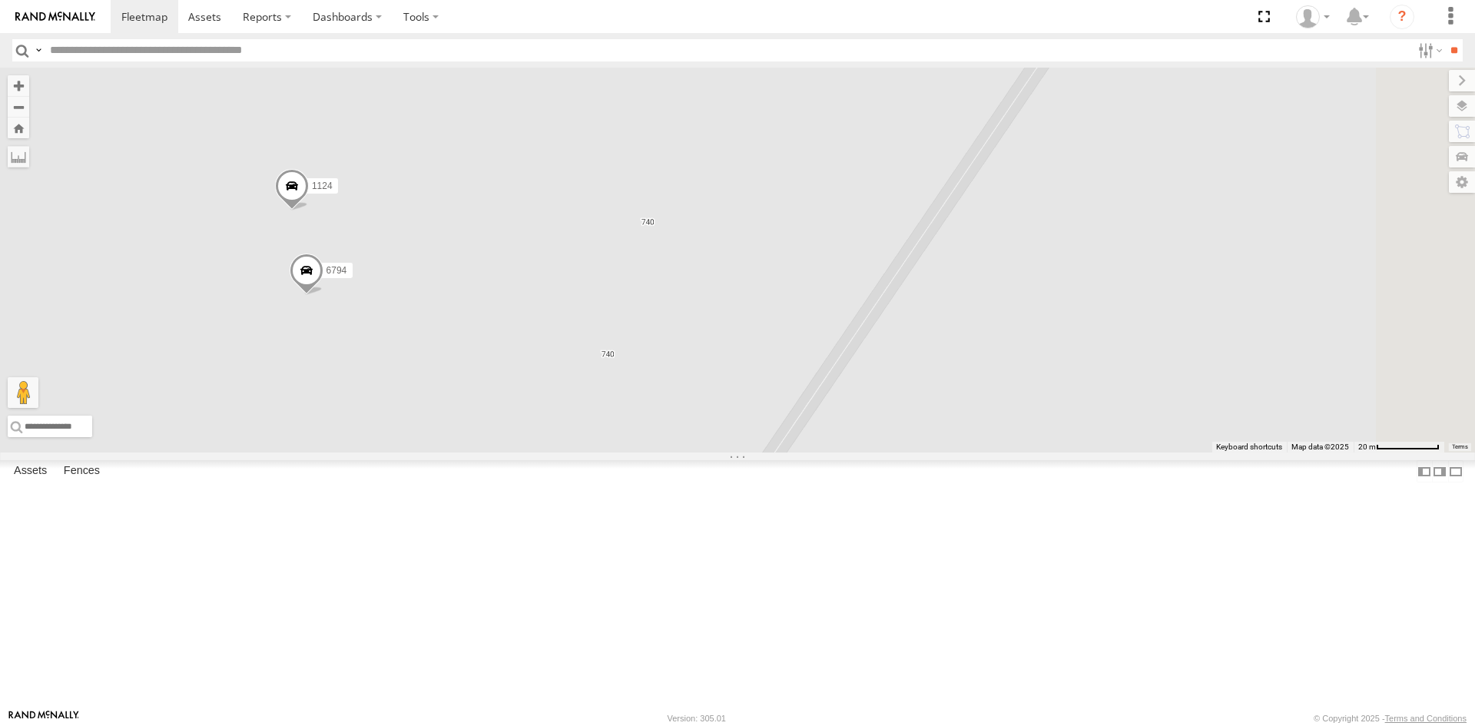
drag, startPoint x: 612, startPoint y: 333, endPoint x: 698, endPoint y: 419, distance: 121.7
click at [698, 419] on div "0054 8690 682 896 5723 1124 6794" at bounding box center [737, 260] width 1475 height 385
drag, startPoint x: 815, startPoint y: 469, endPoint x: 758, endPoint y: 355, distance: 127.8
click at [758, 355] on div "1124 6794" at bounding box center [737, 260] width 1475 height 385
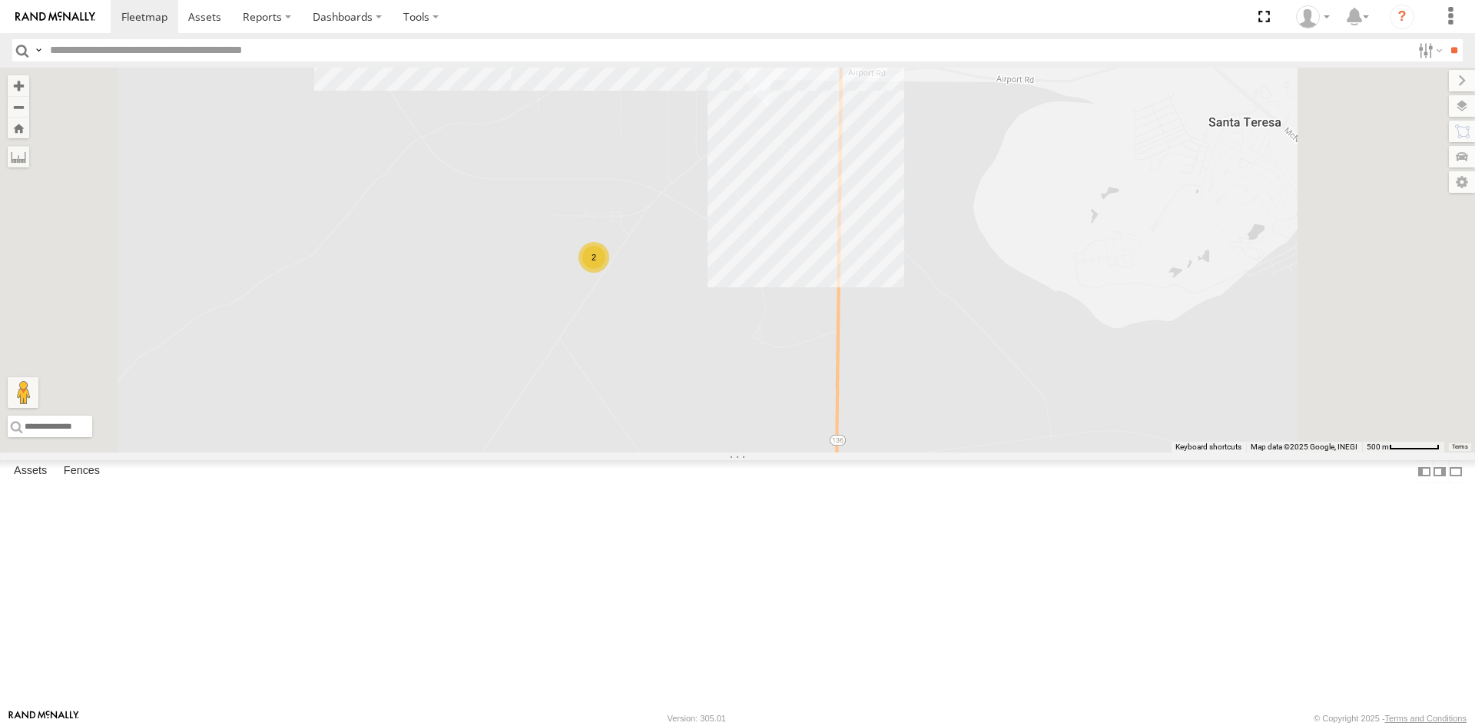
drag, startPoint x: 1011, startPoint y: 476, endPoint x: 966, endPoint y: 290, distance: 191.4
click at [966, 300] on div "2 689" at bounding box center [737, 260] width 1475 height 385
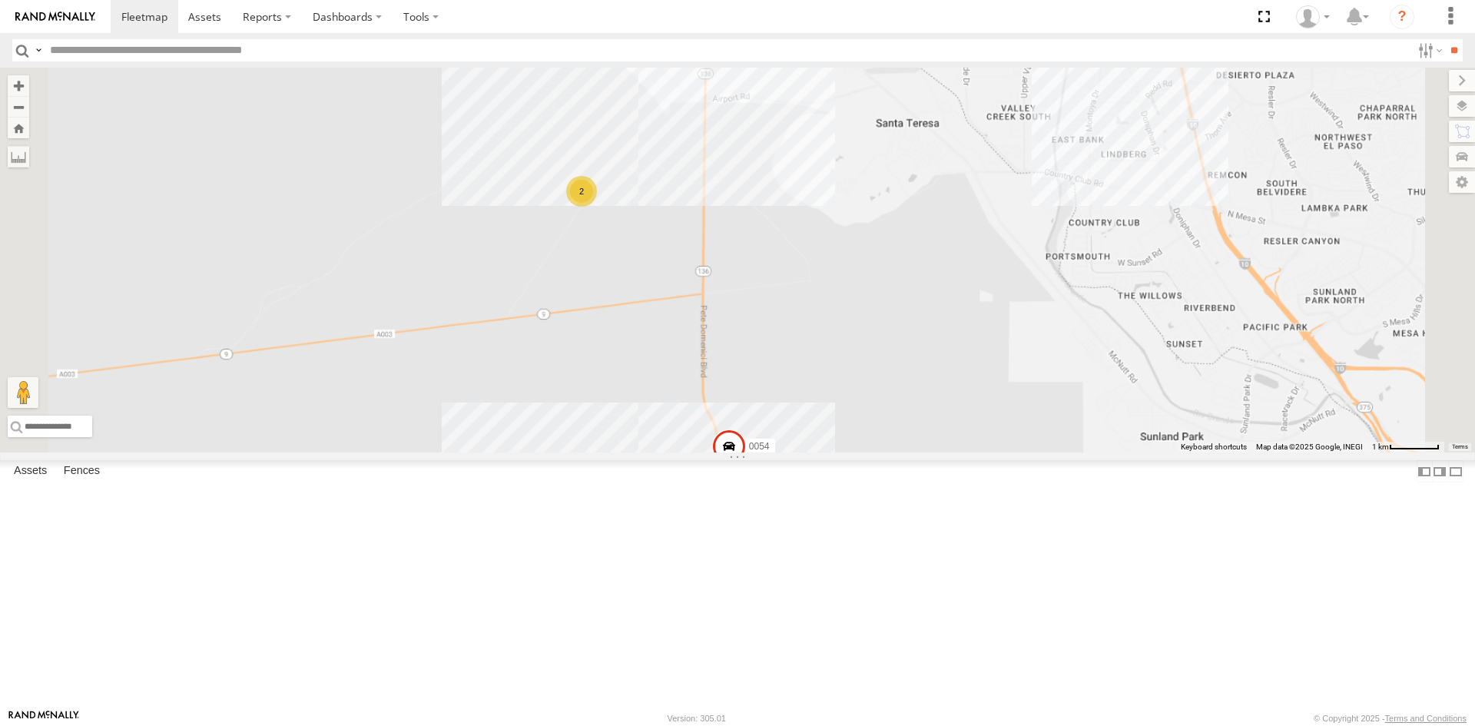
drag, startPoint x: 903, startPoint y: 419, endPoint x: 847, endPoint y: 591, distance: 181.2
click at [851, 452] on div "689 9254 410 0054 8690 11 5 2 2 2" at bounding box center [737, 260] width 1475 height 385
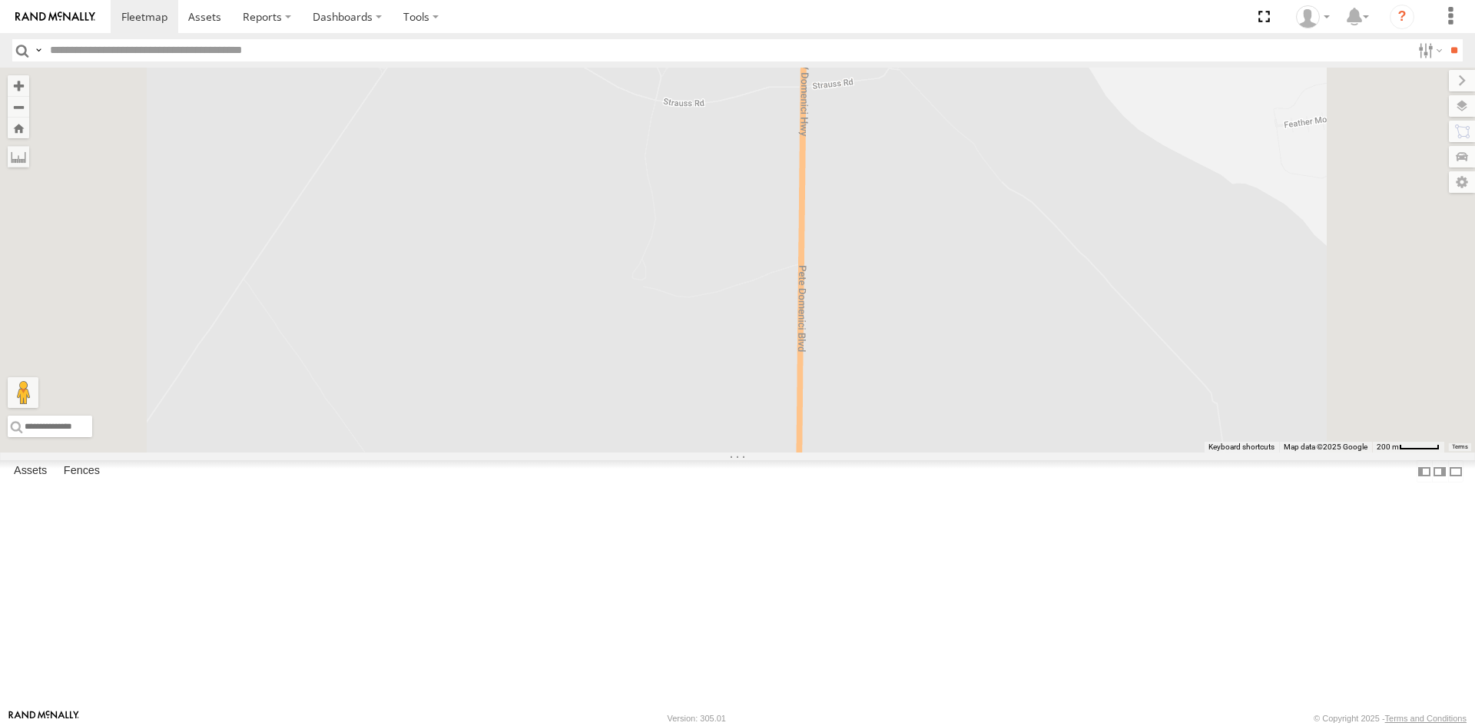
drag, startPoint x: 843, startPoint y: 534, endPoint x: 868, endPoint y: 280, distance: 254.8
click at [868, 280] on div "689 9254 410 0054 8690" at bounding box center [737, 260] width 1475 height 385
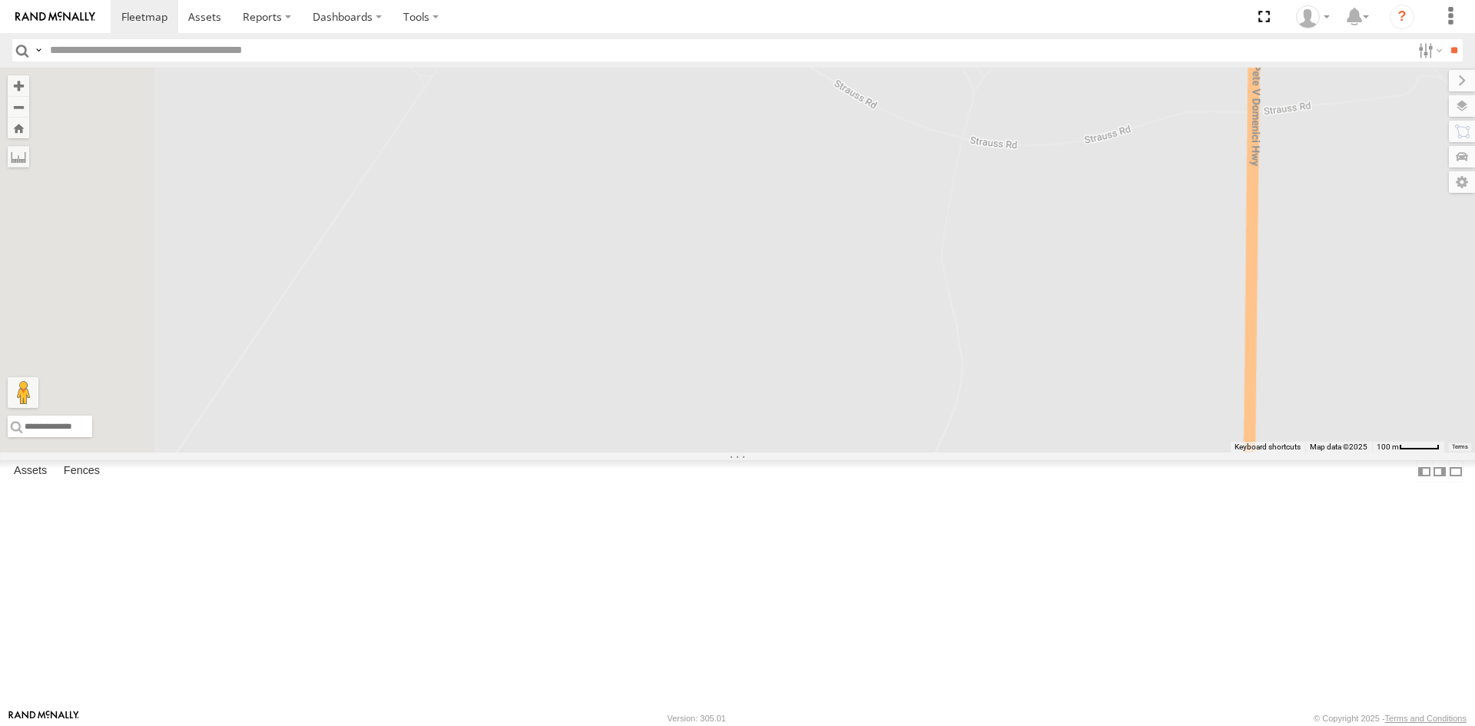
drag, startPoint x: 655, startPoint y: 203, endPoint x: 815, endPoint y: 254, distance: 167.9
click at [815, 257] on div "689 9254 410 0054 8690" at bounding box center [737, 260] width 1475 height 385
drag, startPoint x: 635, startPoint y: 304, endPoint x: 768, endPoint y: 233, distance: 150.9
click at [768, 233] on div "689 9254 410 0054 8690 2" at bounding box center [737, 260] width 1475 height 385
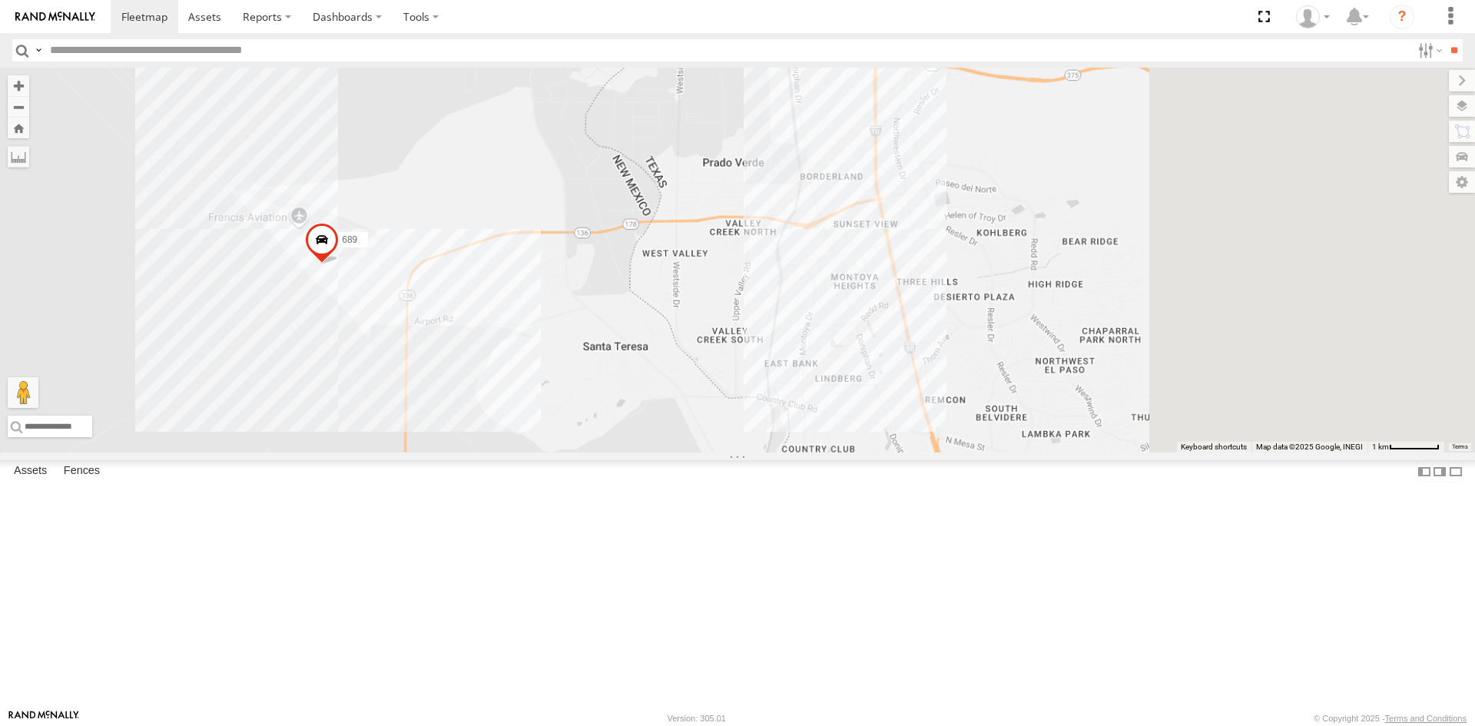
drag, startPoint x: 1290, startPoint y: 411, endPoint x: 619, endPoint y: 486, distance: 674.8
click at [659, 452] on div "689 9254 410 0054 8690" at bounding box center [737, 260] width 1475 height 385
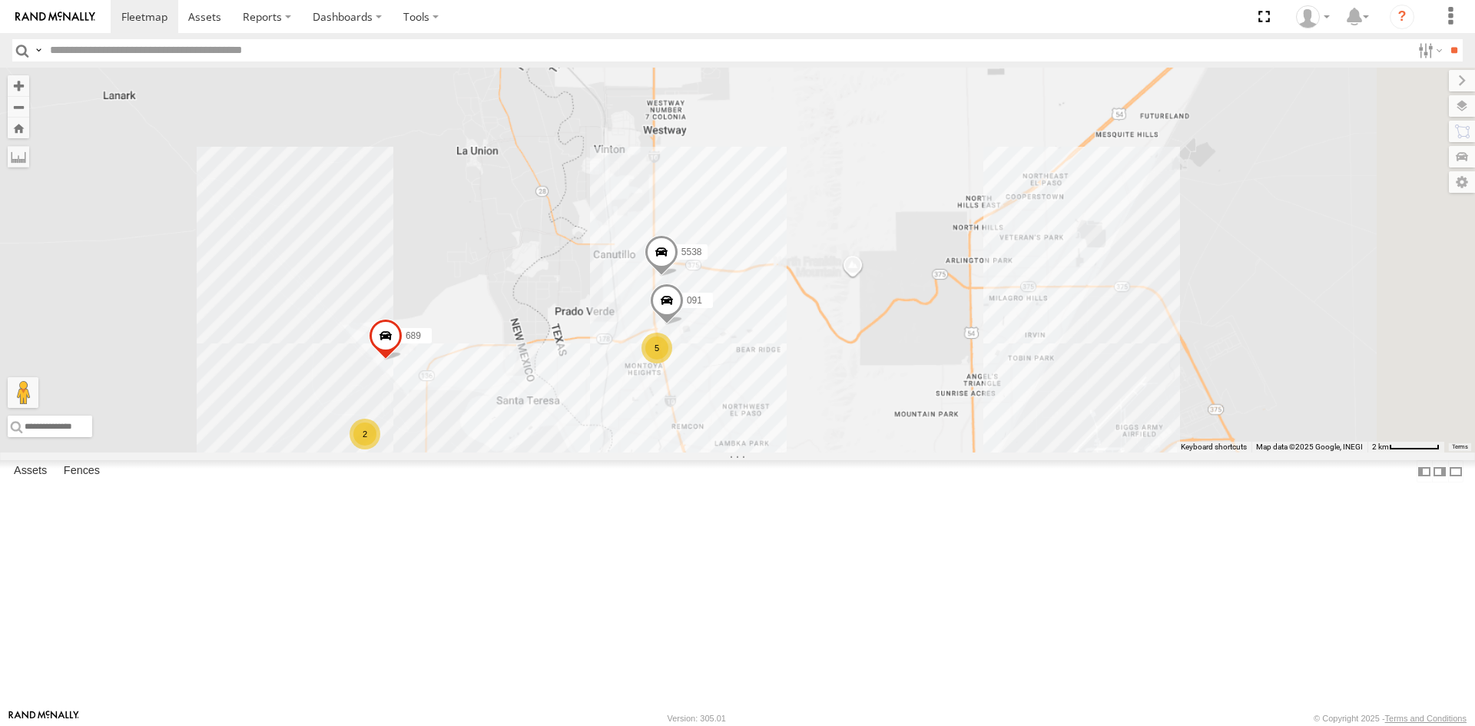
drag, startPoint x: 1135, startPoint y: 588, endPoint x: 926, endPoint y: 238, distance: 406.8
click at [939, 257] on div "689 091 5538 5 2" at bounding box center [737, 260] width 1475 height 385
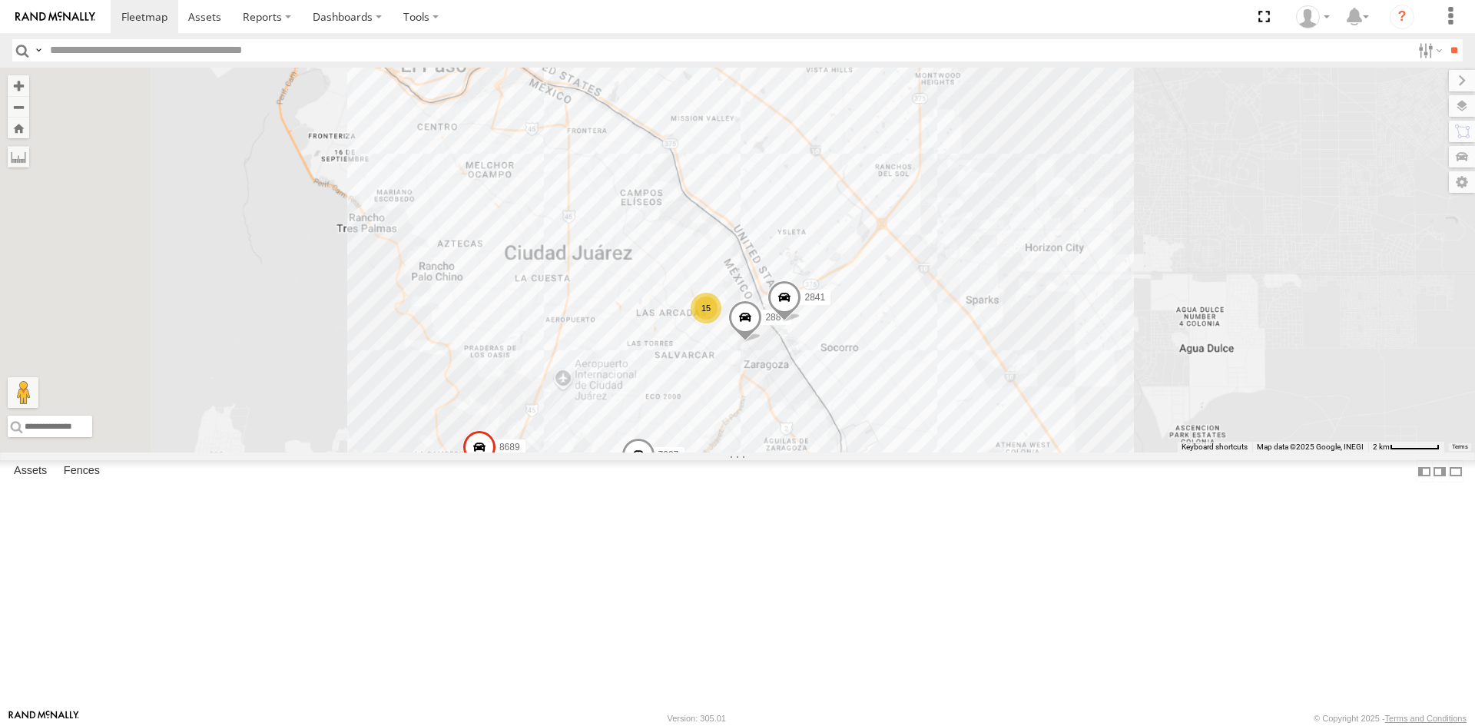
drag, startPoint x: 837, startPoint y: 256, endPoint x: 1049, endPoint y: 522, distance: 341.1
click at [1049, 452] on div "689 091 5538 0054 4093 7937 8689 288 2841 15" at bounding box center [737, 260] width 1475 height 385
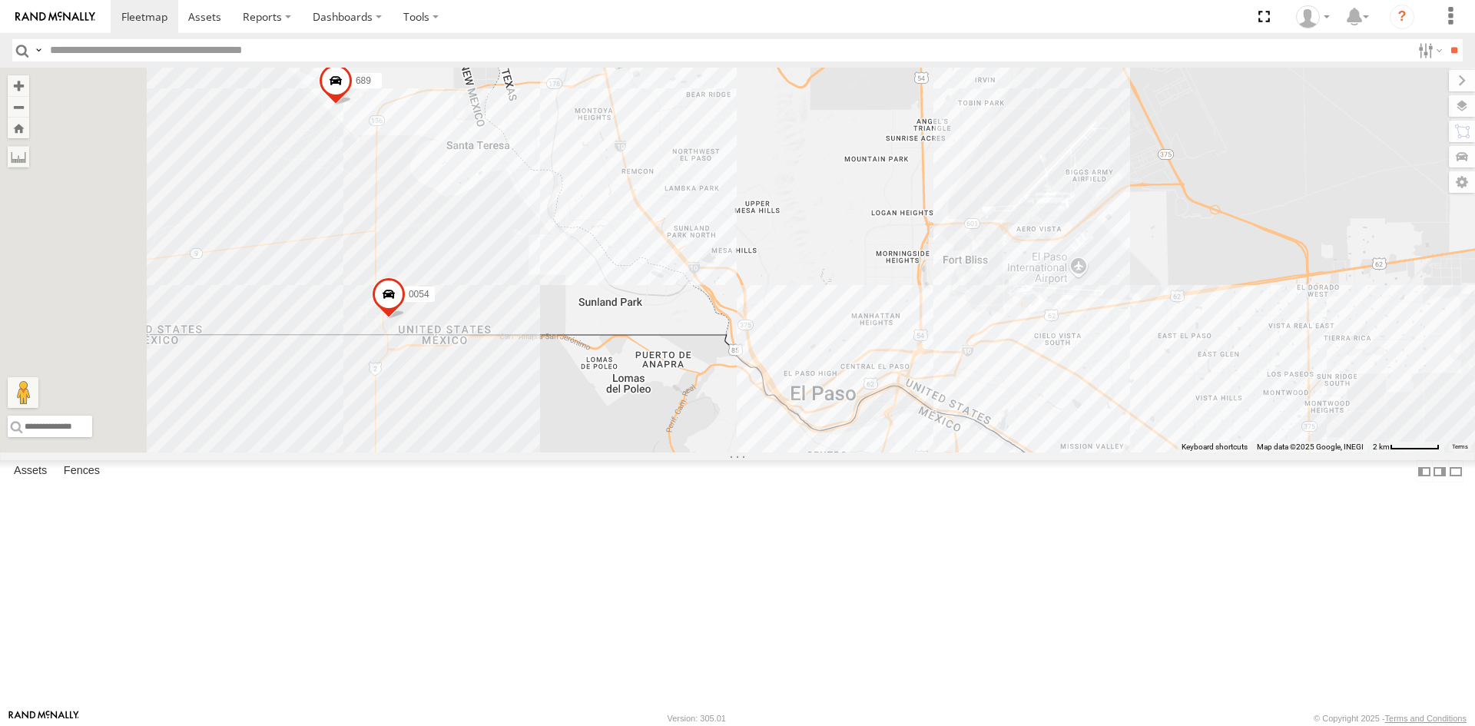
drag, startPoint x: 1008, startPoint y: 403, endPoint x: 1033, endPoint y: 396, distance: 26.5
click at [1033, 396] on div "689 091 5538 0054 4093 7937 8689 288 2841 15" at bounding box center [737, 260] width 1475 height 385
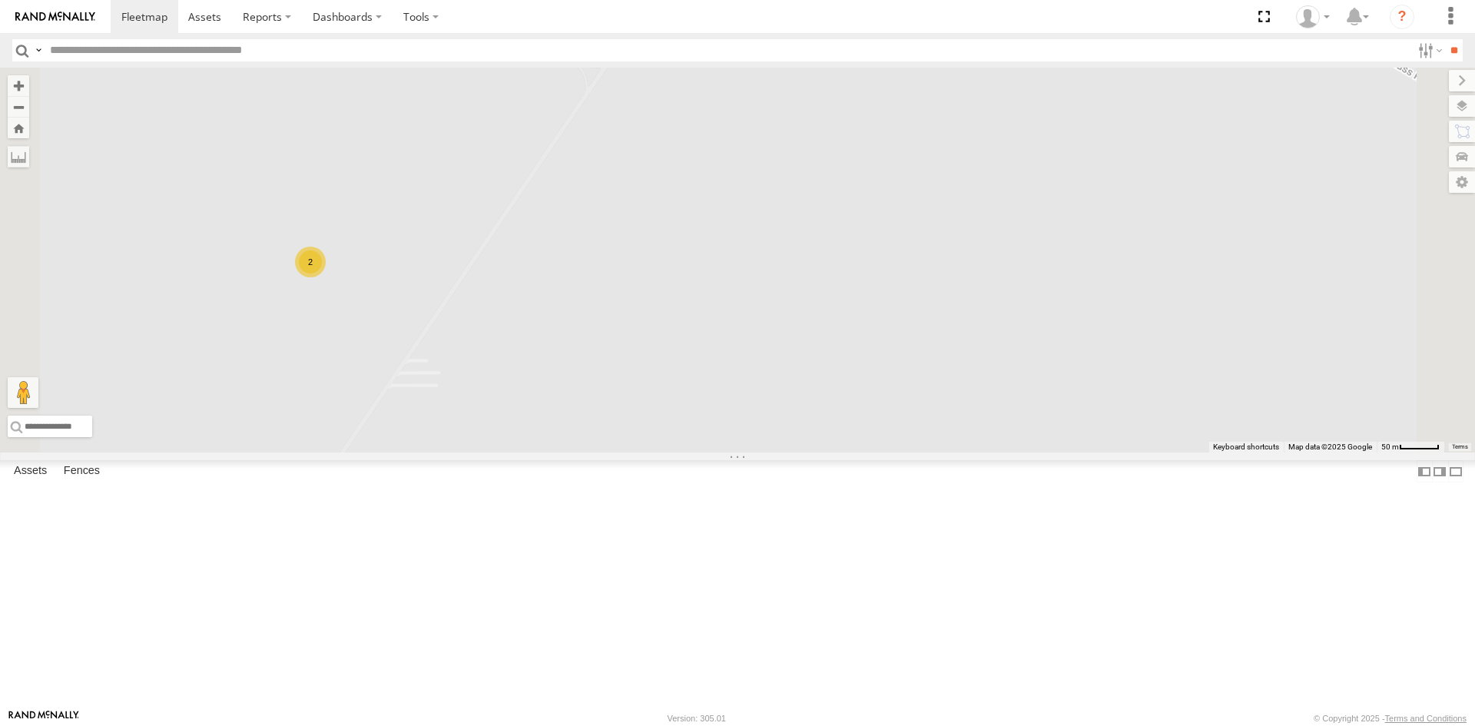
drag, startPoint x: 595, startPoint y: 315, endPoint x: 628, endPoint y: 227, distance: 93.6
click at [631, 243] on div "689 091 5538 4093 7937 8689 288 2841 112 9254 410 0054 2" at bounding box center [737, 260] width 1475 height 385
drag, startPoint x: 967, startPoint y: 528, endPoint x: 725, endPoint y: 337, distance: 308.0
click at [833, 423] on div "1124 6794" at bounding box center [737, 260] width 1475 height 385
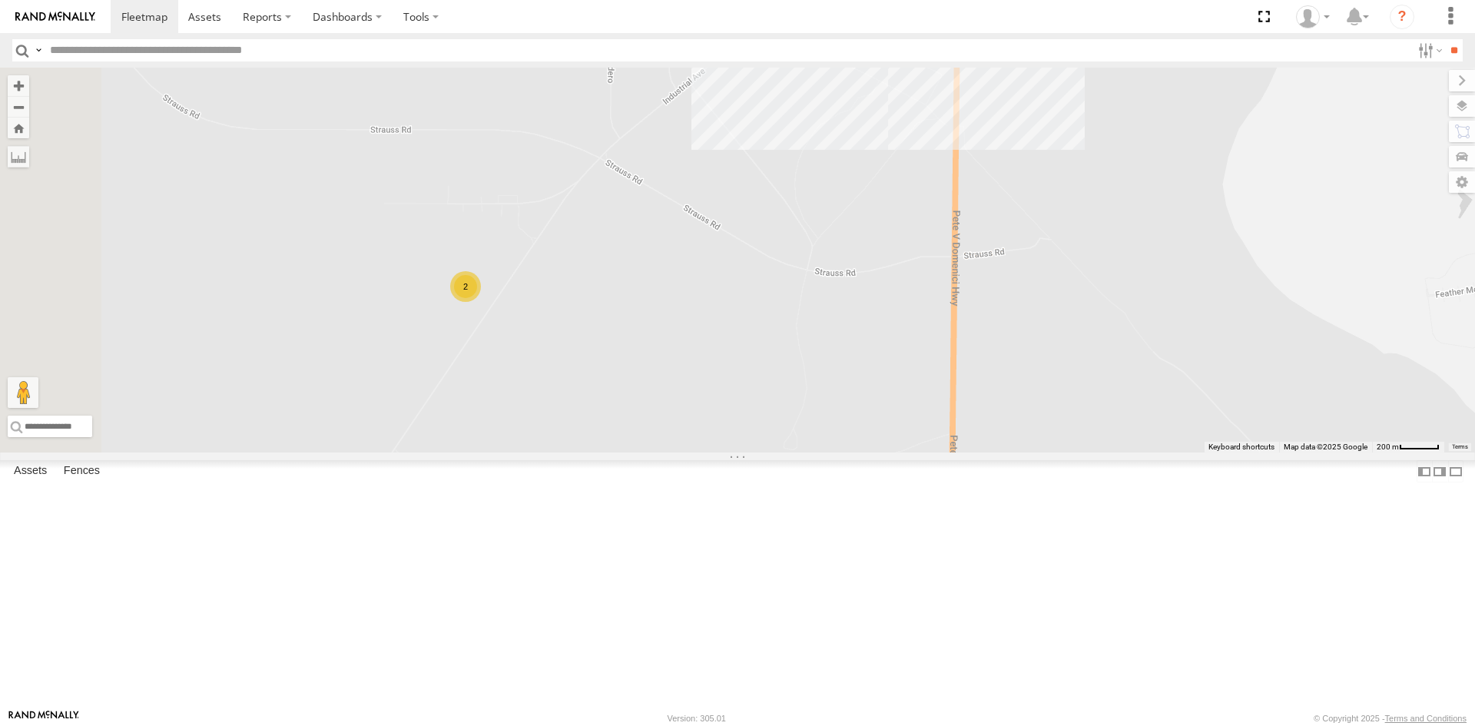
click at [375, 489] on div "Assets Fences" at bounding box center [737, 474] width 1475 height 28
drag, startPoint x: 366, startPoint y: 691, endPoint x: 596, endPoint y: 517, distance: 289.0
click at [1448, 482] on label at bounding box center [1455, 471] width 15 height 22
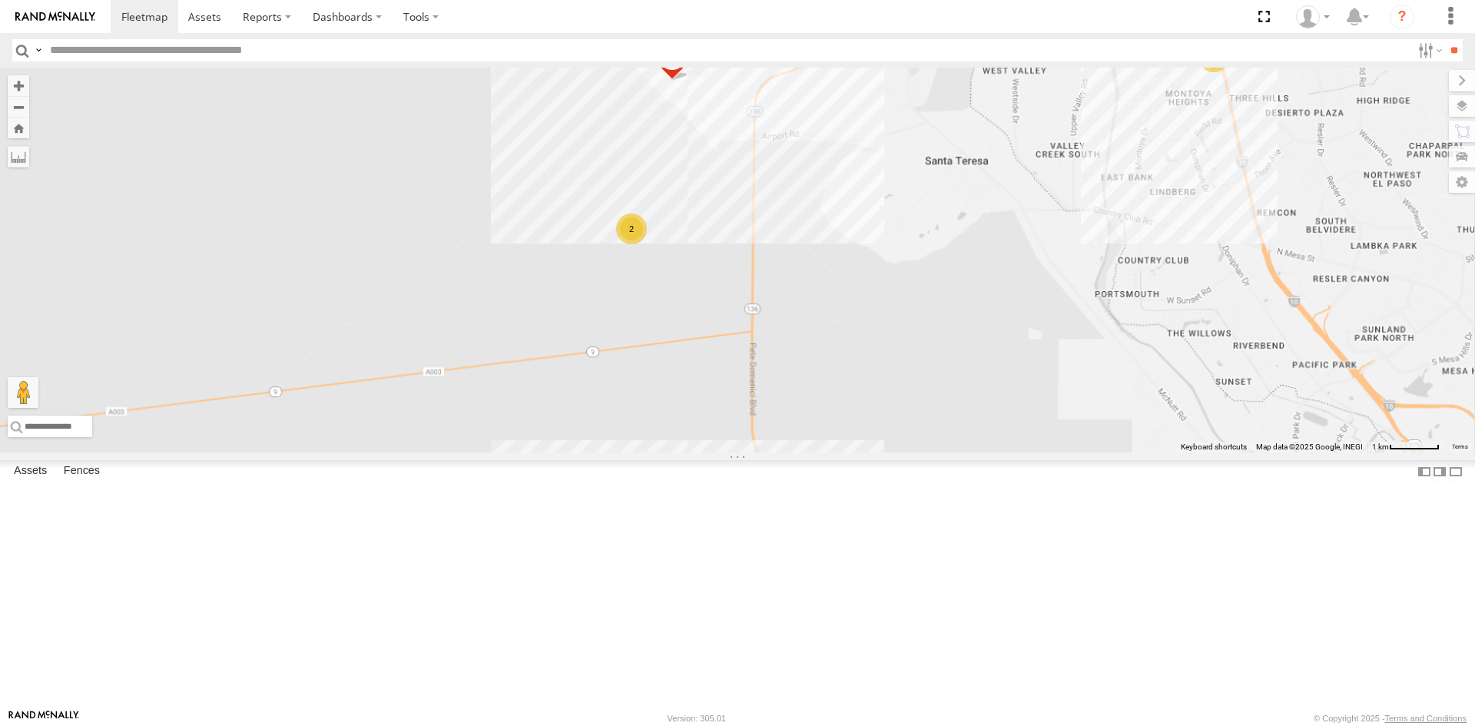
drag, startPoint x: 810, startPoint y: 250, endPoint x: 790, endPoint y: 313, distance: 66.3
click at [790, 312] on div "11 5 091 2 5 682 2 689 5538" at bounding box center [737, 260] width 1475 height 385
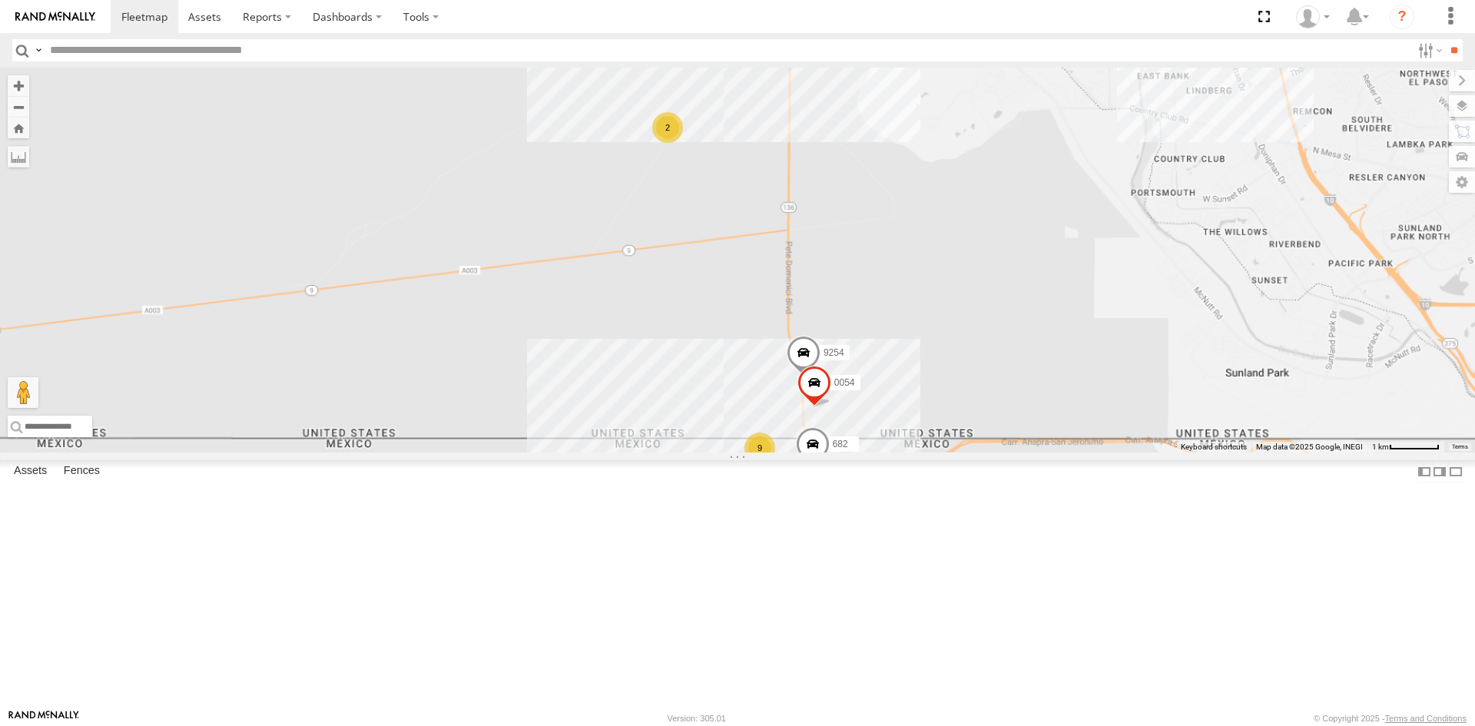
drag, startPoint x: 946, startPoint y: 406, endPoint x: 922, endPoint y: 453, distance: 52.9
click at [922, 452] on div "689 682 9254 0054 9 2 7 5538" at bounding box center [737, 260] width 1475 height 385
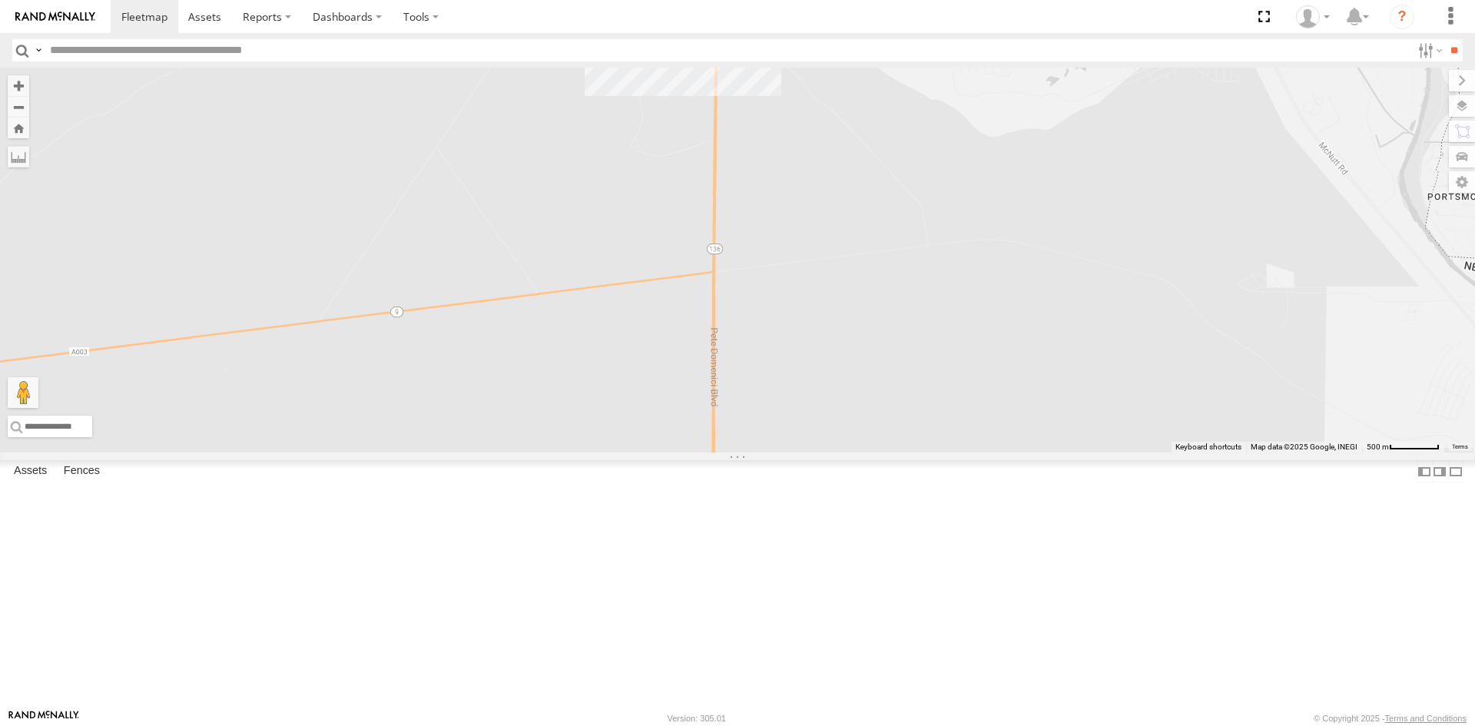
drag, startPoint x: 856, startPoint y: 300, endPoint x: 777, endPoint y: 238, distance: 100.1
click at [777, 238] on div "689 682 9254 0054 1124 6794" at bounding box center [737, 260] width 1475 height 385
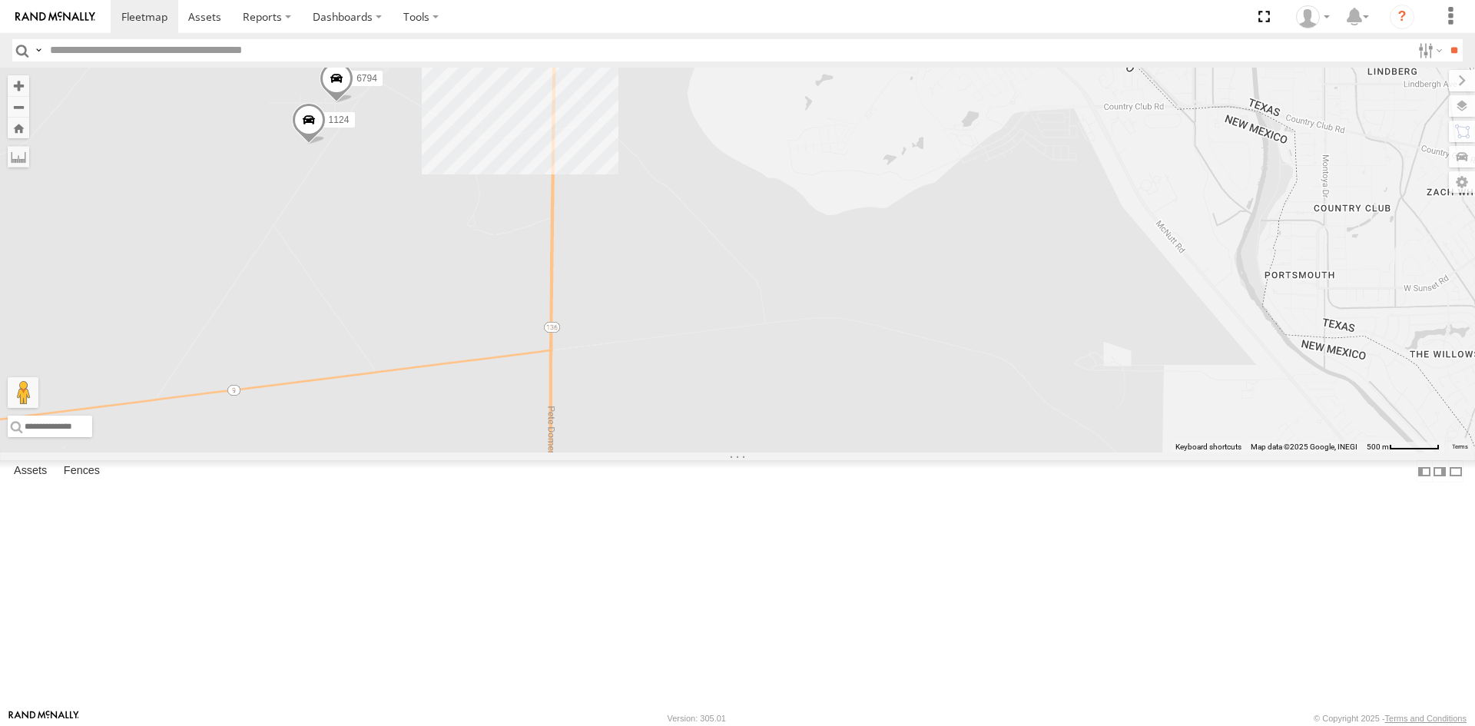
drag, startPoint x: 733, startPoint y: 280, endPoint x: 567, endPoint y: 373, distance: 189.8
click at [567, 373] on div "689 682 9254 0054 1124 6794" at bounding box center [737, 260] width 1475 height 385
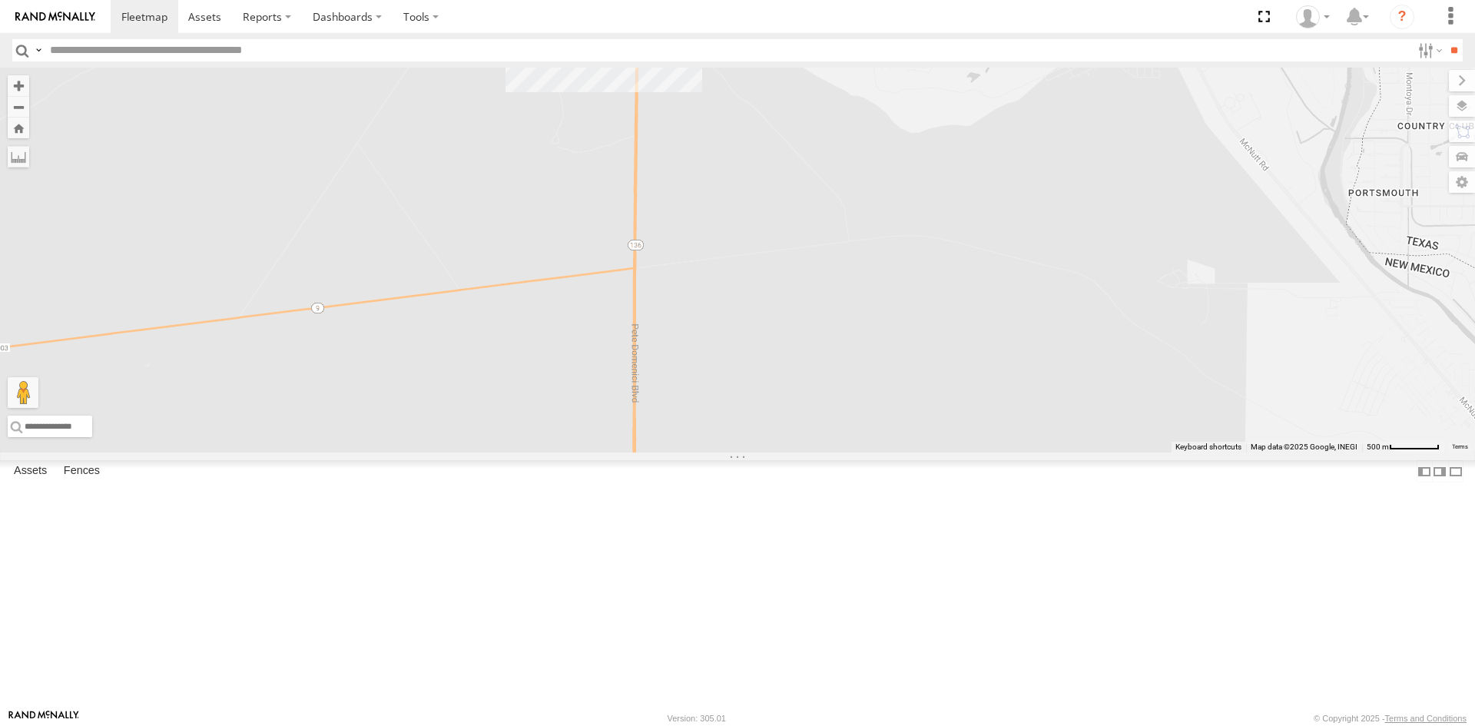
drag, startPoint x: 768, startPoint y: 349, endPoint x: 859, endPoint y: 271, distance: 119.3
click at [859, 271] on div "689 682 9254 0054 1124 6794" at bounding box center [737, 260] width 1475 height 385
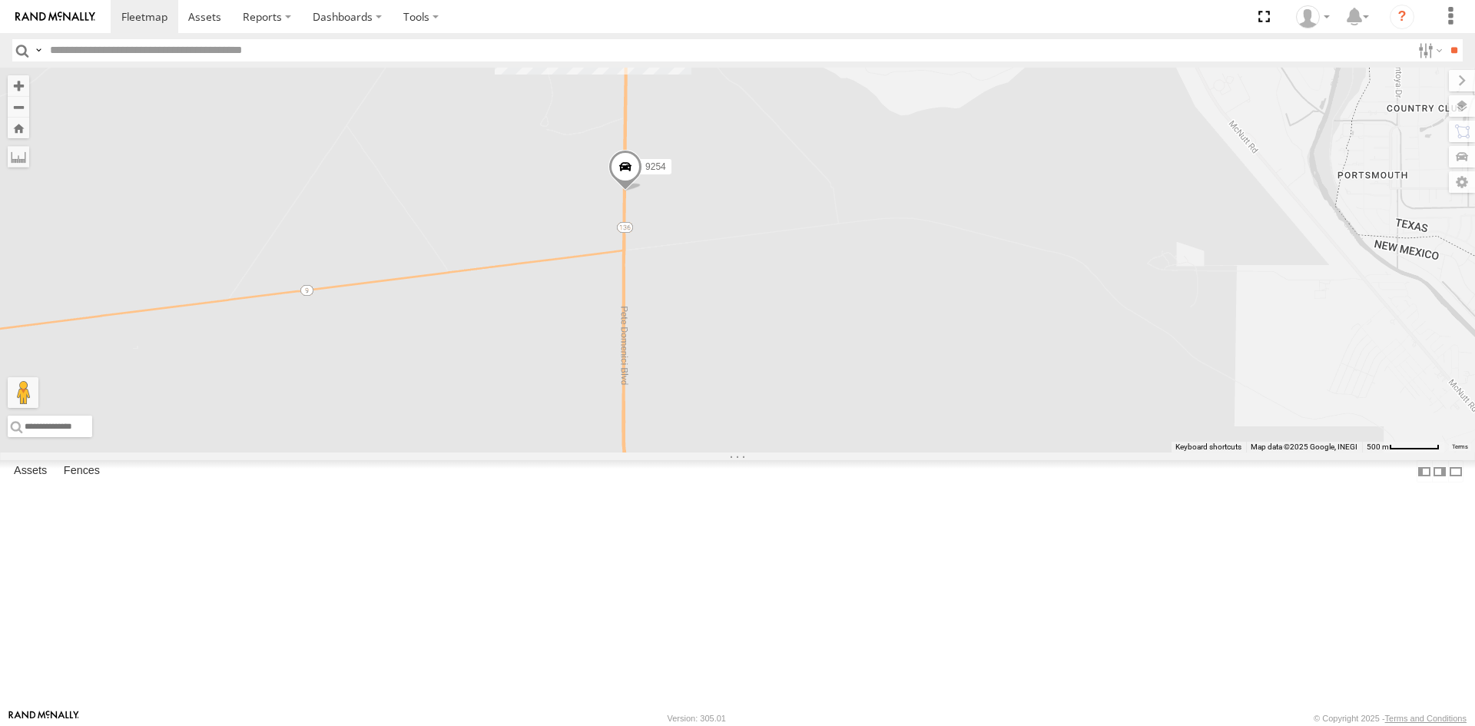
drag, startPoint x: 883, startPoint y: 482, endPoint x: 850, endPoint y: 453, distance: 43.5
click at [851, 452] on div "1124 9254 6794" at bounding box center [737, 260] width 1475 height 385
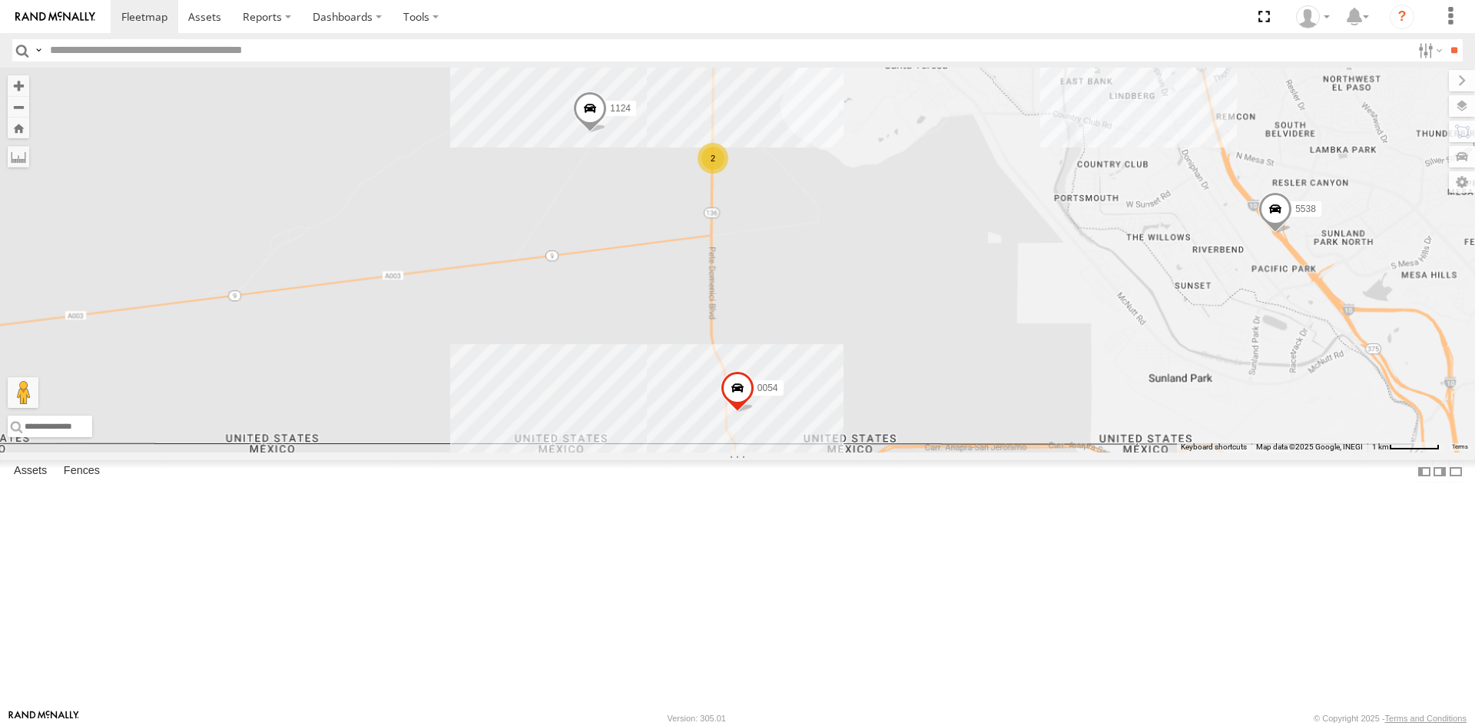
click at [824, 334] on div "1124 091 682 689 0054 5538 16 5 2" at bounding box center [737, 260] width 1475 height 385
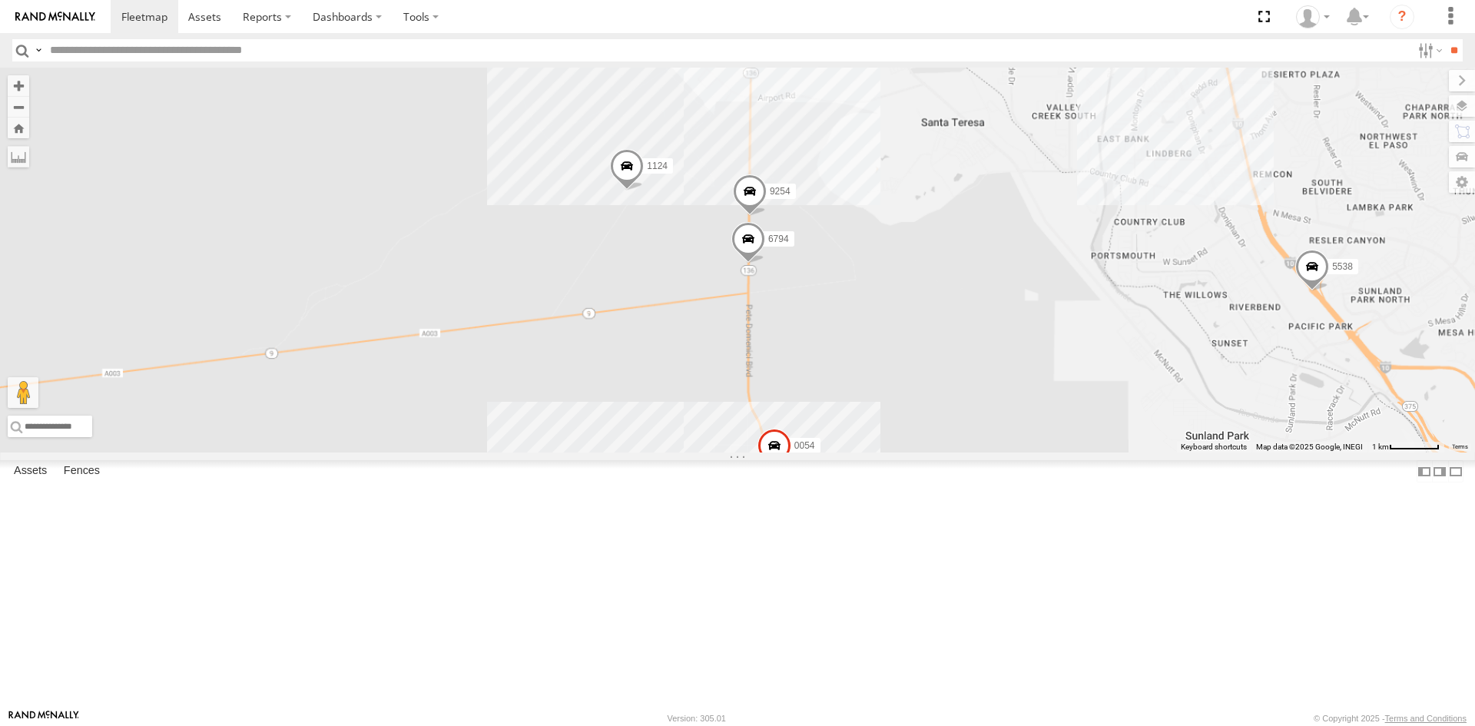
drag, startPoint x: 838, startPoint y: 321, endPoint x: 837, endPoint y: 285, distance: 36.1
click at [837, 291] on div "1124 091 689 0054 5538 17 5 9254 6794" at bounding box center [737, 260] width 1475 height 385
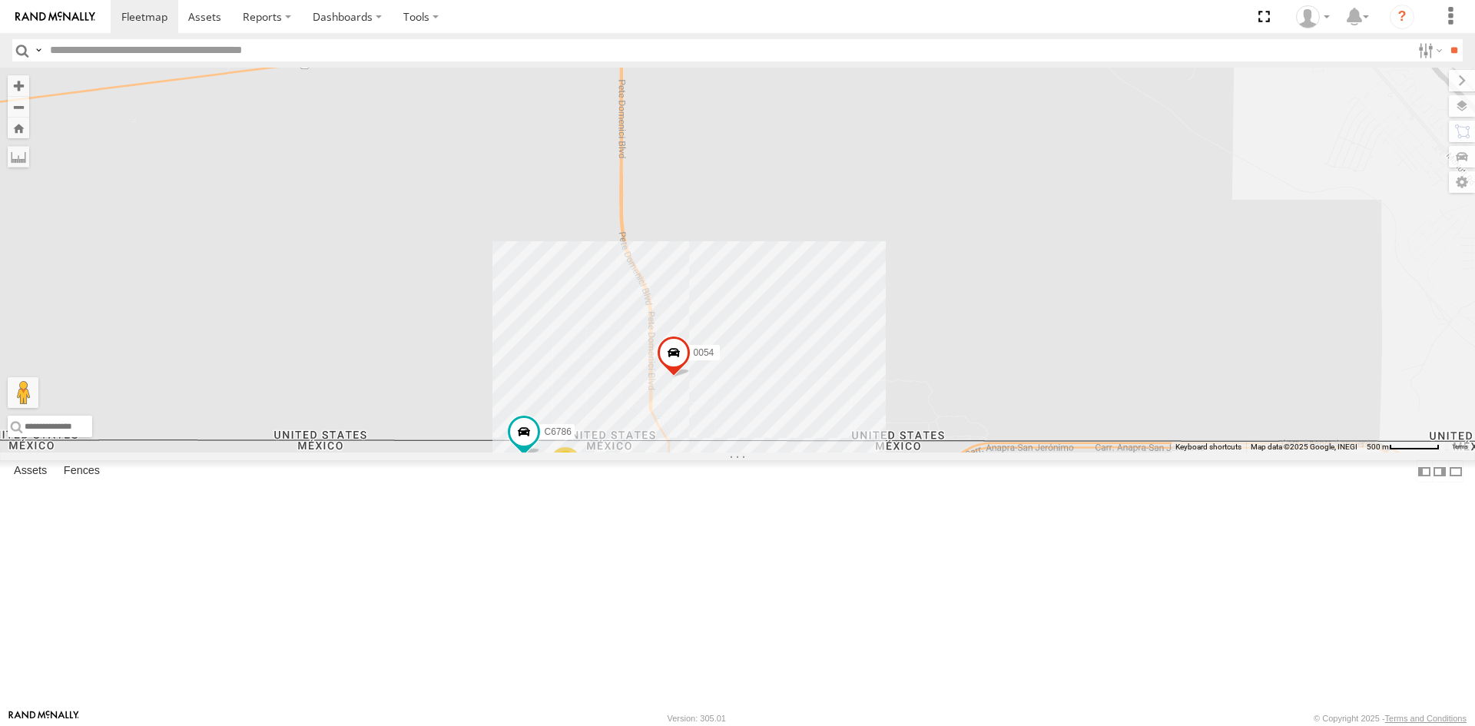
drag, startPoint x: 909, startPoint y: 493, endPoint x: 802, endPoint y: 500, distance: 107.0
click at [802, 452] on div "1124 091 689 0054 5538 9254 6794 6 C6786 3 7" at bounding box center [737, 260] width 1475 height 385
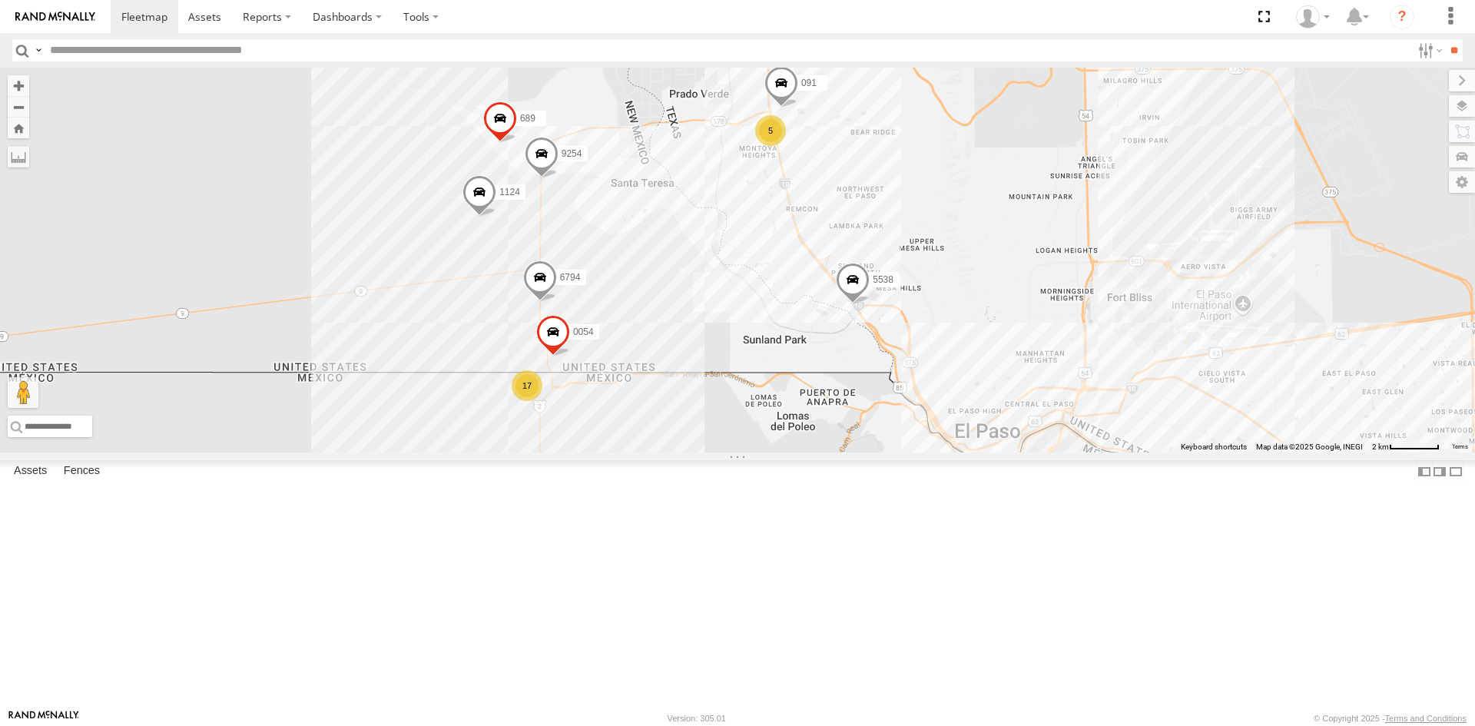
drag, startPoint x: 1058, startPoint y: 335, endPoint x: 993, endPoint y: 204, distance: 146.4
click at [994, 214] on div "1124 091 689 0054 5538 9254 6794 17 5" at bounding box center [737, 260] width 1475 height 385
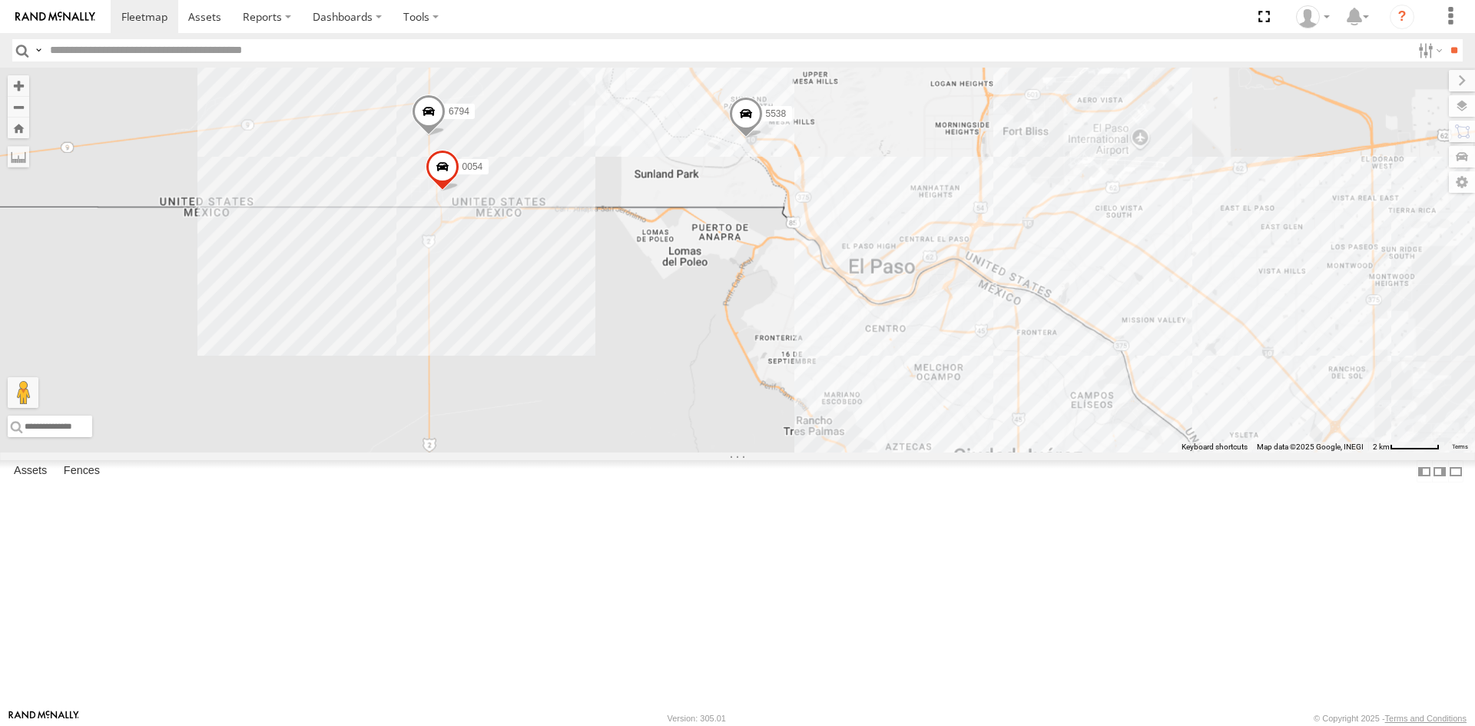
drag, startPoint x: 850, startPoint y: 343, endPoint x: 951, endPoint y: 539, distance: 219.5
click at [946, 452] on div "1124 091 689 0054 5538 9254 6794 4093 7937 410 8689 288 2841" at bounding box center [737, 260] width 1475 height 385
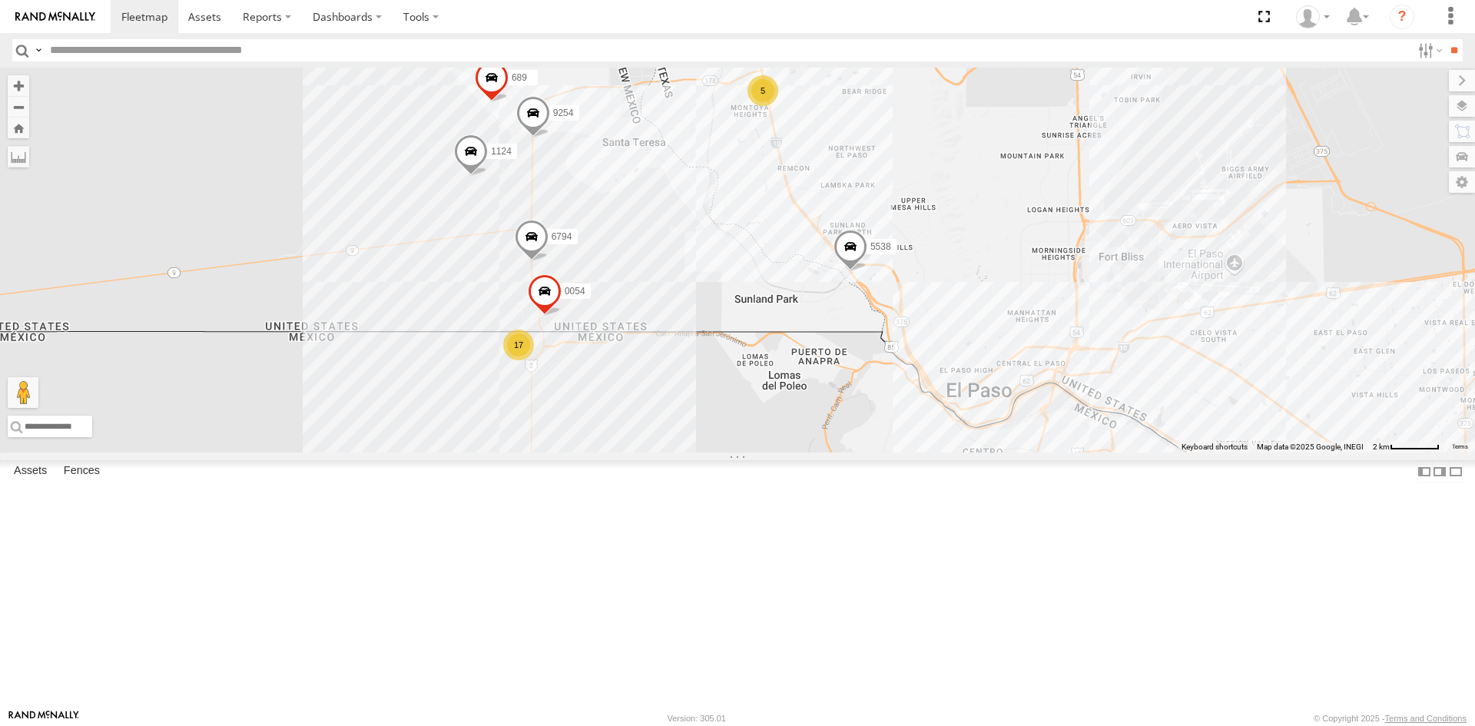
drag, startPoint x: 535, startPoint y: 294, endPoint x: 586, endPoint y: 346, distance: 72.2
click at [582, 340] on div "1124 091 689 0054 5538 9254 6794 4093 7937 410 8689 288 2841 17 15 5" at bounding box center [737, 260] width 1475 height 385
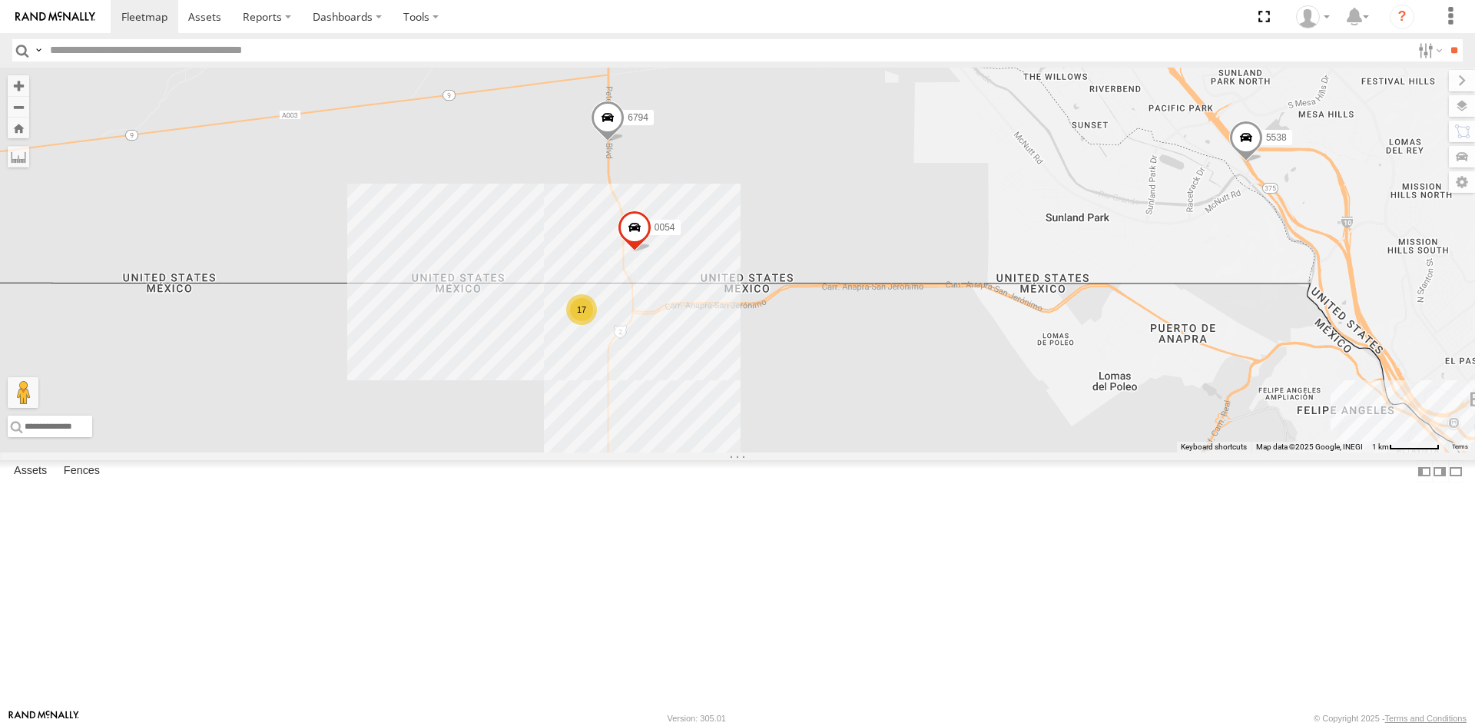
drag, startPoint x: 919, startPoint y: 431, endPoint x: 834, endPoint y: 288, distance: 166.0
click at [834, 288] on div "1124 091 689 0054 5538 9254 6794 4093 7937 410 8689 288 2841 17 5" at bounding box center [737, 260] width 1475 height 385
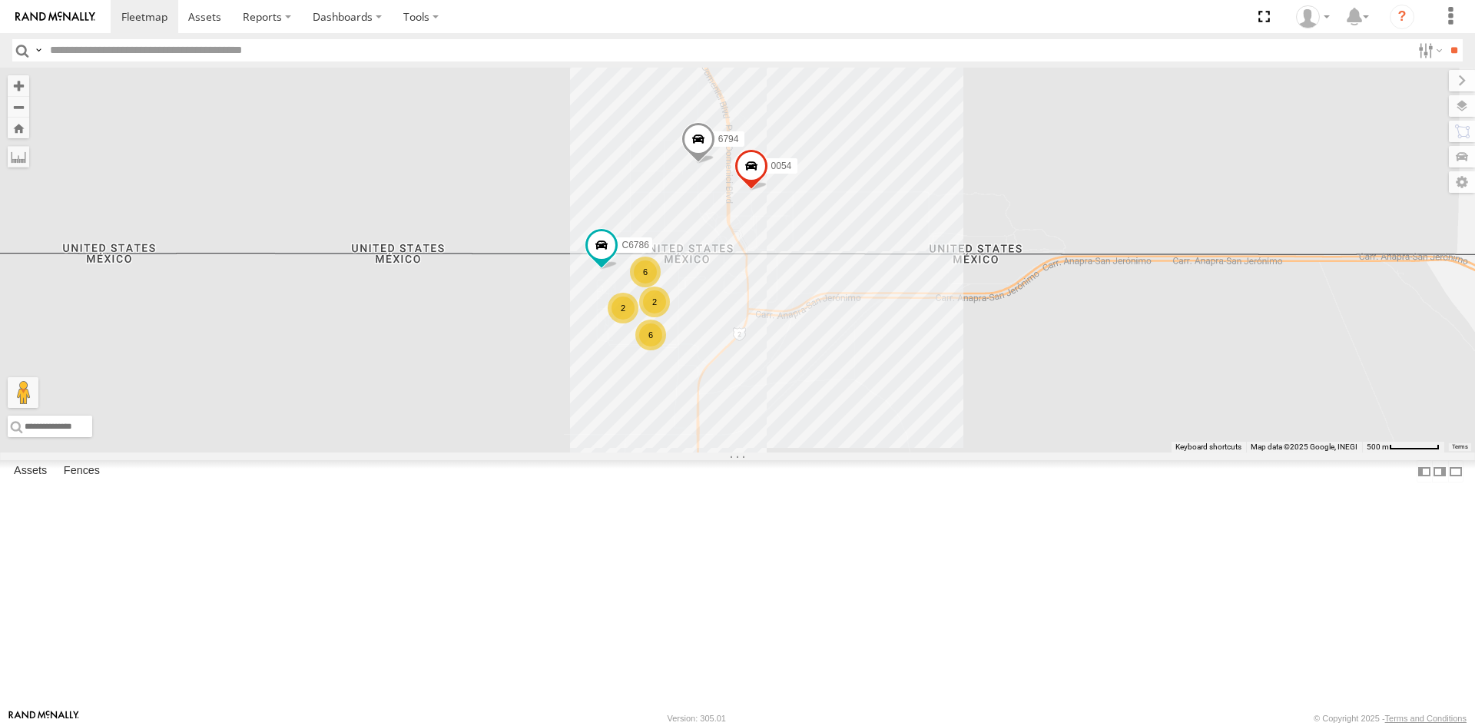
drag, startPoint x: 651, startPoint y: 400, endPoint x: 757, endPoint y: 393, distance: 107.1
click at [757, 393] on div "1124 0054 5538 6794 6 C6786 2 6 2" at bounding box center [737, 260] width 1475 height 385
click at [894, 452] on div "1124 0054 5538 6794 6 C6786 2 6 2" at bounding box center [737, 260] width 1475 height 385
click at [903, 452] on div "1124 0054 5538 6794 6 C6786 2 6 2" at bounding box center [737, 260] width 1475 height 385
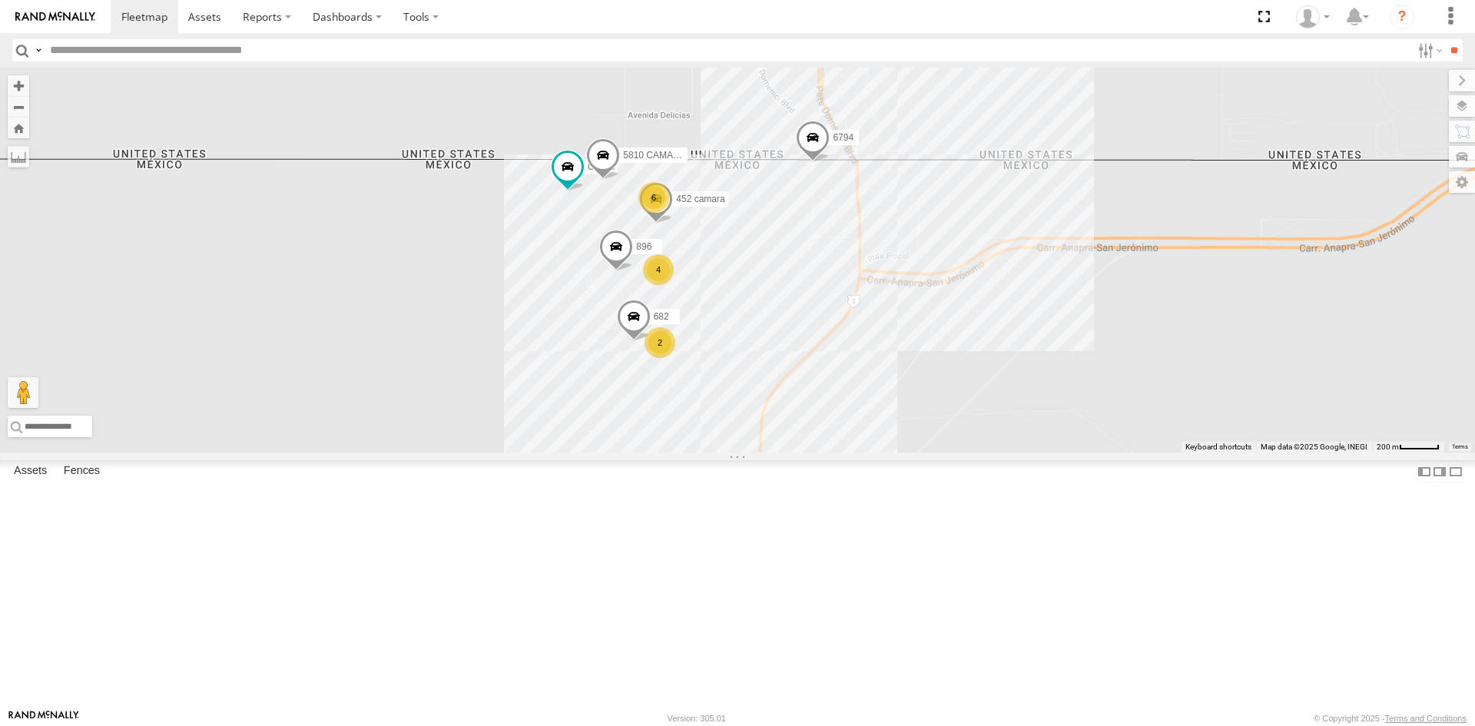
drag, startPoint x: 734, startPoint y: 442, endPoint x: 877, endPoint y: 370, distance: 160.8
click at [877, 370] on div "0054 6794 4 C6786 682 896 5810 CAMARA 2 6 452 camara" at bounding box center [737, 260] width 1475 height 385
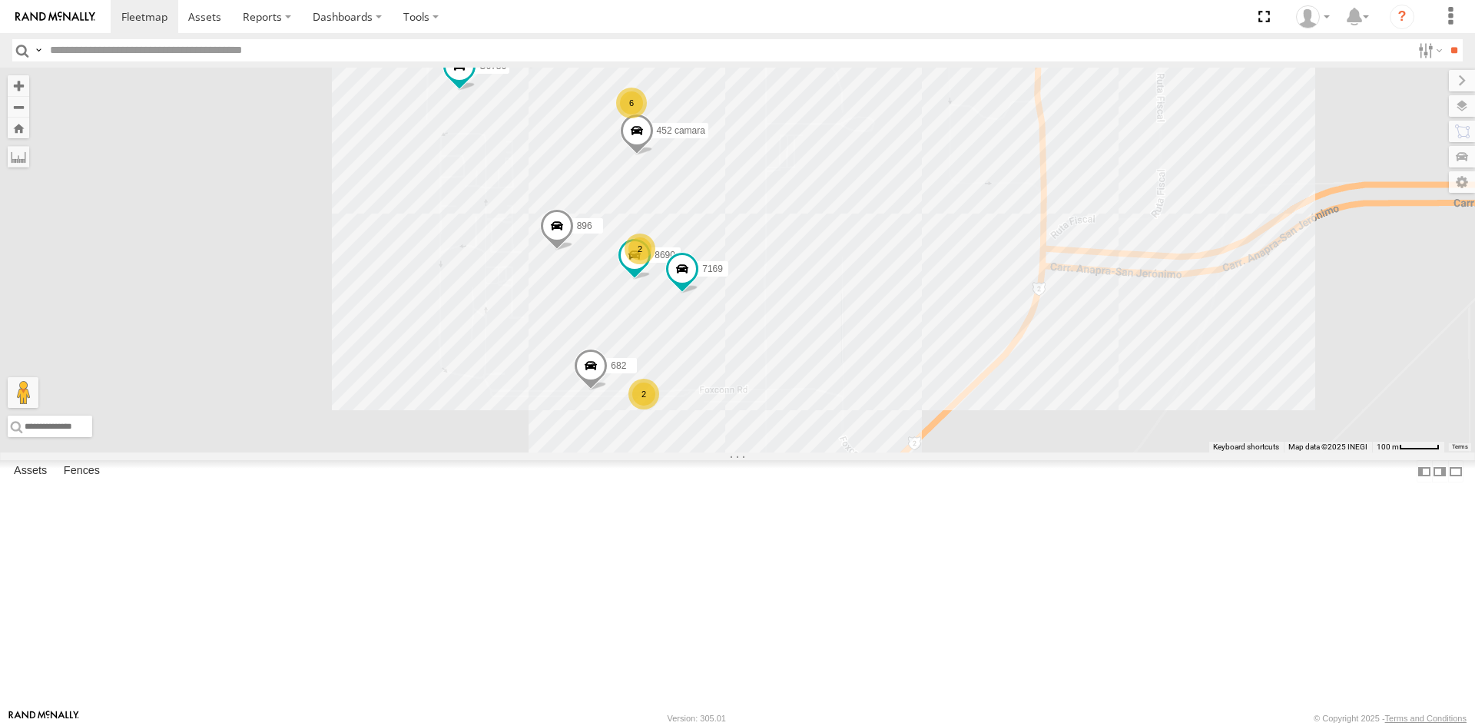
drag, startPoint x: 797, startPoint y: 364, endPoint x: 822, endPoint y: 376, distance: 27.5
click at [822, 376] on div "0054 6794 C6786 682 896 5810 CAMARA 452 camara 2 2 6 8690 7169" at bounding box center [737, 260] width 1475 height 385
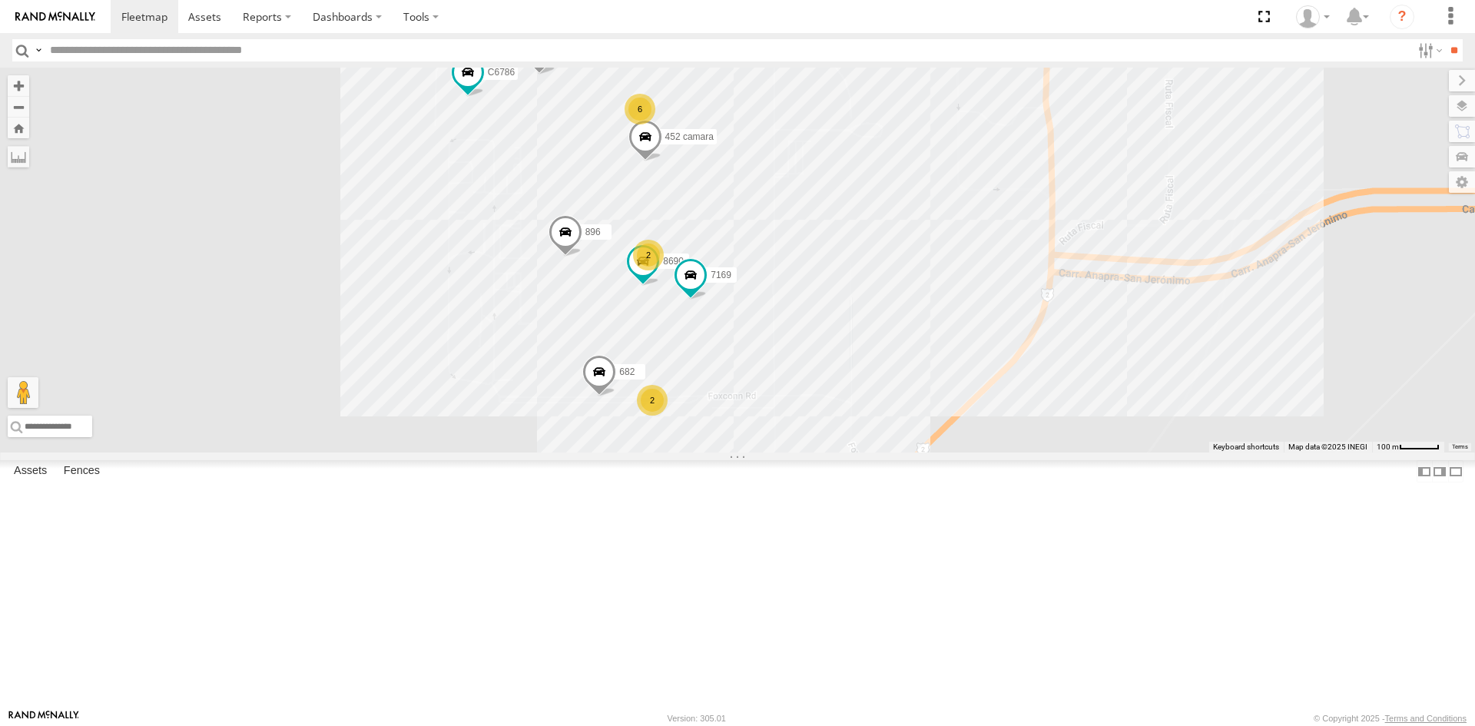
click at [897, 452] on div "0054 6794 C6786 682 896 5810 CAMARA 452 camara 2 2 6 8690 7169" at bounding box center [737, 260] width 1475 height 385
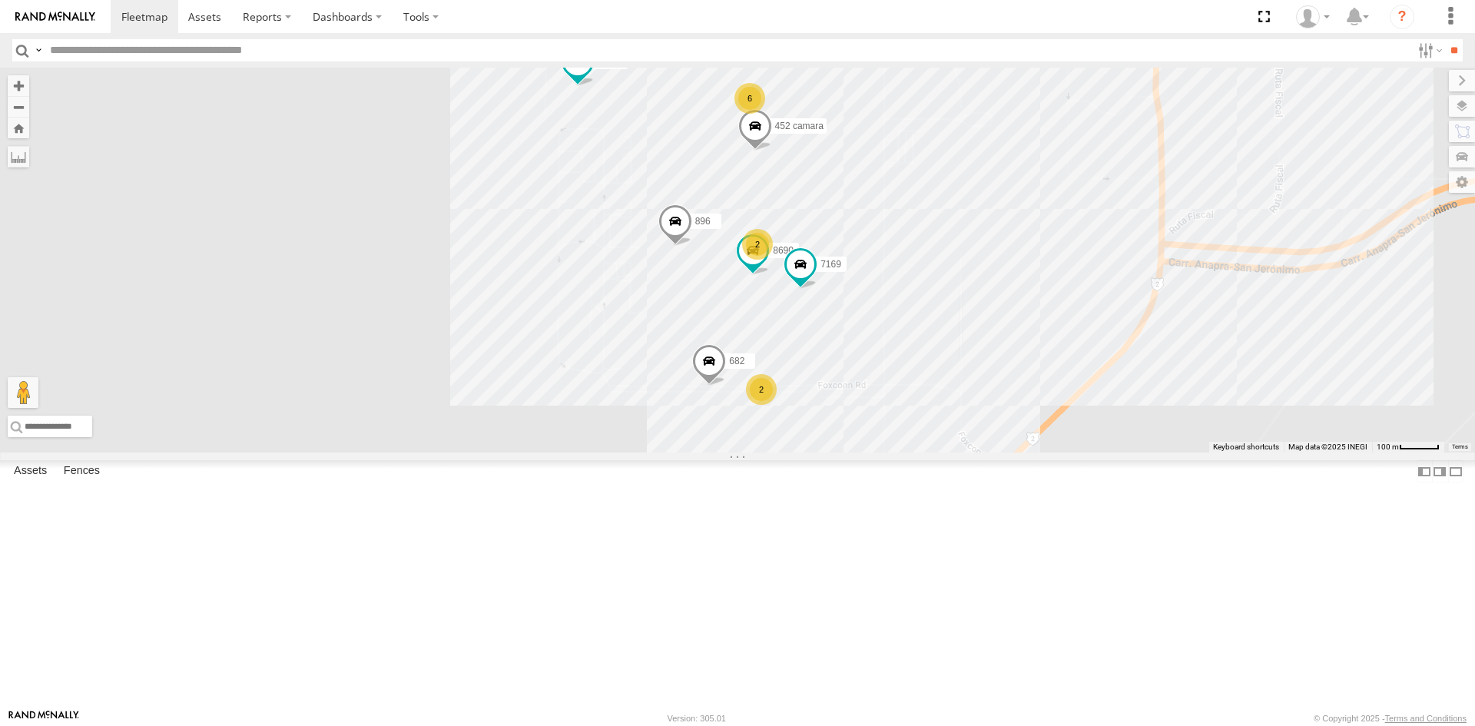
click at [1039, 437] on div "0054 6794 C6786 682 896 5810 CAMARA 452 camara 8690 7169 2 2 6" at bounding box center [737, 260] width 1475 height 385
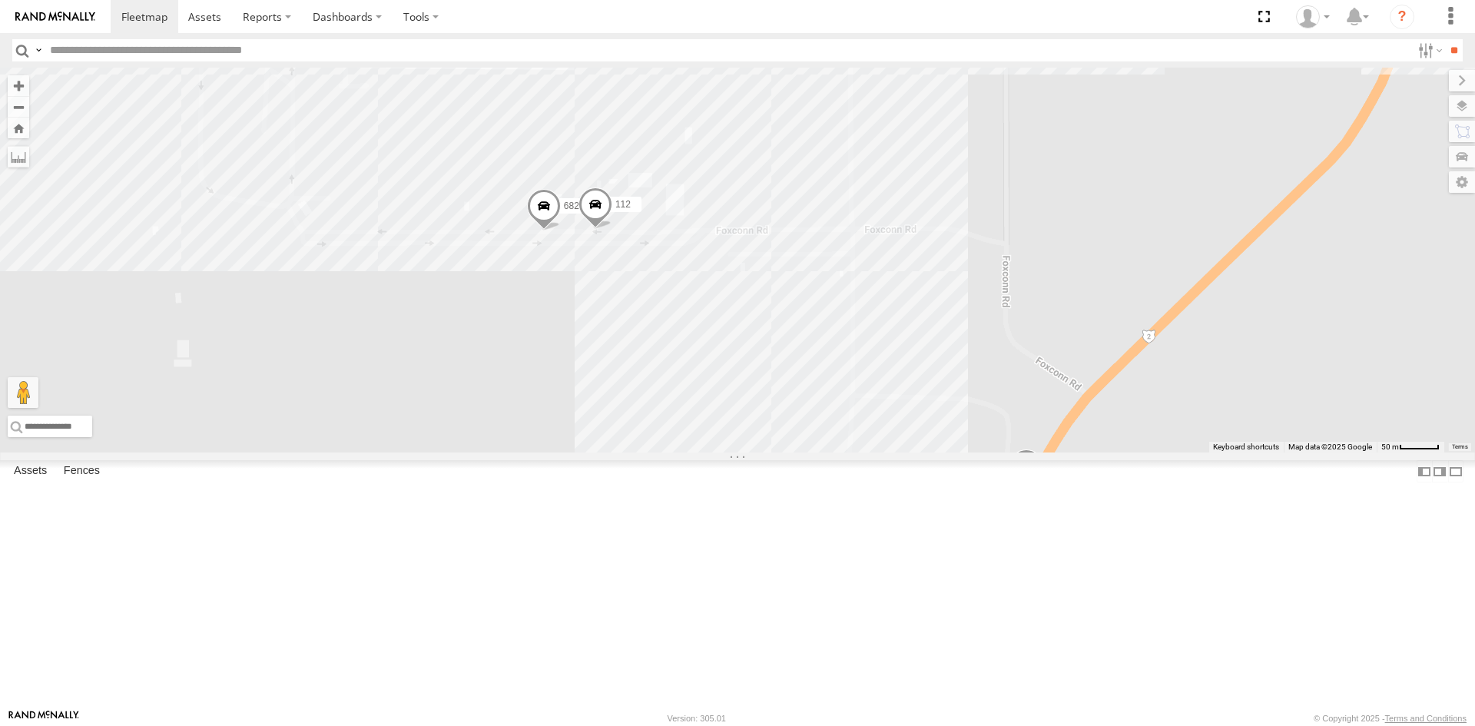
drag, startPoint x: 900, startPoint y: 549, endPoint x: 865, endPoint y: 442, distance: 112.5
click at [865, 442] on div "0054 6794 C6786 682 896 452 camara 7169 8025 2 2 112" at bounding box center [737, 260] width 1475 height 385
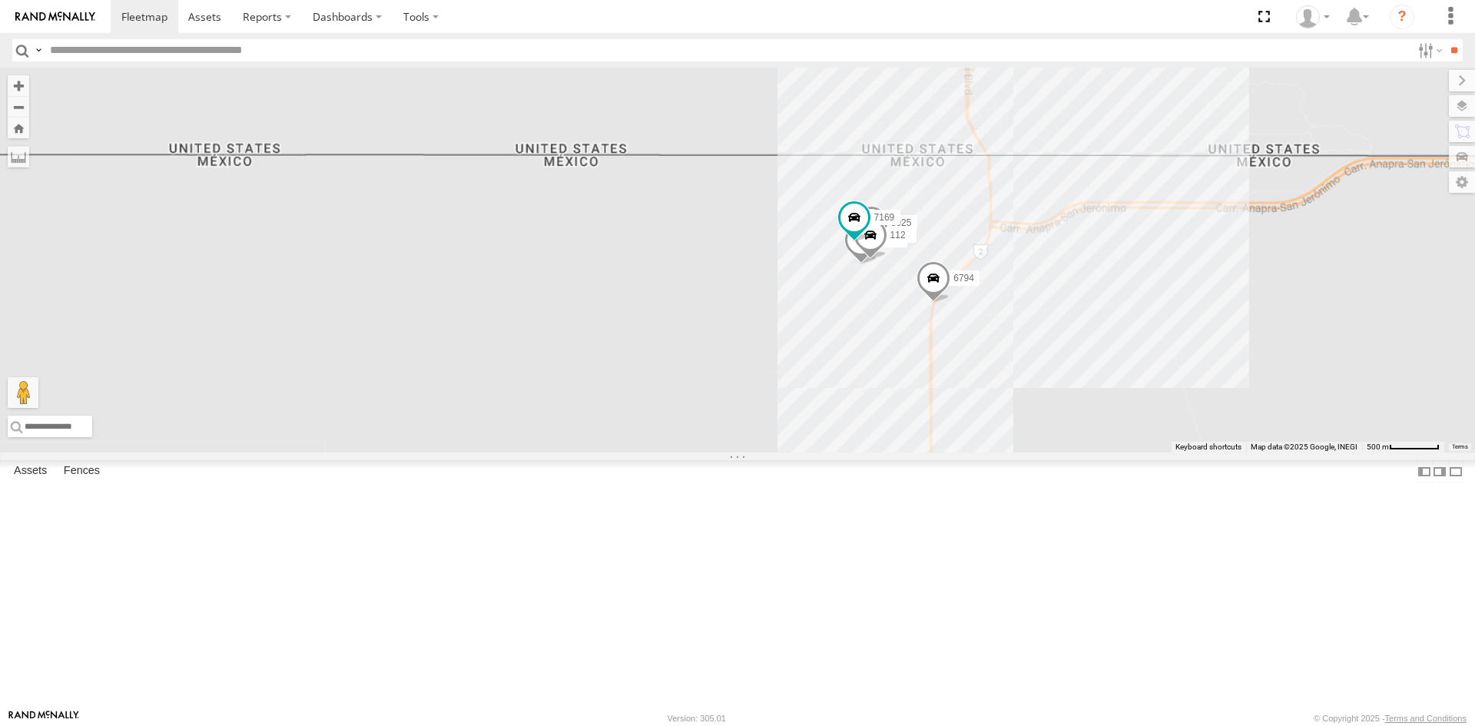
drag, startPoint x: 1169, startPoint y: 502, endPoint x: 790, endPoint y: 356, distance: 406.2
click at [850, 385] on div "8025 682 112 6794 7169" at bounding box center [737, 260] width 1475 height 385
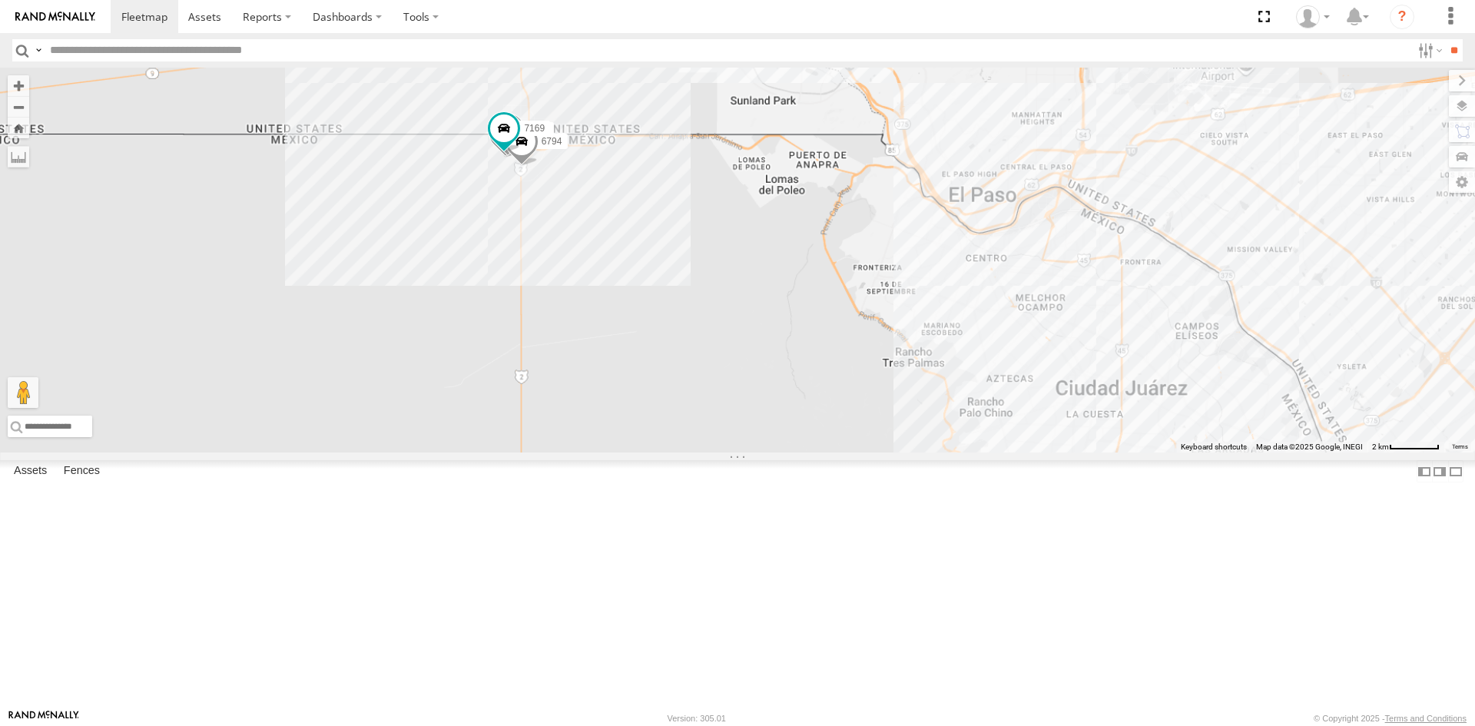
drag, startPoint x: 1091, startPoint y: 457, endPoint x: 833, endPoint y: 399, distance: 264.6
click at [868, 409] on div "8025 682 112 6794 7169" at bounding box center [737, 260] width 1475 height 385
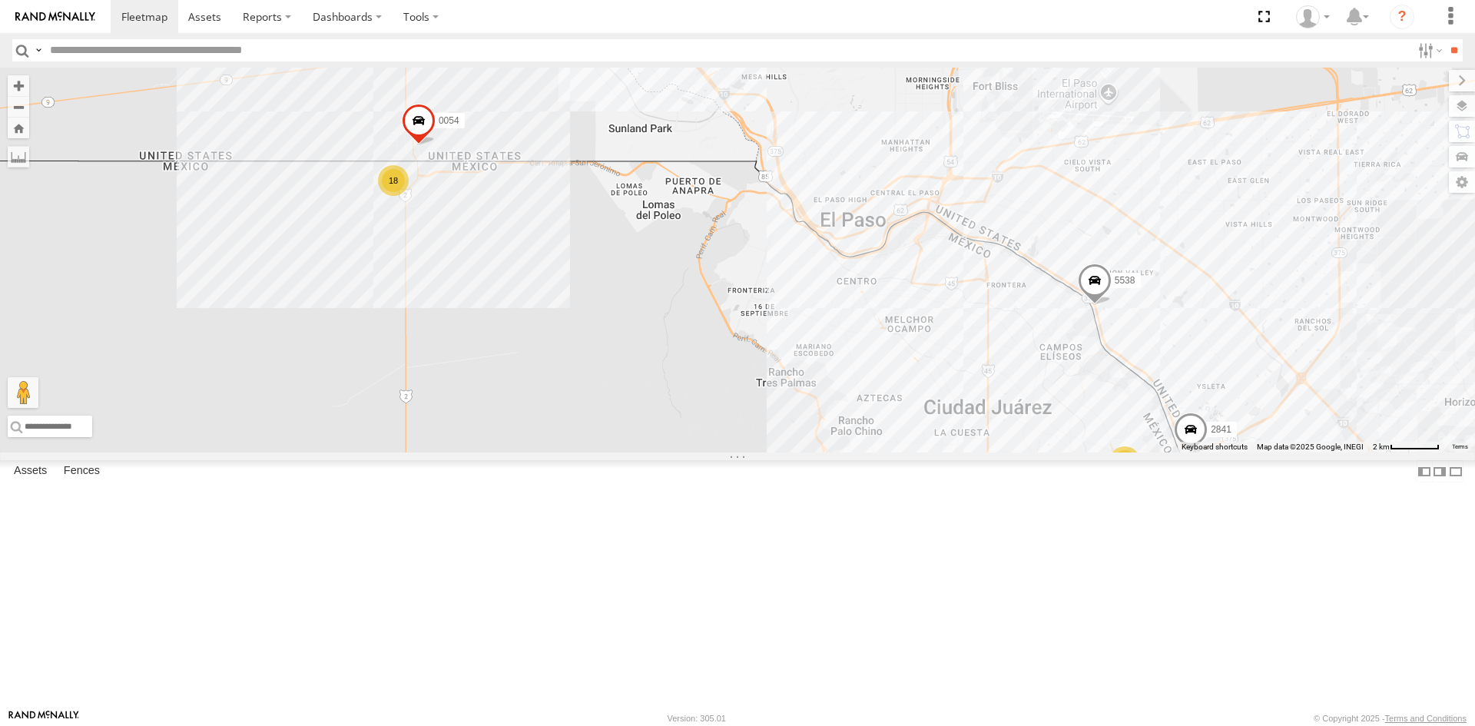
drag, startPoint x: 822, startPoint y: 411, endPoint x: 963, endPoint y: 555, distance: 202.1
click at [959, 452] on div "1124 410 8689 0054 5538 2841 18 15 2" at bounding box center [737, 260] width 1475 height 385
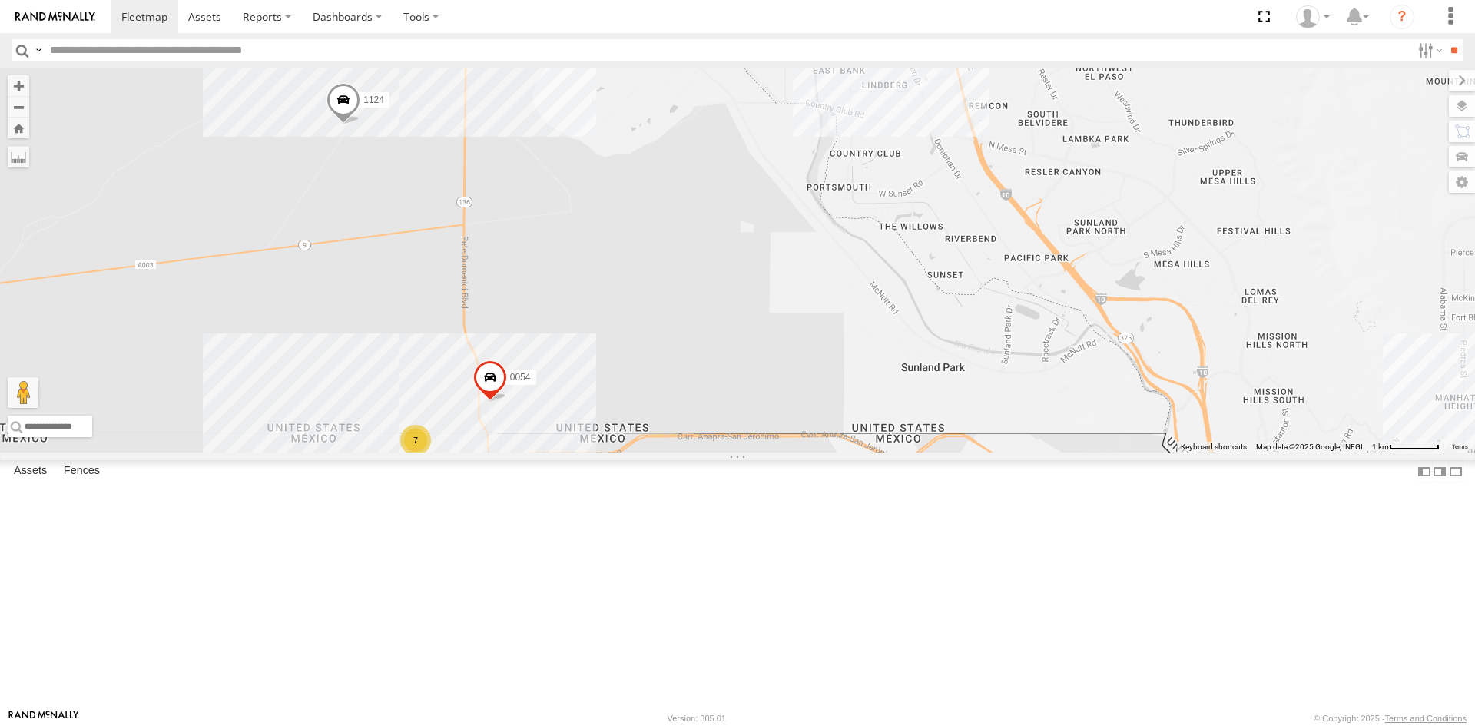
drag, startPoint x: 598, startPoint y: 290, endPoint x: 608, endPoint y: 257, distance: 34.3
click at [607, 257] on div "1124 410 8689 0054 5538 2841 689 10 5 7 6794" at bounding box center [737, 260] width 1475 height 385
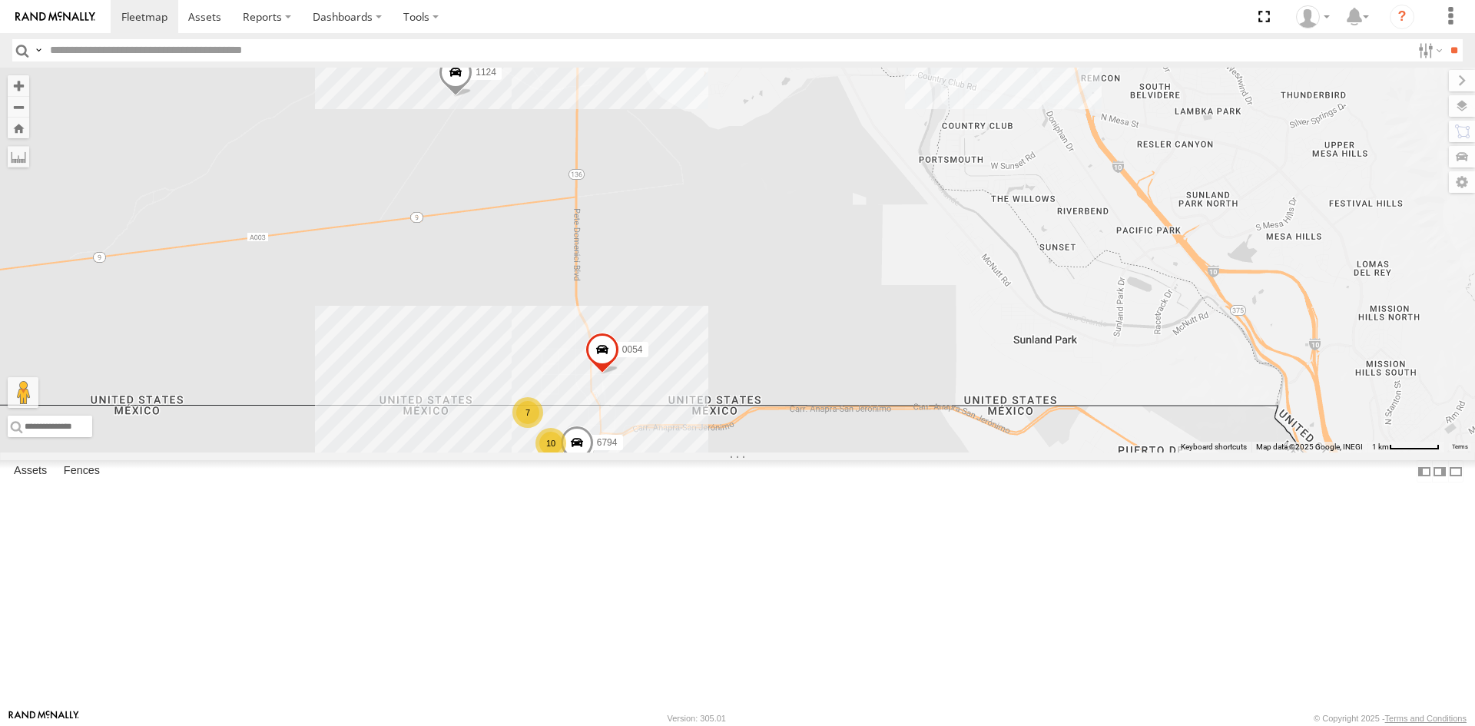
drag, startPoint x: 601, startPoint y: 301, endPoint x: 694, endPoint y: 330, distance: 97.4
click at [693, 330] on div "1124 410 8689 0054 5538 2841 689 10 5 7 6794" at bounding box center [737, 260] width 1475 height 385
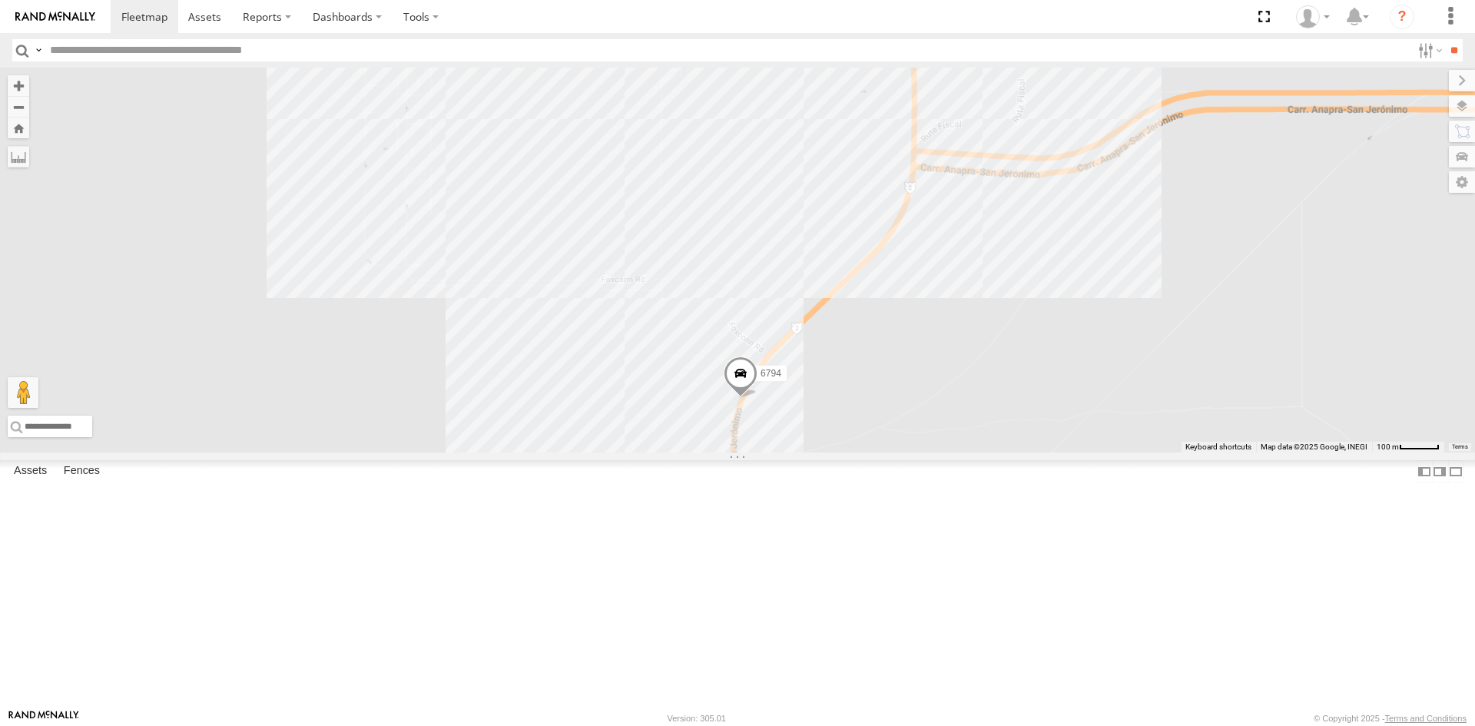
drag, startPoint x: 781, startPoint y: 535, endPoint x: 980, endPoint y: 364, distance: 262.6
click at [980, 364] on div "1124 410 8689 0054 5538 2841 689 6794 C6786" at bounding box center [737, 260] width 1475 height 385
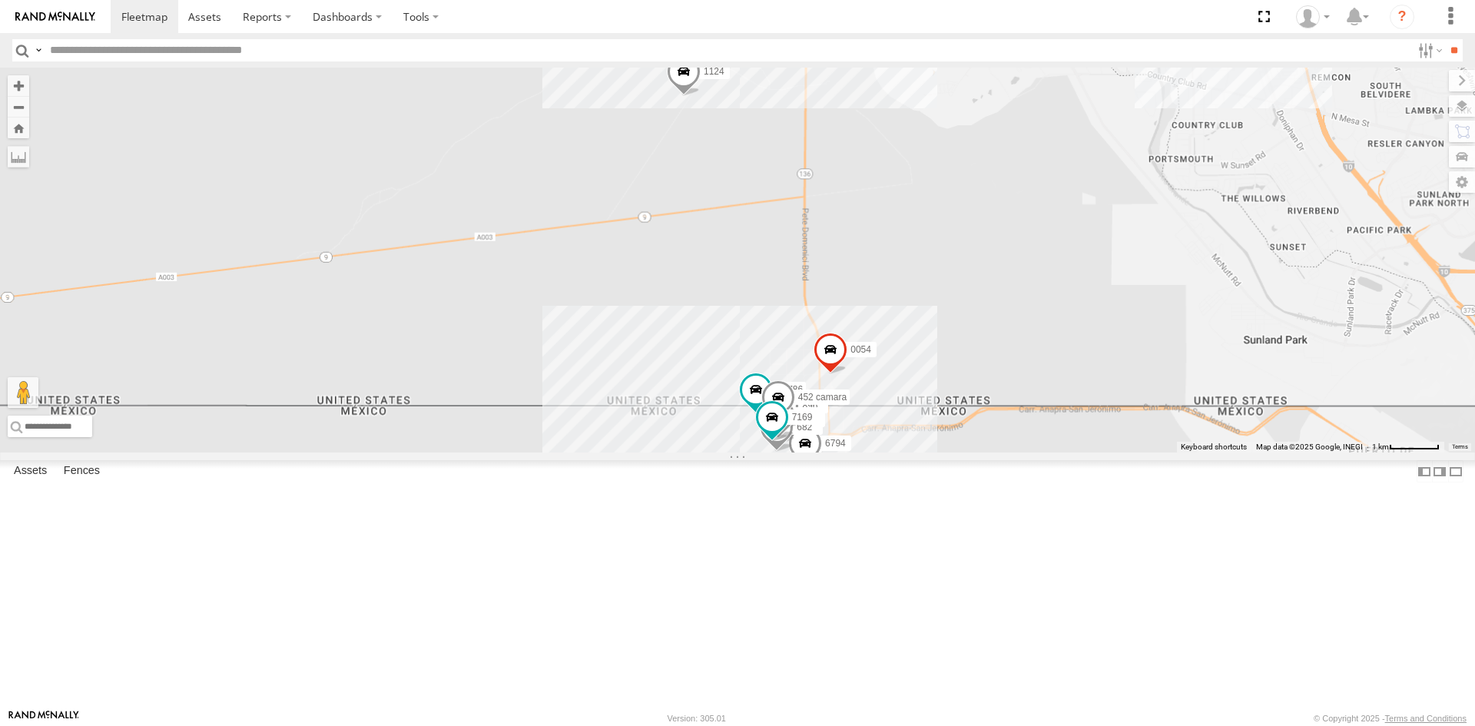
drag, startPoint x: 921, startPoint y: 439, endPoint x: 888, endPoint y: 517, distance: 85.0
click at [888, 452] on div "1124 410 8689 0054 5538 2841 689 6794 C6786 8025 682 896 112 452 camara 7169" at bounding box center [737, 260] width 1475 height 385
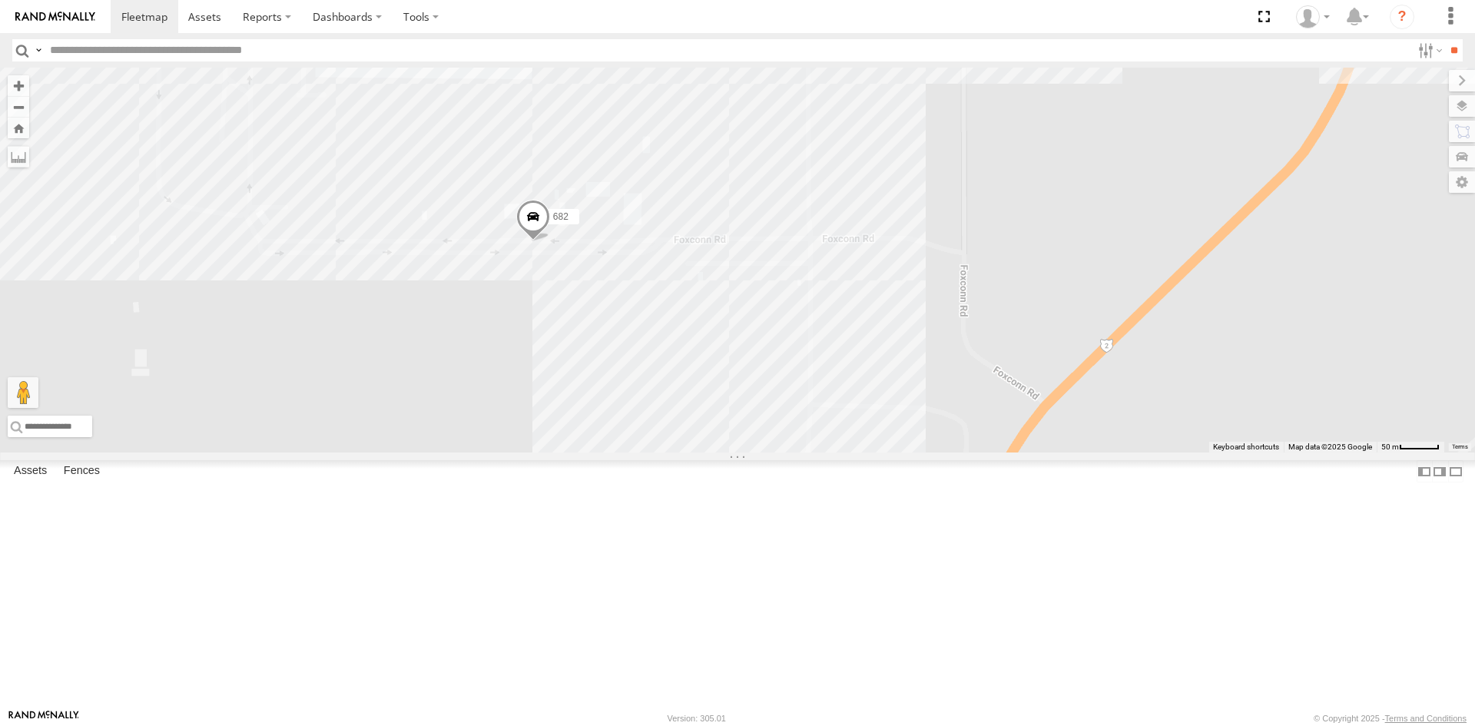
drag, startPoint x: 709, startPoint y: 459, endPoint x: 763, endPoint y: 462, distance: 53.8
click at [763, 452] on div "1124 410 8689 0054 5538 2841 689 6794 8025 682 5810 CAMARA 8690 2" at bounding box center [737, 260] width 1475 height 385
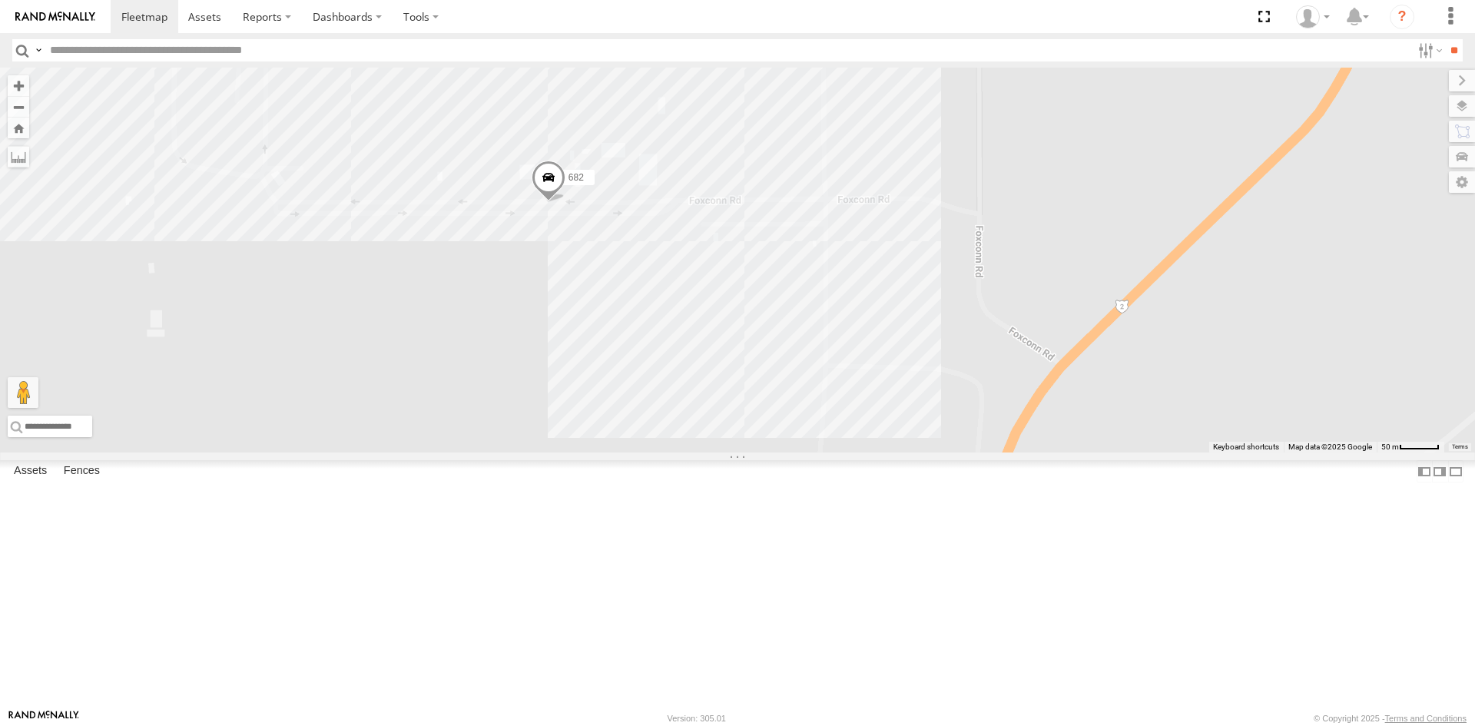
drag, startPoint x: 843, startPoint y: 548, endPoint x: 854, endPoint y: 512, distance: 36.9
click at [854, 452] on div "8025 682 6794 2" at bounding box center [737, 260] width 1475 height 385
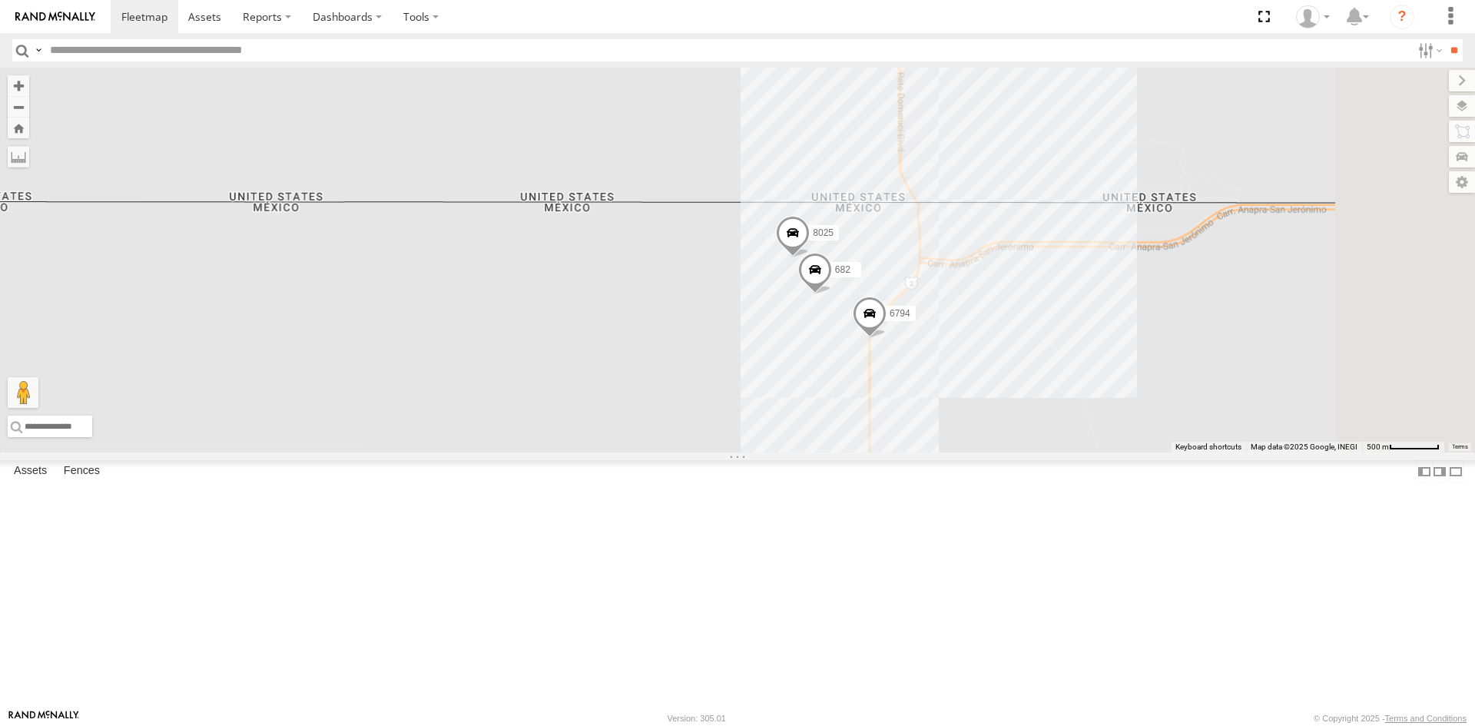
drag, startPoint x: 1135, startPoint y: 457, endPoint x: 661, endPoint y: 363, distance: 483.2
click at [840, 414] on div "8025 682 6794" at bounding box center [737, 260] width 1475 height 385
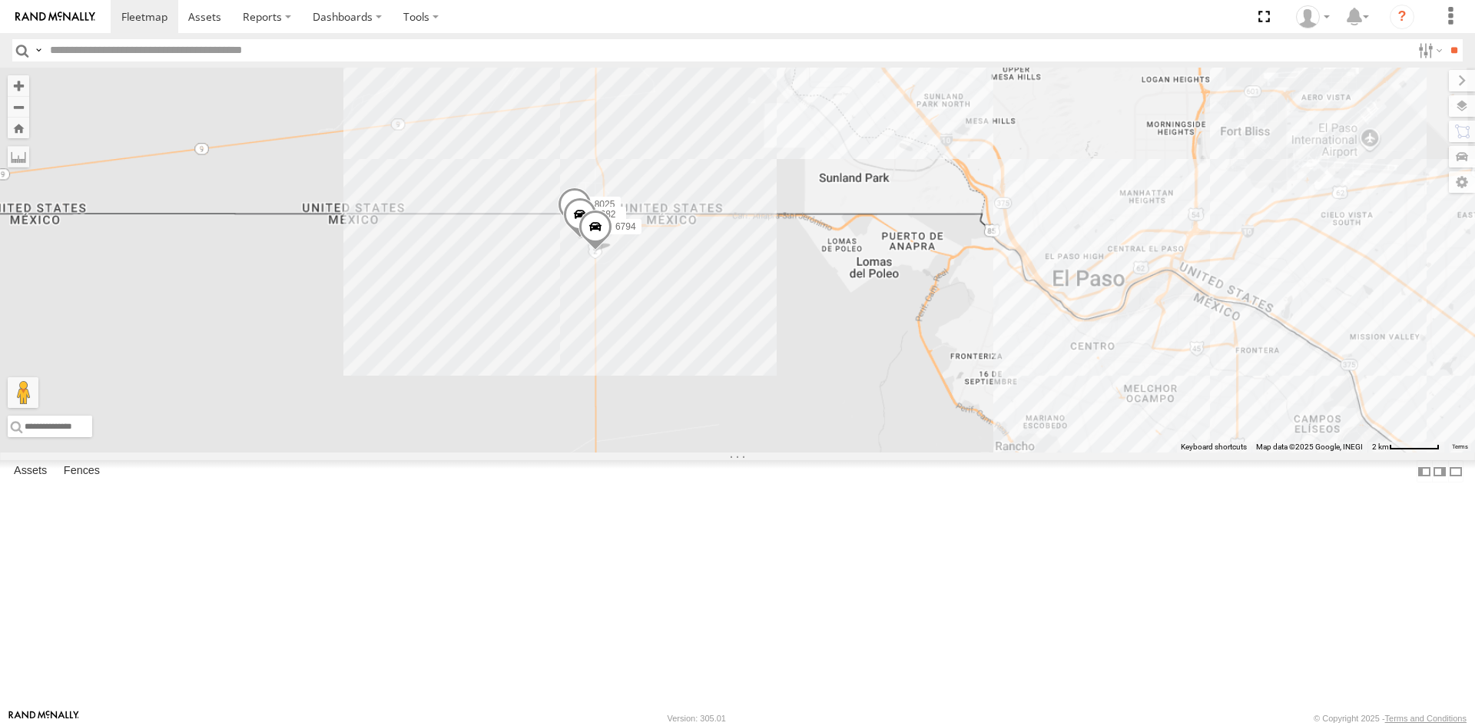
drag, startPoint x: 910, startPoint y: 340, endPoint x: 899, endPoint y: 331, distance: 14.8
click at [903, 336] on div "8025 682 6794" at bounding box center [737, 260] width 1475 height 385
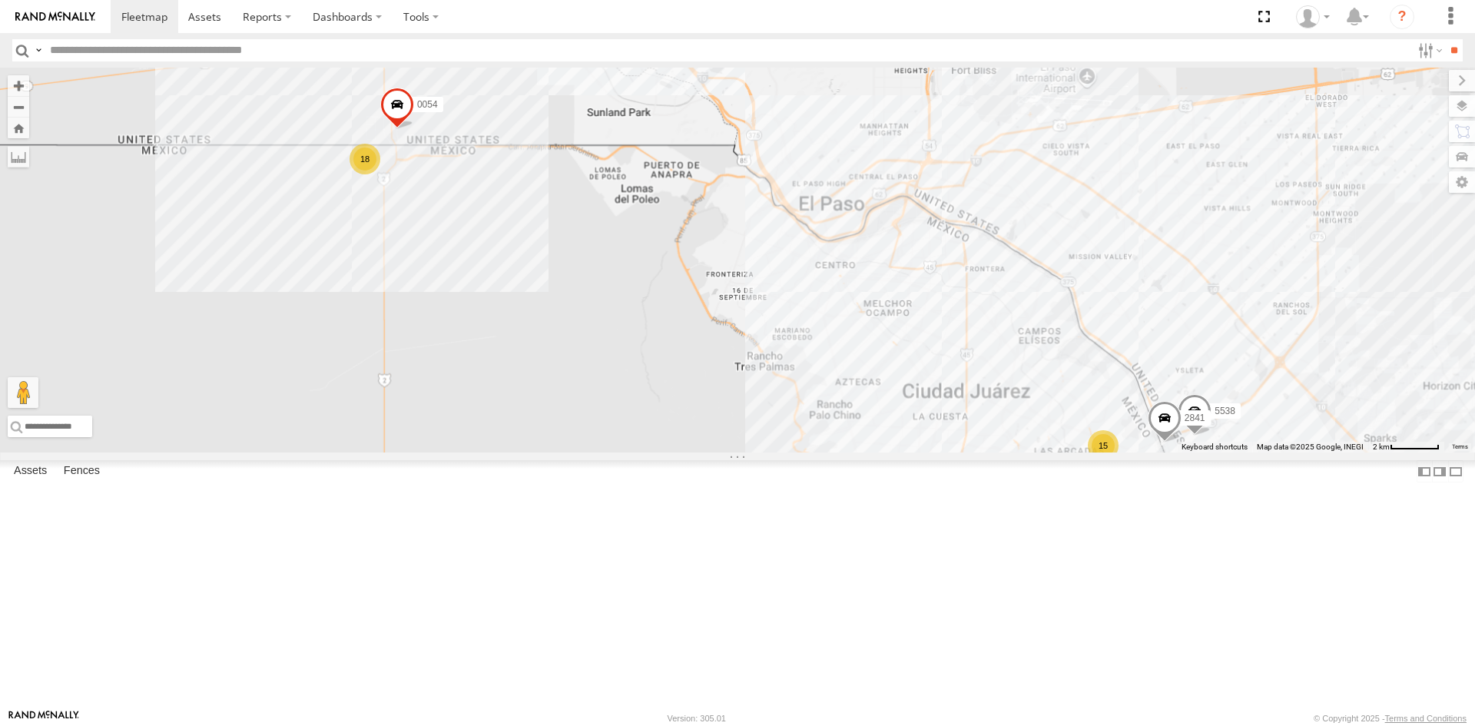
drag, startPoint x: 799, startPoint y: 429, endPoint x: 957, endPoint y: 582, distance: 220.0
click at [956, 452] on div "1124 410 8689 0054 5538 2841 18 15 2" at bounding box center [737, 260] width 1475 height 385
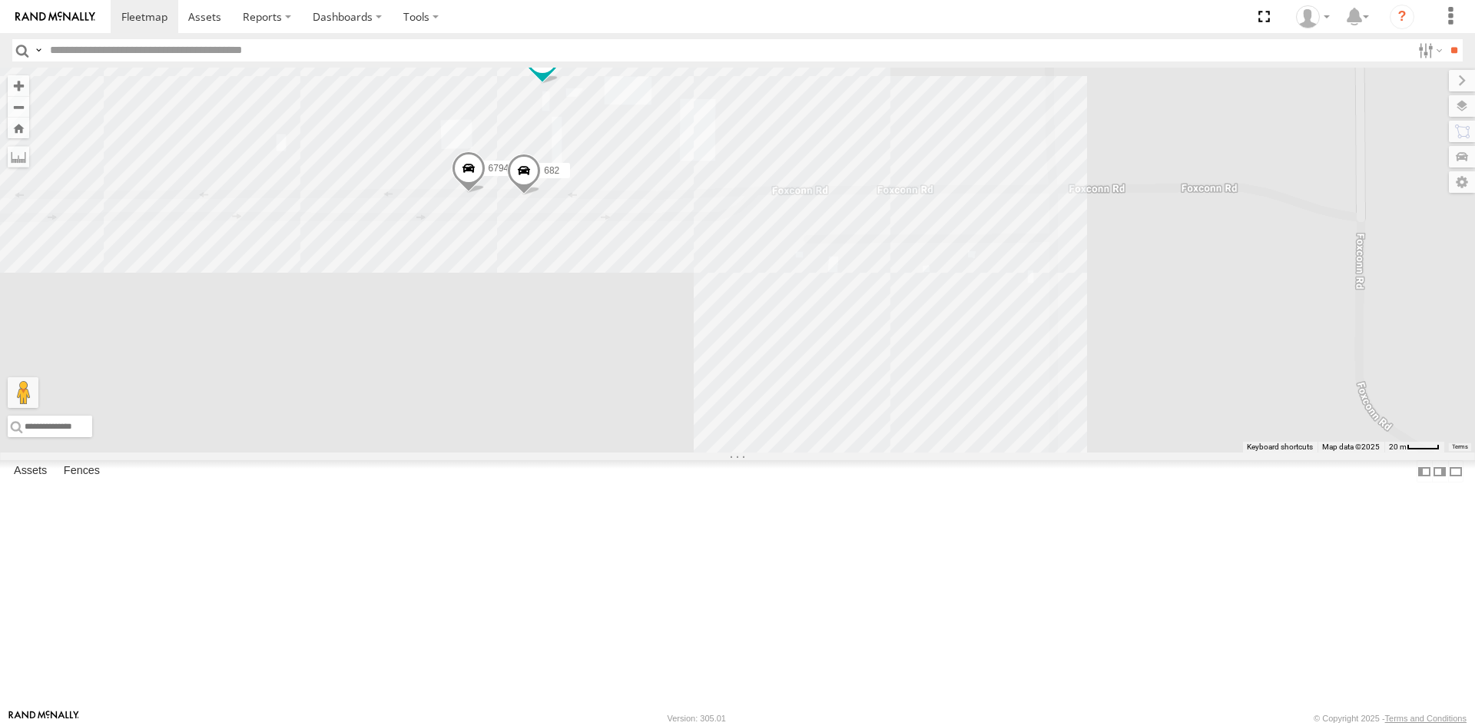
drag, startPoint x: 560, startPoint y: 356, endPoint x: 606, endPoint y: 409, distance: 69.7
click at [606, 409] on div "1124 410 8689 0054 5538 2841 689 8025 6794 5810 CAMARA 682 8690" at bounding box center [737, 260] width 1475 height 385
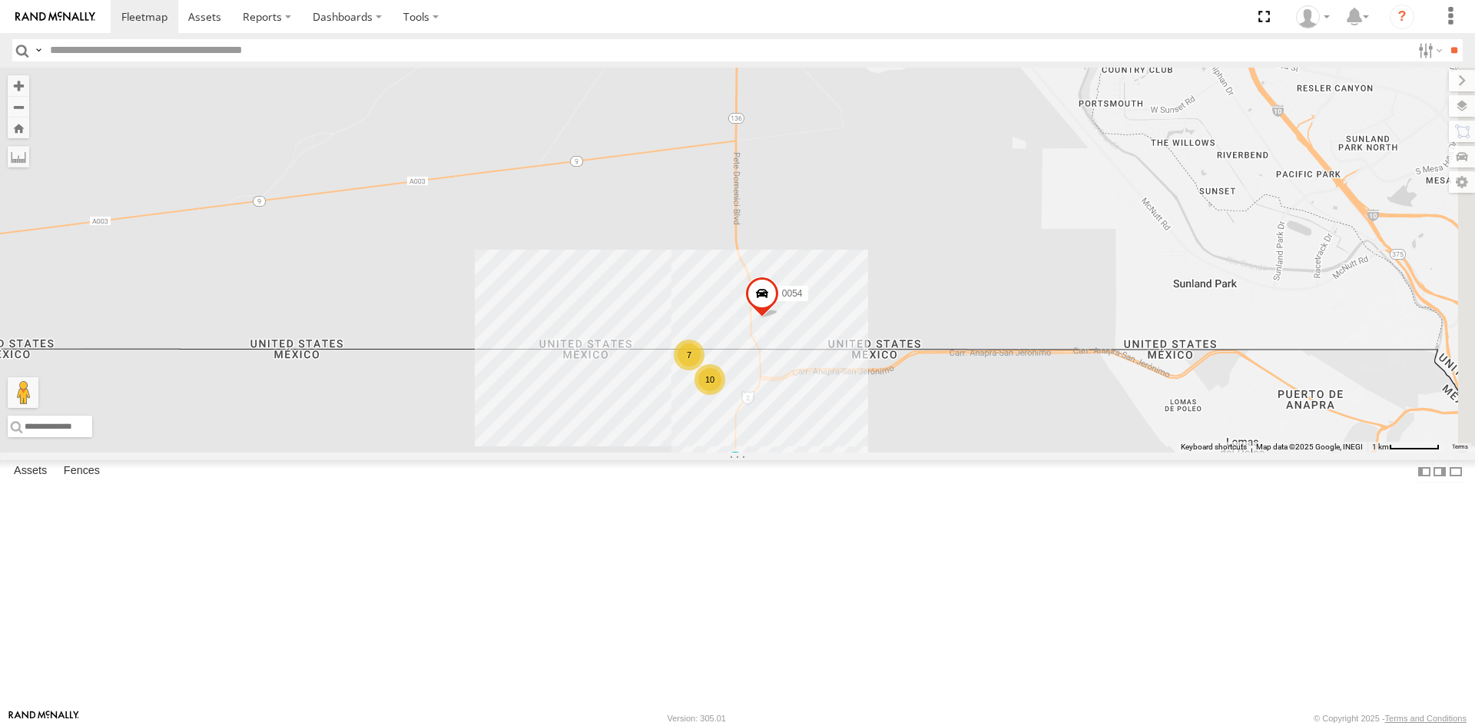
drag, startPoint x: 996, startPoint y: 375, endPoint x: 810, endPoint y: 565, distance: 265.7
click at [811, 452] on div "8690 10 1124 7 0054" at bounding box center [737, 260] width 1475 height 385
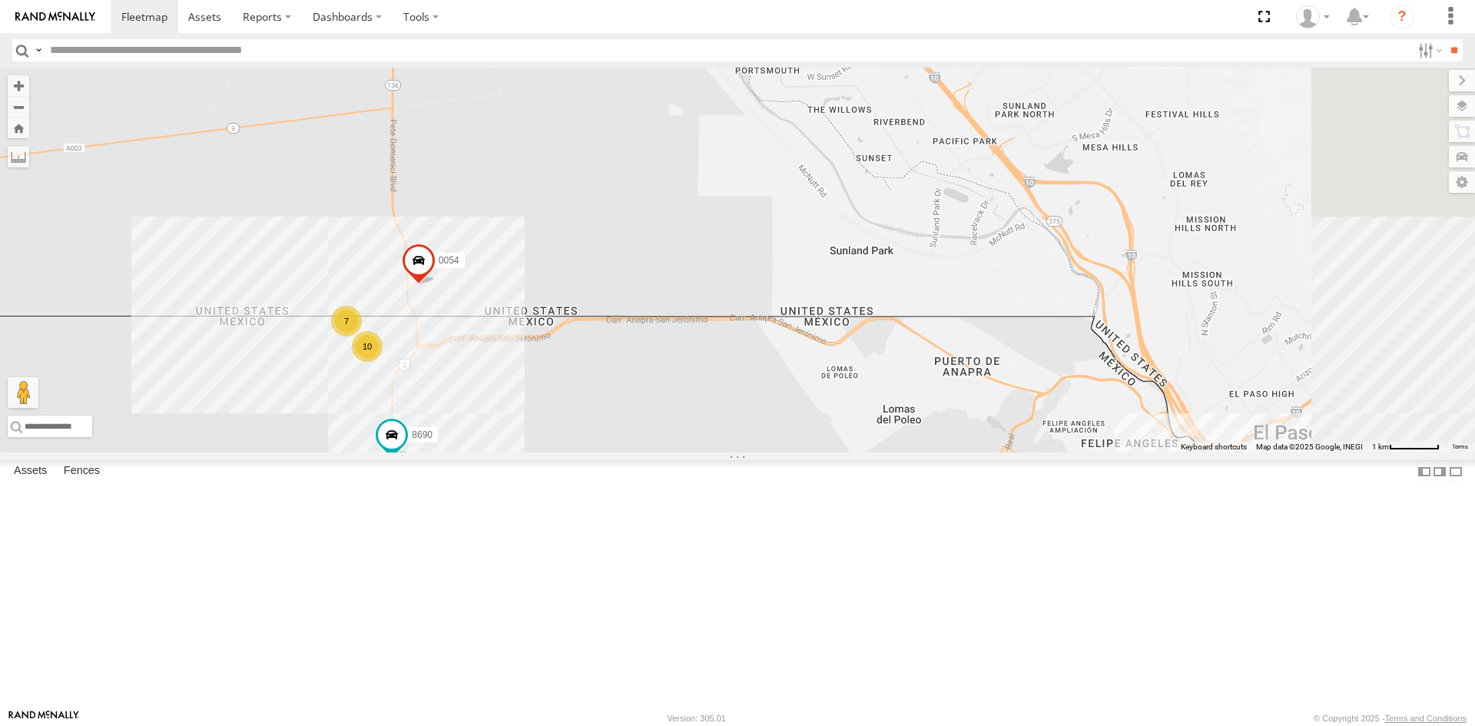
drag, startPoint x: 1047, startPoint y: 504, endPoint x: 649, endPoint y: 275, distance: 459.1
click at [714, 307] on div "8690 10 1124 7 0054 7 689" at bounding box center [737, 260] width 1475 height 385
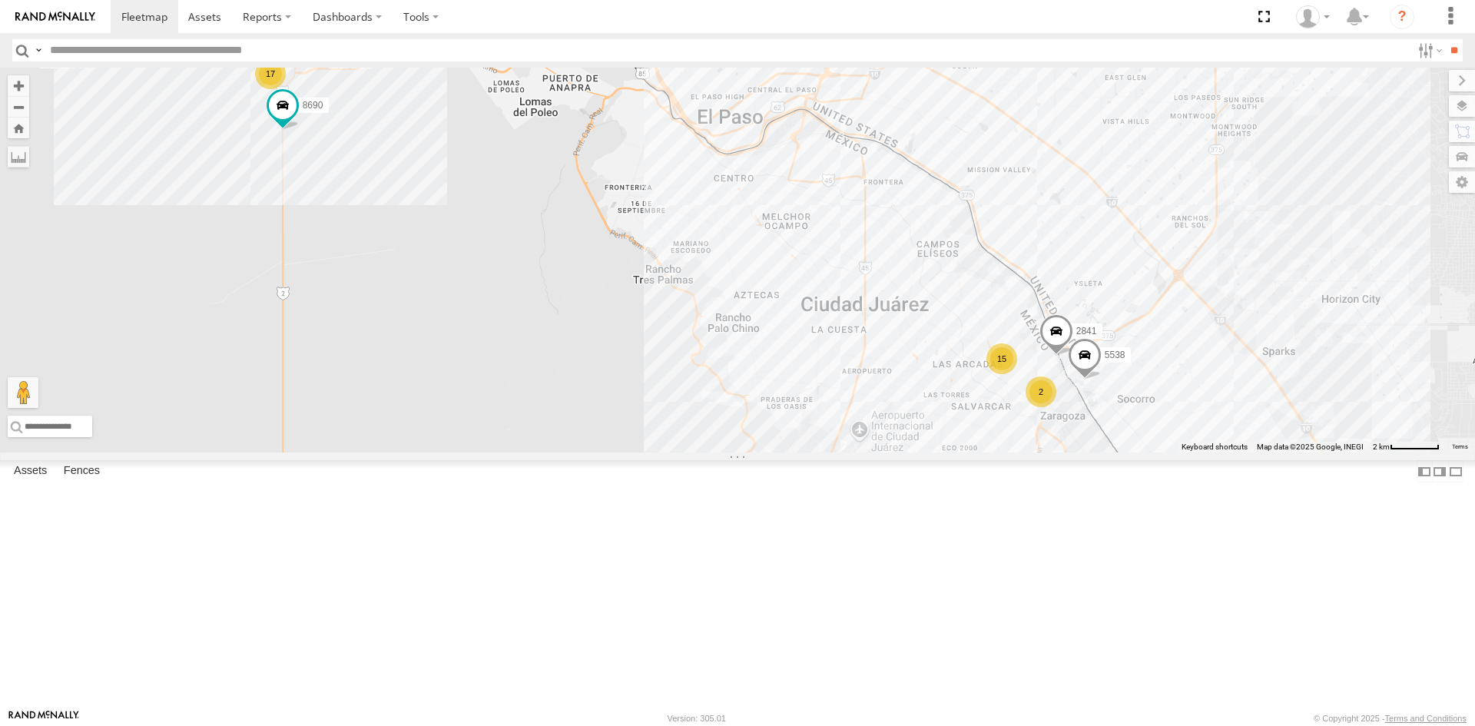
click at [963, 352] on div "8690 1124 0054 689 17 15 2 2 5538 2841" at bounding box center [737, 260] width 1475 height 385
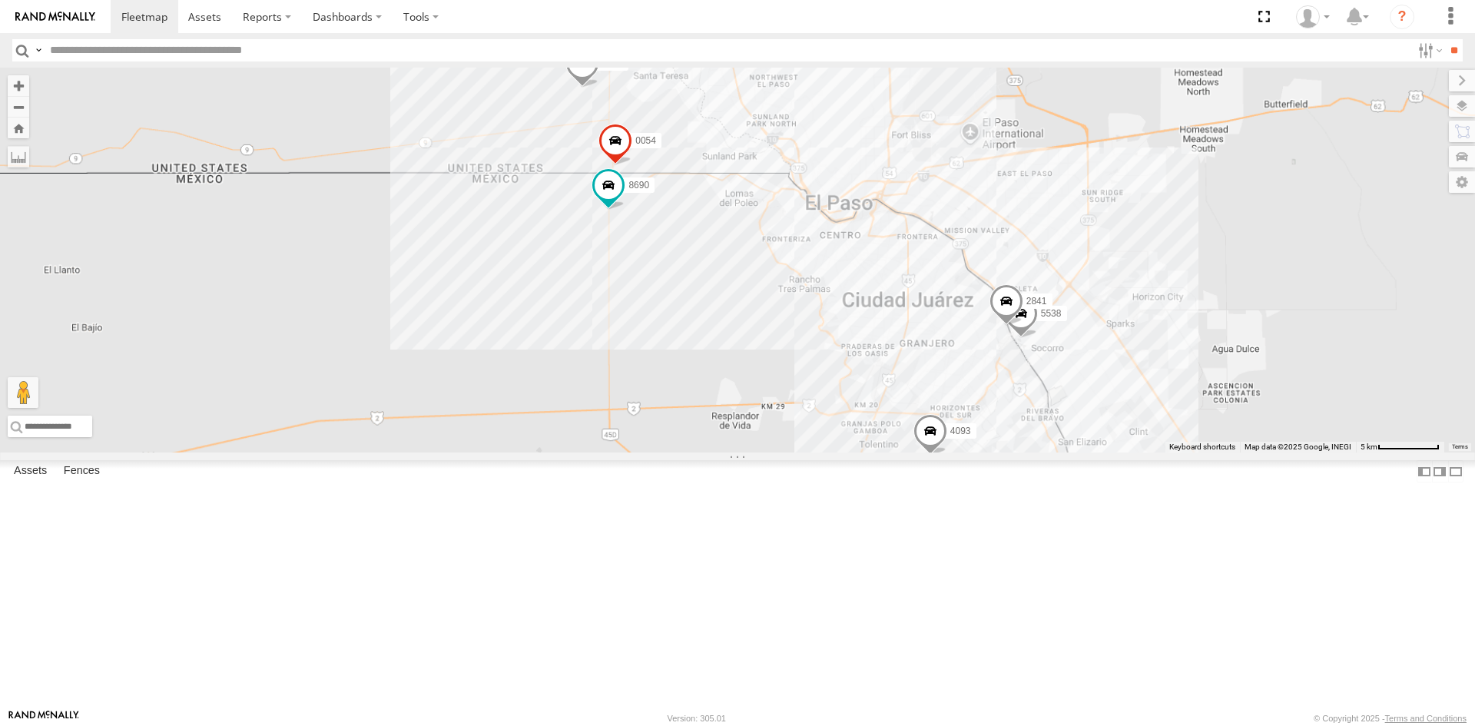
drag, startPoint x: 665, startPoint y: 303, endPoint x: 805, endPoint y: 410, distance: 176.4
click at [805, 409] on div "8690 1124 0054 689 5538 2841 4093" at bounding box center [737, 260] width 1475 height 385
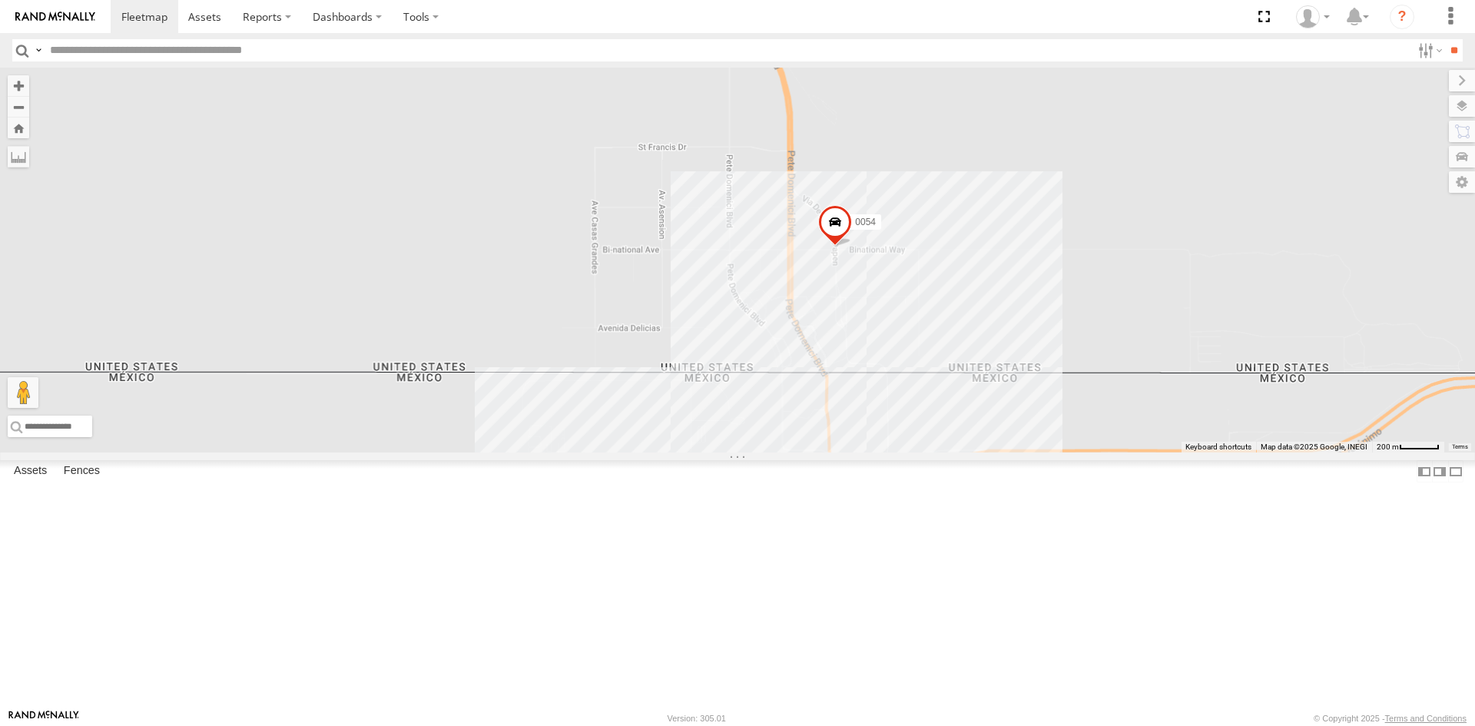
drag, startPoint x: 753, startPoint y: 637, endPoint x: 782, endPoint y: 481, distance: 158.7
click at [782, 452] on div "8690 1124 0054 689 5538 2841 4093" at bounding box center [737, 260] width 1475 height 385
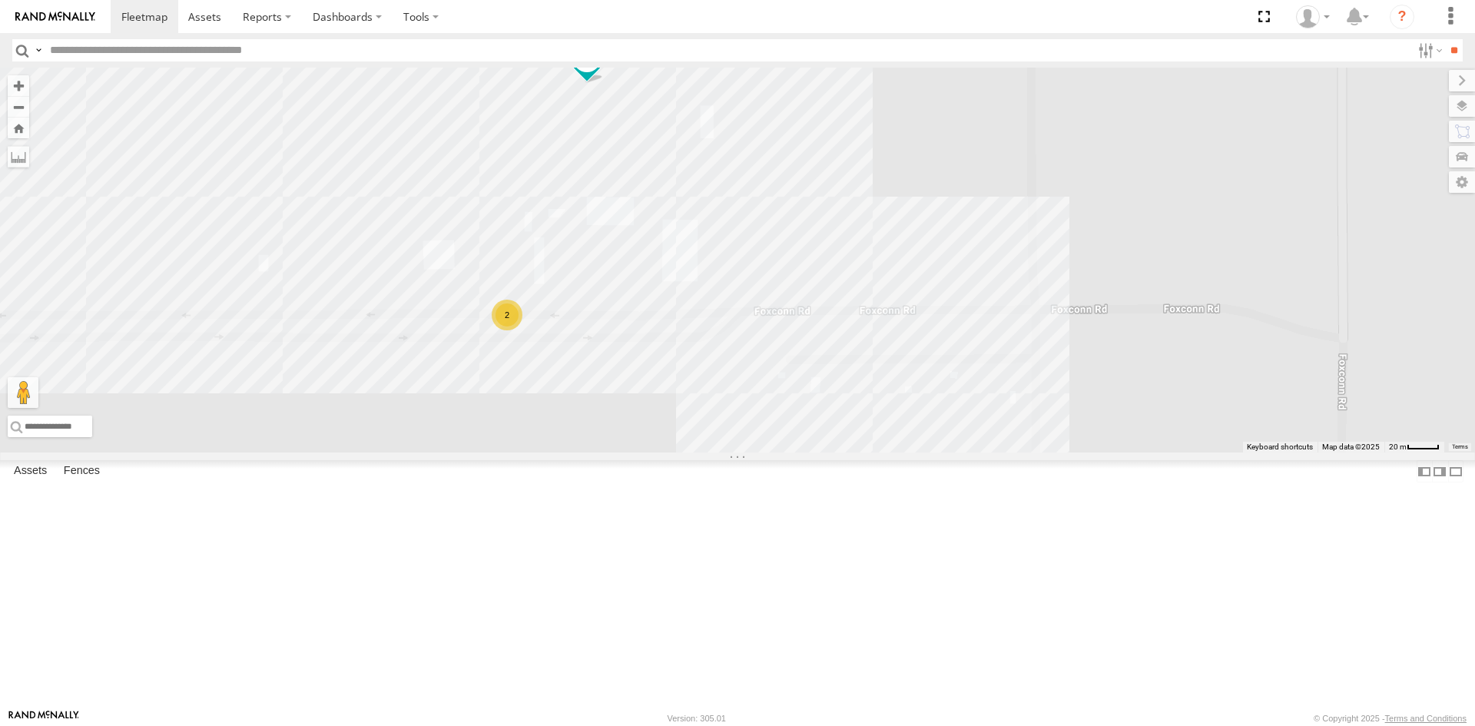
drag, startPoint x: 720, startPoint y: 469, endPoint x: 757, endPoint y: 459, distance: 38.9
click at [775, 433] on div "8690 1124 0054 689 5538 2841 4093 452 camara 7169 2" at bounding box center [737, 260] width 1475 height 385
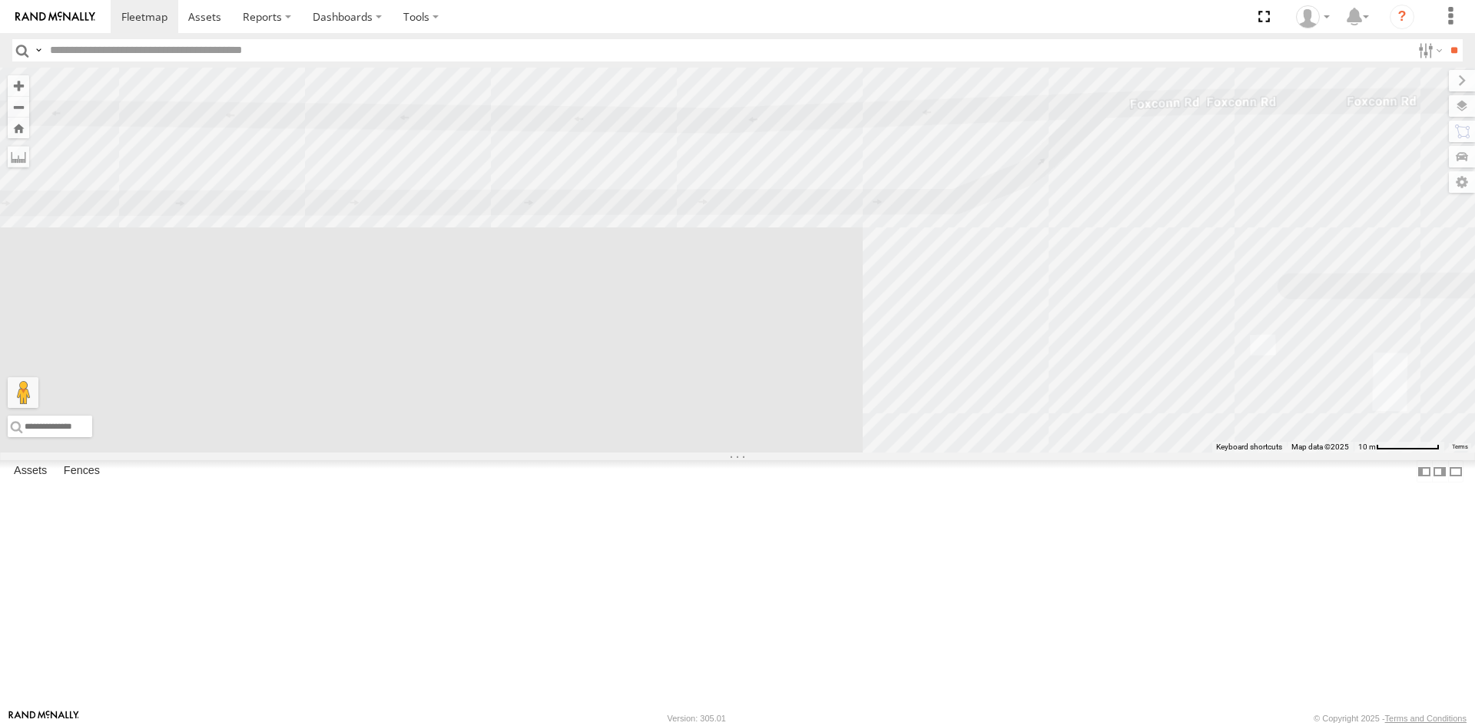
drag, startPoint x: 692, startPoint y: 479, endPoint x: 871, endPoint y: 493, distance: 179.6
click at [846, 452] on div "8690 1124 0054 689 5538 2841 4093 452 camara 7169" at bounding box center [737, 260] width 1475 height 385
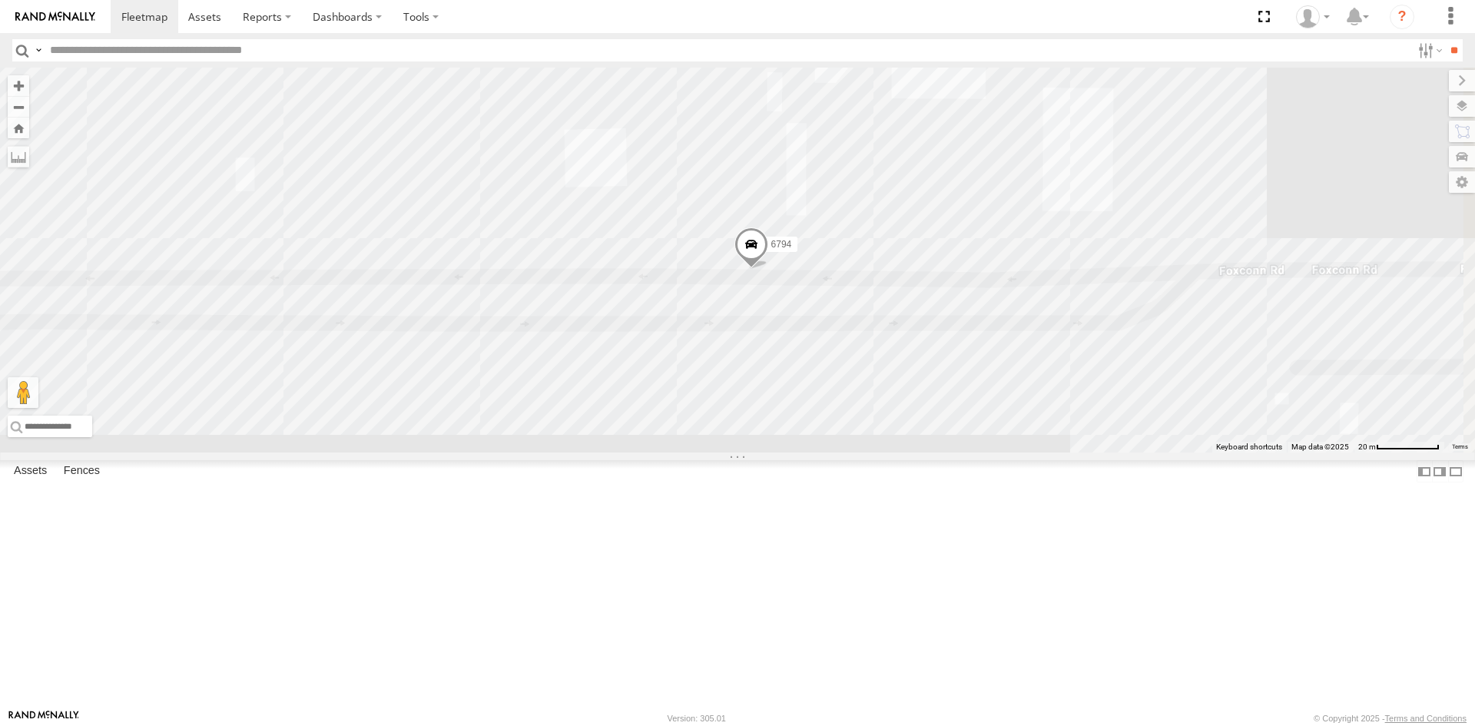
drag, startPoint x: 830, startPoint y: 475, endPoint x: 816, endPoint y: 465, distance: 17.7
click at [816, 452] on div "8690 1124 0054 689 5538 2841 4093 452 camara 7169 6794" at bounding box center [737, 260] width 1475 height 385
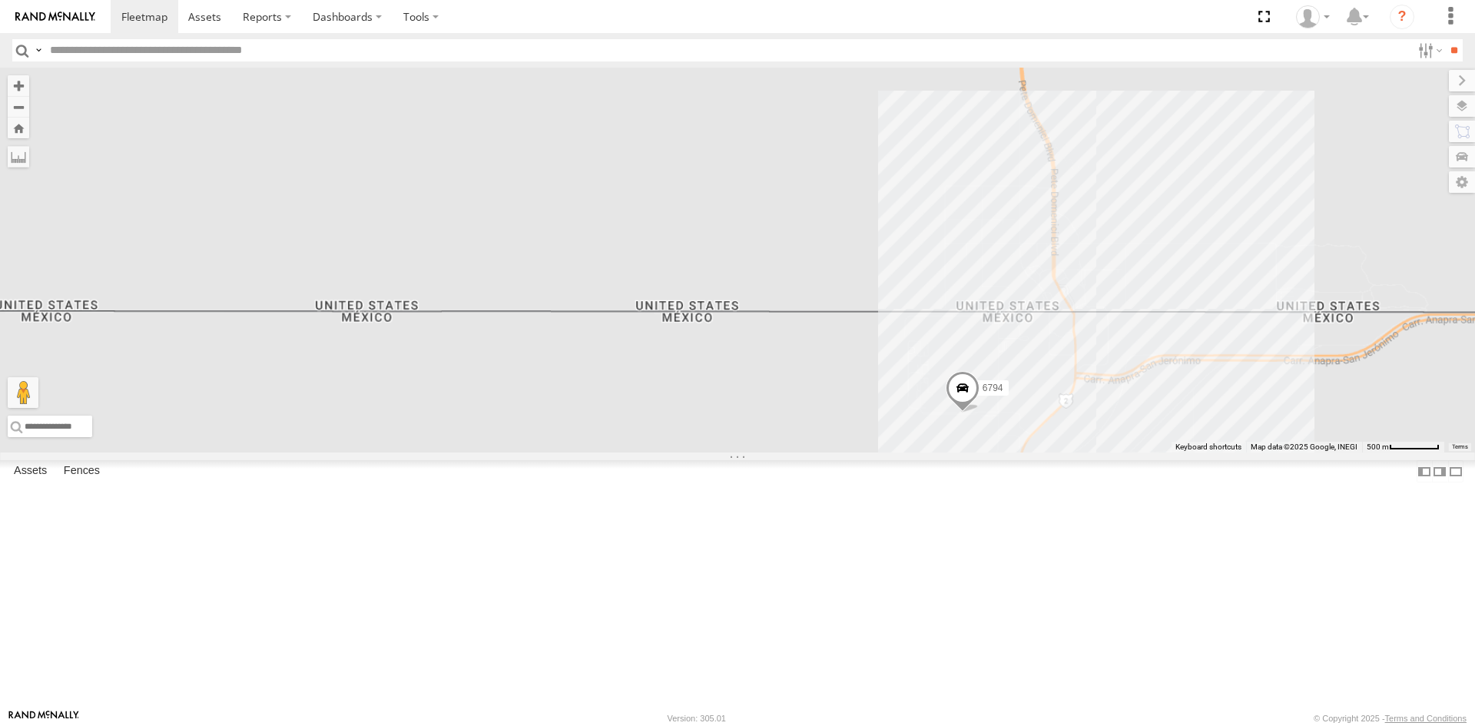
drag, startPoint x: 1046, startPoint y: 409, endPoint x: 691, endPoint y: 290, distance: 374.4
click at [759, 329] on div "6794" at bounding box center [737, 260] width 1475 height 385
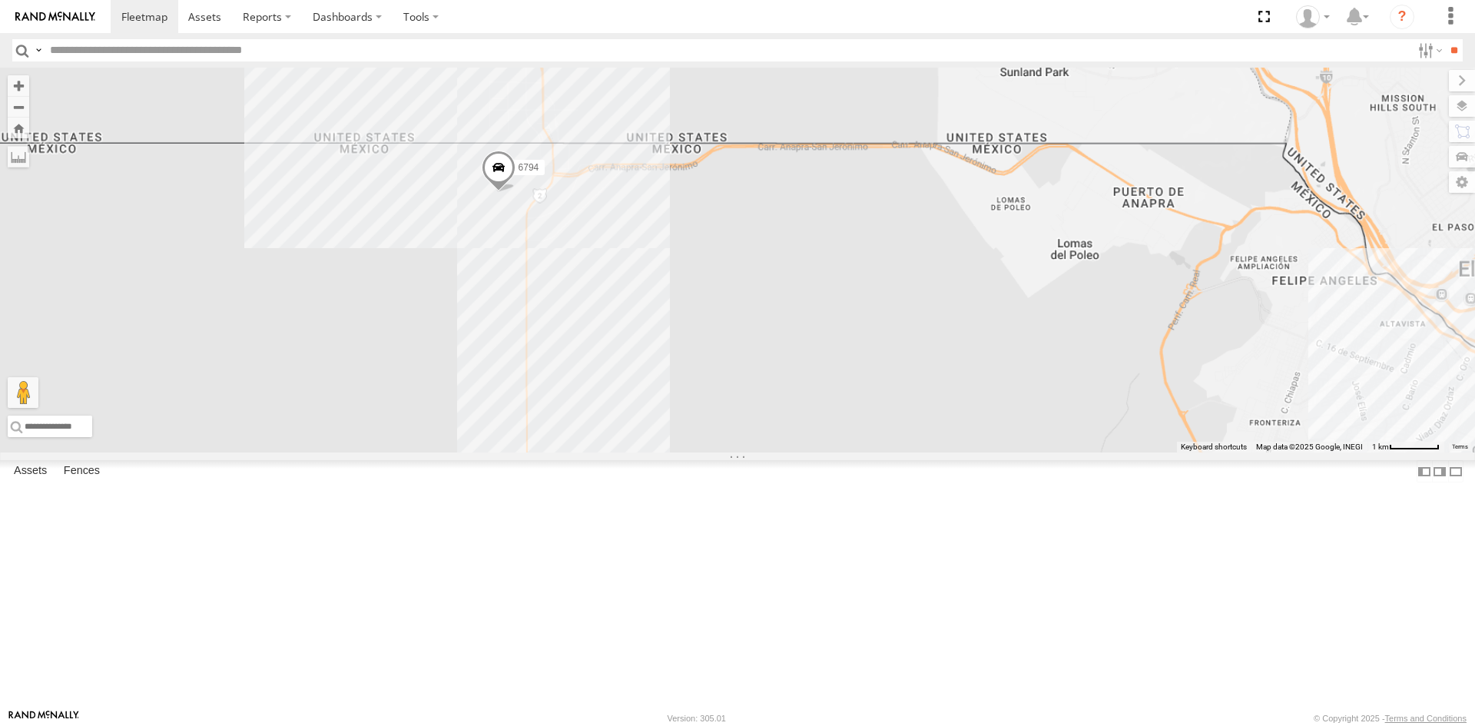
drag, startPoint x: 821, startPoint y: 324, endPoint x: 682, endPoint y: 270, distance: 149.4
click at [731, 291] on div "6794" at bounding box center [737, 260] width 1475 height 385
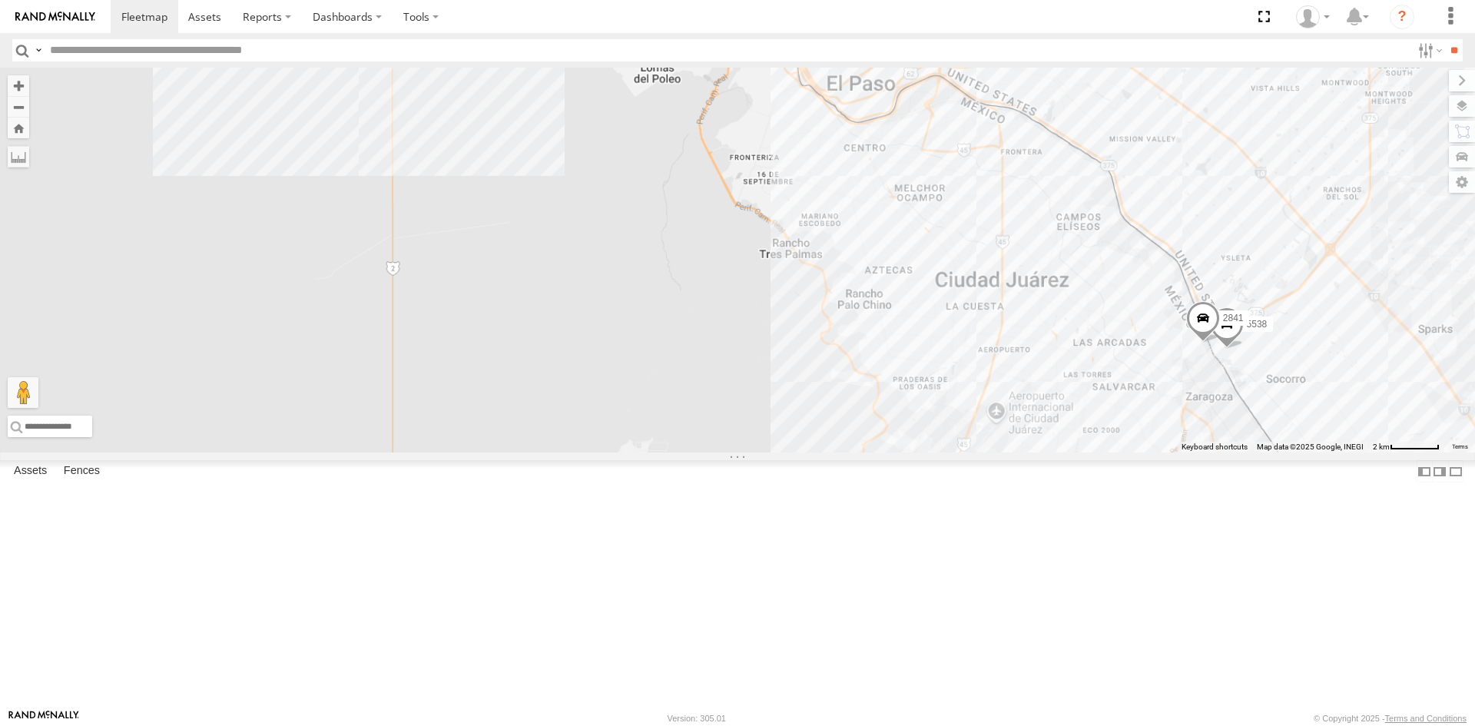
drag, startPoint x: 983, startPoint y: 501, endPoint x: 1076, endPoint y: 476, distance: 95.6
click at [1076, 452] on div "5538 2841" at bounding box center [737, 260] width 1475 height 385
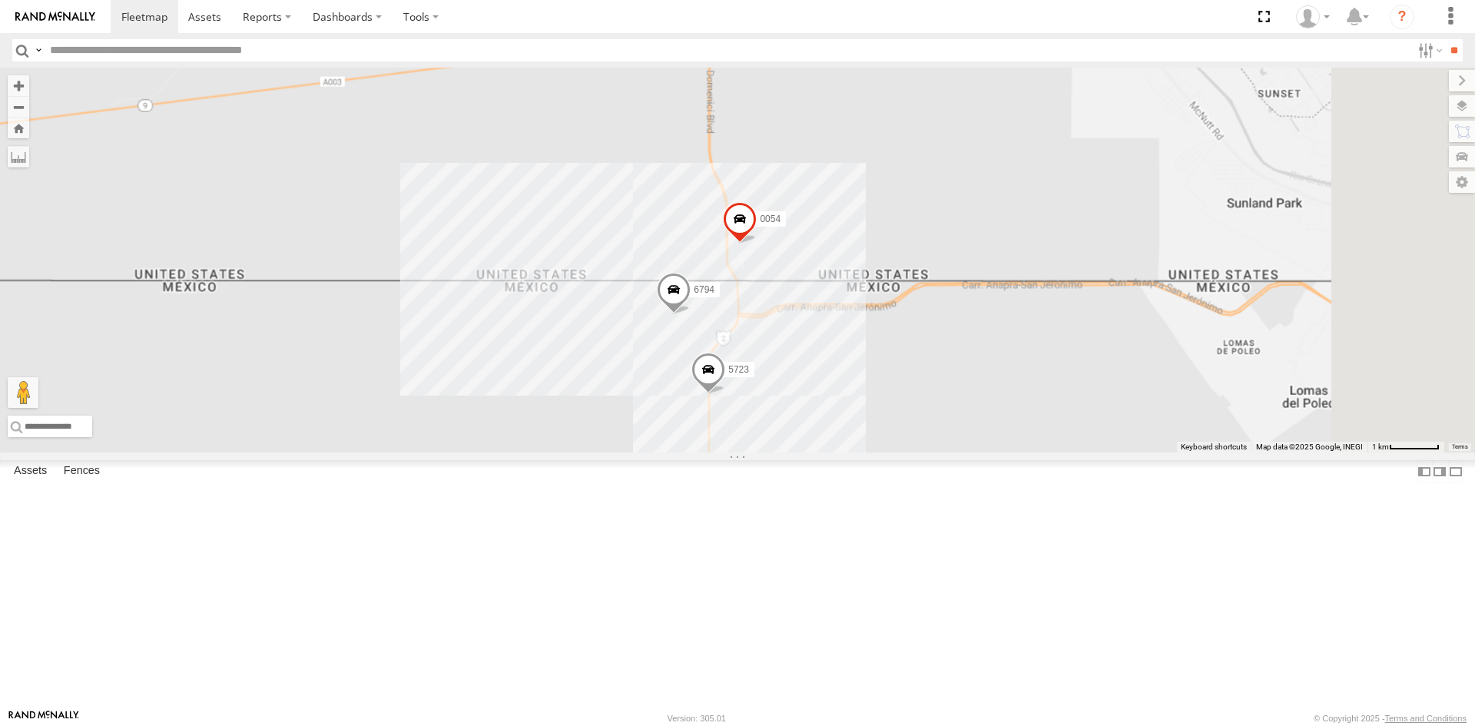
drag, startPoint x: 1199, startPoint y: 450, endPoint x: 562, endPoint y: 520, distance: 640.7
click at [564, 452] on div "4093 5723 410 8689 0054 8690 6794" at bounding box center [737, 260] width 1475 height 385
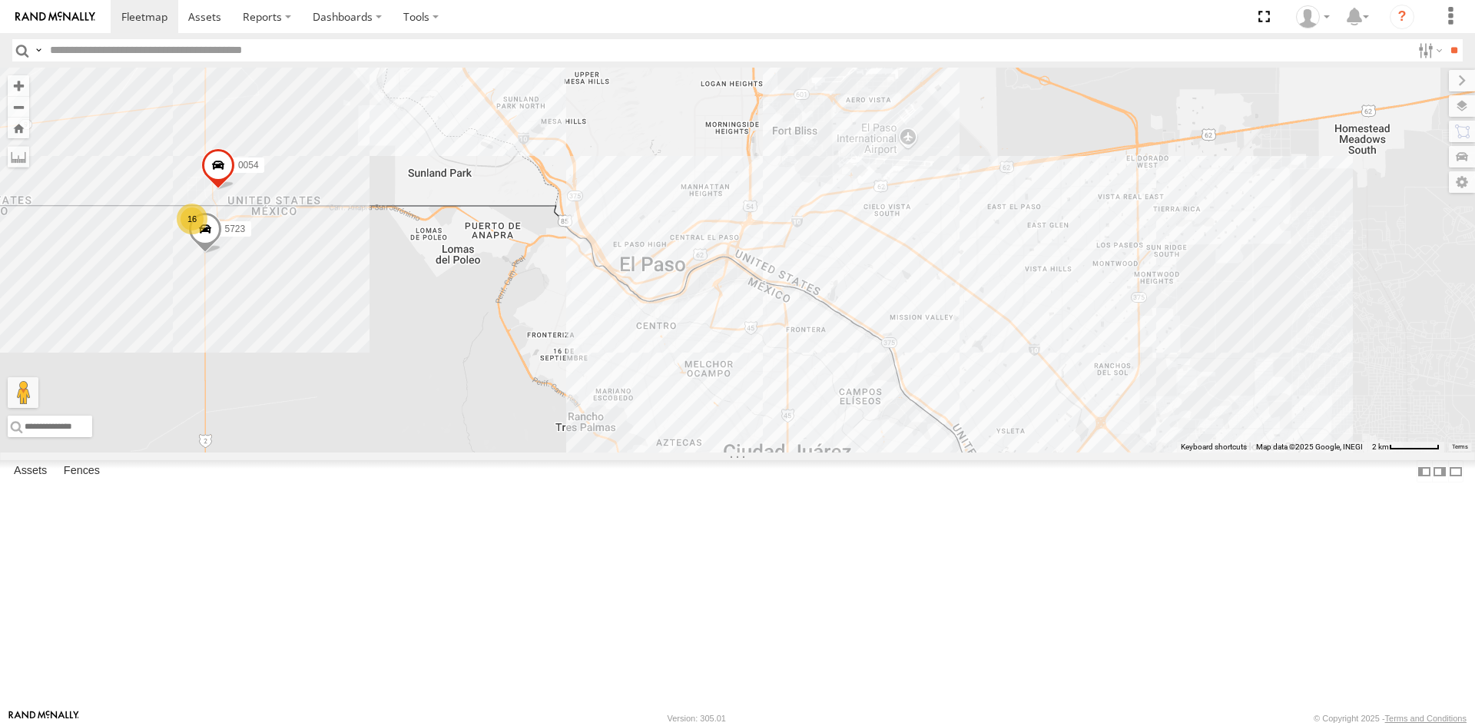
drag, startPoint x: 874, startPoint y: 469, endPoint x: 649, endPoint y: 299, distance: 282.4
click at [655, 308] on div "4093 5723 410 8689 0054 8690 16 7 1124 689" at bounding box center [737, 260] width 1475 height 385
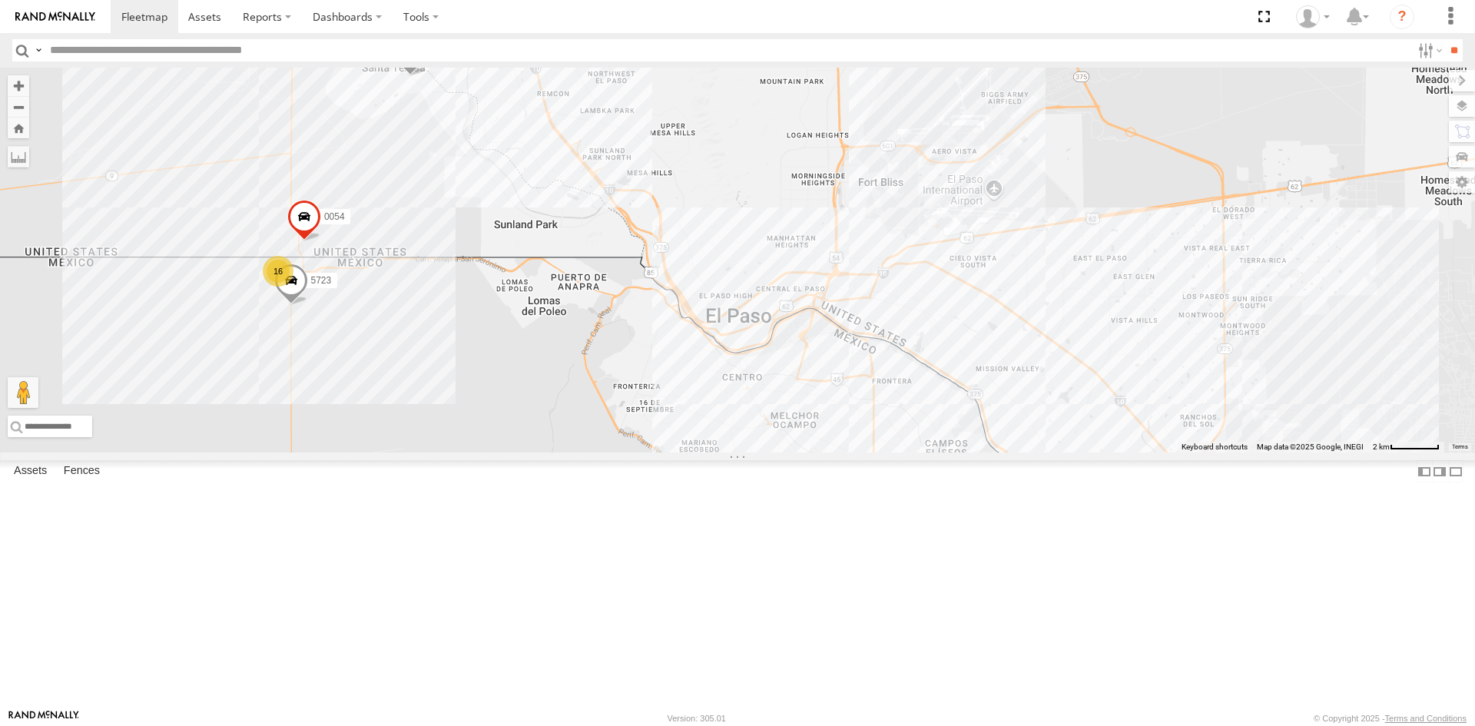
drag, startPoint x: 895, startPoint y: 388, endPoint x: 977, endPoint y: 530, distance: 164.2
click at [977, 452] on div "4093 5723 410 8689 0054 8690 1124 689 16 15 2 2" at bounding box center [737, 260] width 1475 height 385
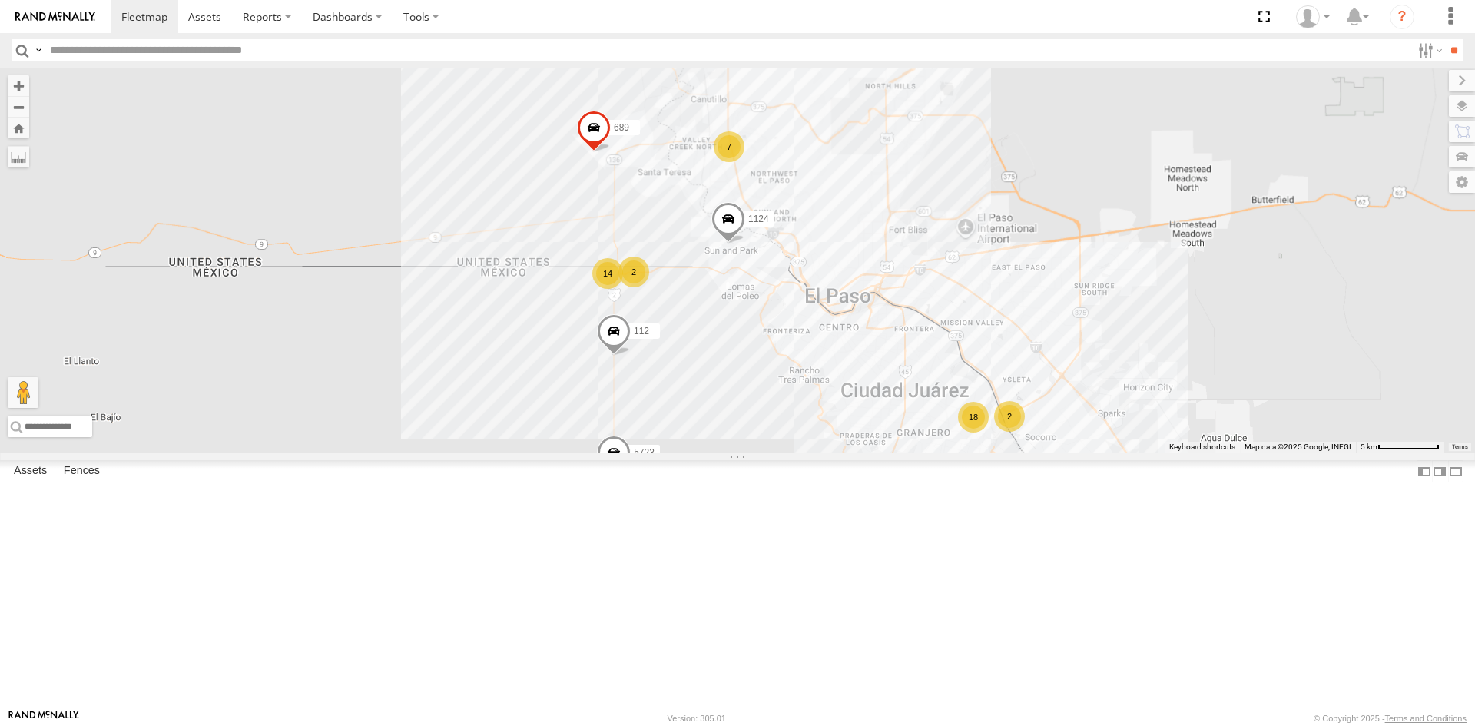
drag, startPoint x: 1056, startPoint y: 423, endPoint x: 1036, endPoint y: 406, distance: 27.2
click at [1035, 405] on div "1124 689 112 14 18 7 2 4093 5723 8689 2 8690" at bounding box center [737, 260] width 1475 height 385
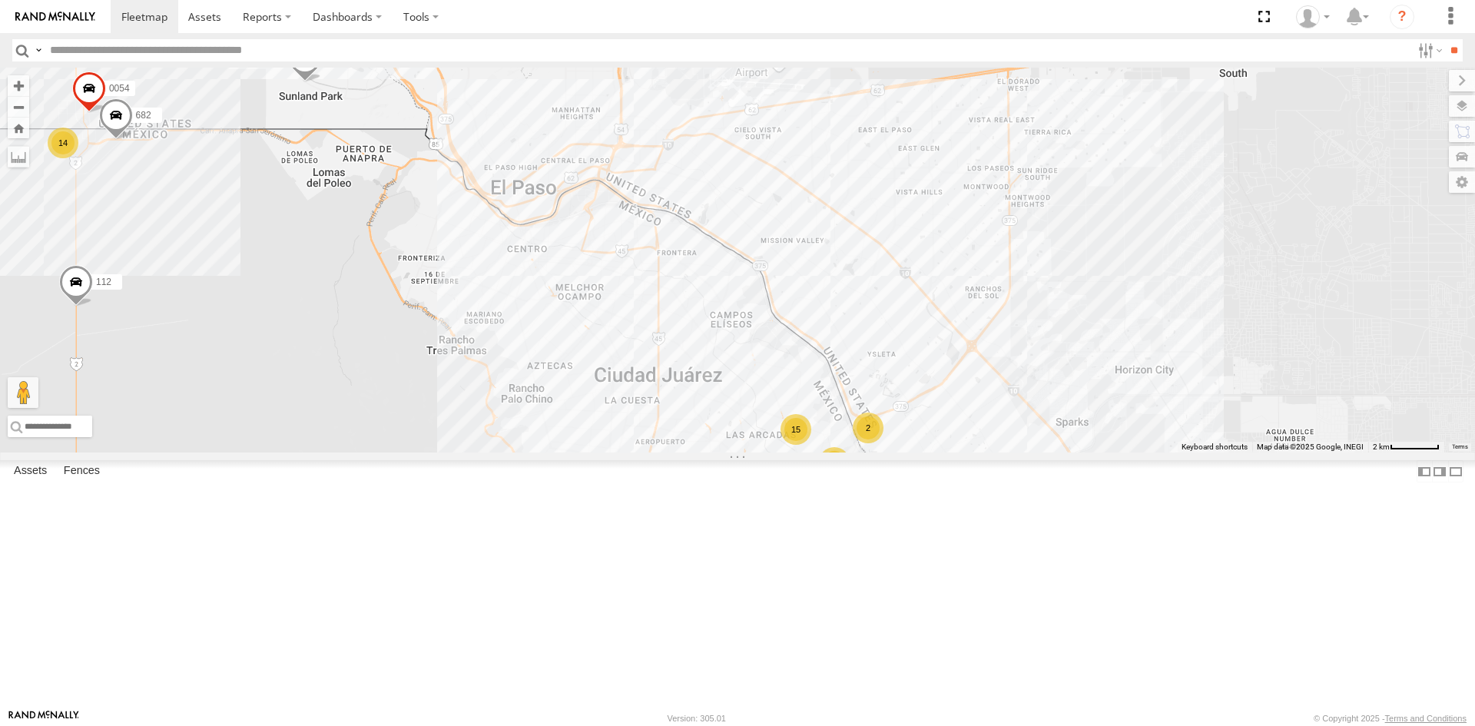
drag, startPoint x: 952, startPoint y: 429, endPoint x: 958, endPoint y: 436, distance: 9.3
click at [958, 436] on div "1124 689 112 4093 5723 8689 8690 14 15 682 3 0054 2" at bounding box center [737, 260] width 1475 height 385
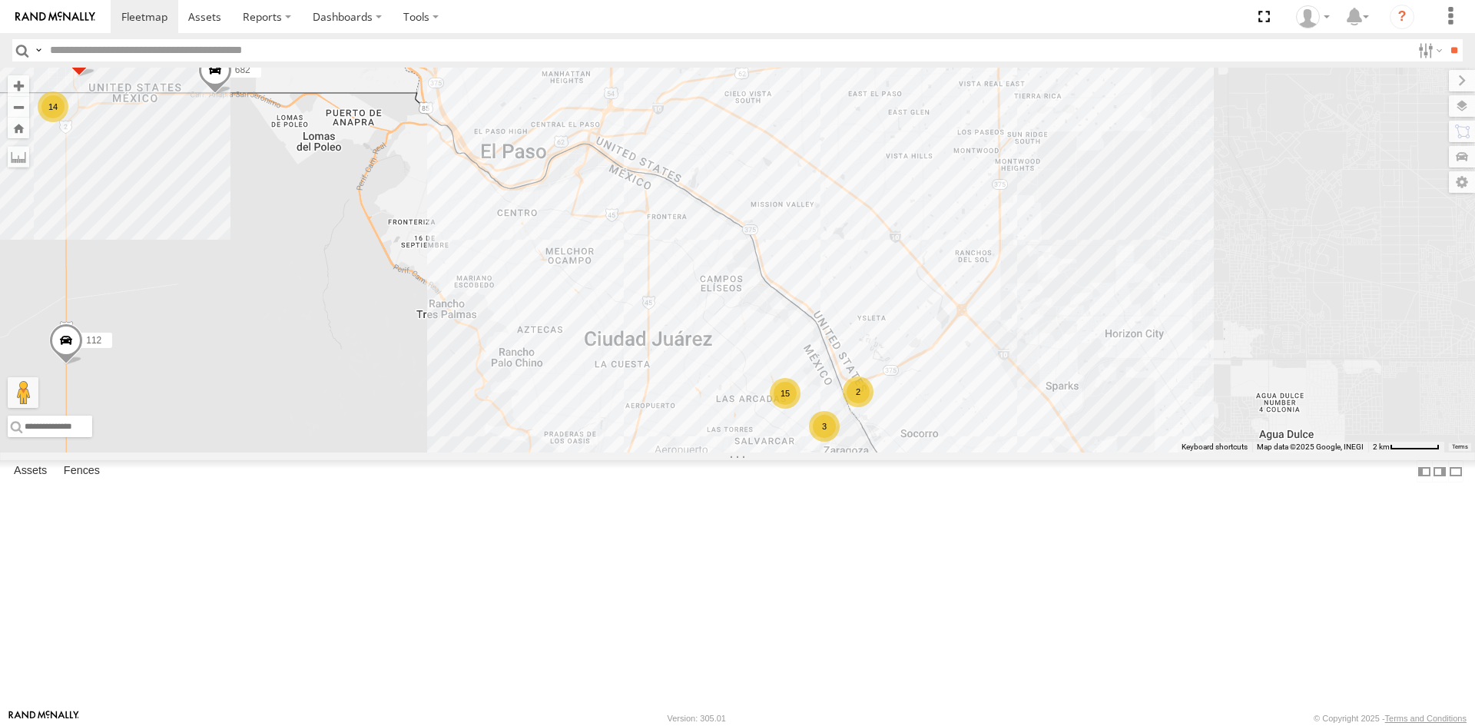
drag, startPoint x: 877, startPoint y: 378, endPoint x: 860, endPoint y: 333, distance: 47.9
click at [860, 333] on div "1124 689 112 4093 5723 8689 8690 14 15 682 3 0054 2" at bounding box center [737, 260] width 1475 height 385
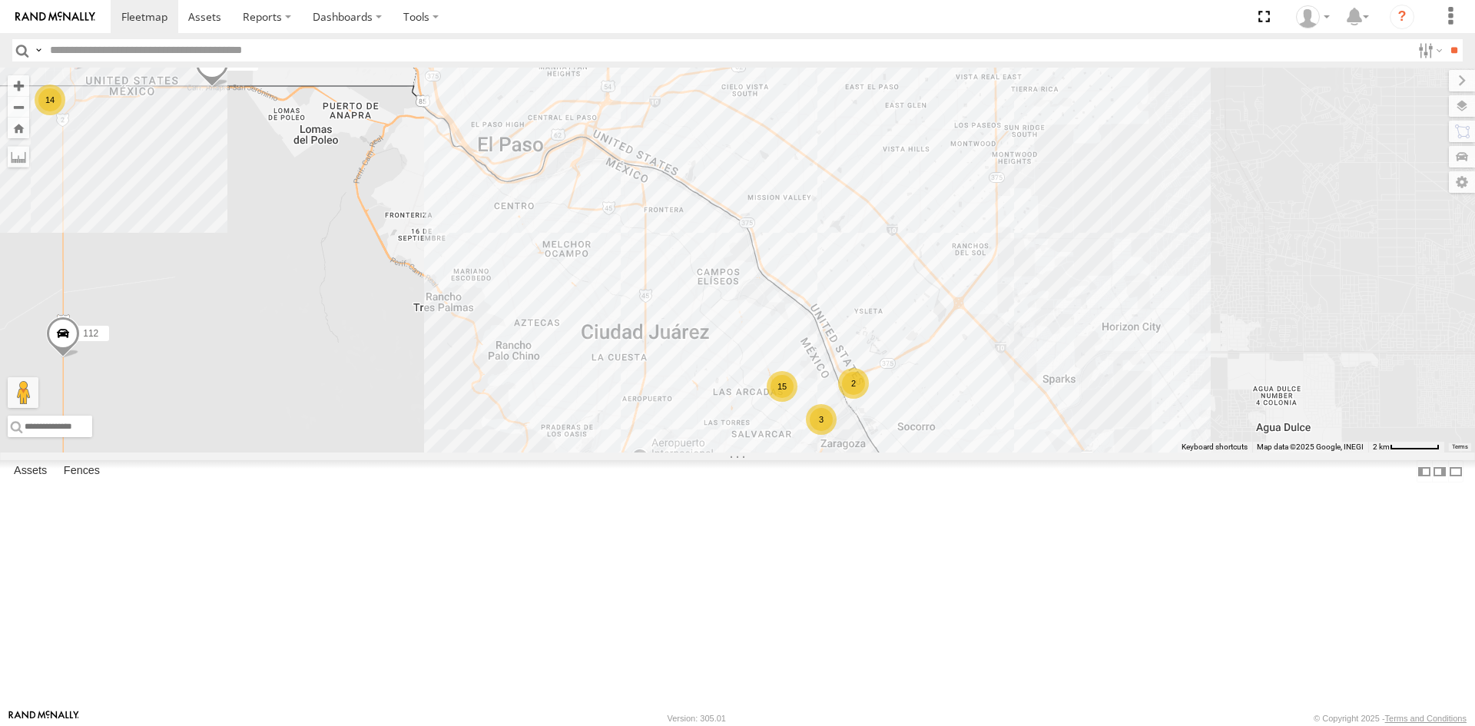
drag, startPoint x: 890, startPoint y: 413, endPoint x: 897, endPoint y: 427, distance: 15.5
click at [897, 427] on div "1124 689 112 4093 5723 8689 8690 682 0054 14 15 3 2" at bounding box center [737, 260] width 1475 height 385
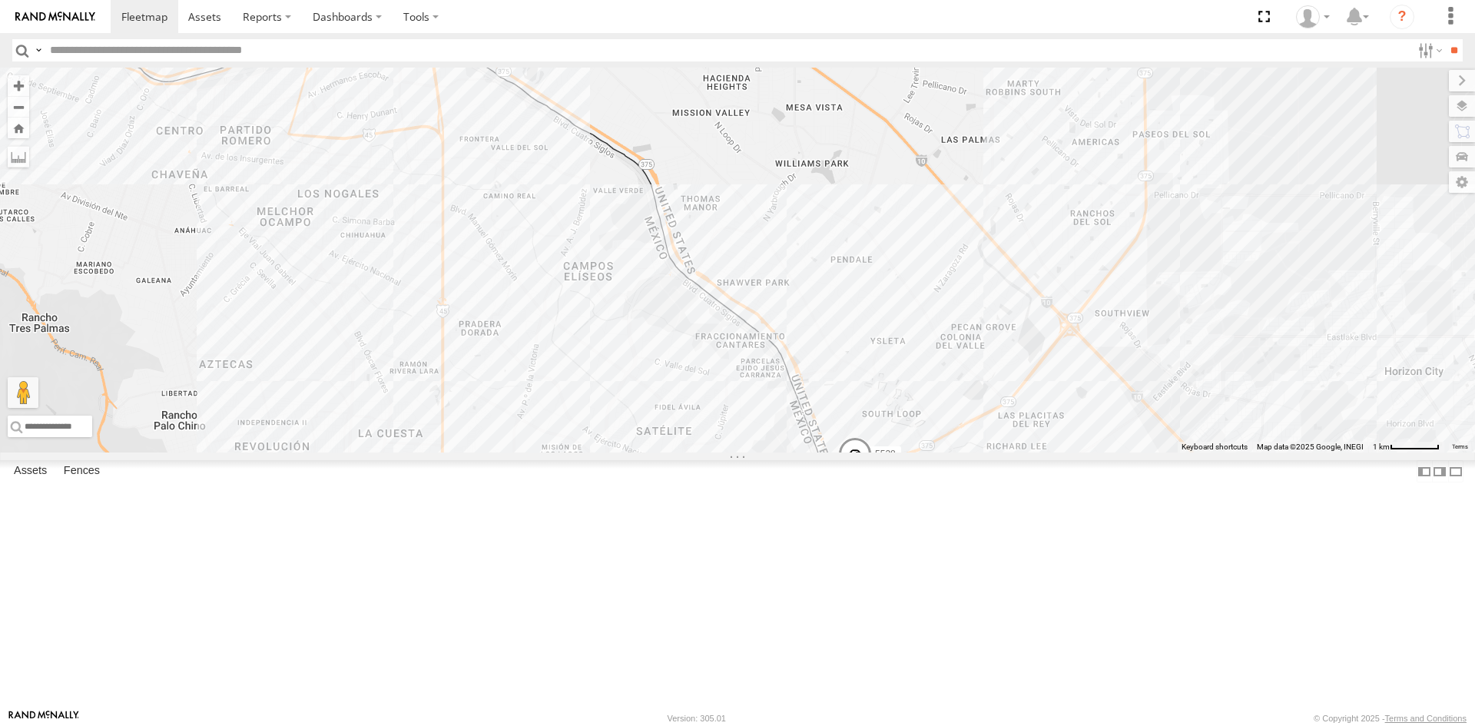
drag, startPoint x: 926, startPoint y: 462, endPoint x: 1009, endPoint y: 552, distance: 121.8
click at [1009, 452] on div "1124 689 112 4093 5723 8689 8690 682 0054 5538 2841" at bounding box center [737, 260] width 1475 height 385
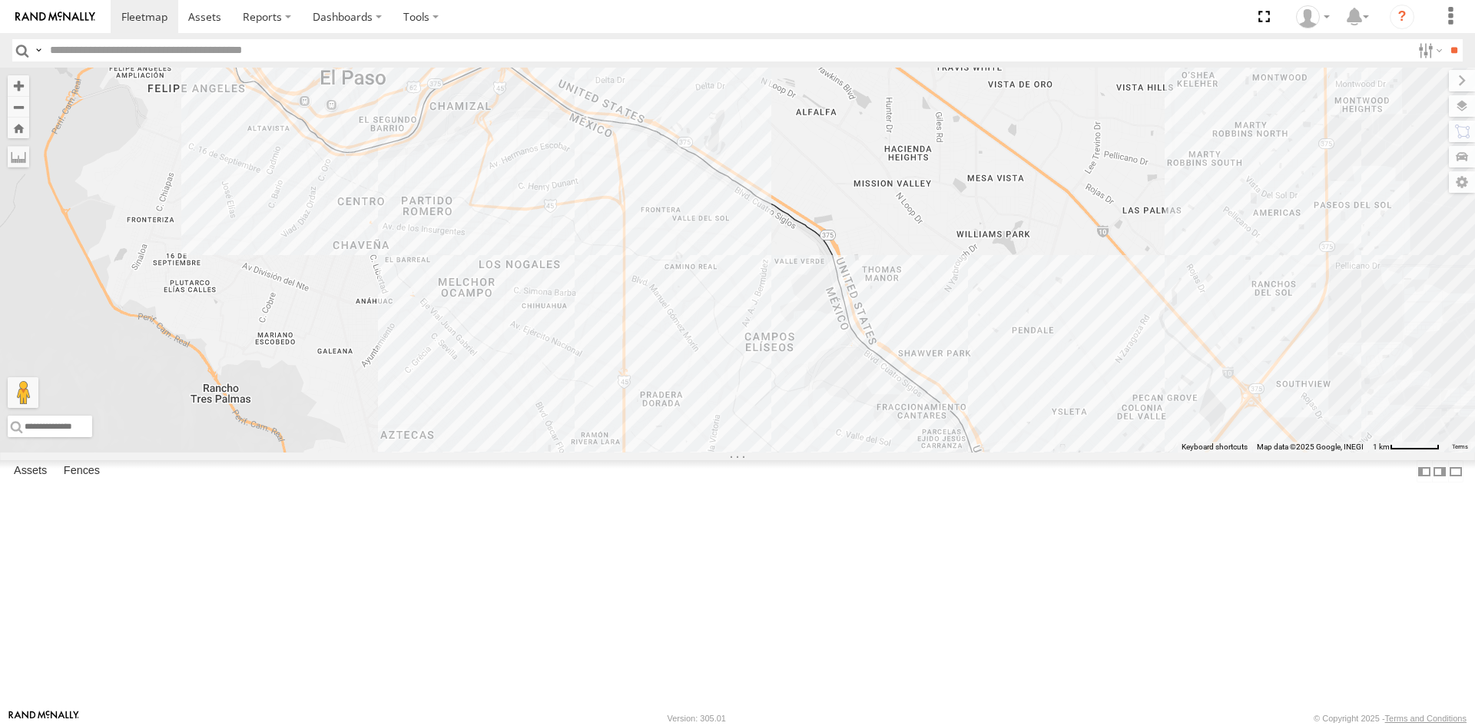
drag, startPoint x: 1045, startPoint y: 492, endPoint x: 1211, endPoint y: 536, distance: 172.6
click at [1211, 452] on div "1124 689 112 4093 5723 8689 8690 682 0054 5538 2841 15 3" at bounding box center [737, 260] width 1475 height 385
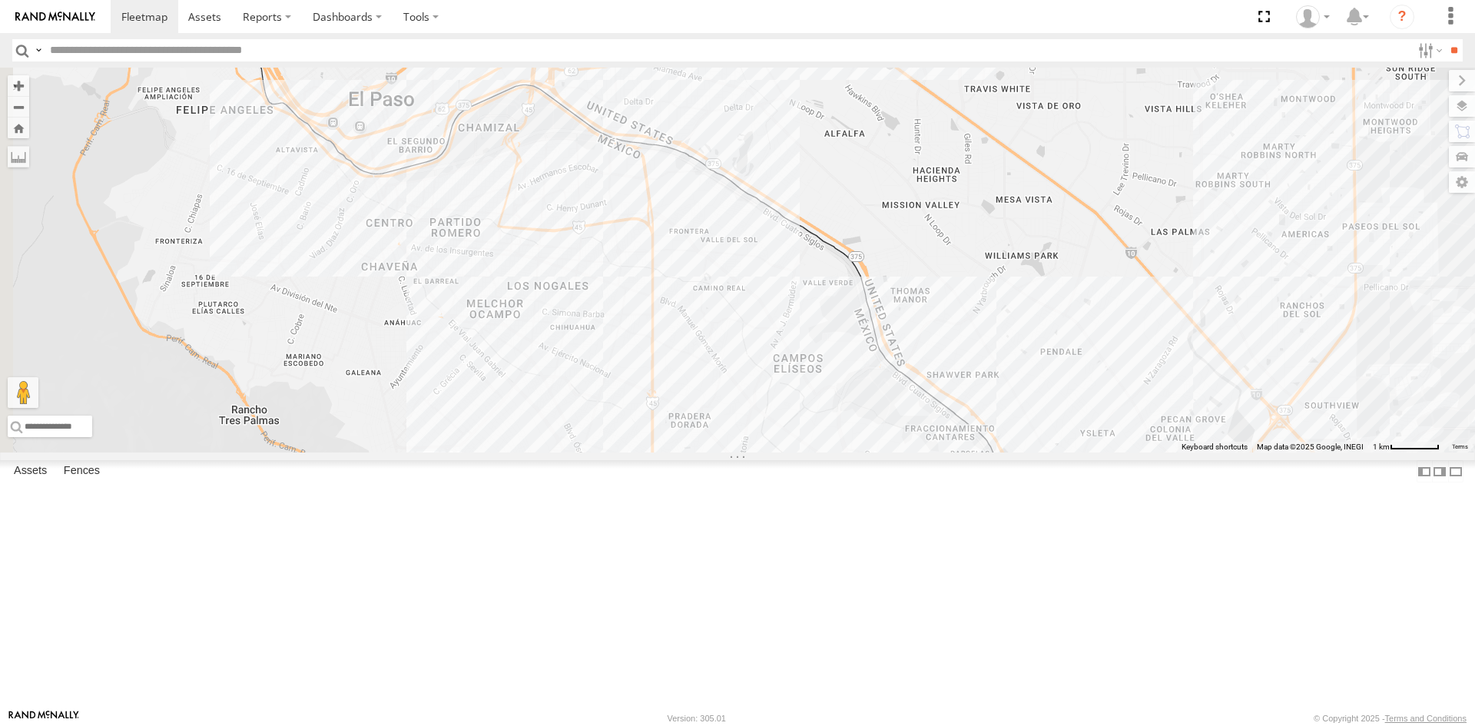
drag, startPoint x: 1151, startPoint y: 459, endPoint x: 1237, endPoint y: 545, distance: 121.7
click at [1231, 452] on div "1124 689 112 4093 5723 8689 8690 682 0054 5538 2841 15 3" at bounding box center [737, 260] width 1475 height 385
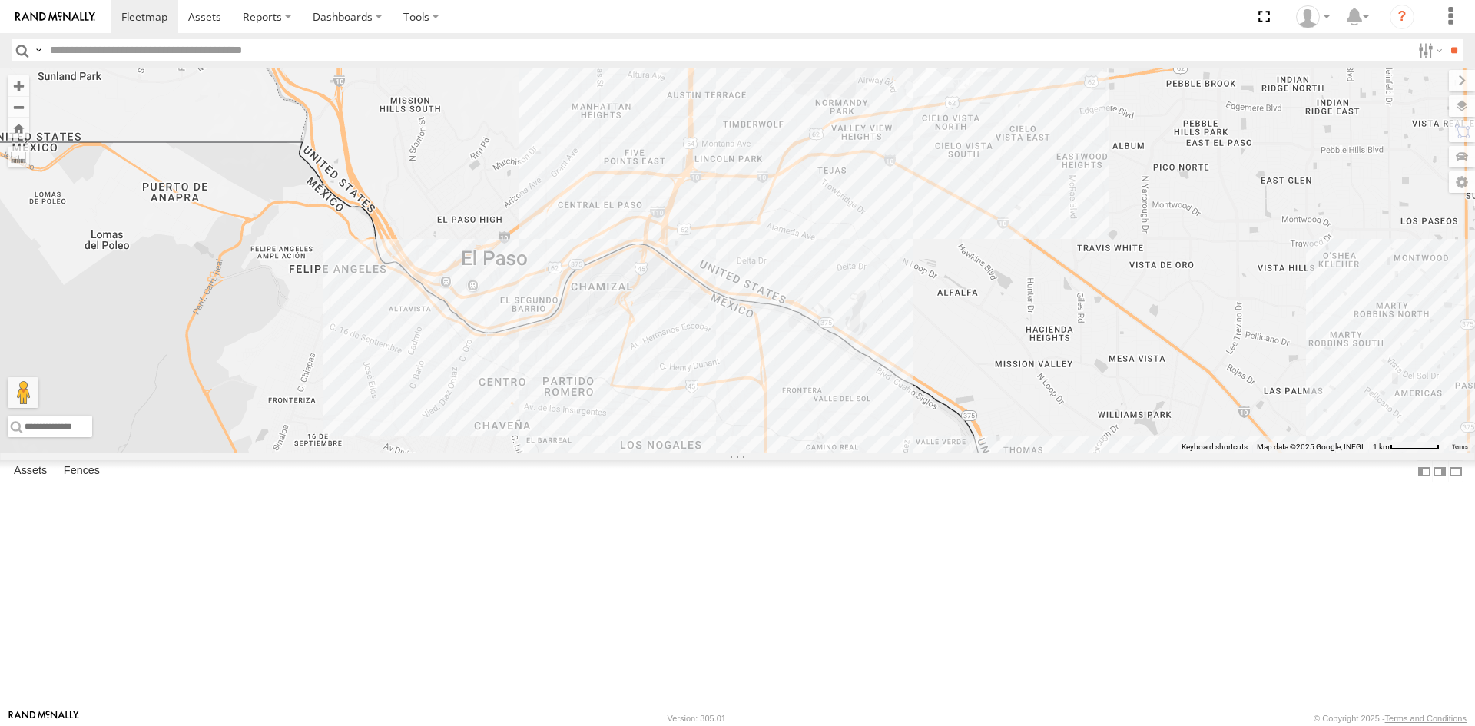
drag, startPoint x: 1172, startPoint y: 467, endPoint x: 1214, endPoint y: 542, distance: 85.3
click at [1212, 452] on div "1124 689 112 4093 5723 8689 8690 682 0054 5538 2841 15 3" at bounding box center [737, 260] width 1475 height 385
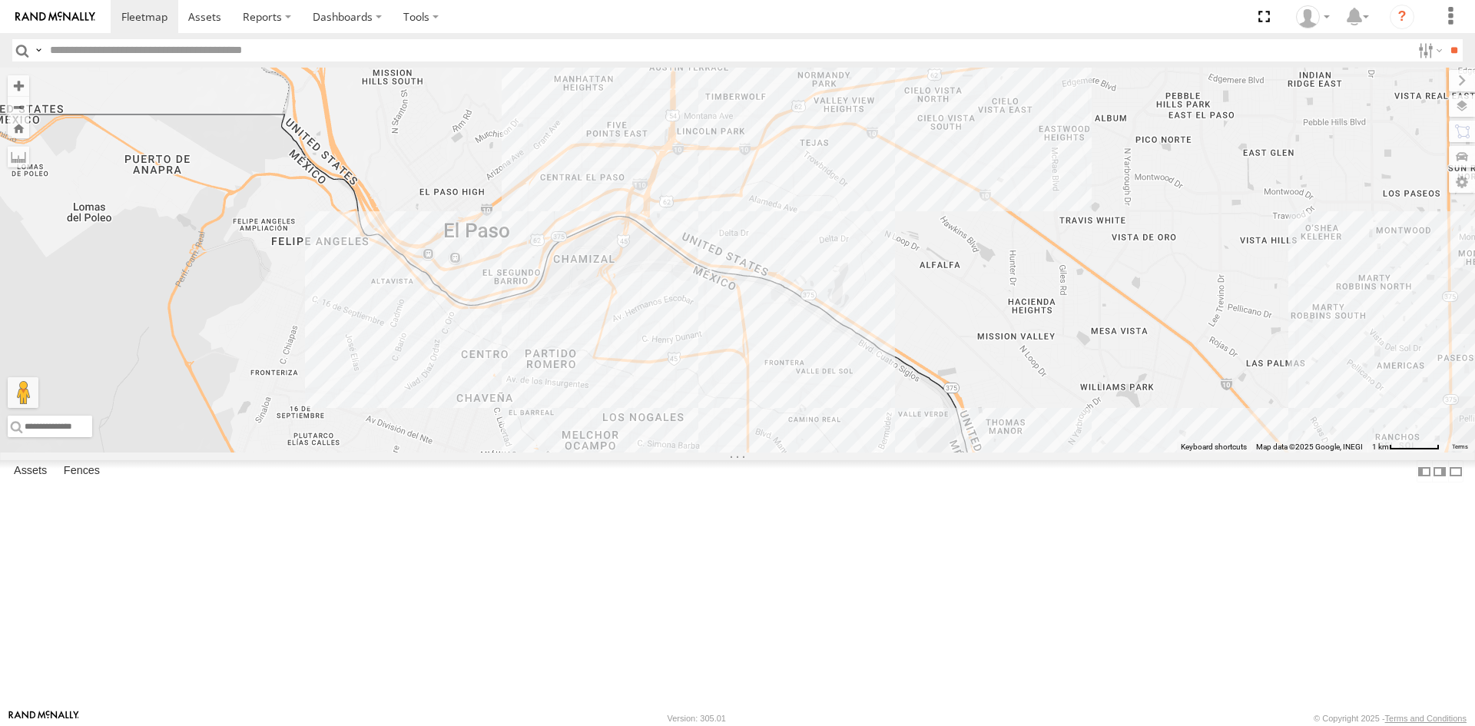
drag, startPoint x: 1201, startPoint y: 519, endPoint x: 1185, endPoint y: 493, distance: 30.5
click at [1185, 452] on div "1124 689 112 4093 5723 8689 8690 682 0054 5538 2841 15 3" at bounding box center [737, 260] width 1475 height 385
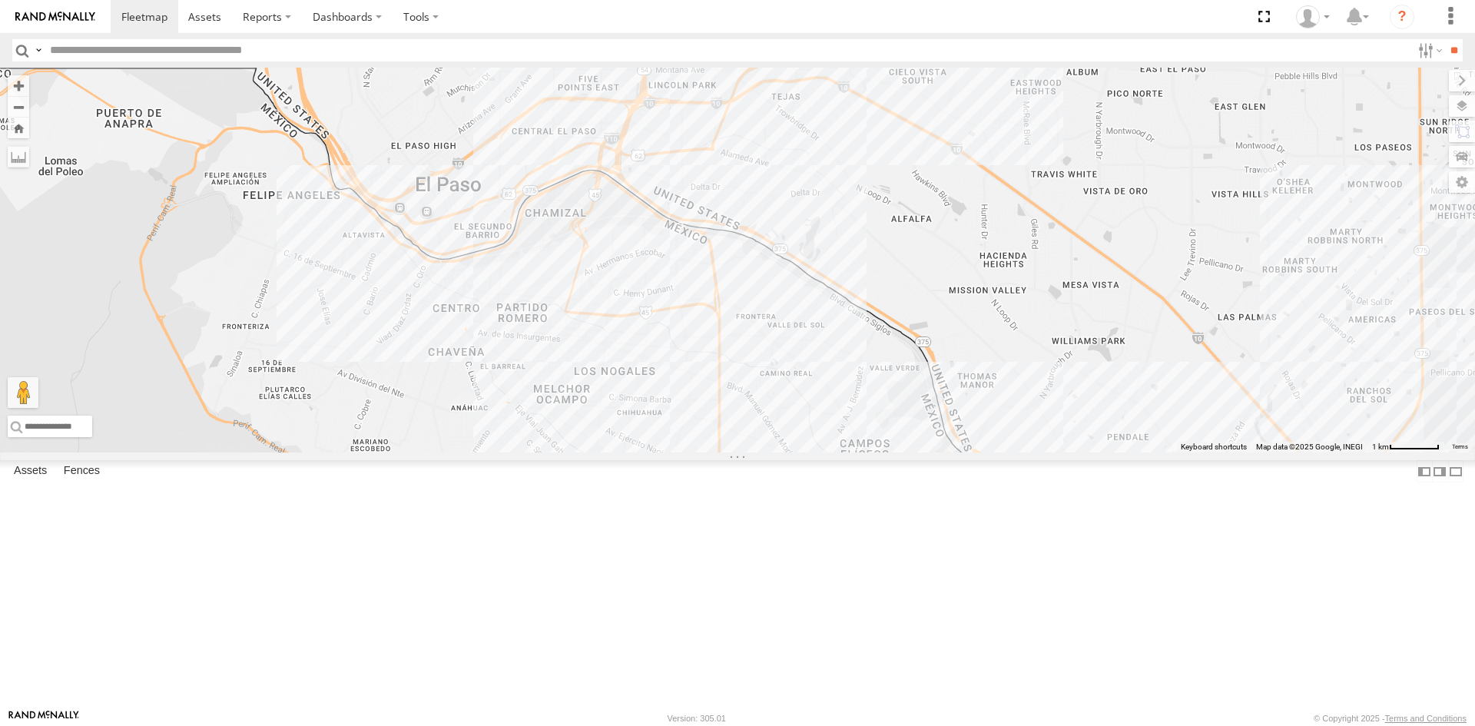
drag, startPoint x: 810, startPoint y: 457, endPoint x: 787, endPoint y: 419, distance: 44.5
click at [787, 419] on div "1124" at bounding box center [737, 260] width 1475 height 385
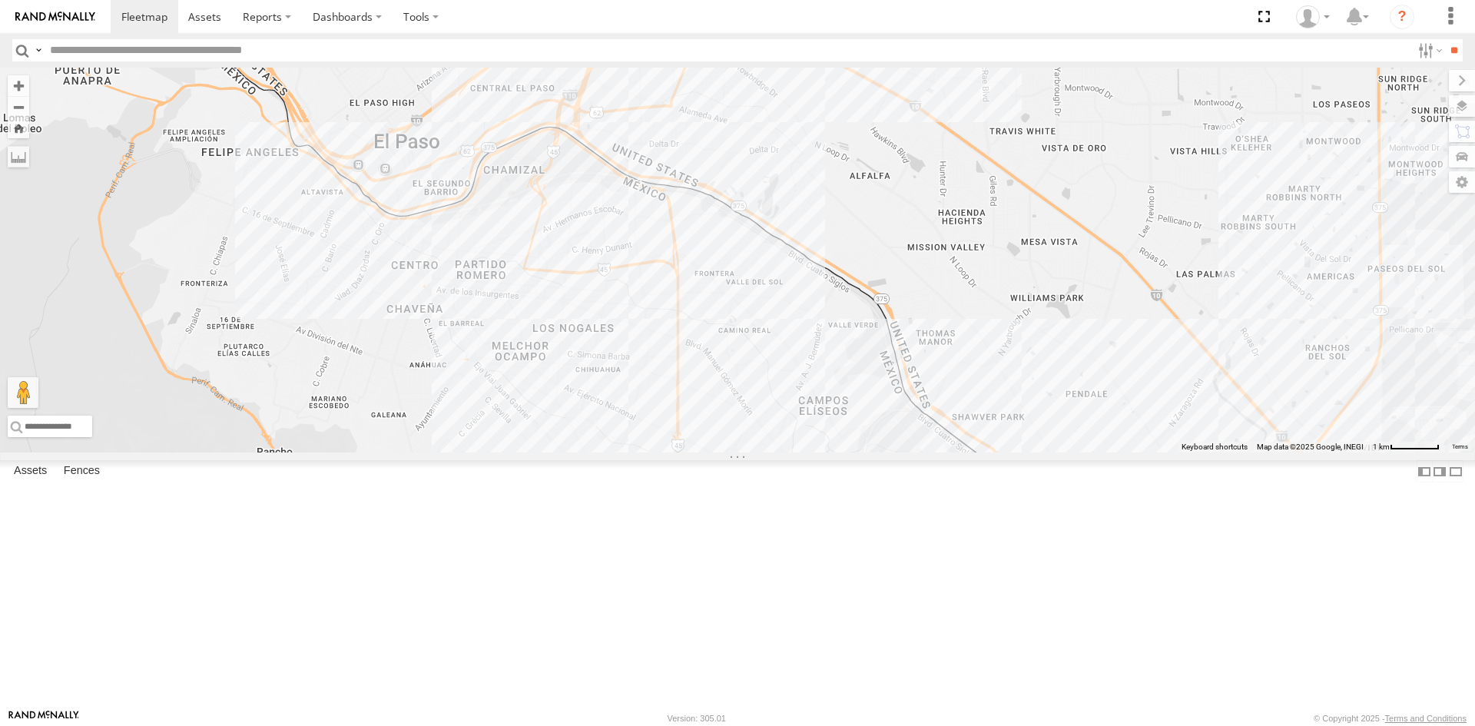
drag, startPoint x: 879, startPoint y: 336, endPoint x: 869, endPoint y: 327, distance: 13.1
click at [869, 327] on div "1124" at bounding box center [737, 260] width 1475 height 385
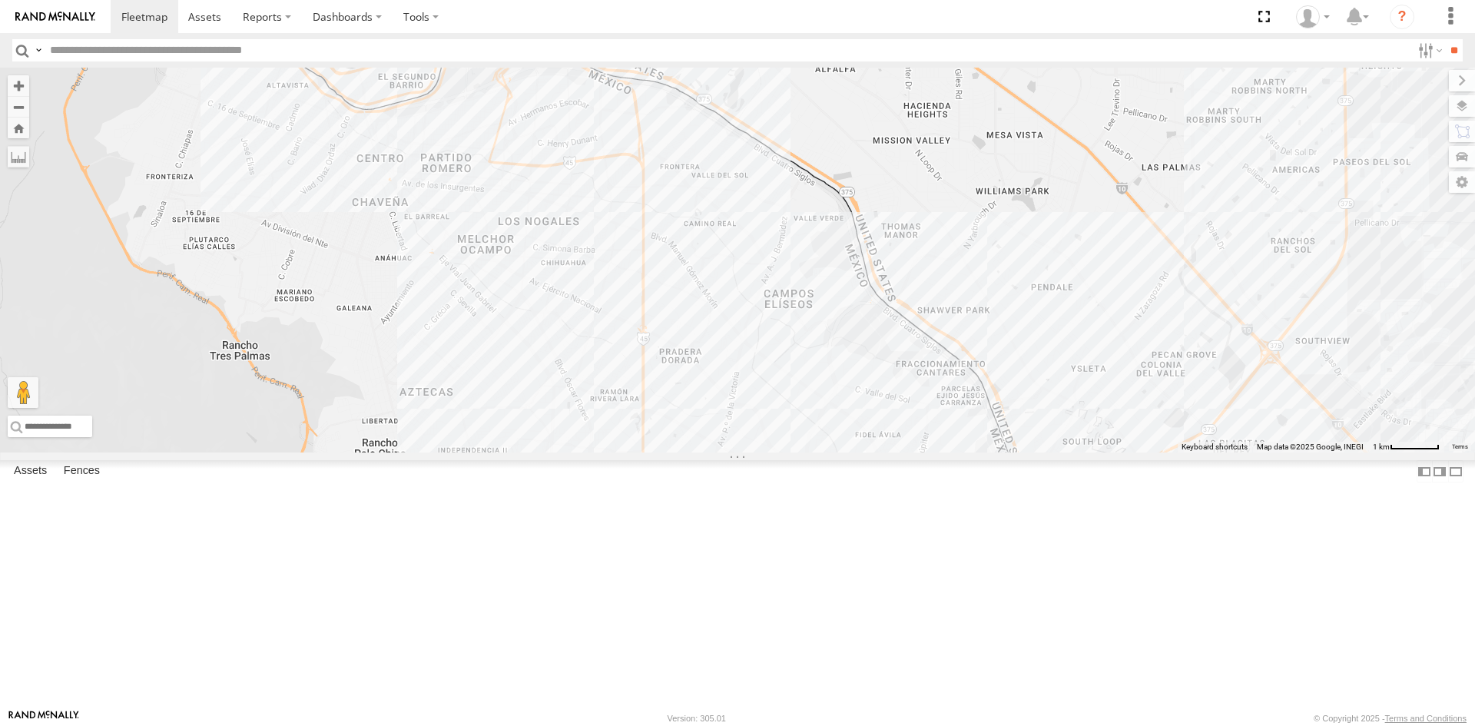
drag, startPoint x: 900, startPoint y: 474, endPoint x: 864, endPoint y: 360, distance: 119.3
click at [864, 360] on div "1124 682" at bounding box center [737, 260] width 1475 height 385
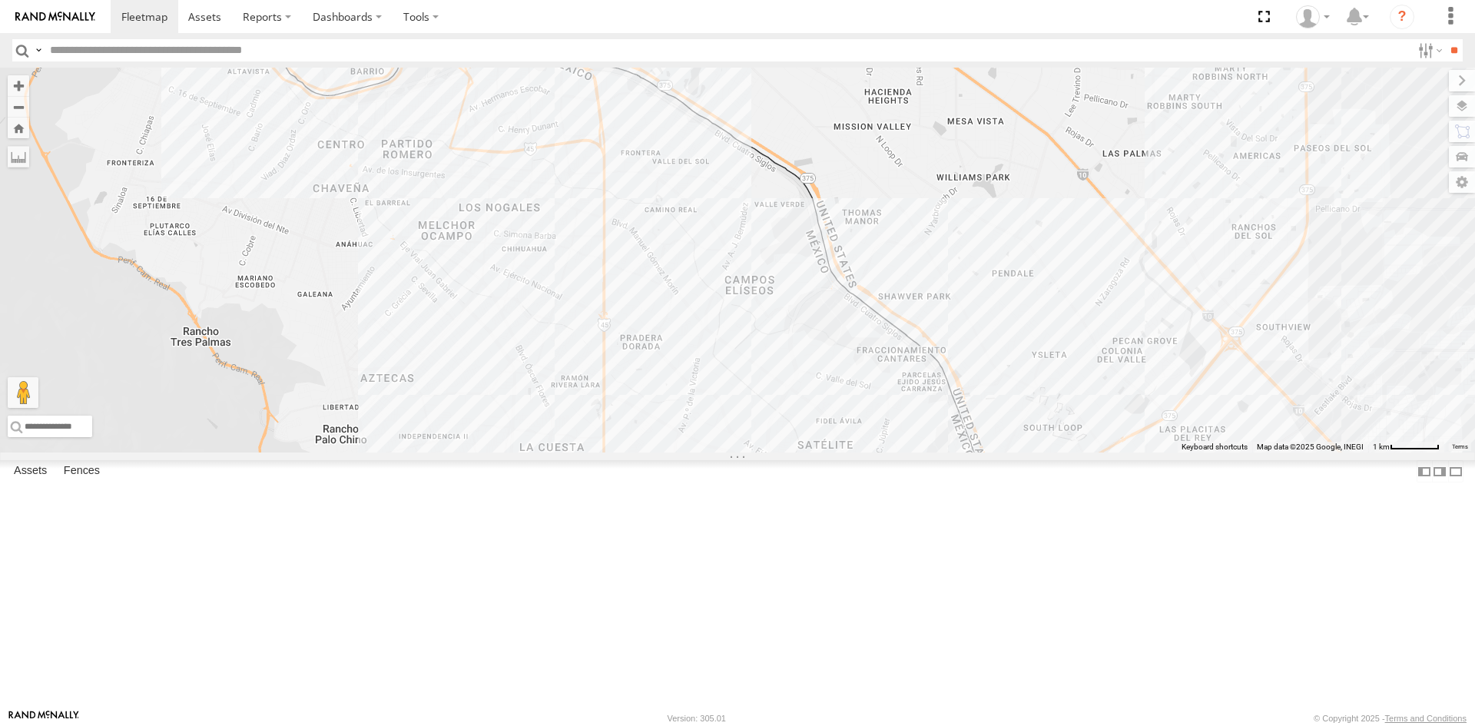
click at [1006, 439] on div "1124 682 15 3 2" at bounding box center [737, 260] width 1475 height 385
drag, startPoint x: 1003, startPoint y: 532, endPoint x: 1013, endPoint y: 562, distance: 30.9
click at [995, 452] on div "1124 682 15 3 2" at bounding box center [737, 260] width 1475 height 385
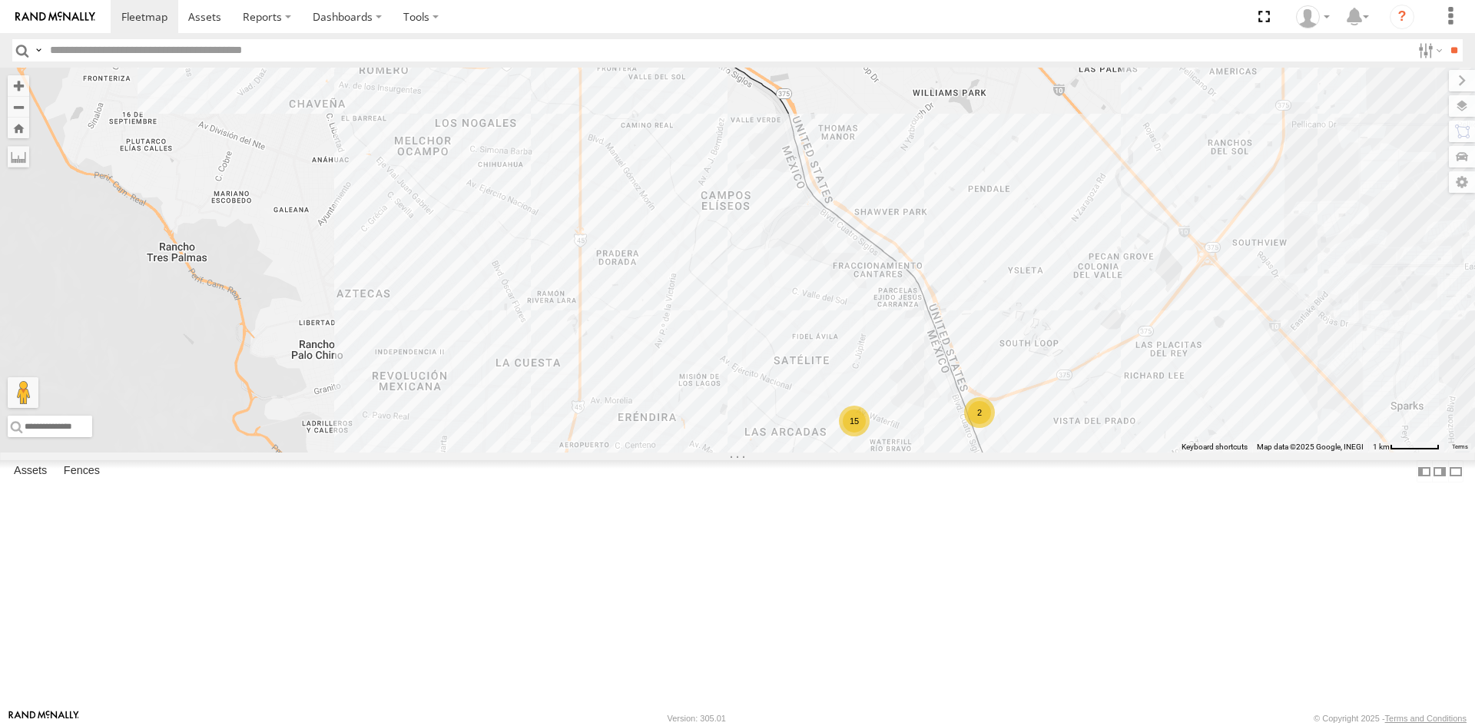
click at [1006, 452] on div "1124 682 15 3 2" at bounding box center [737, 260] width 1475 height 385
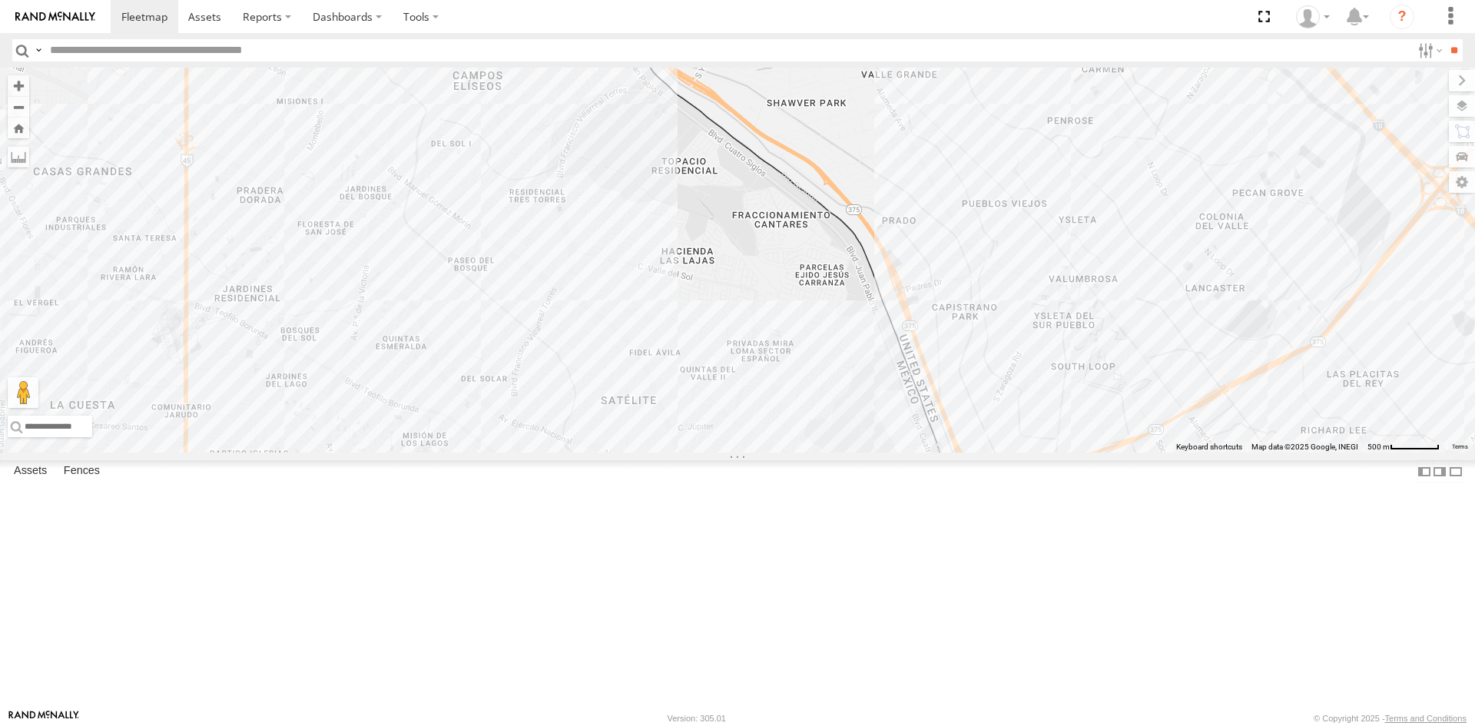
drag, startPoint x: 996, startPoint y: 427, endPoint x: 1016, endPoint y: 527, distance: 102.0
click at [1016, 452] on div "15 3 5538 2841" at bounding box center [737, 260] width 1475 height 385
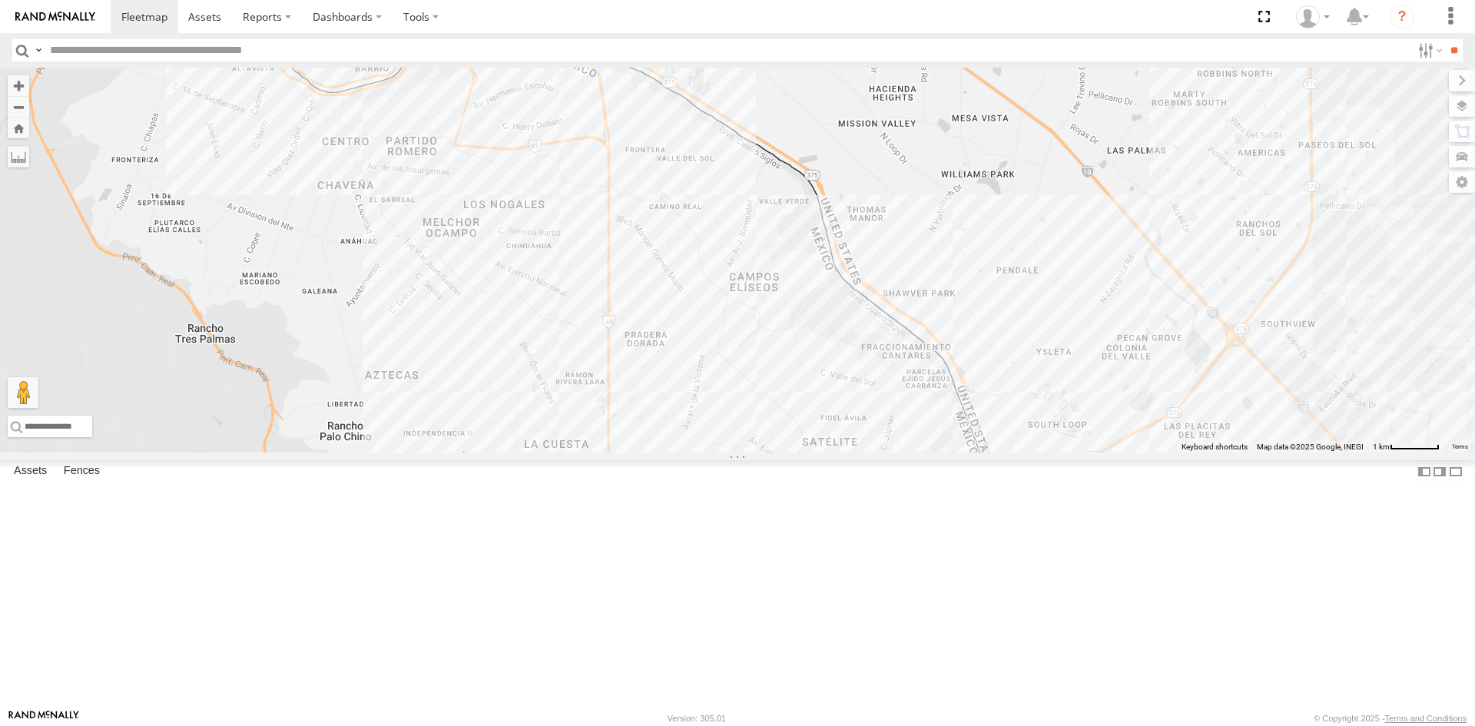
drag, startPoint x: 1029, startPoint y: 477, endPoint x: 1038, endPoint y: 518, distance: 41.7
click at [1038, 452] on div "1124 682 15 3 2" at bounding box center [737, 260] width 1475 height 385
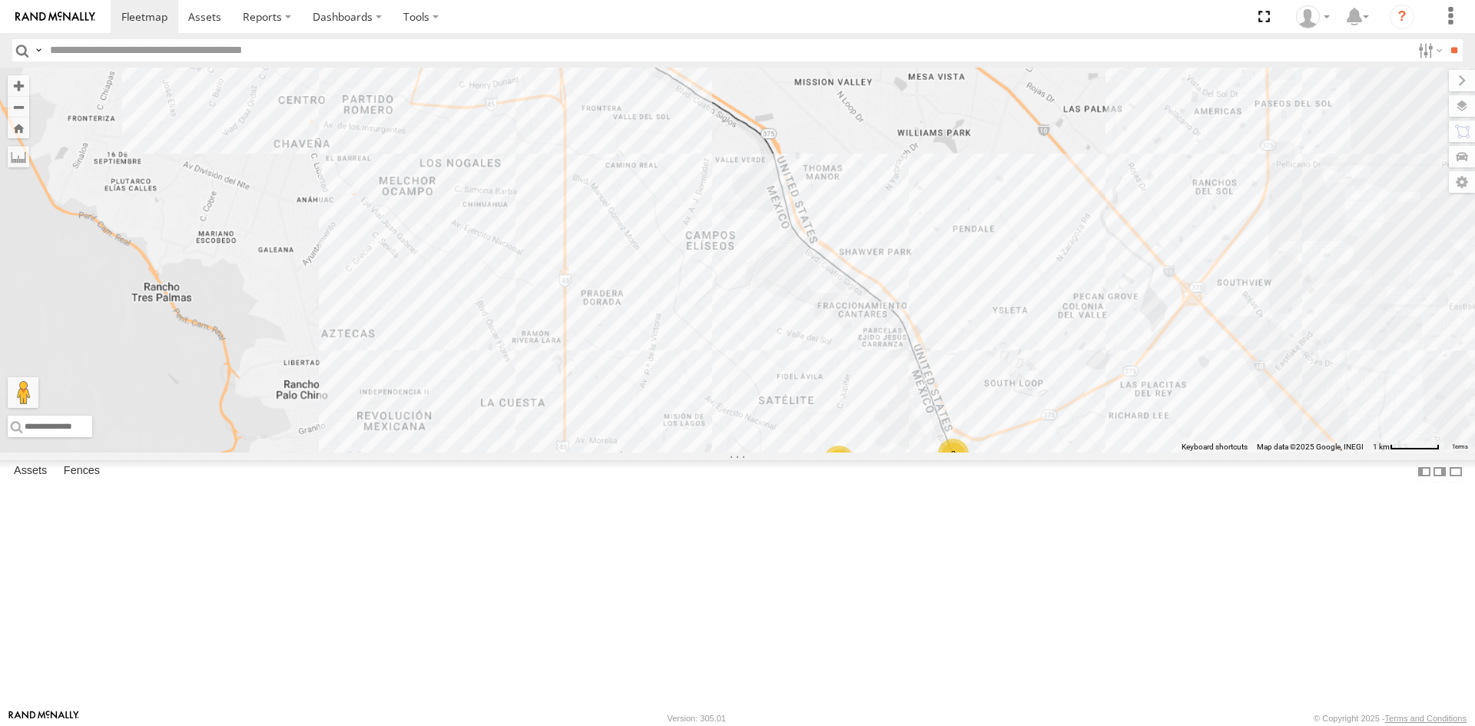
drag, startPoint x: 1077, startPoint y: 582, endPoint x: 1036, endPoint y: 532, distance: 64.4
click at [1036, 452] on div "1124 682 15 3 2" at bounding box center [737, 260] width 1475 height 385
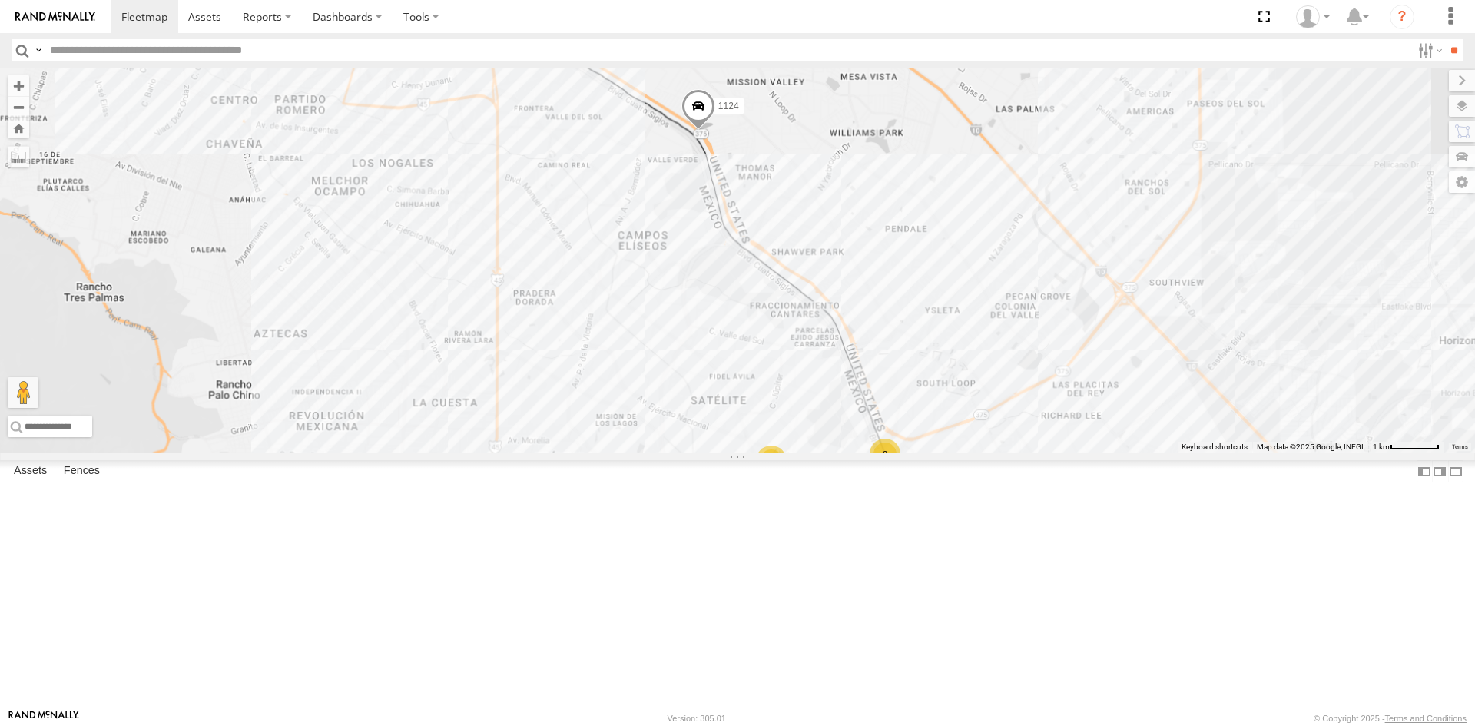
drag, startPoint x: 986, startPoint y: 526, endPoint x: 987, endPoint y: 506, distance: 20.0
click at [987, 452] on div "1124 682 15 3 2" at bounding box center [737, 260] width 1475 height 385
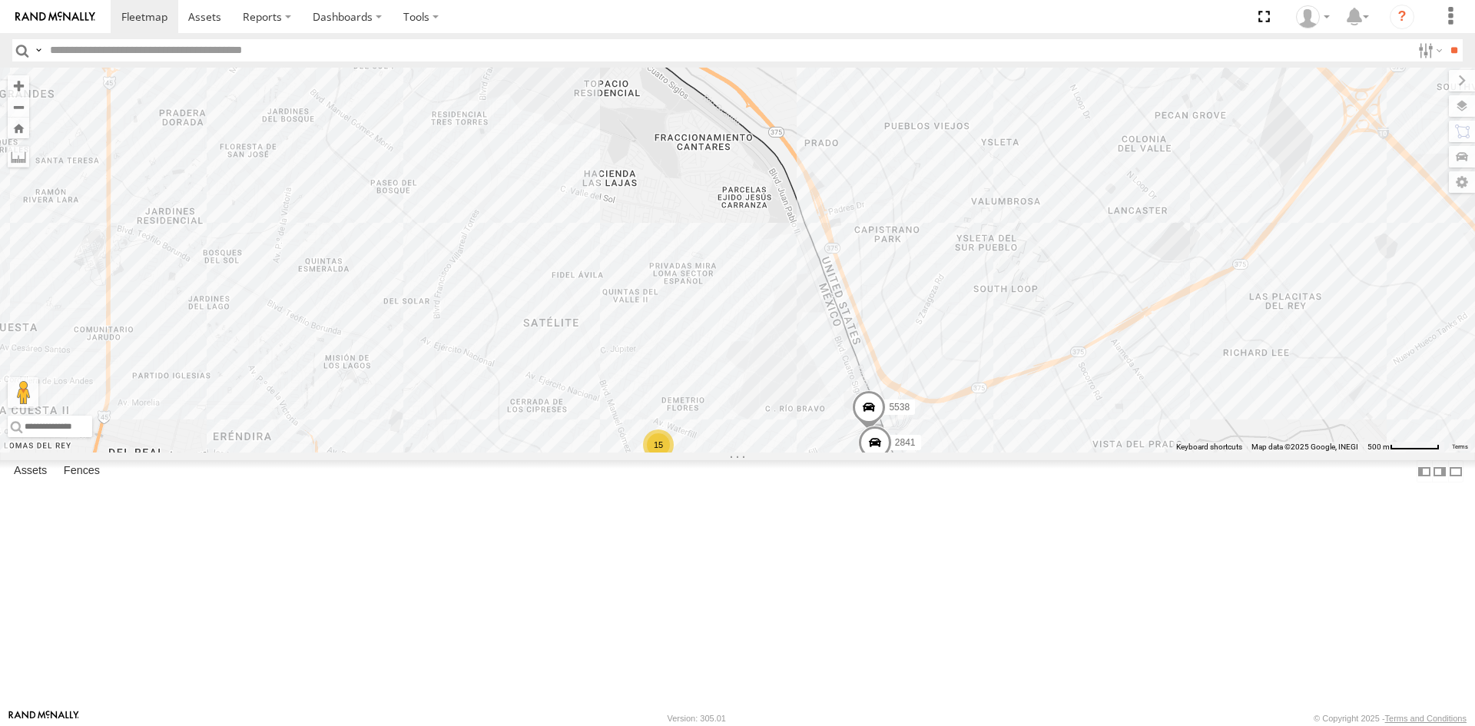
drag, startPoint x: 986, startPoint y: 414, endPoint x: 1188, endPoint y: 210, distance: 286.8
click at [998, 404] on div "1124 682 15 3 5538 2841" at bounding box center [737, 260] width 1475 height 385
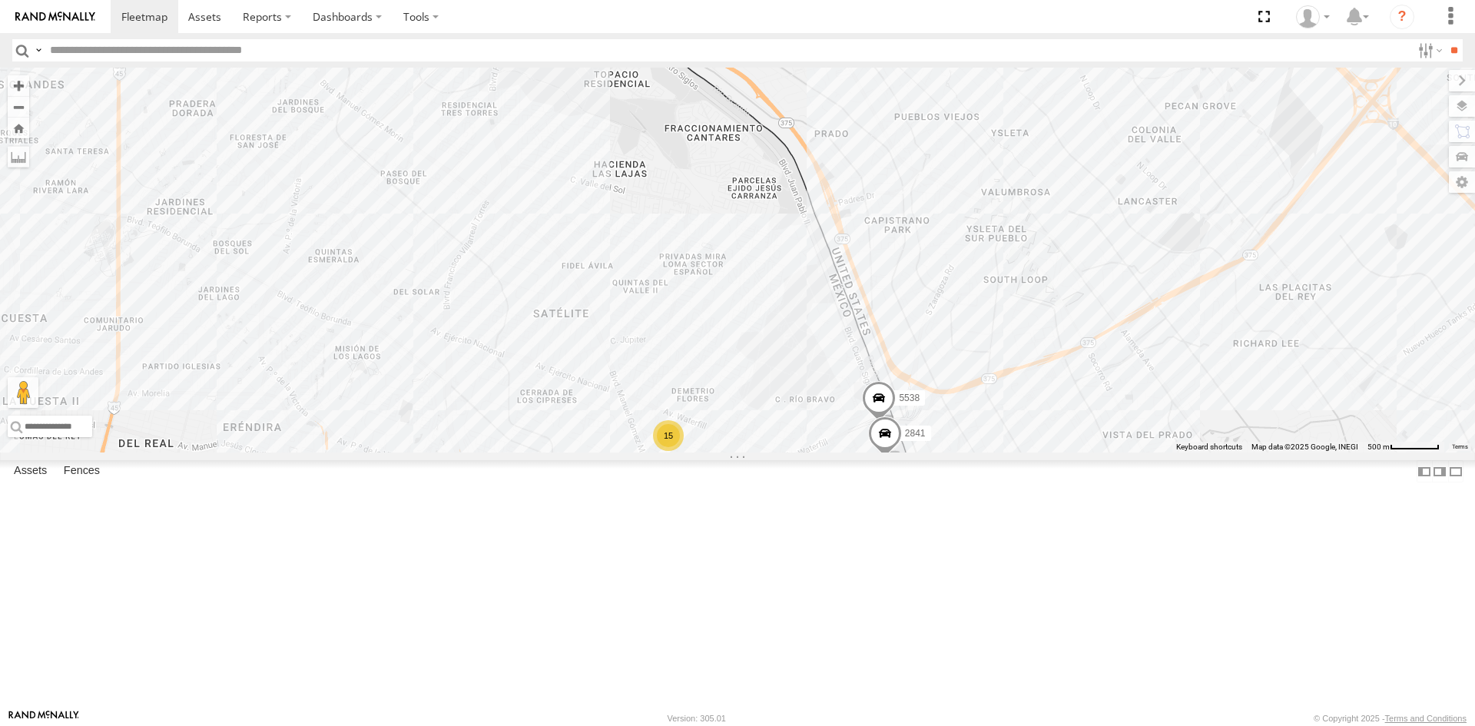
click at [0, 0] on label at bounding box center [0, 0] width 0 height 0
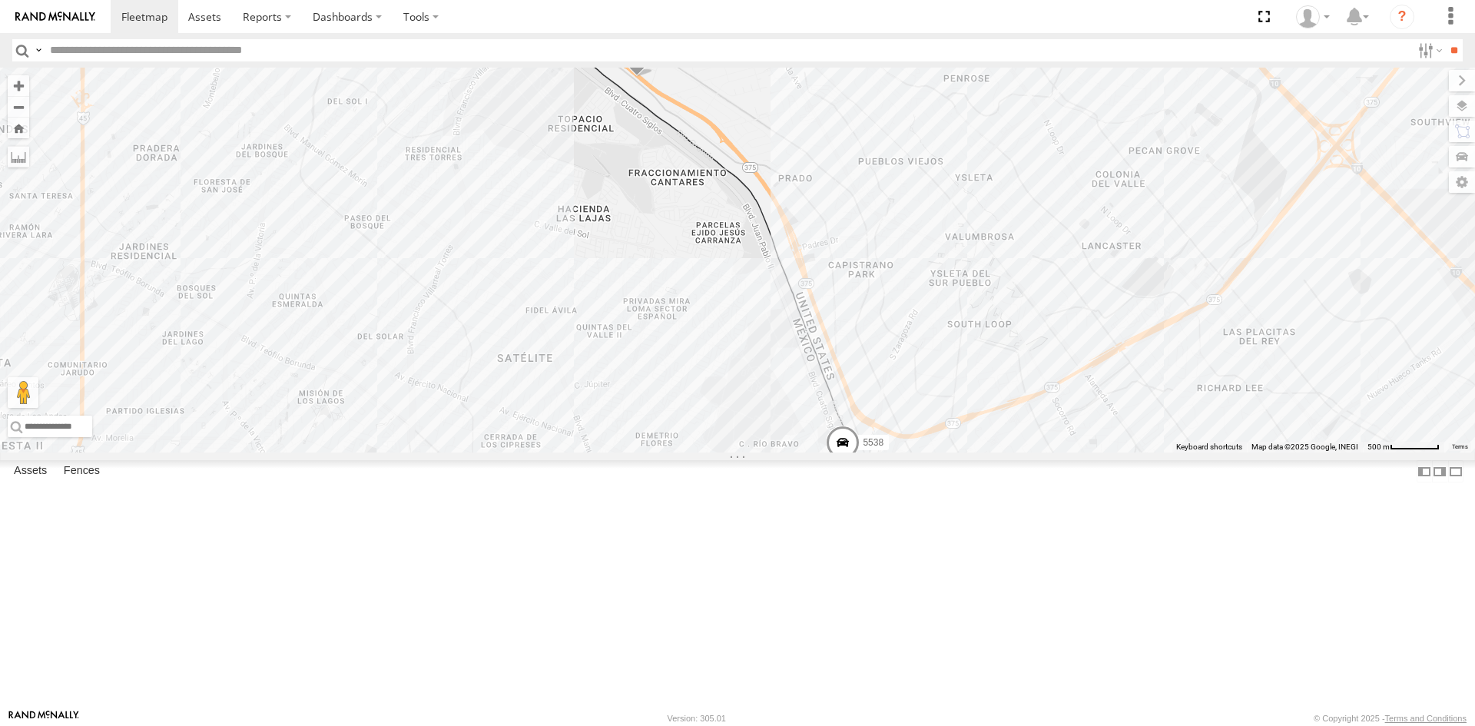
drag, startPoint x: 1136, startPoint y: 416, endPoint x: 1096, endPoint y: 462, distance: 61.6
click at [1098, 452] on div "1124 5538 2841 15 3" at bounding box center [737, 260] width 1475 height 385
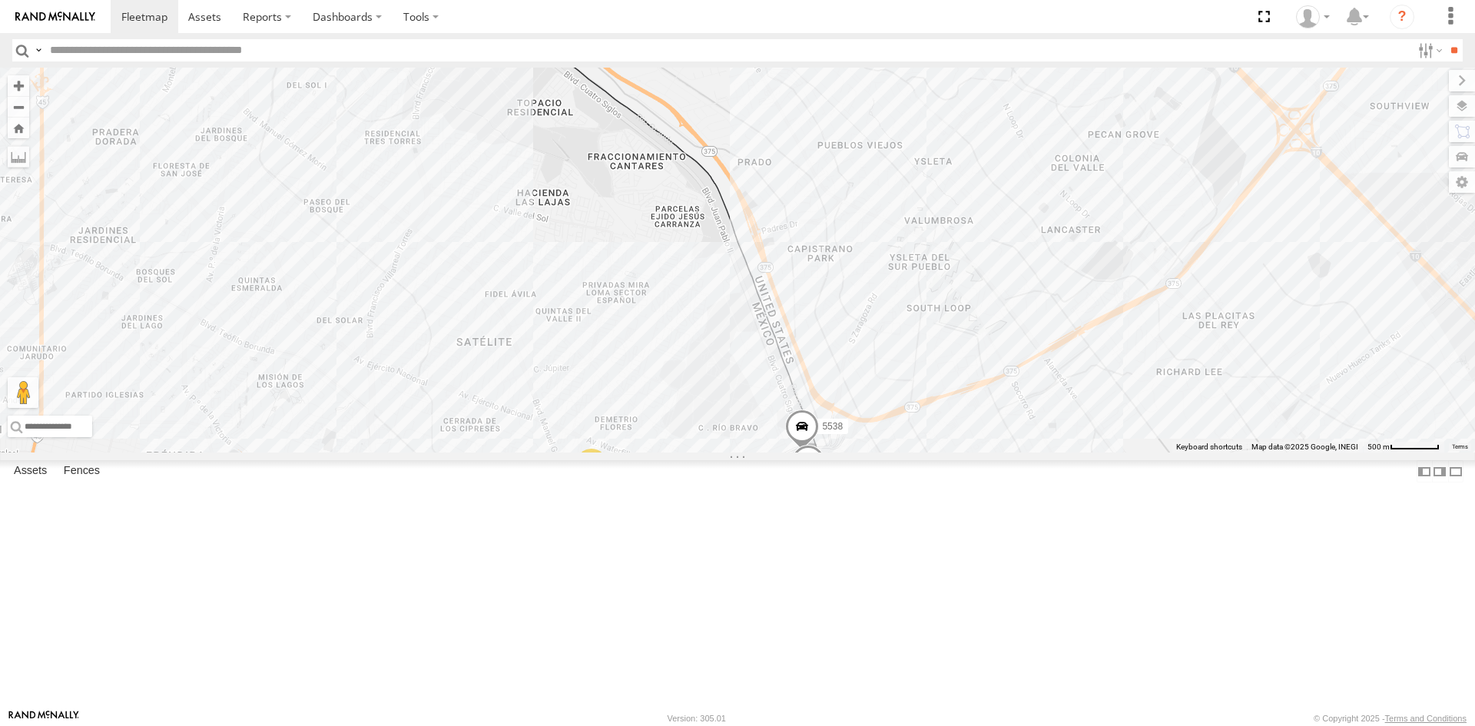
drag, startPoint x: 1045, startPoint y: 565, endPoint x: 1028, endPoint y: 545, distance: 26.8
click at [843, 431] on span "5538" at bounding box center [832, 425] width 21 height 11
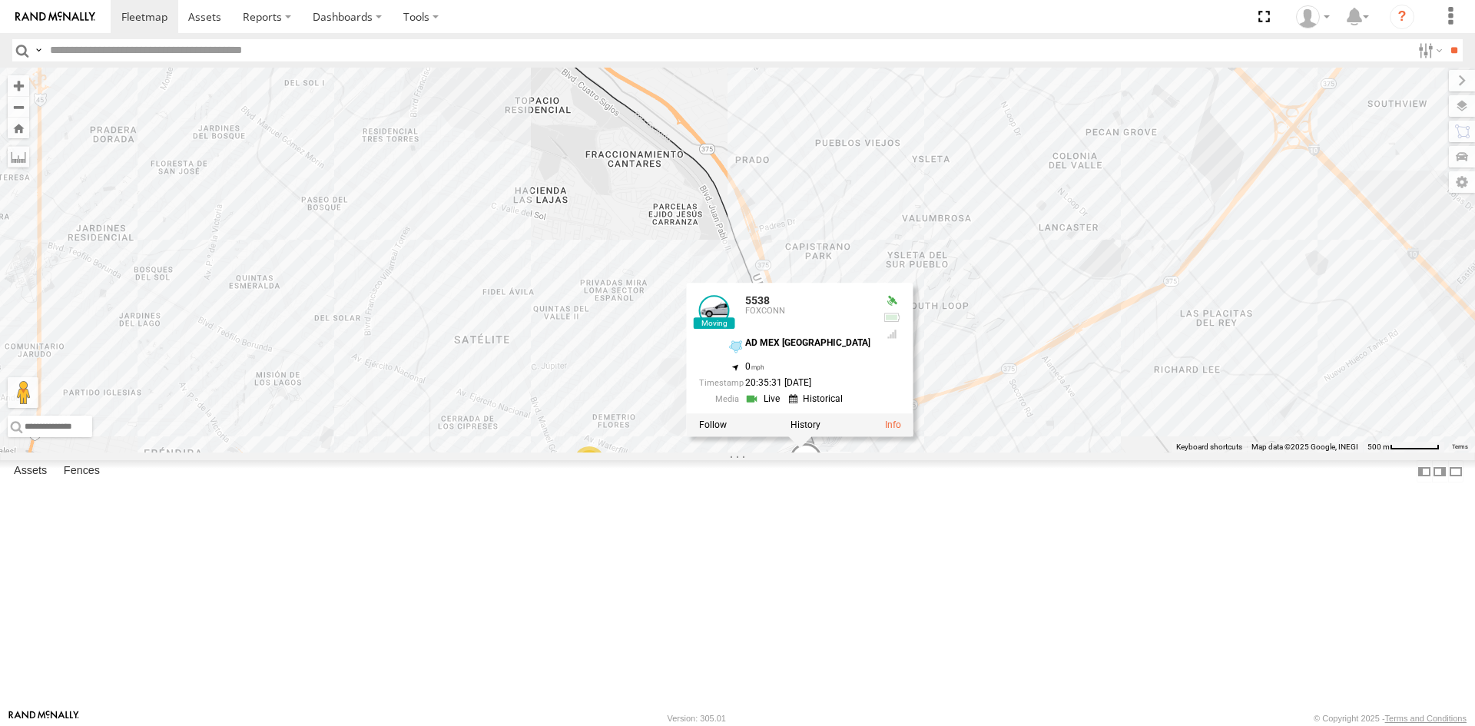
click at [1215, 452] on div "1124 5538 2841 15 3 5538 FOXCONN AD MEX ZARAGOZA 31.67094 , -106.33955 0 20:35:…" at bounding box center [737, 260] width 1475 height 385
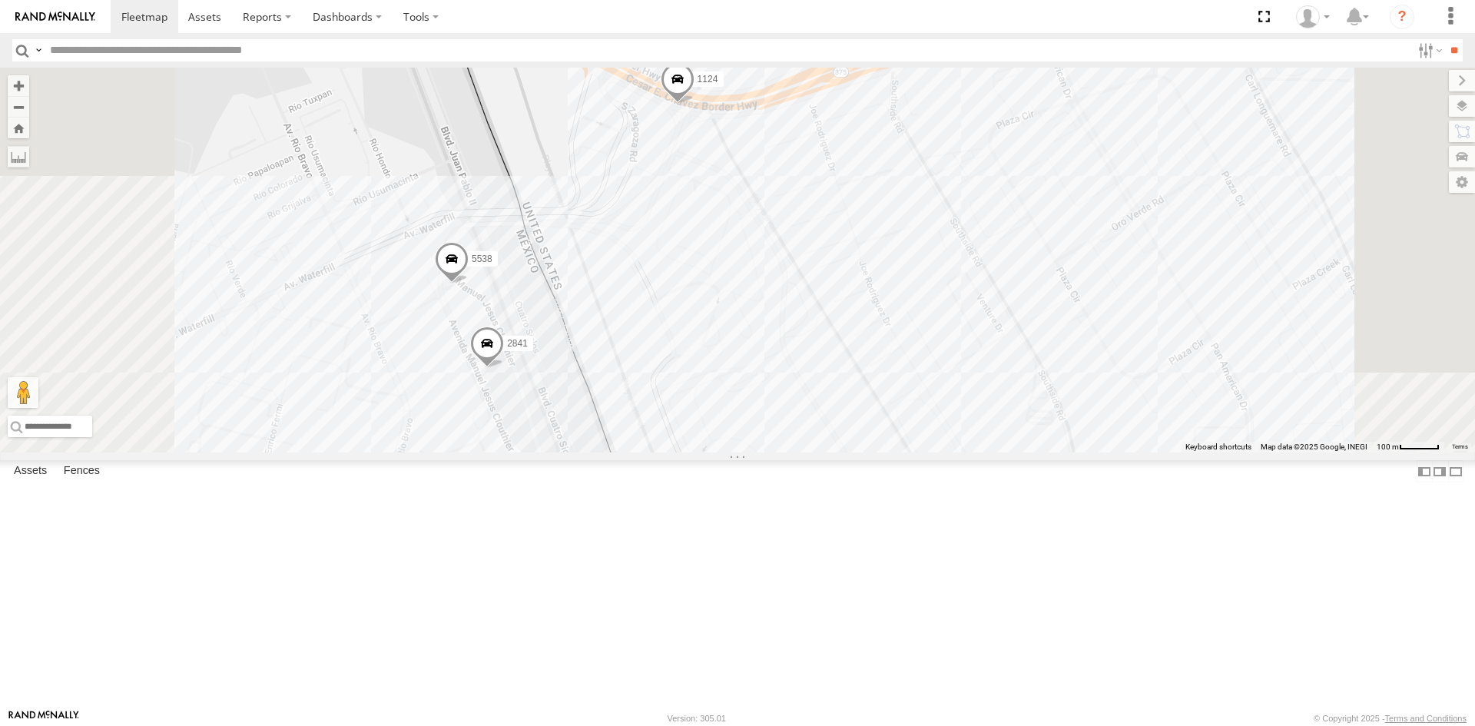
drag, startPoint x: 997, startPoint y: 562, endPoint x: 995, endPoint y: 546, distance: 15.5
click at [995, 452] on div "1124 5538 2841" at bounding box center [737, 260] width 1475 height 385
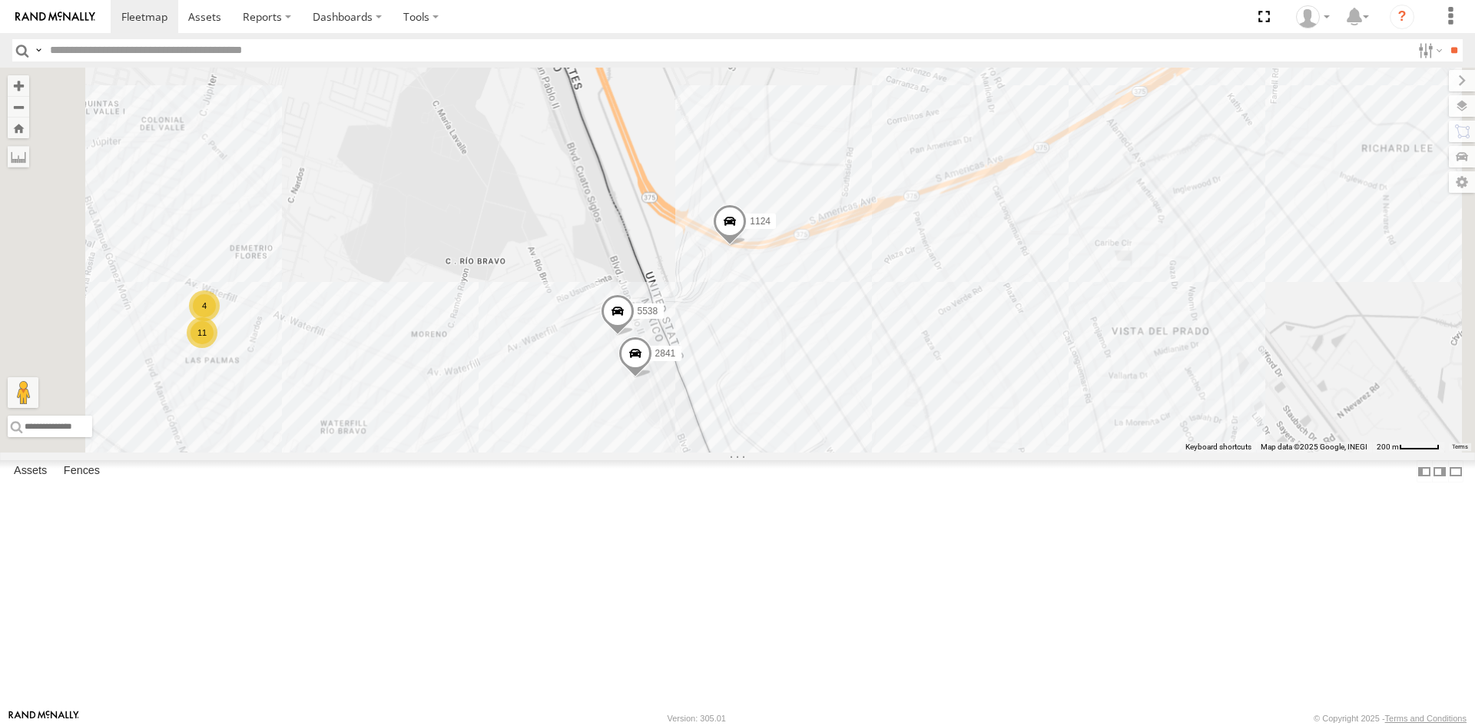
drag, startPoint x: 983, startPoint y: 517, endPoint x: 964, endPoint y: 494, distance: 29.5
click at [964, 452] on div "1124 5538 2841 11 4" at bounding box center [737, 260] width 1475 height 385
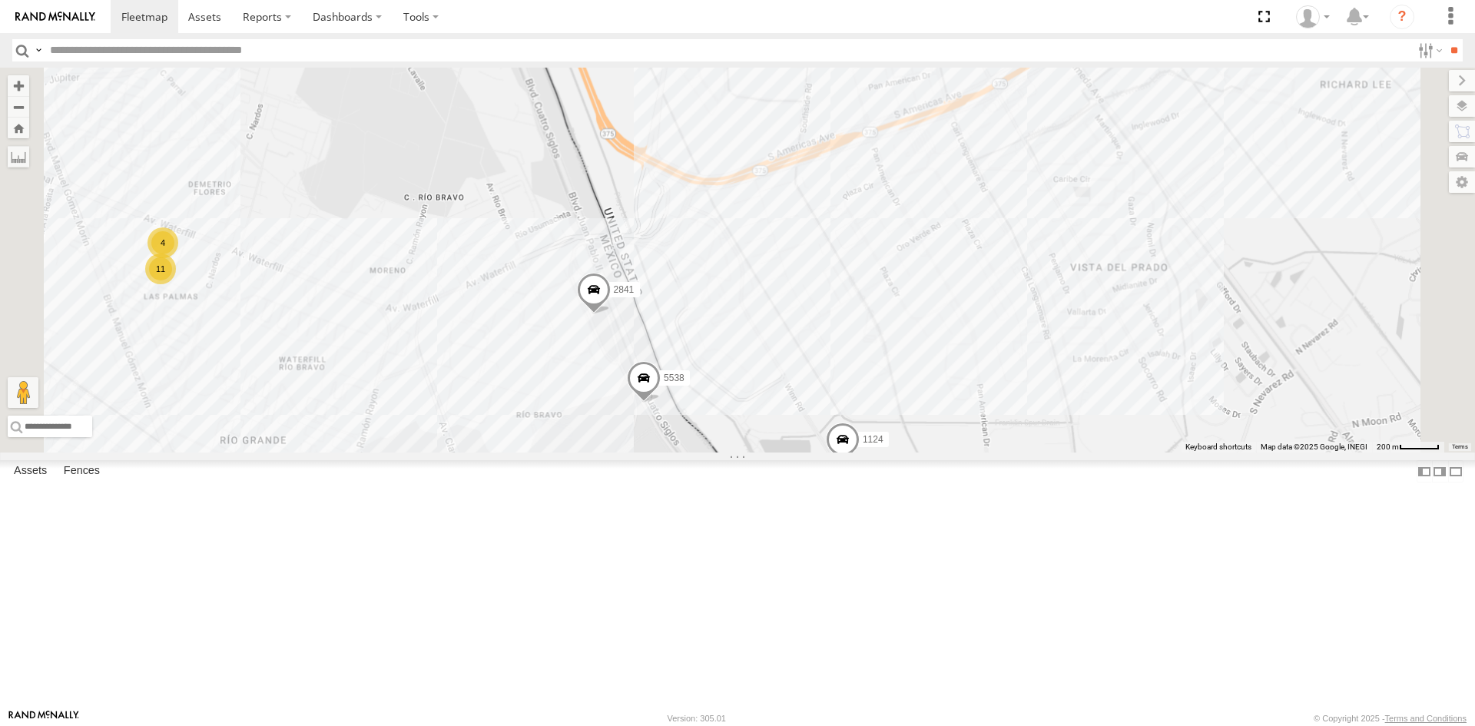
drag, startPoint x: 947, startPoint y: 588, endPoint x: 927, endPoint y: 558, distance: 36.6
click at [927, 452] on div "1124 410 5538 2841 11 4 2" at bounding box center [737, 260] width 1475 height 385
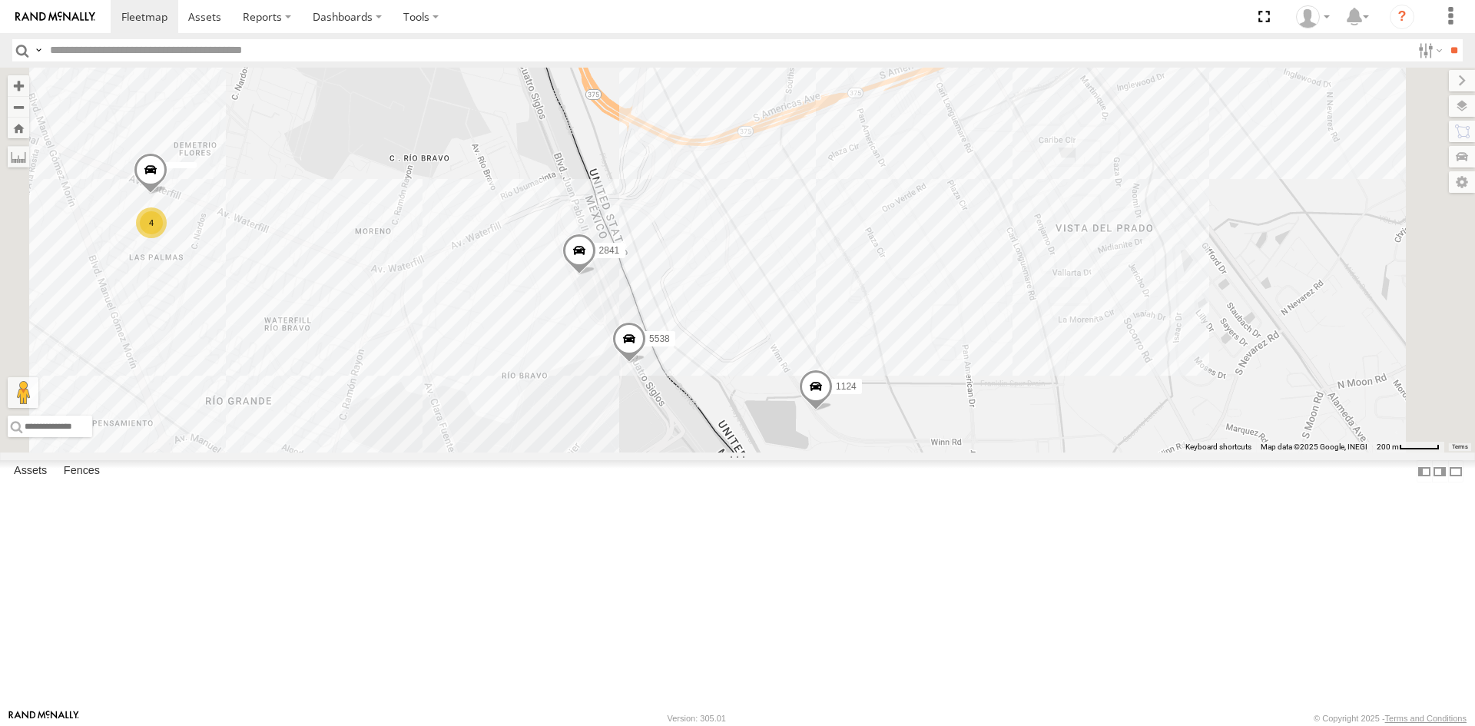
click at [916, 452] on div "1124 410 5538 2841 4 2" at bounding box center [737, 260] width 1475 height 385
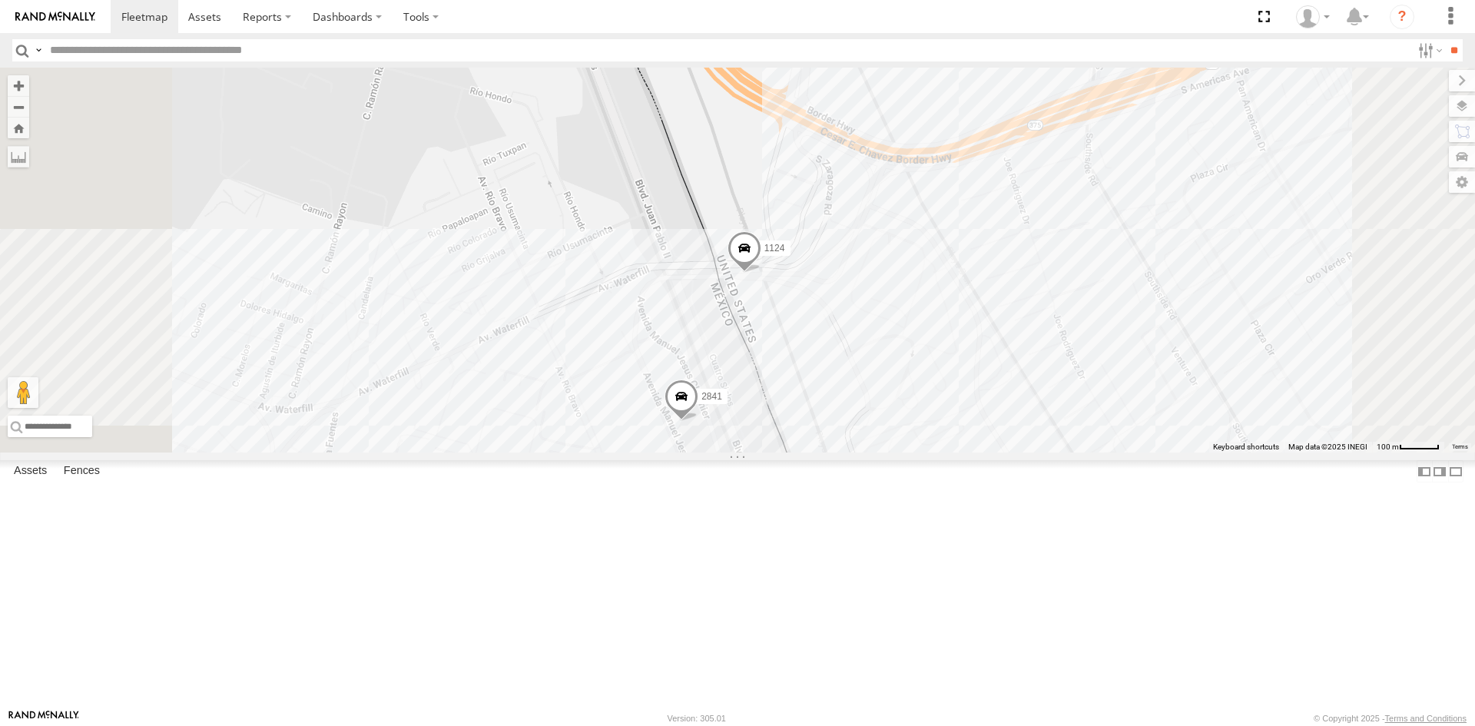
drag, startPoint x: 973, startPoint y: 411, endPoint x: 956, endPoint y: 370, distance: 44.1
click at [965, 389] on div "5538 5723 1124 2841" at bounding box center [737, 260] width 1475 height 385
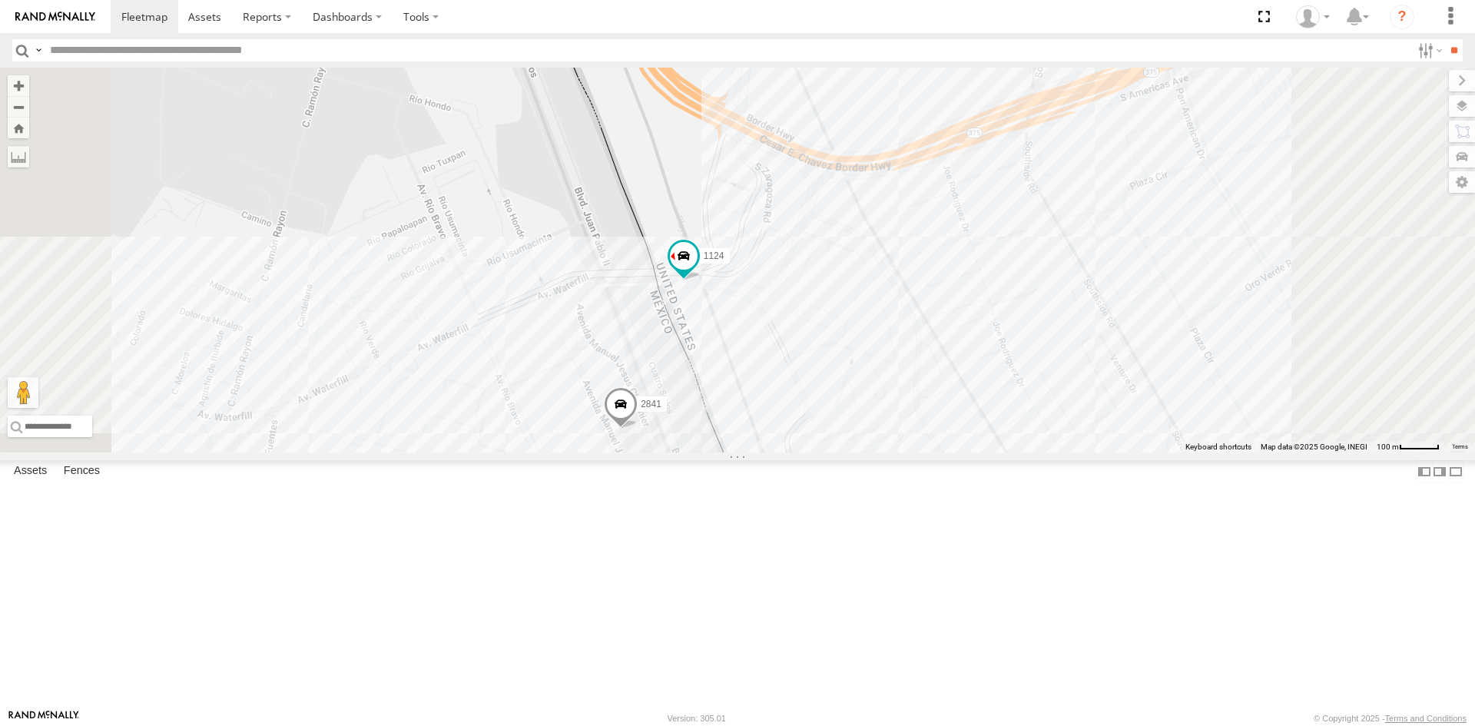
drag, startPoint x: 966, startPoint y: 492, endPoint x: 945, endPoint y: 440, distance: 56.2
click at [945, 440] on div "C6786 682 4093 8689 689 112 6794 1124 2841" at bounding box center [737, 260] width 1475 height 385
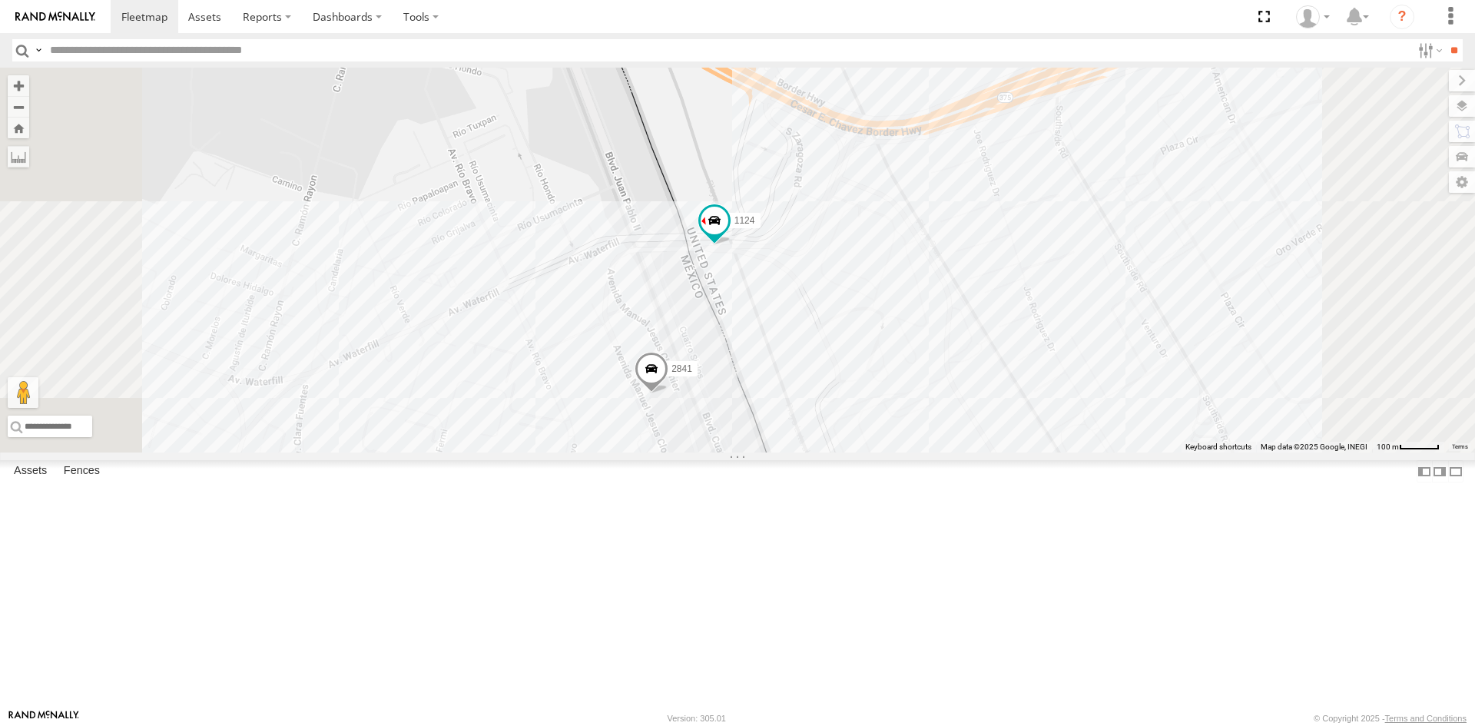
drag, startPoint x: 903, startPoint y: 568, endPoint x: 964, endPoint y: 333, distance: 242.0
click at [963, 348] on div "C6786 682 4093 8689 689 112 6794 5723 5538 1124 2841" at bounding box center [737, 260] width 1475 height 385
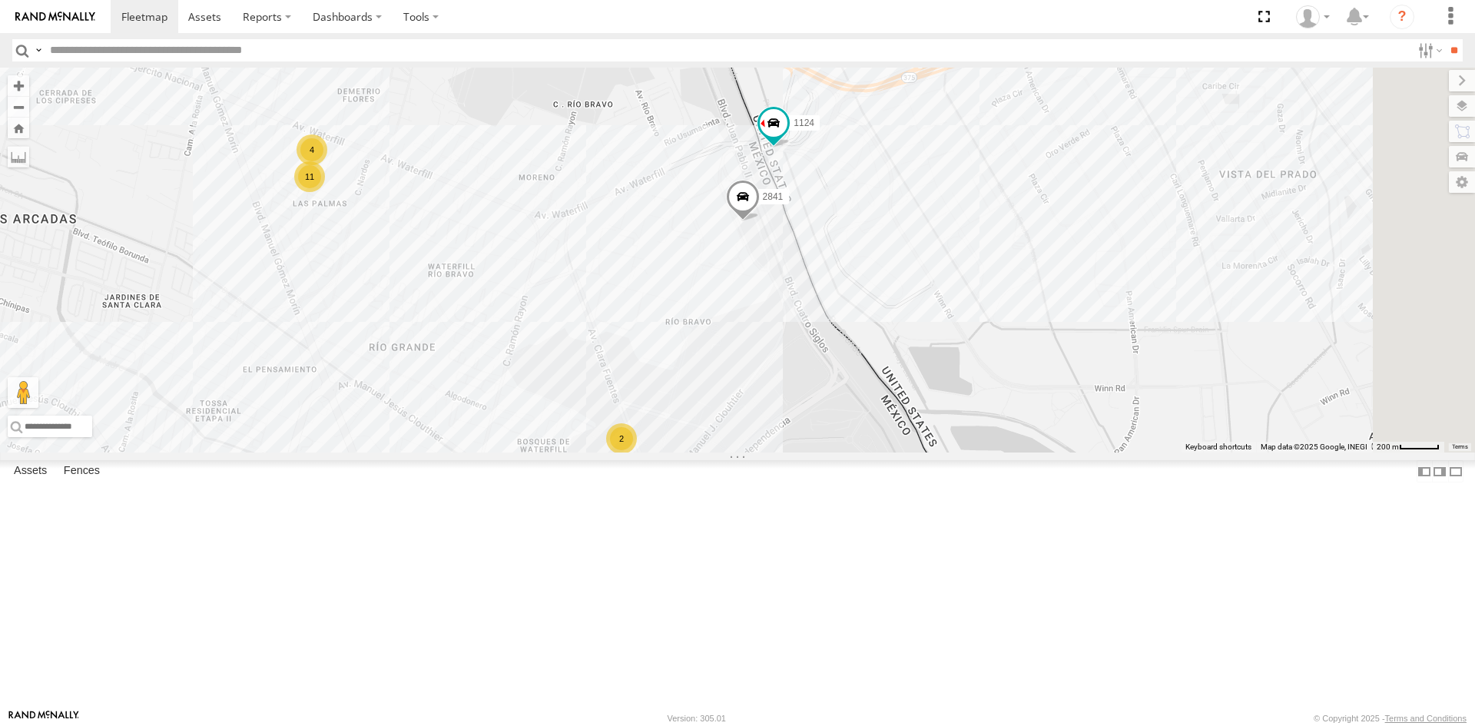
click at [913, 452] on div "C6786 682 4093 8689 689 112 6794 5723 5538 1124 2841 11 4 2 2" at bounding box center [737, 260] width 1475 height 385
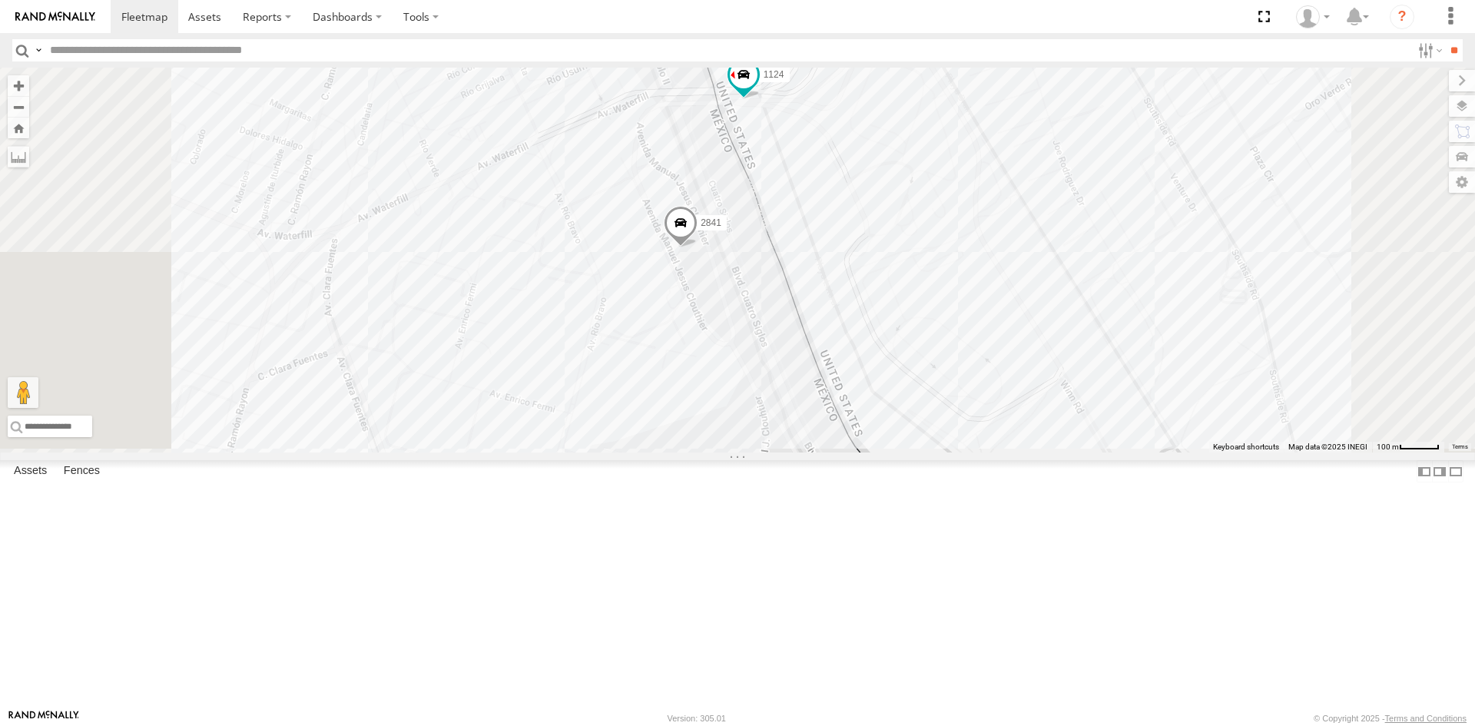
drag, startPoint x: 978, startPoint y: 376, endPoint x: 973, endPoint y: 303, distance: 73.2
click at [973, 303] on div "C6786 682 4093 8689 689 112 6794 5723 5538 1124 2841" at bounding box center [737, 260] width 1475 height 385
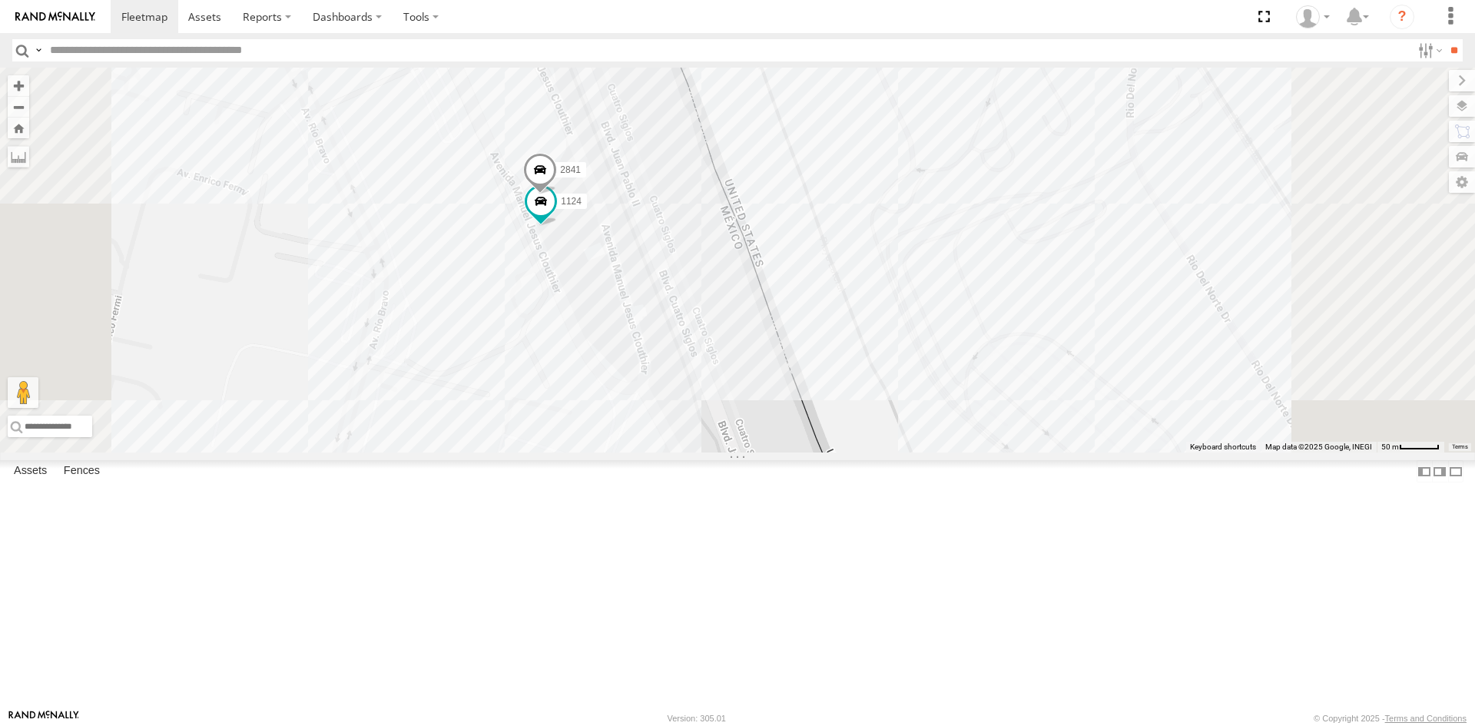
drag, startPoint x: 977, startPoint y: 439, endPoint x: 963, endPoint y: 415, distance: 28.6
click at [963, 416] on div "682 8689 112 5538 5723 410 1124 2841" at bounding box center [737, 260] width 1475 height 385
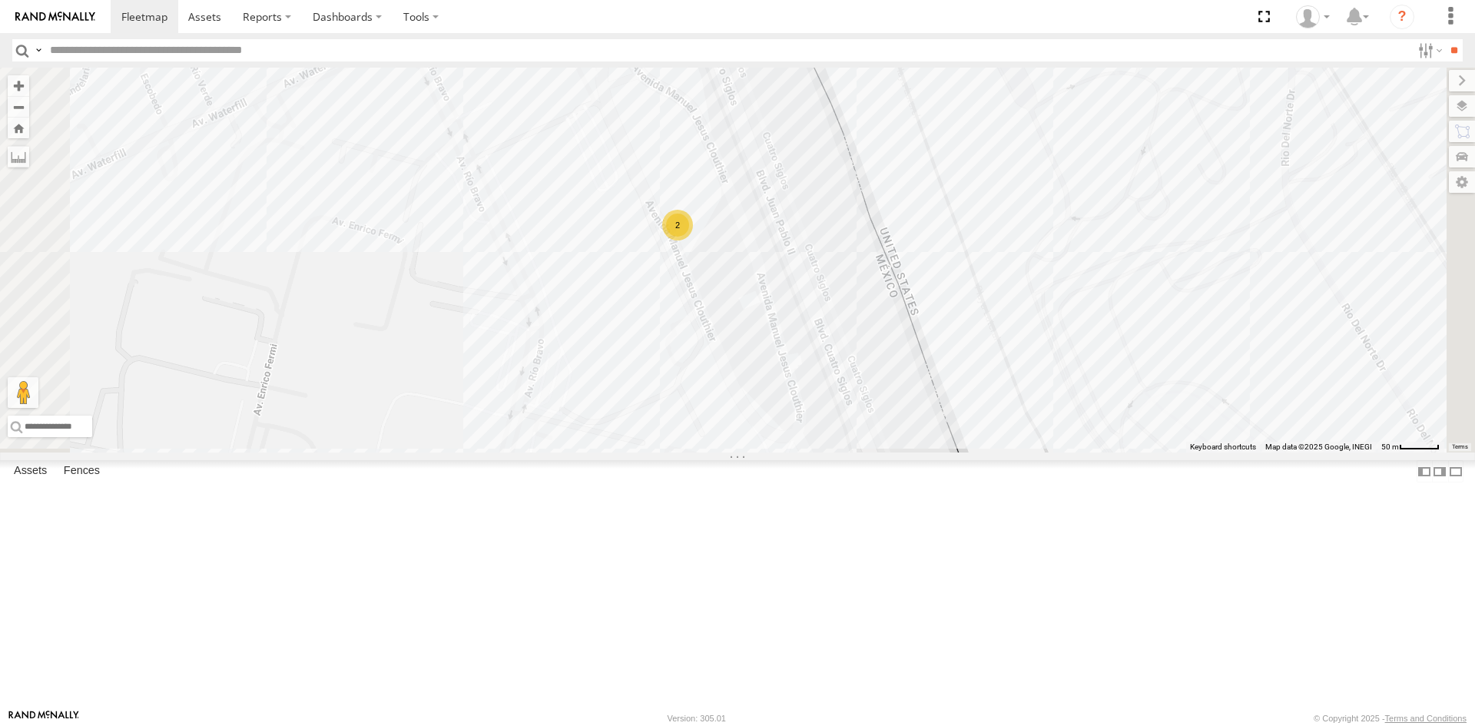
drag, startPoint x: 1052, startPoint y: 488, endPoint x: 1021, endPoint y: 447, distance: 51.5
click at [1023, 449] on div "C6786 682 4093 689 112 6794 8689 0054 5538 2" at bounding box center [737, 260] width 1475 height 385
